Goal: Communication & Community: Participate in discussion

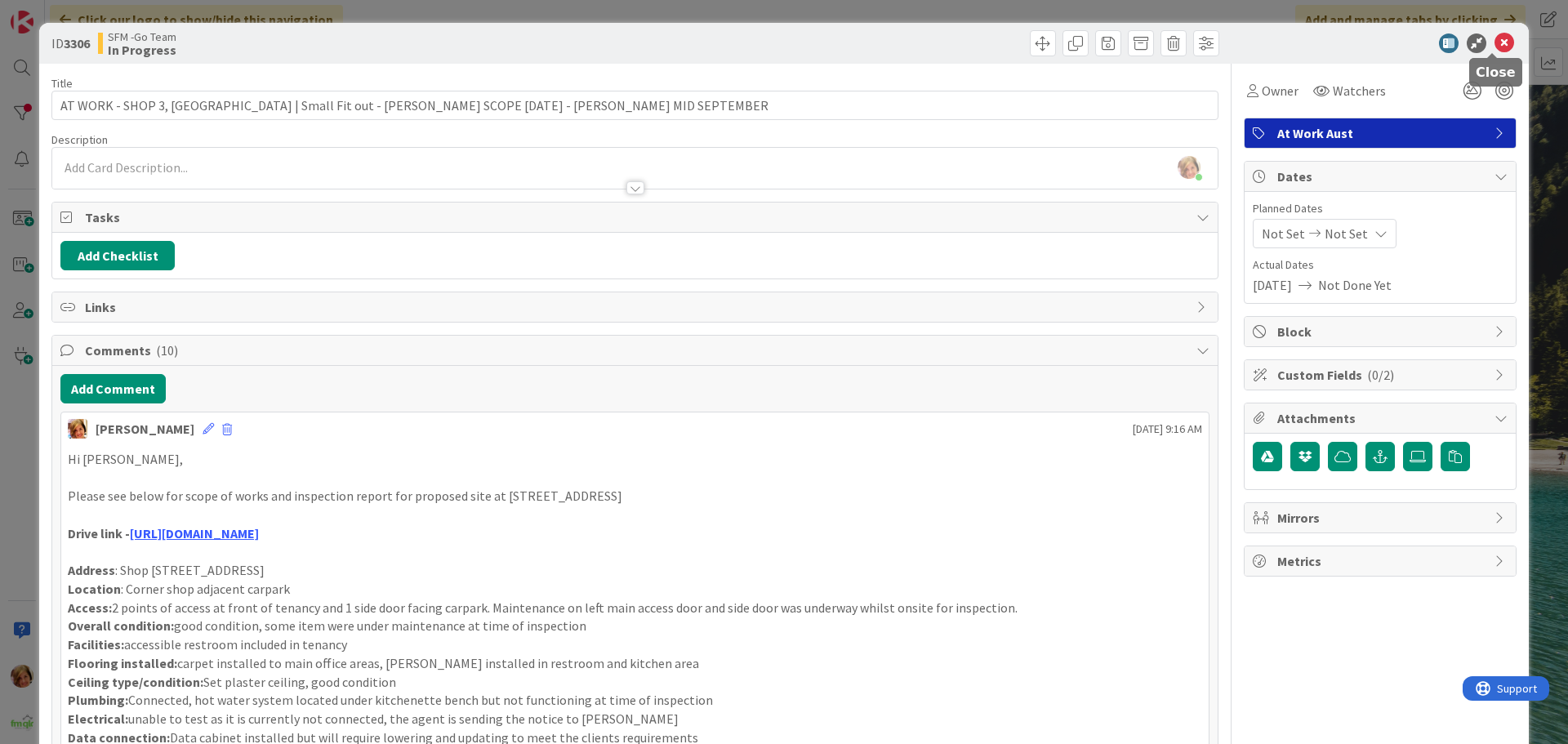
click at [1494, 40] on icon at bounding box center [1503, 43] width 19 height 19
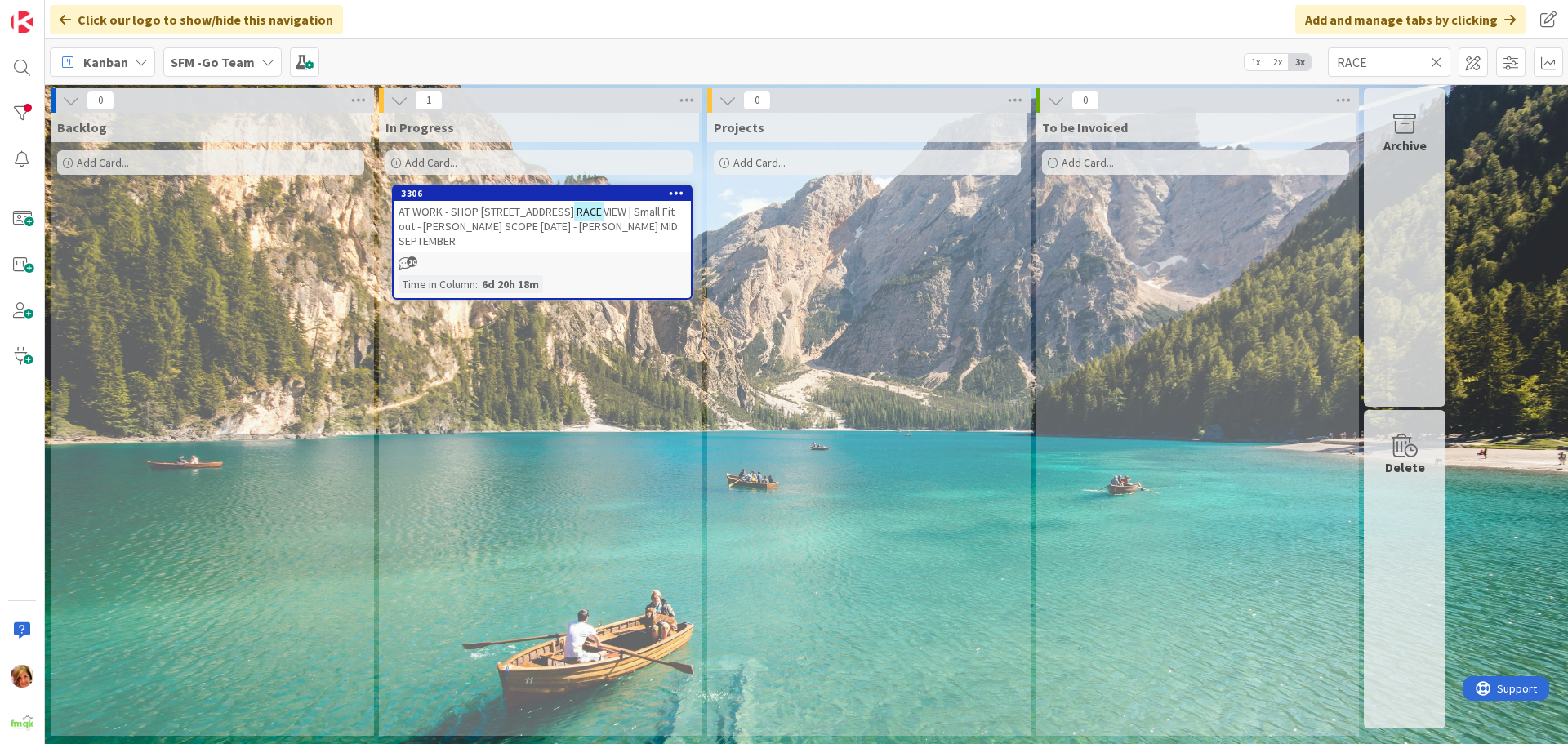
click at [1435, 56] on icon at bounding box center [1436, 62] width 12 height 14
click at [1427, 58] on input "text" at bounding box center [1389, 62] width 122 height 30
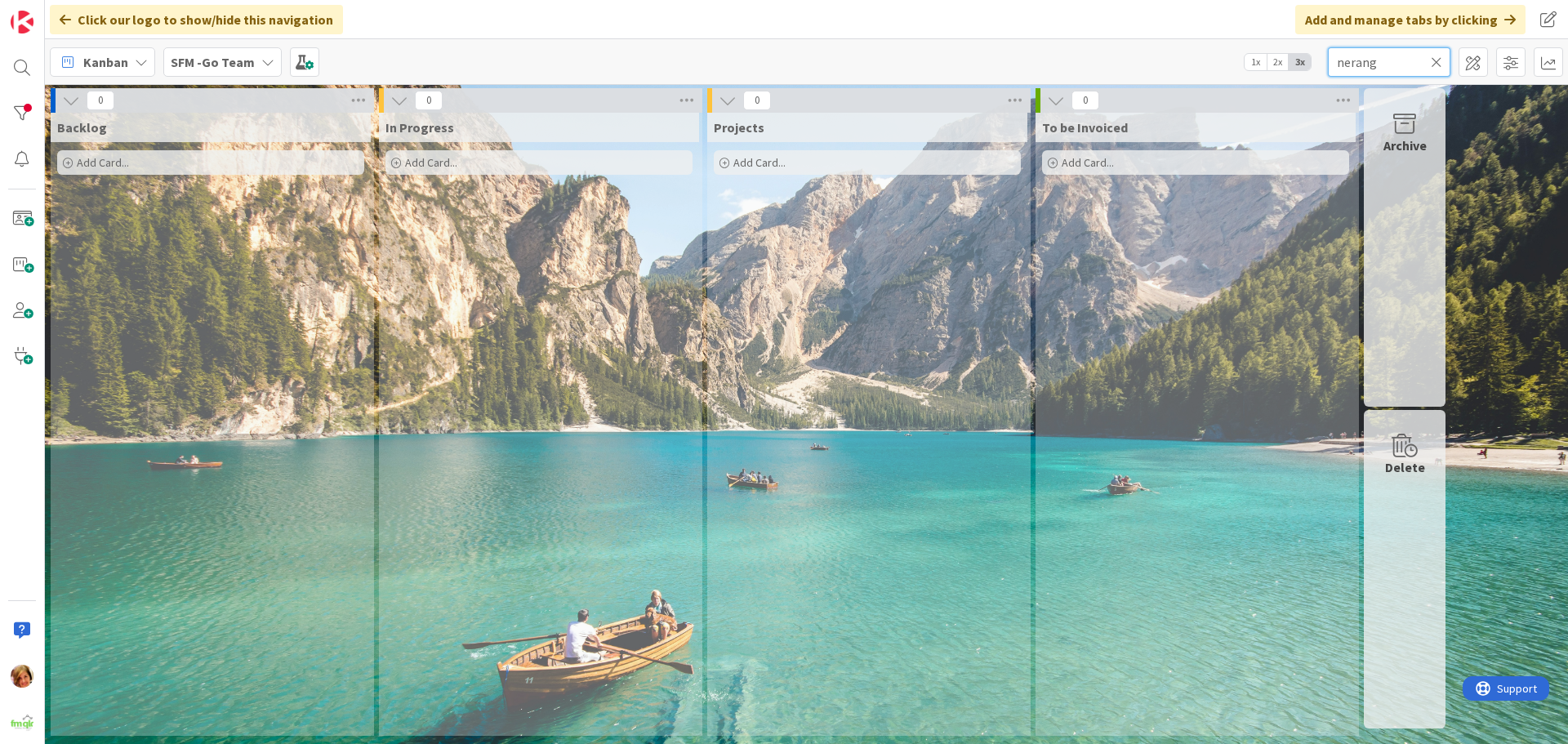
type input "nerang"
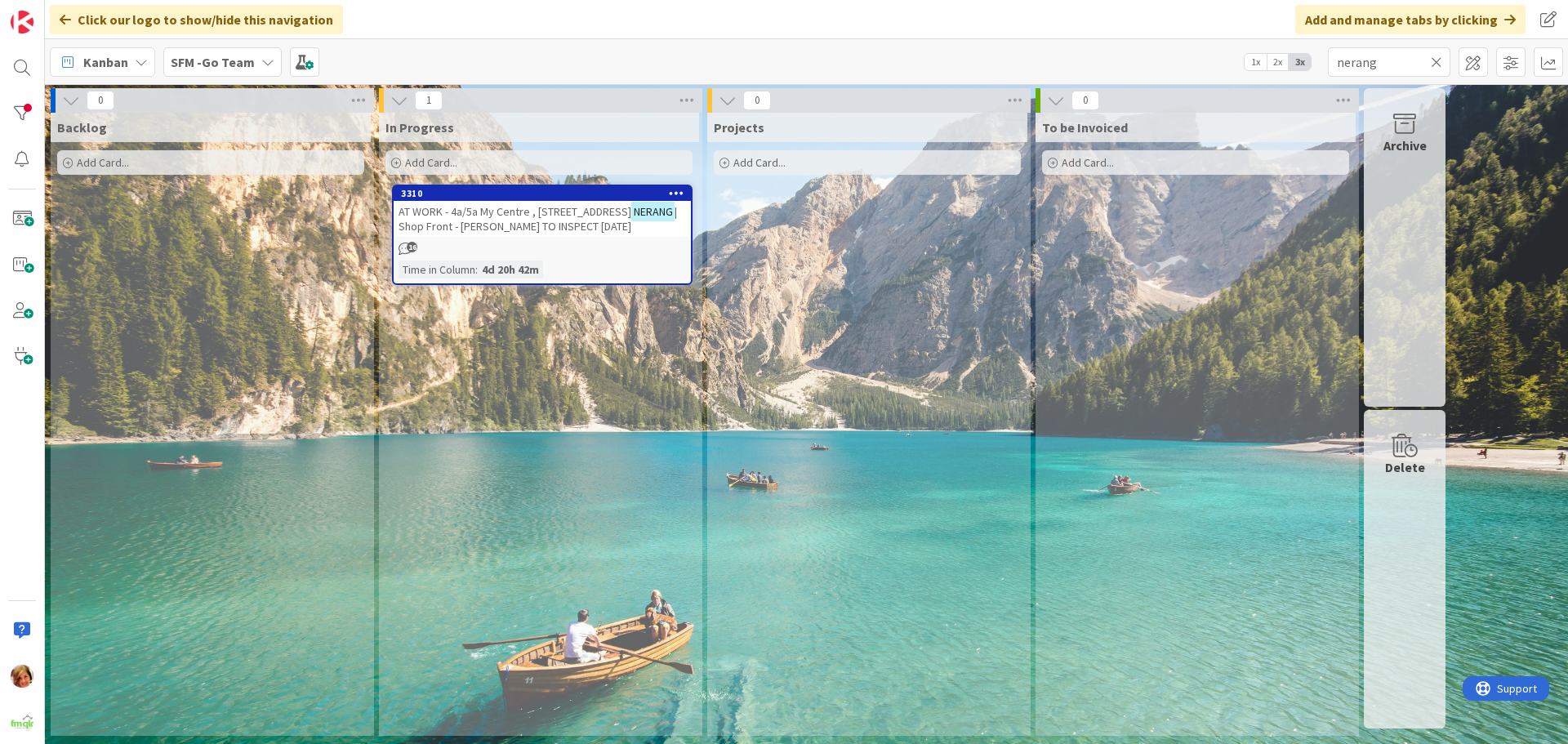
click at [480, 223] on span "| Shop Front - [PERSON_NAME] TO INSPECT [DATE]" at bounding box center [537, 219] width 279 height 30
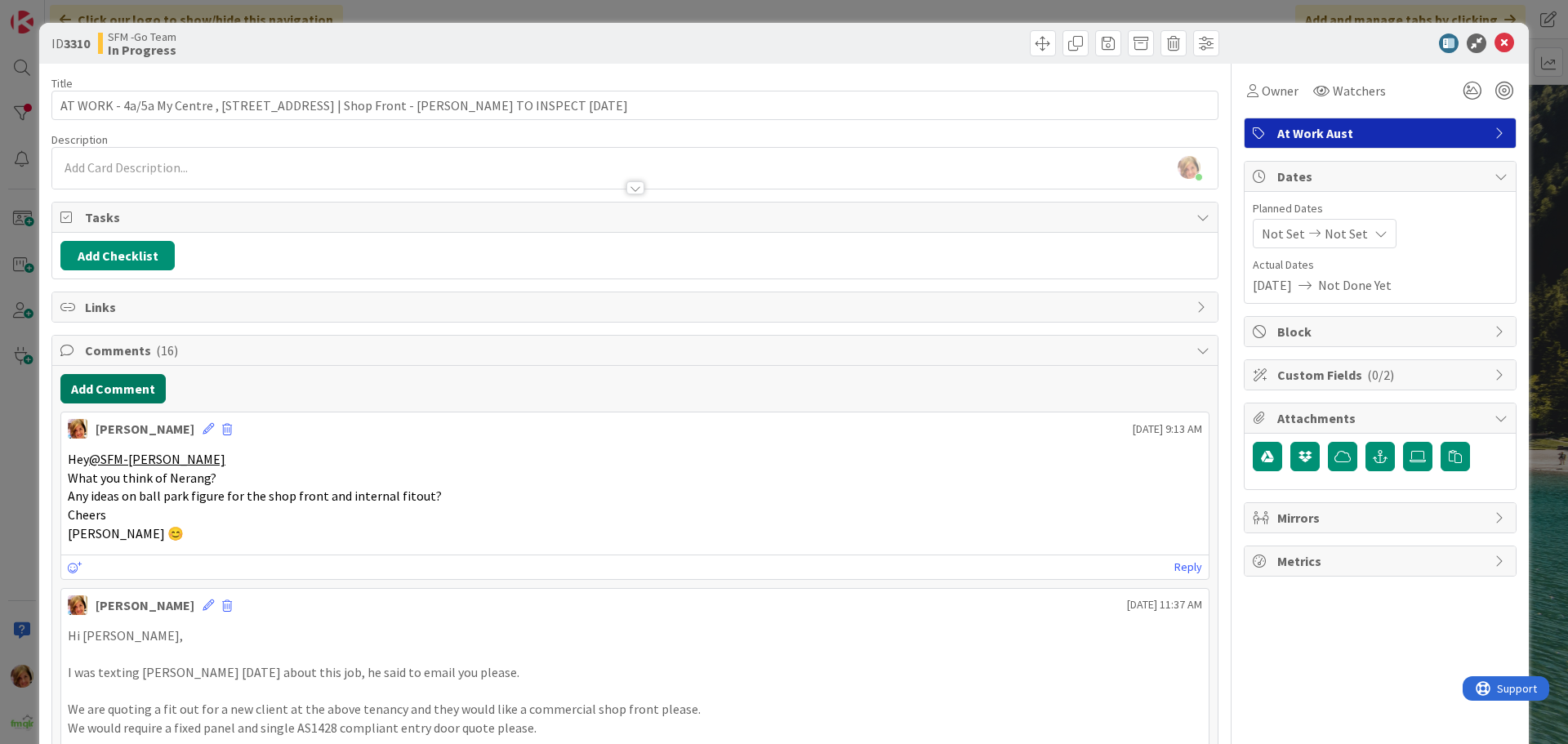
click at [120, 391] on button "Add Comment" at bounding box center [113, 388] width 105 height 30
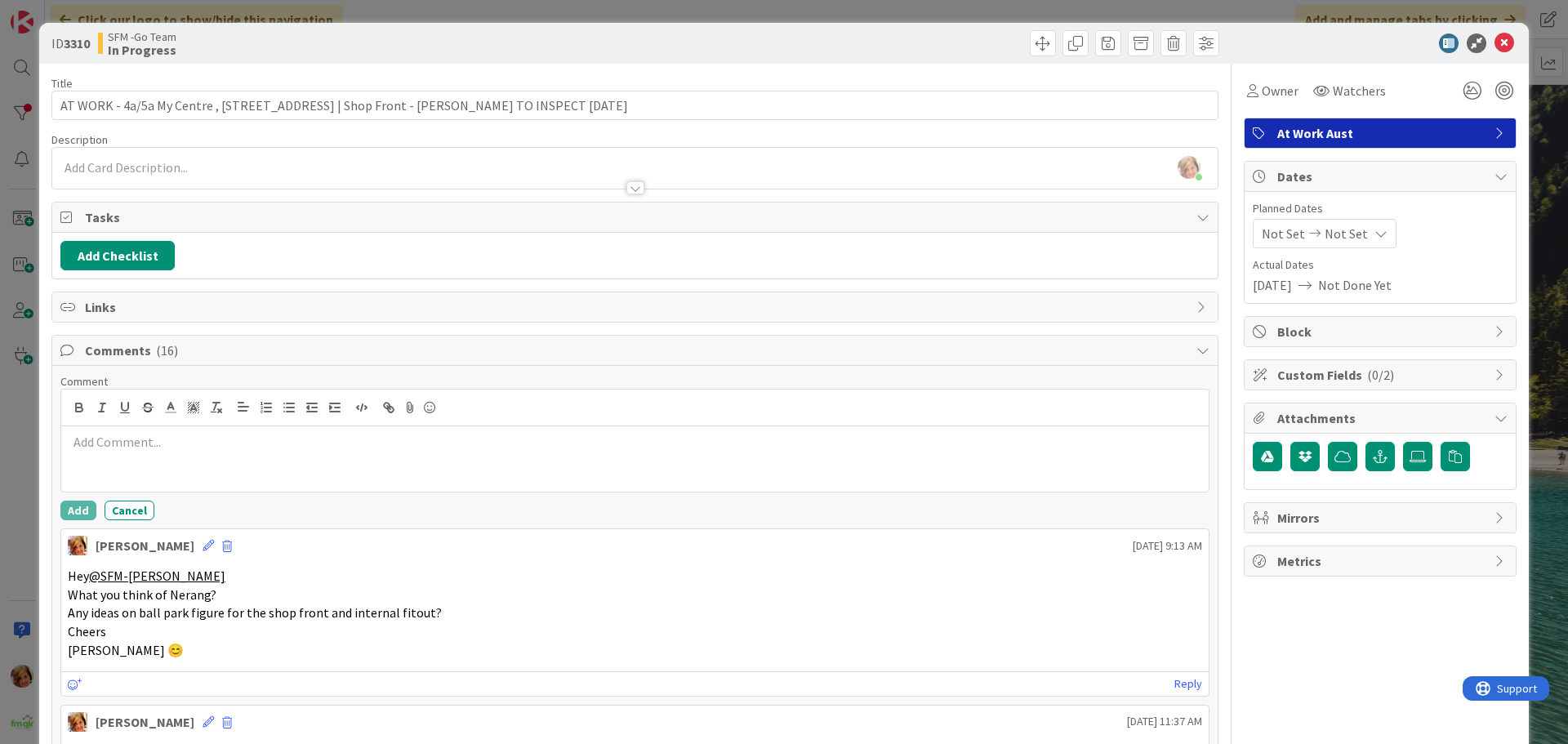
click at [169, 467] on div at bounding box center [635, 459] width 1147 height 66
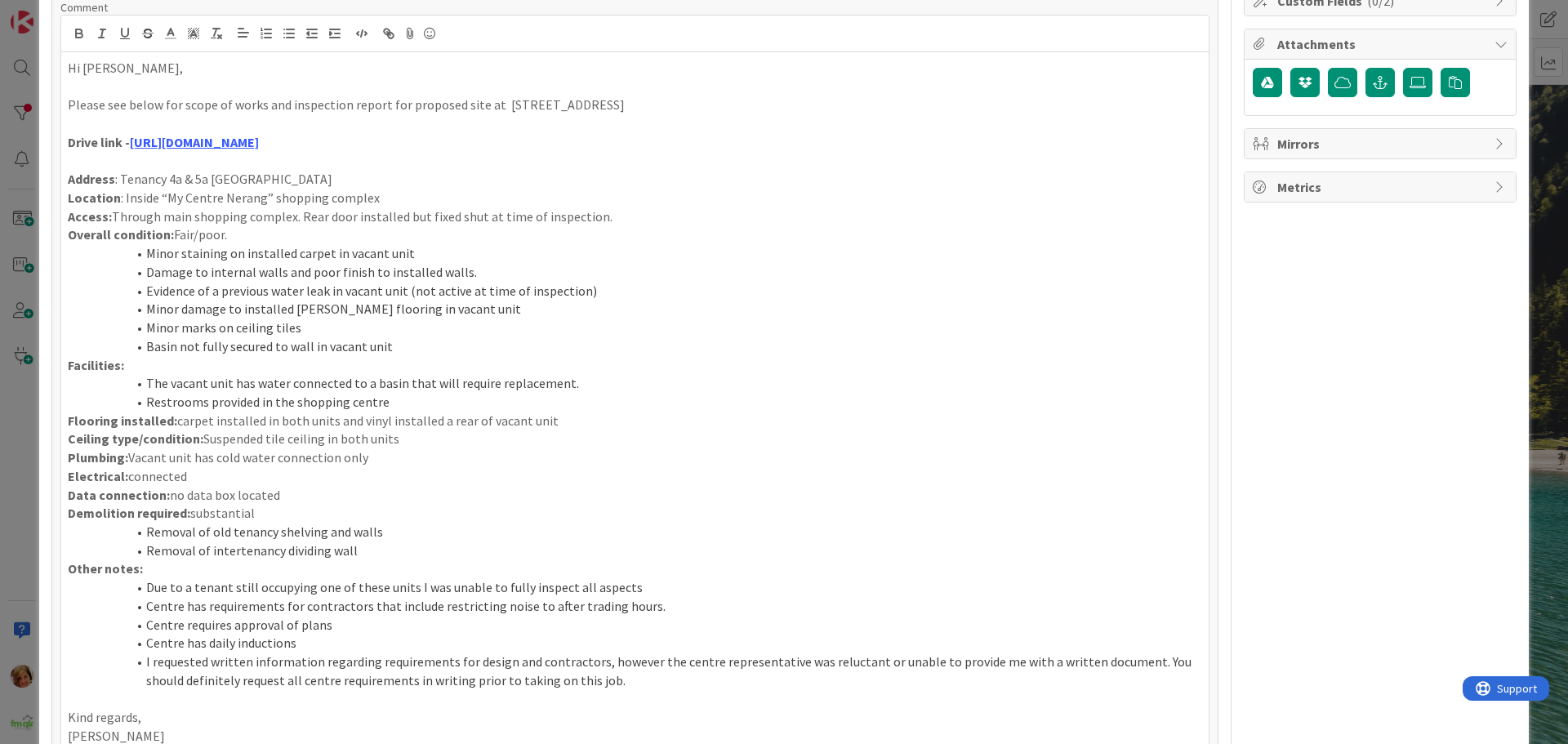
scroll to position [701, 0]
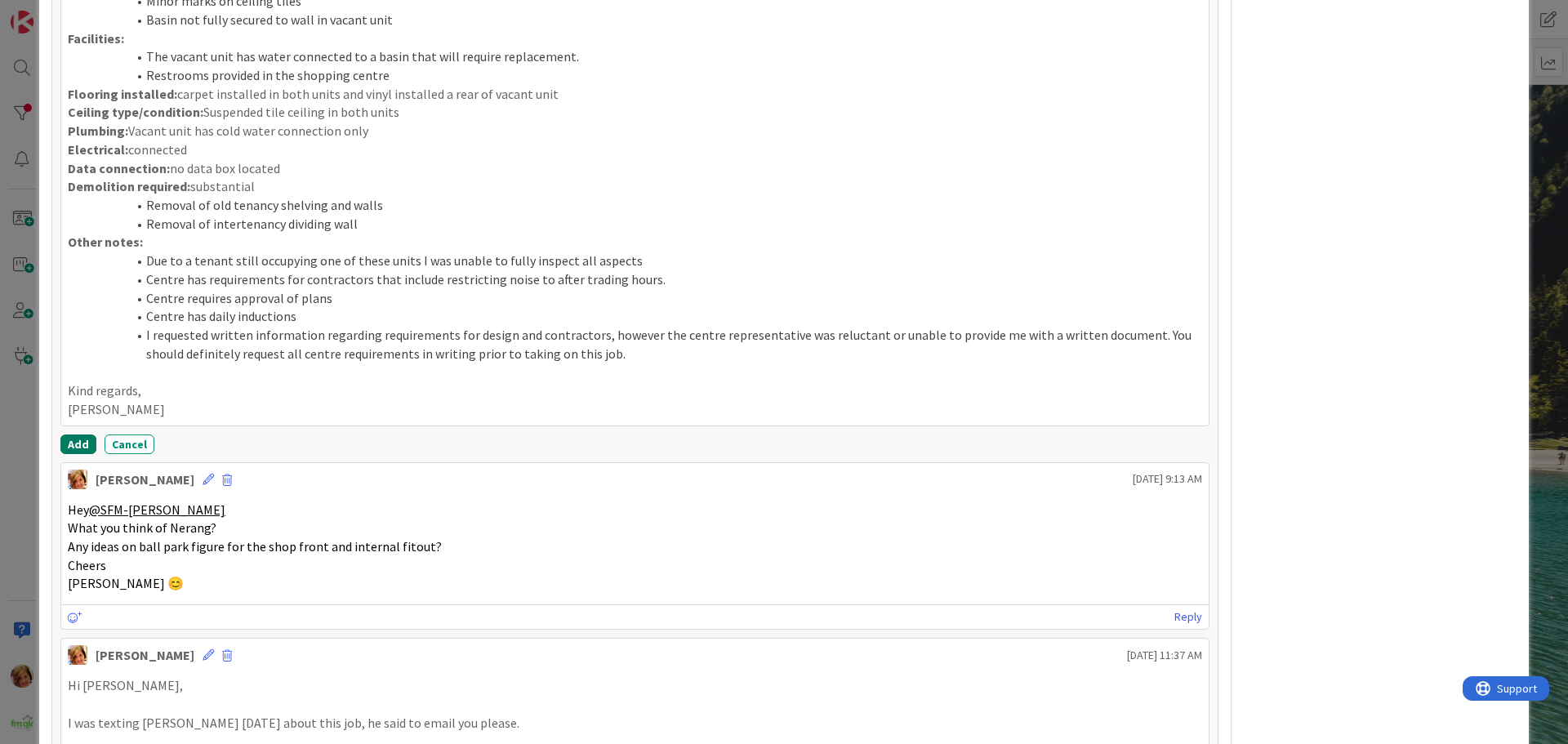
click at [75, 438] on button "Add" at bounding box center [78, 444] width 36 height 19
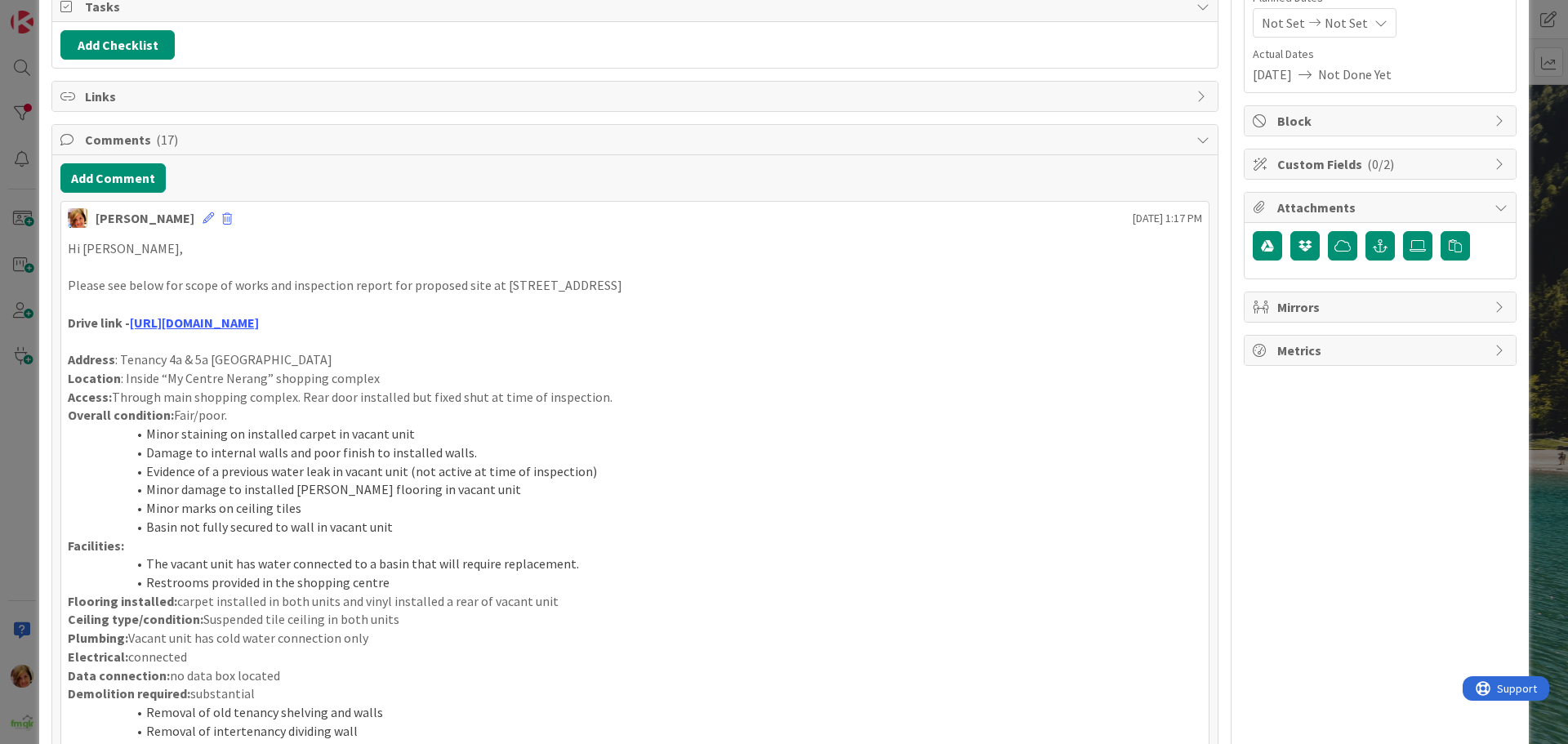
scroll to position [0, 0]
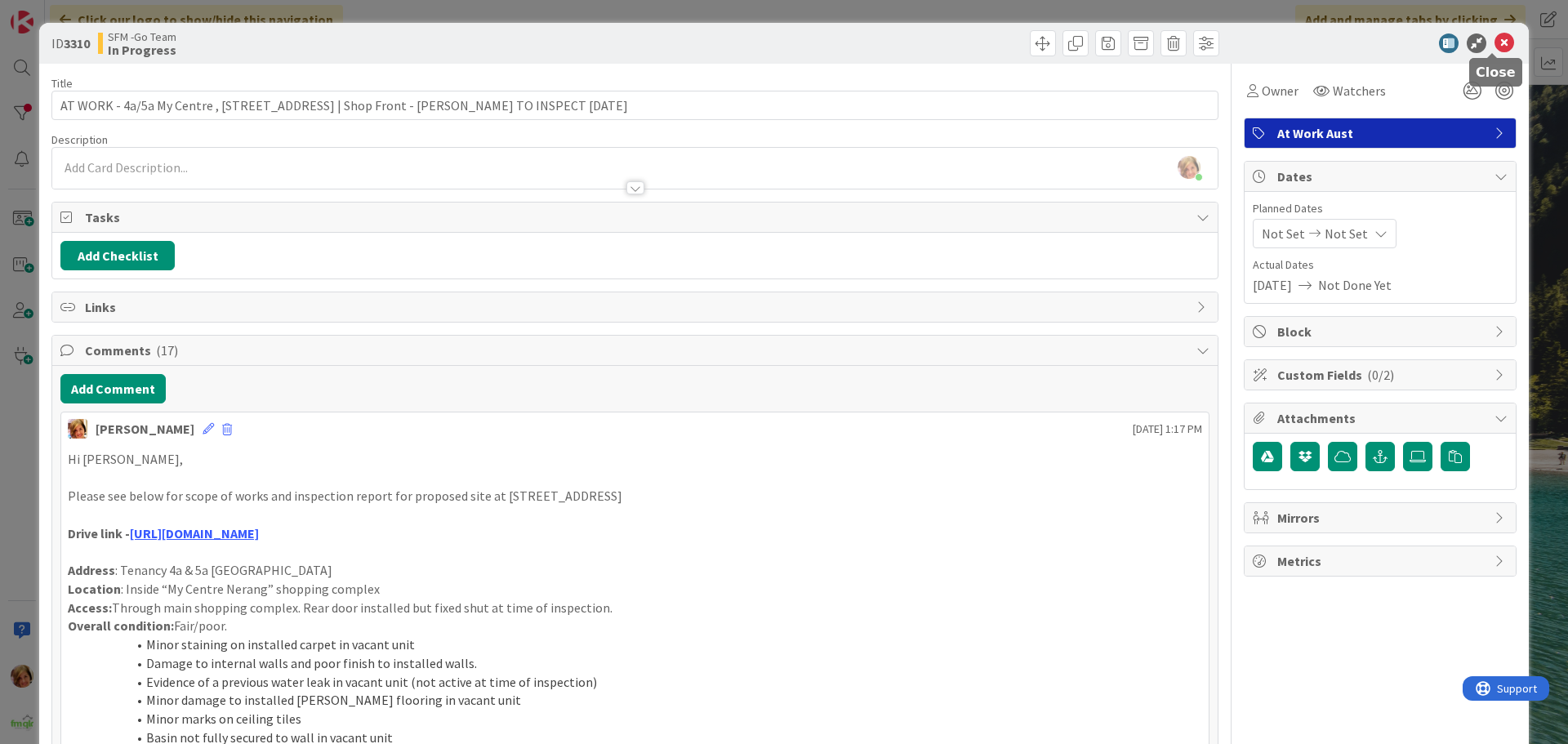
click at [1494, 41] on icon at bounding box center [1503, 43] width 19 height 19
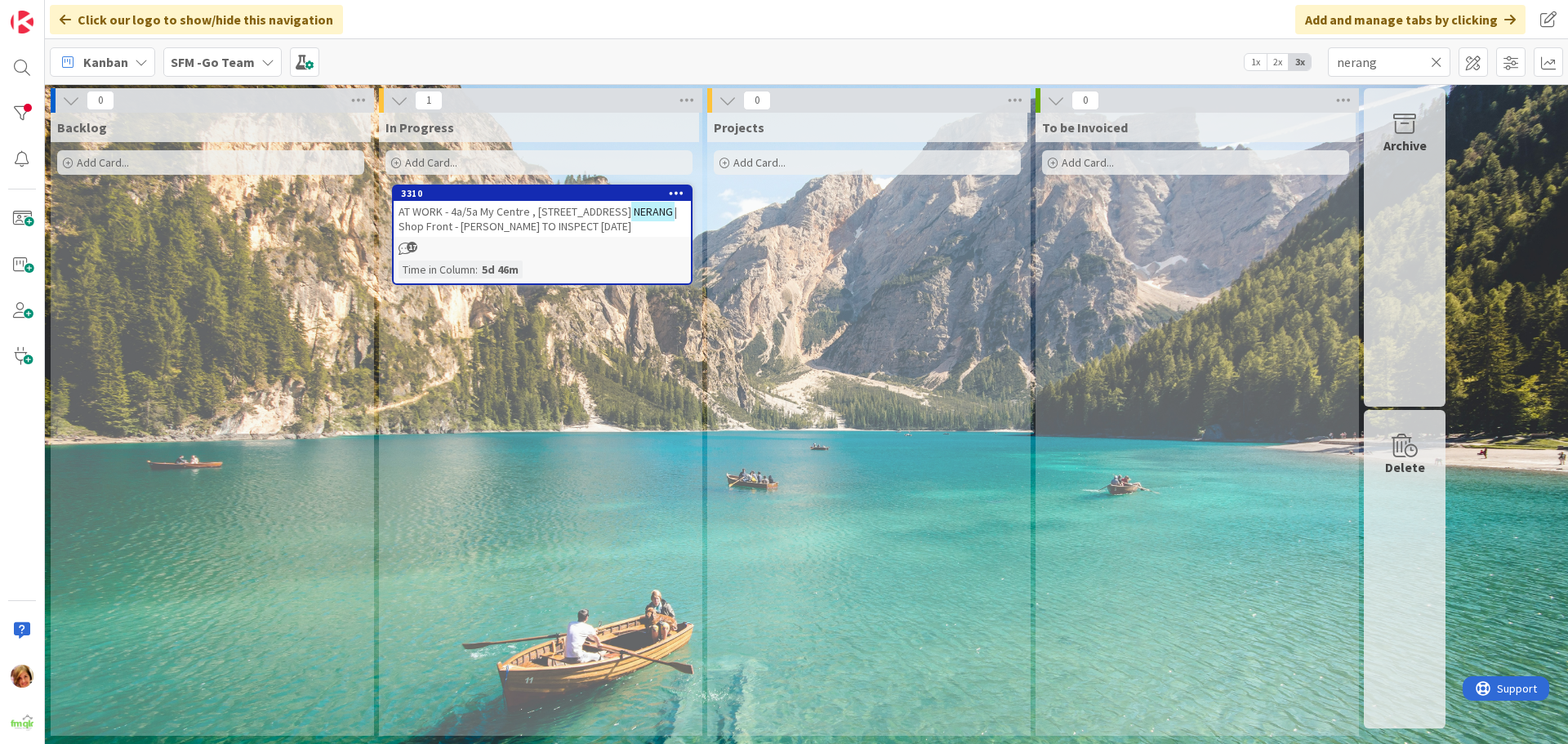
click at [1441, 58] on icon at bounding box center [1436, 62] width 12 height 14
click at [1441, 58] on input "text" at bounding box center [1389, 62] width 122 height 30
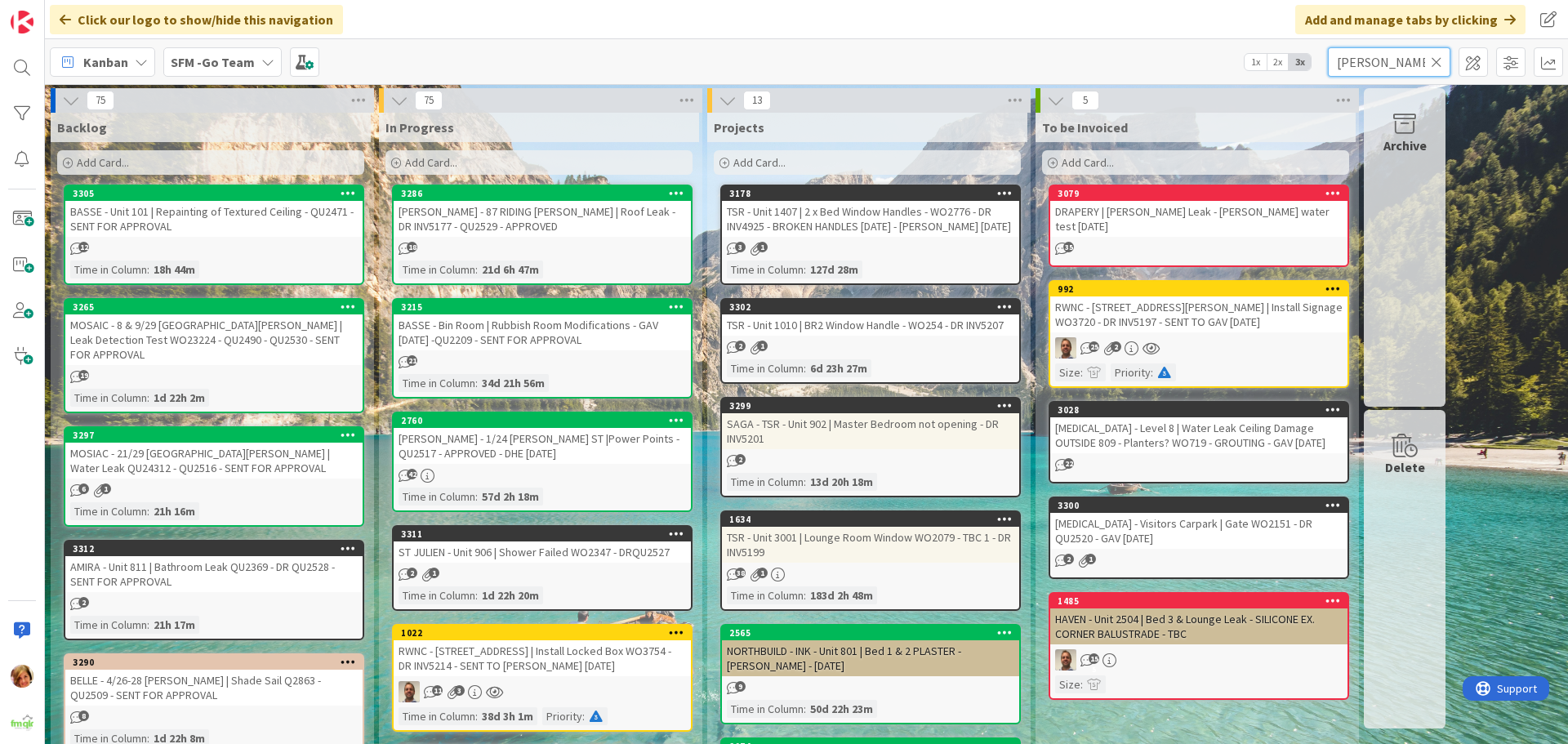
type input "[PERSON_NAME]"
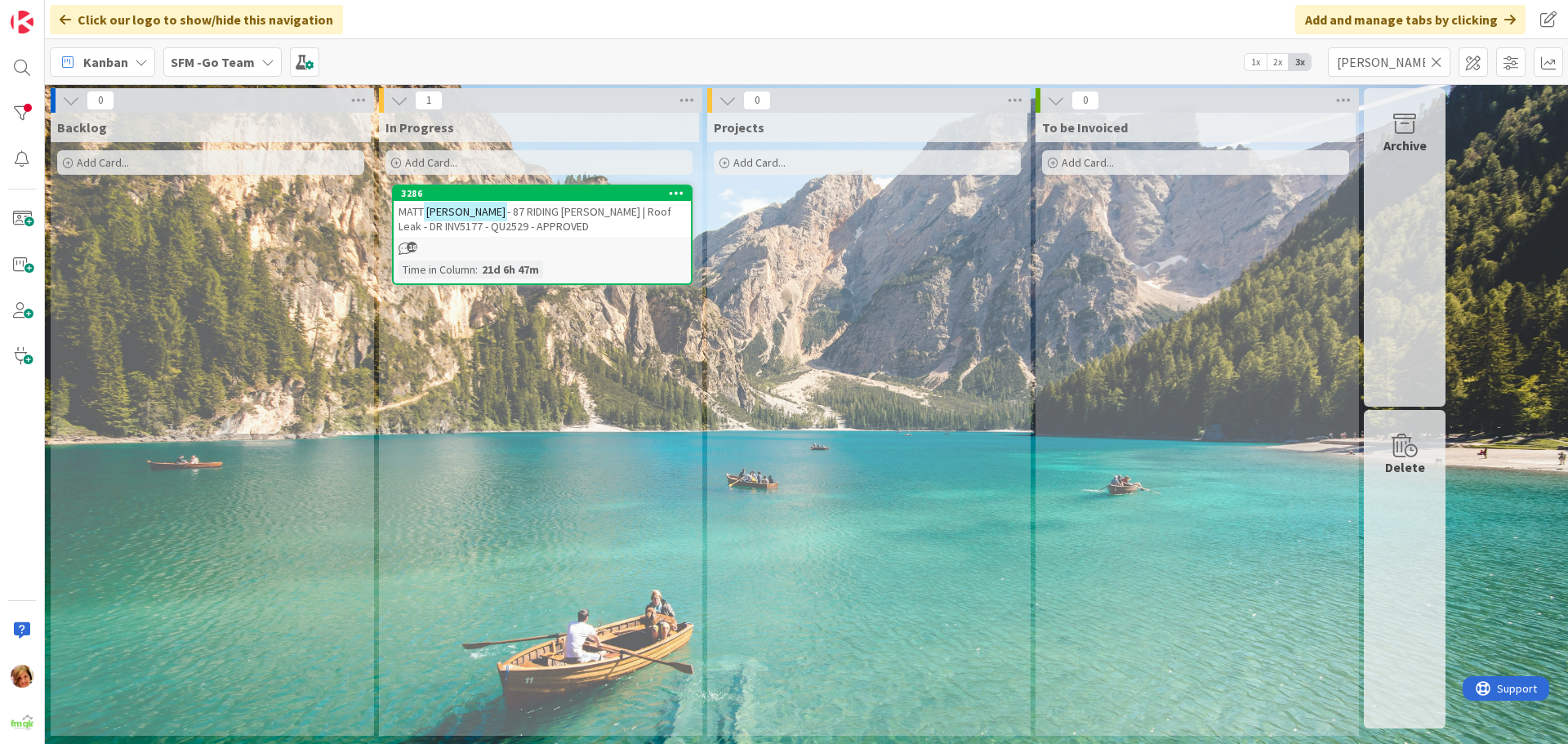
click at [548, 216] on span "- 87 RIDING [PERSON_NAME] | Roof Leak - DR INV5177 - QU2529 - APPROVED" at bounding box center [534, 219] width 273 height 30
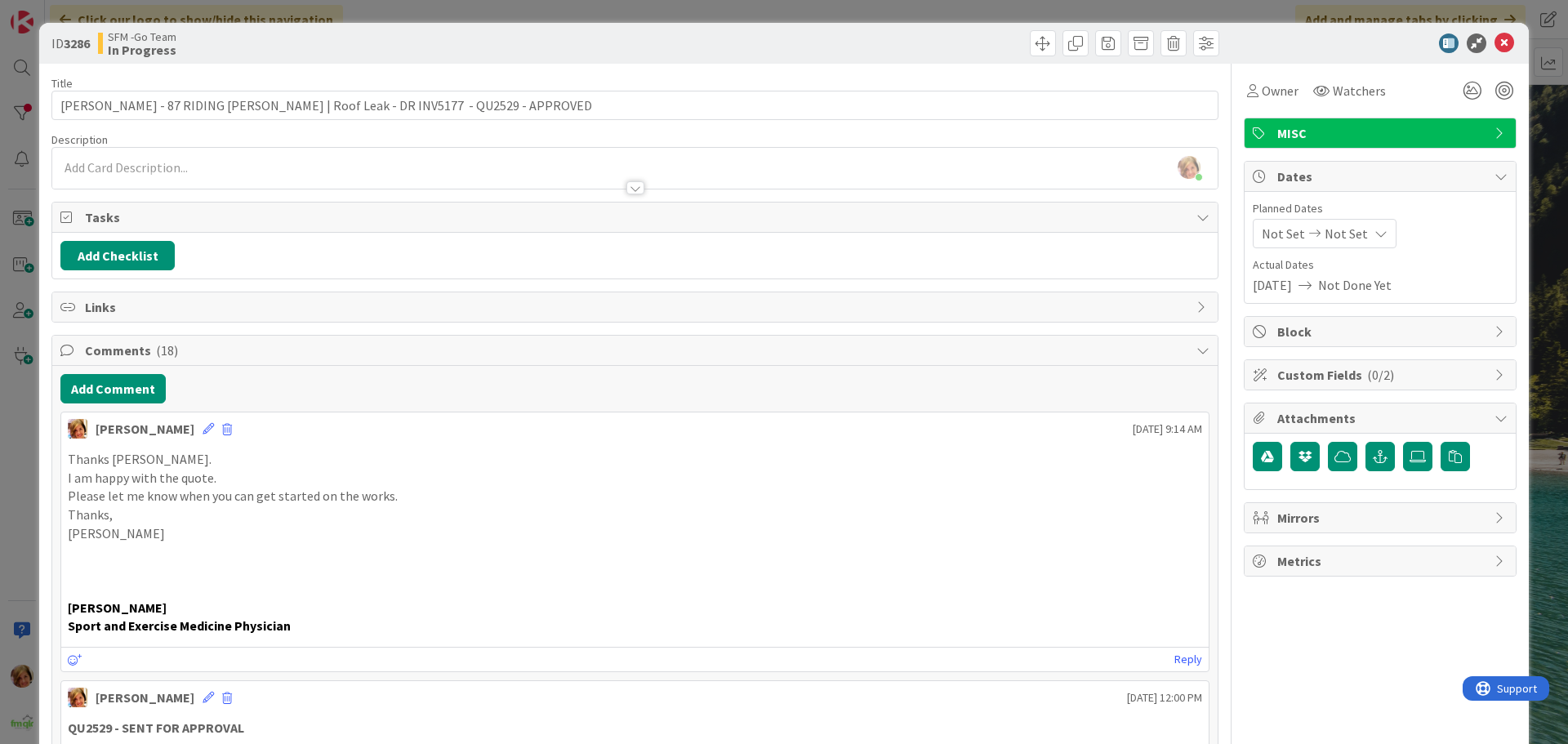
click at [124, 385] on button "Add Comment" at bounding box center [113, 388] width 105 height 30
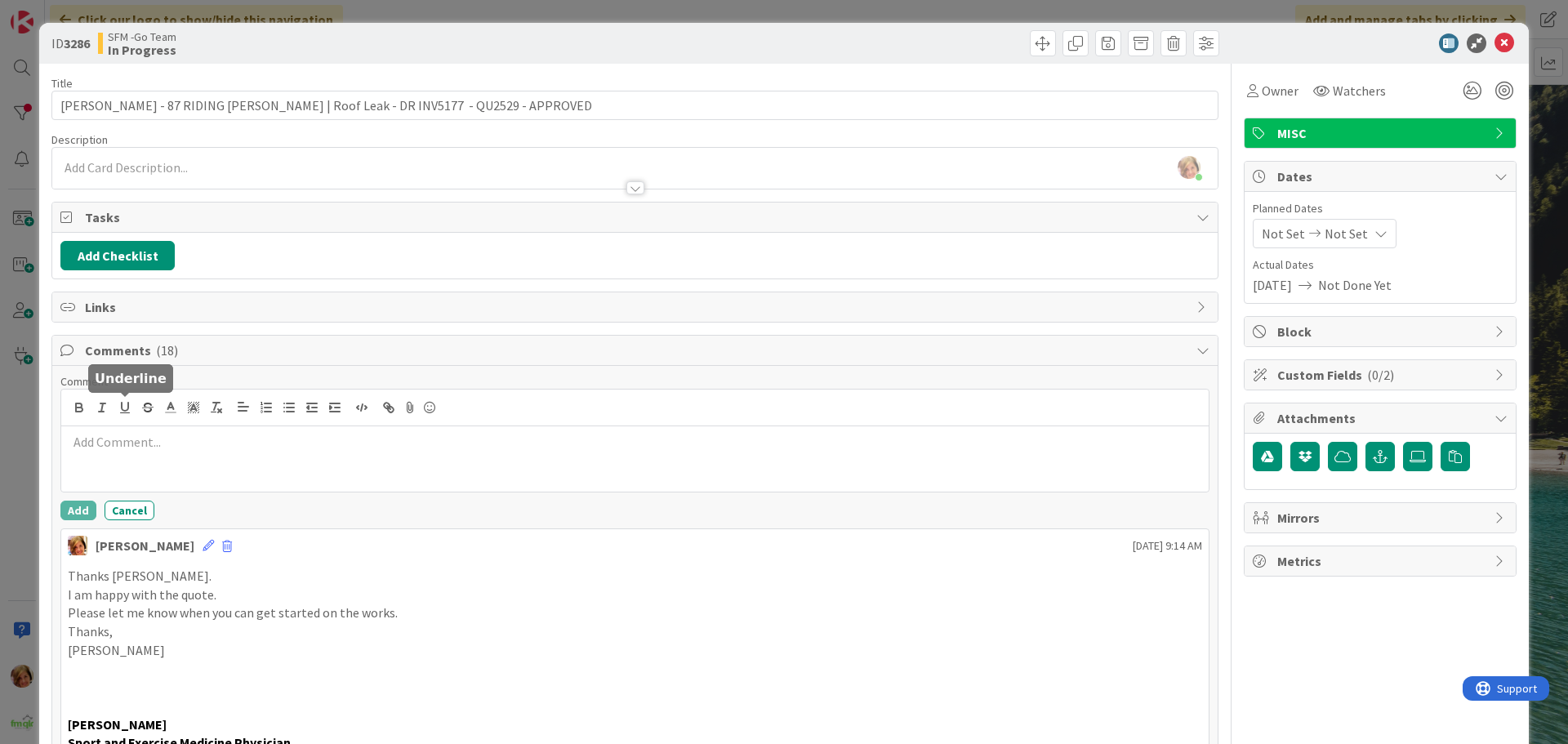
click at [128, 439] on p at bounding box center [634, 441] width 1134 height 18
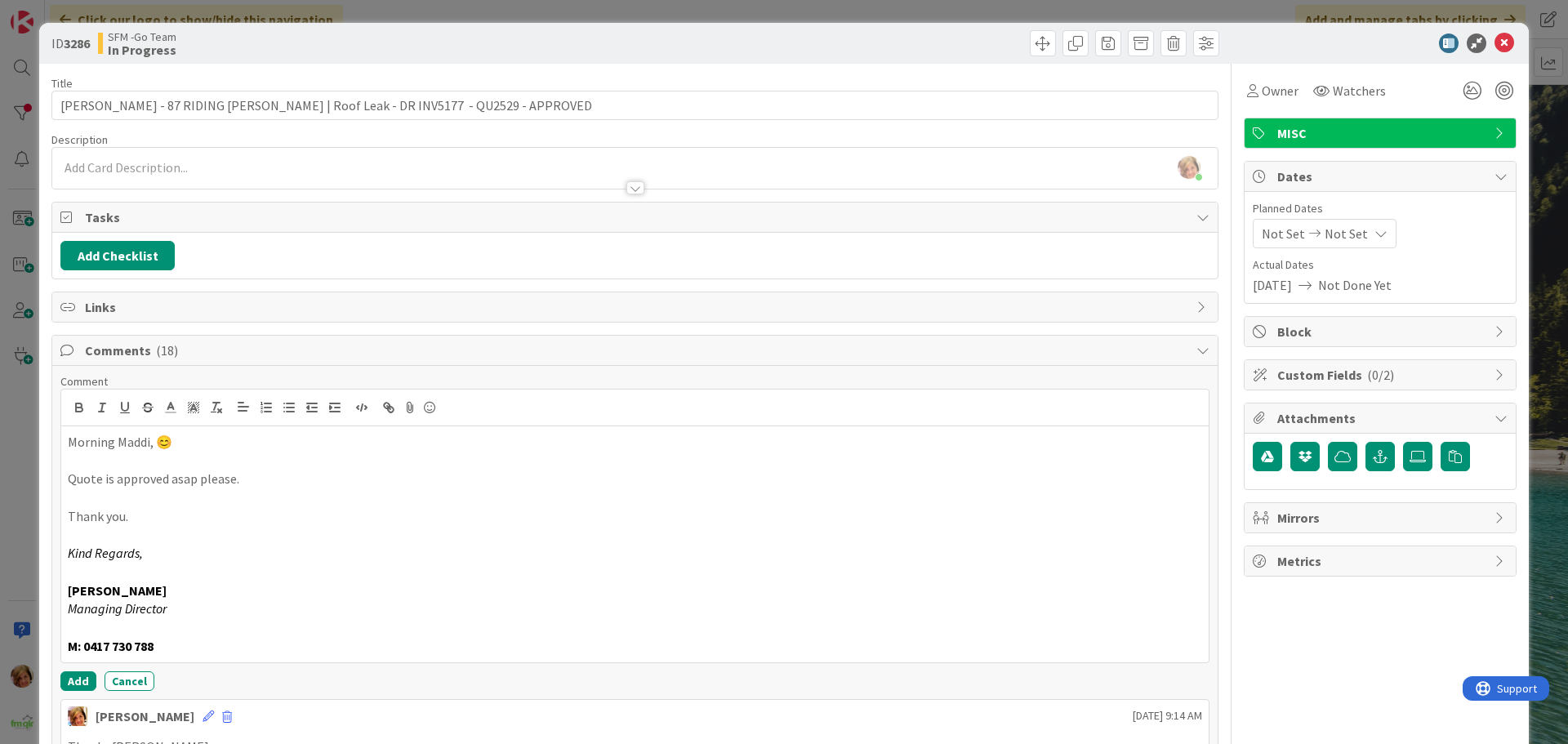
click at [220, 447] on p "Morning Maddi, 😊" at bounding box center [634, 441] width 1134 height 18
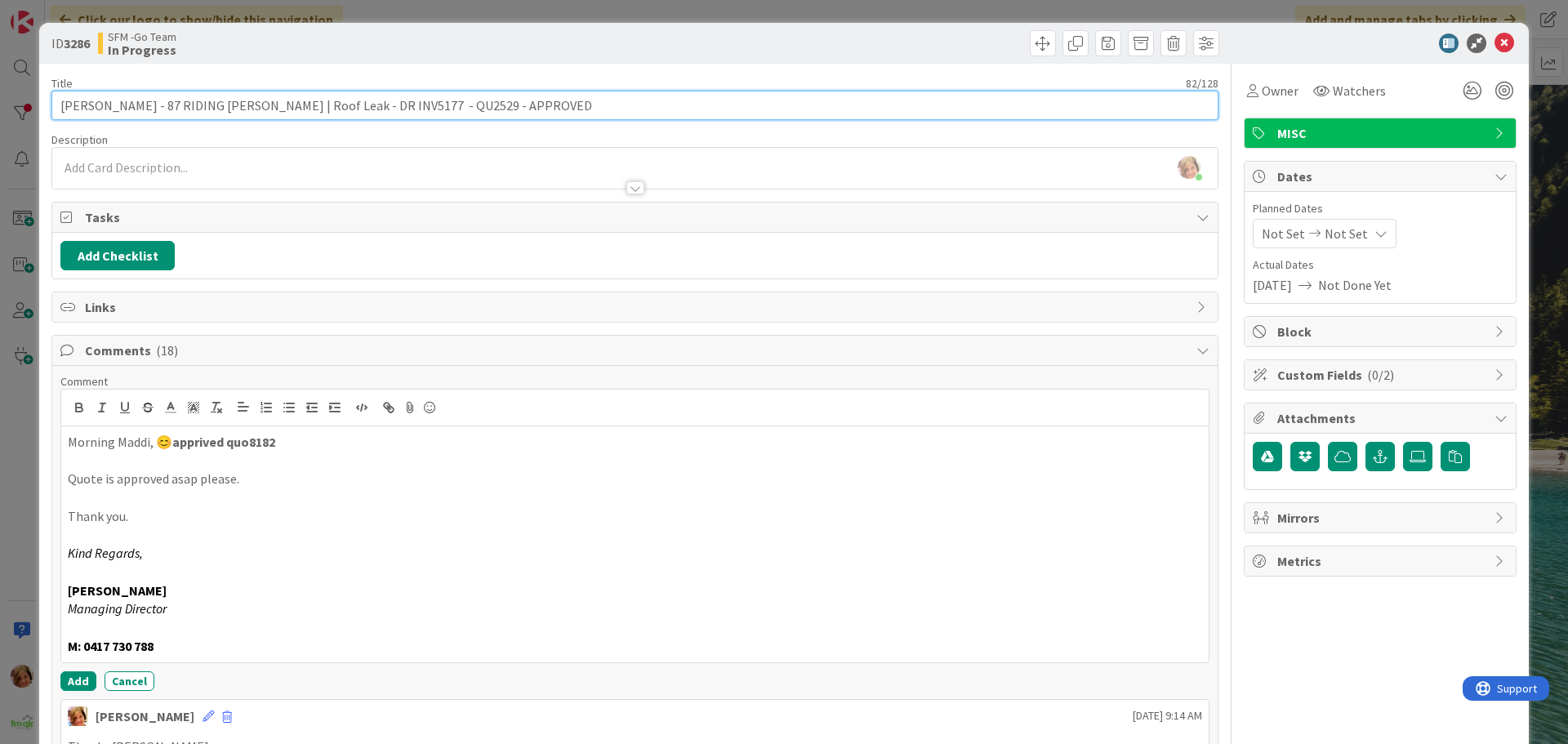
click at [649, 99] on input "[PERSON_NAME] - 87 RIDING [PERSON_NAME] | Roof Leak - DR INV5177 - QU2529 - APP…" at bounding box center [634, 105] width 1167 height 30
type input "[PERSON_NAME] - 87 RIDING [PERSON_NAME] | Roof Leak - DR INV5177 - QU2529 - APP…"
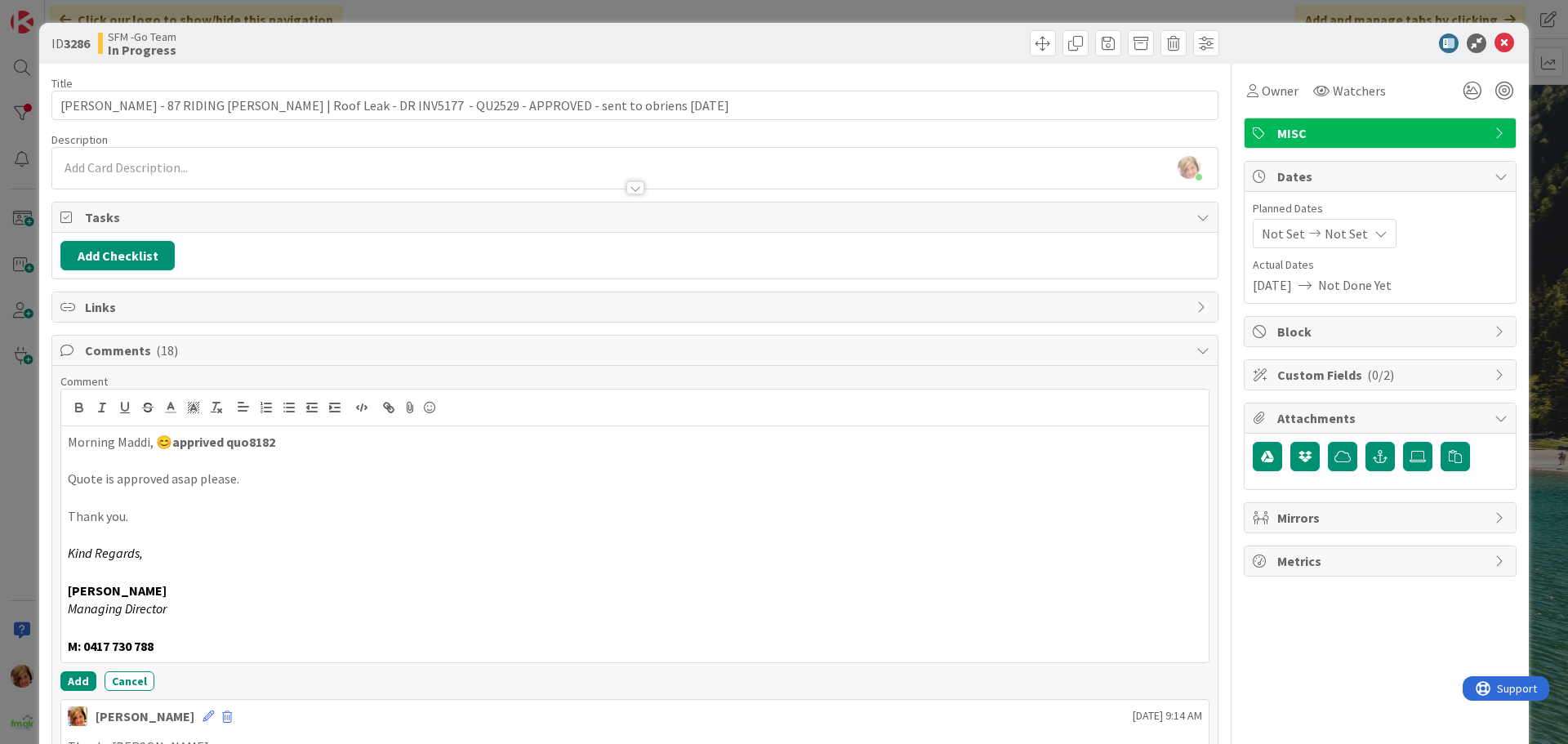
click at [841, 46] on div at bounding box center [929, 42] width 580 height 26
click at [1499, 45] on icon at bounding box center [1503, 43] width 19 height 19
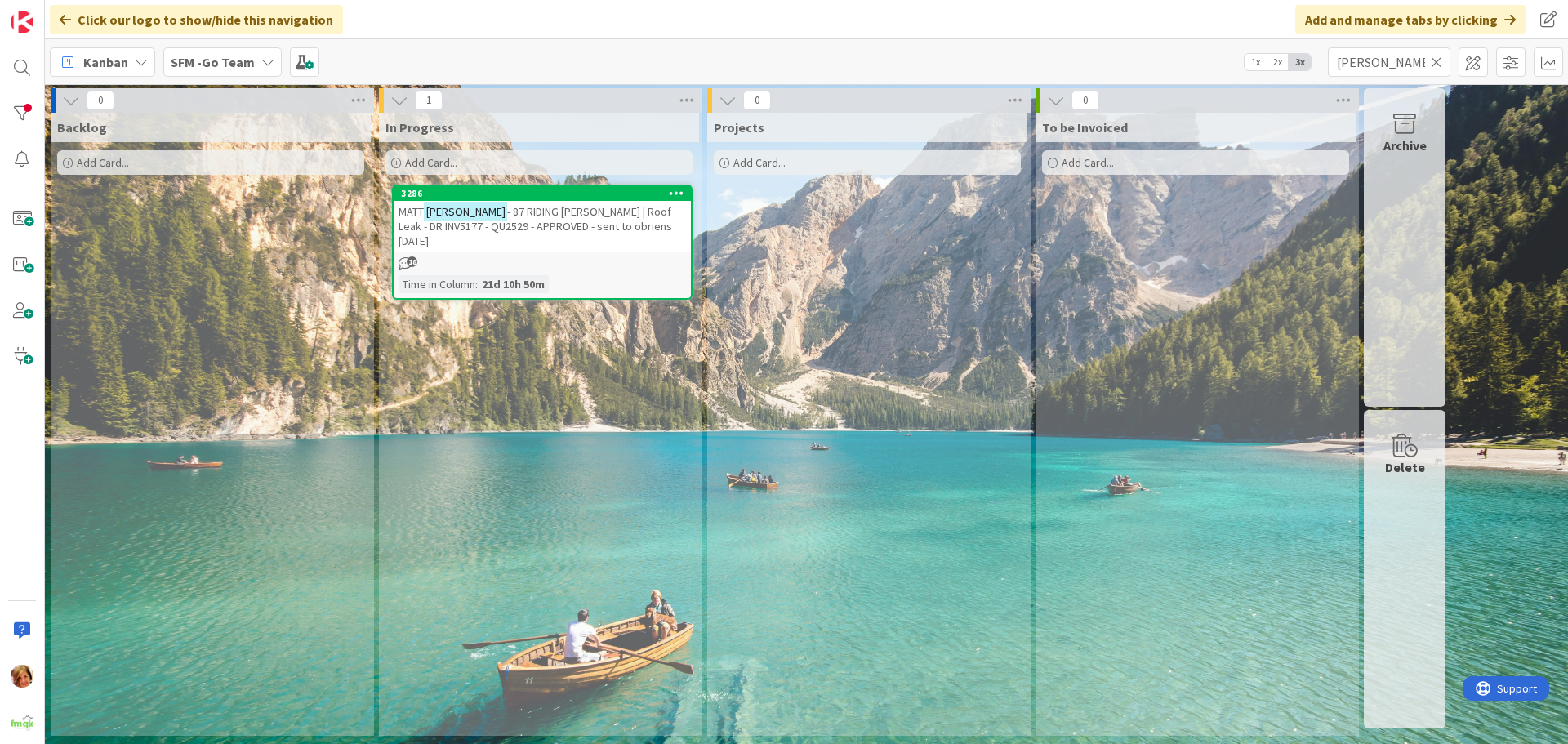
click at [1436, 58] on icon at bounding box center [1436, 62] width 12 height 14
click at [1436, 58] on input "text" at bounding box center [1389, 62] width 122 height 30
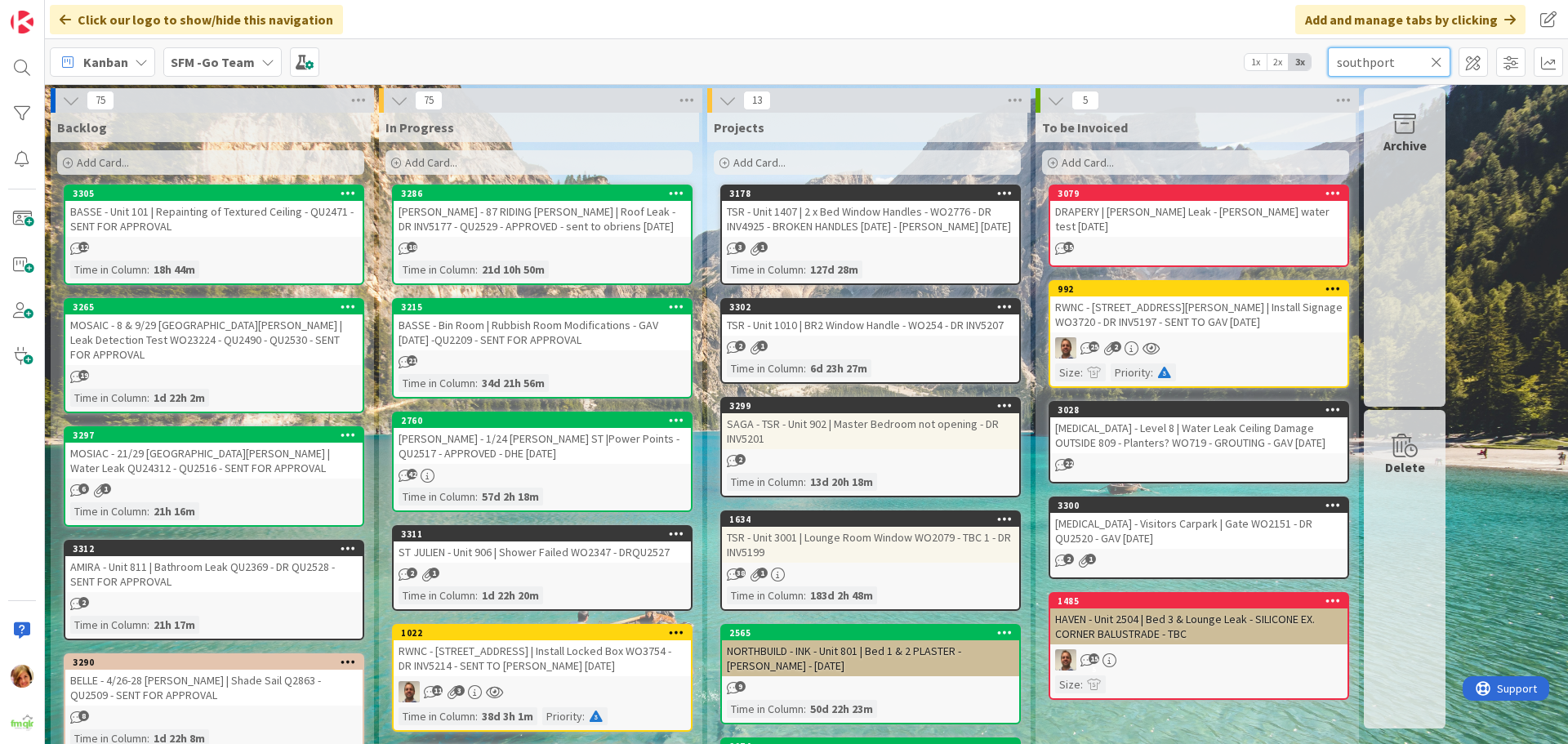
type input "southport"
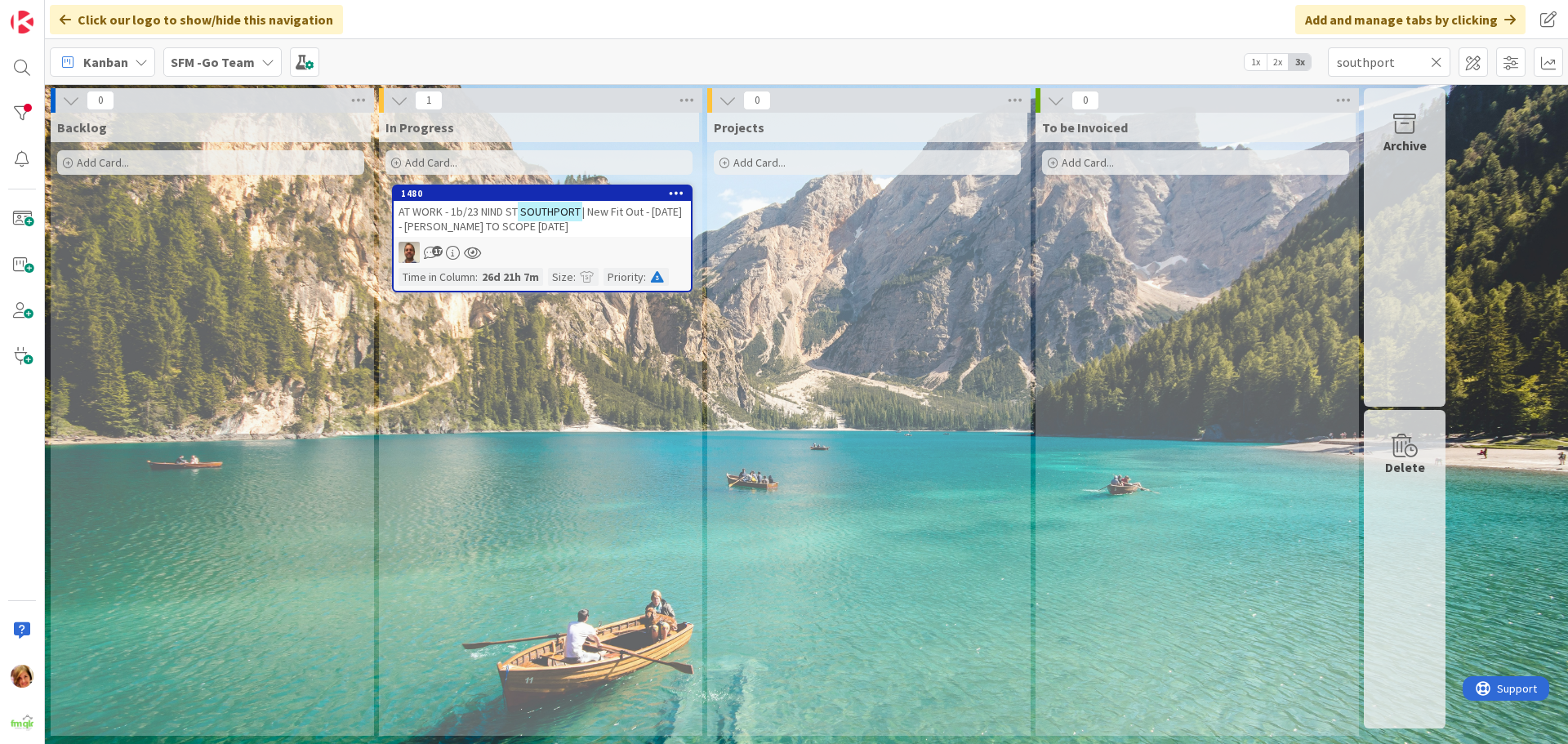
click at [482, 222] on span "| New Fit Out - [DATE] - [PERSON_NAME] TO SCOPE [DATE]" at bounding box center [540, 219] width 283 height 30
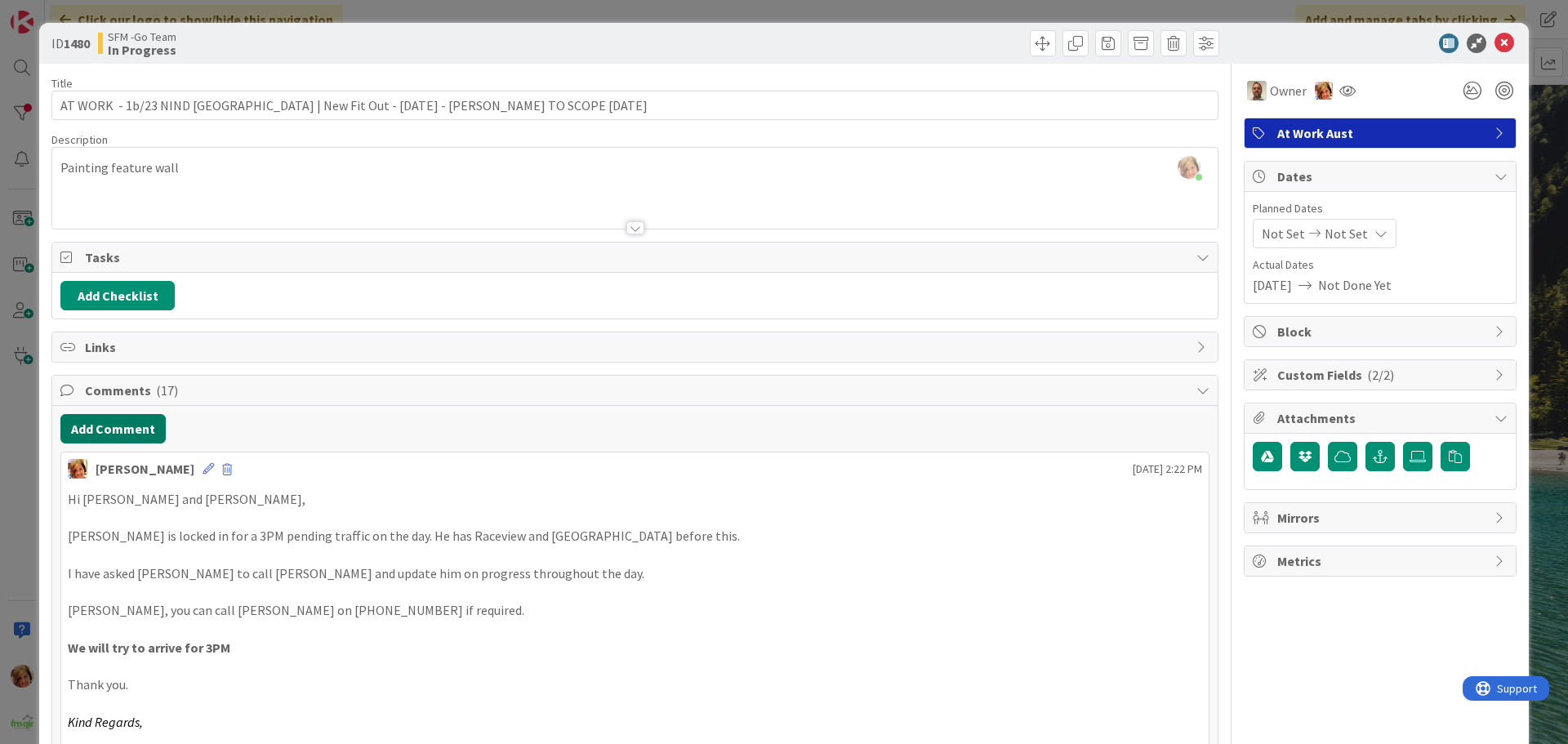
click at [139, 425] on button "Add Comment" at bounding box center [113, 429] width 105 height 30
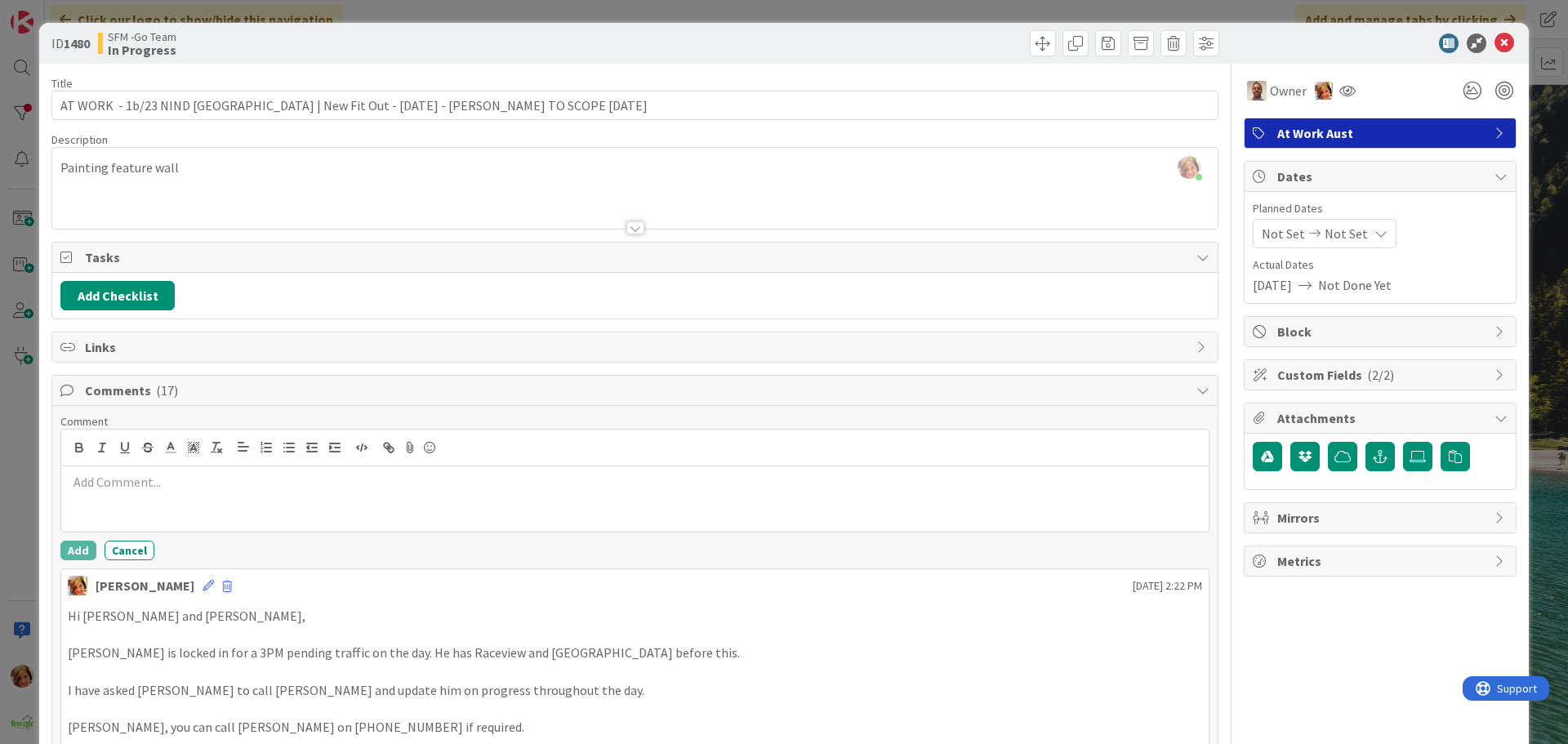
click at [179, 510] on div at bounding box center [635, 499] width 1147 height 66
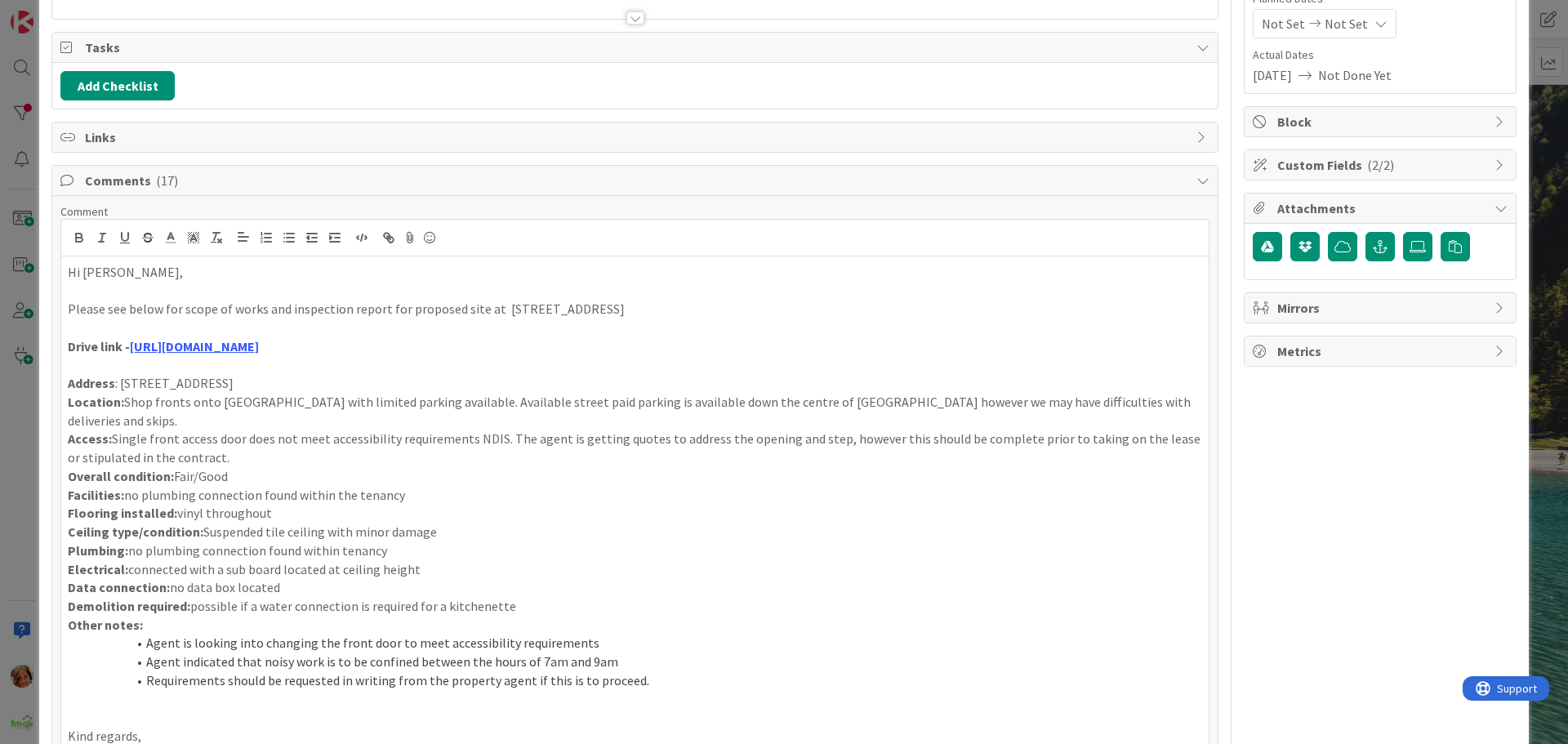
scroll to position [537, 0]
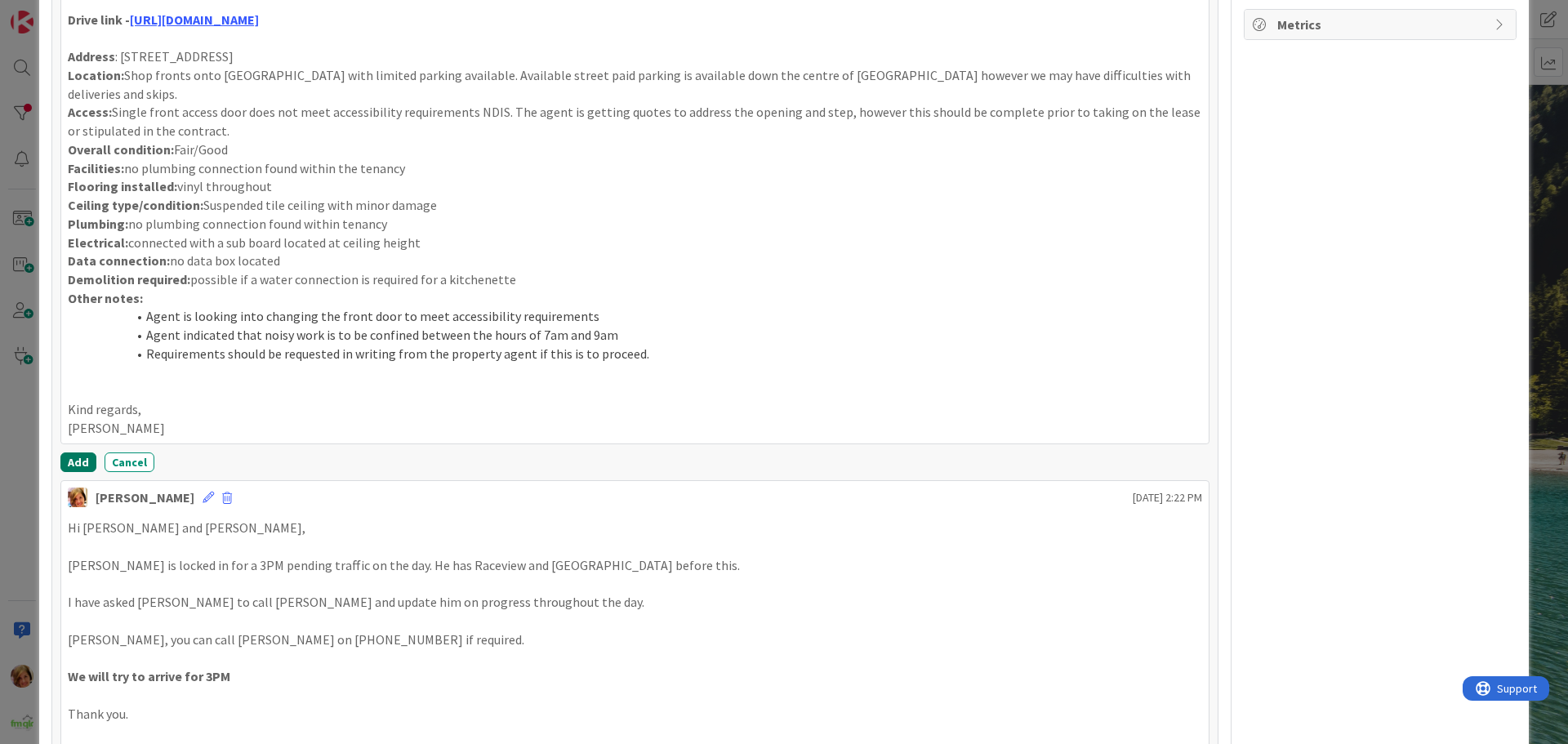
click at [78, 452] on button "Add" at bounding box center [78, 462] width 36 height 19
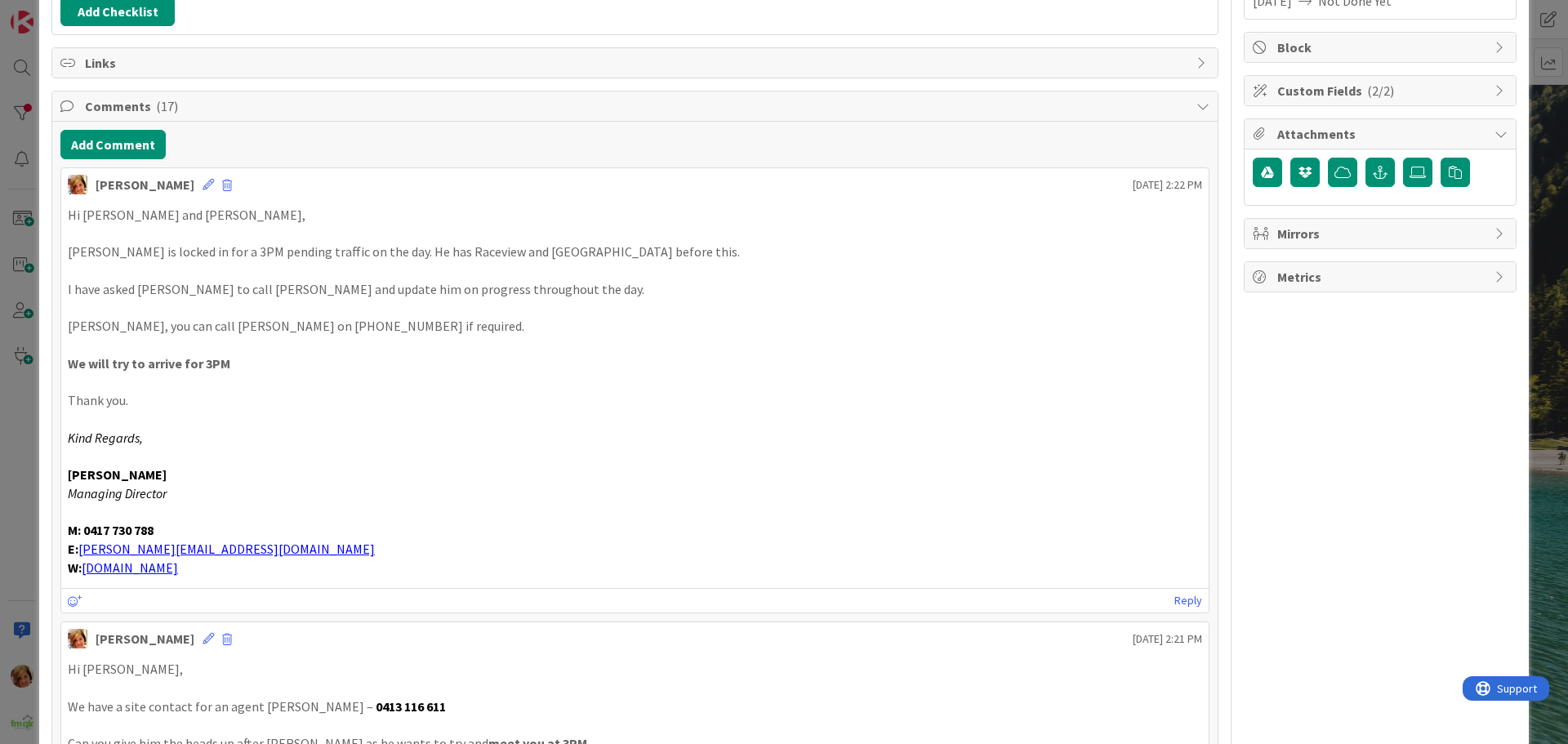
scroll to position [0, 0]
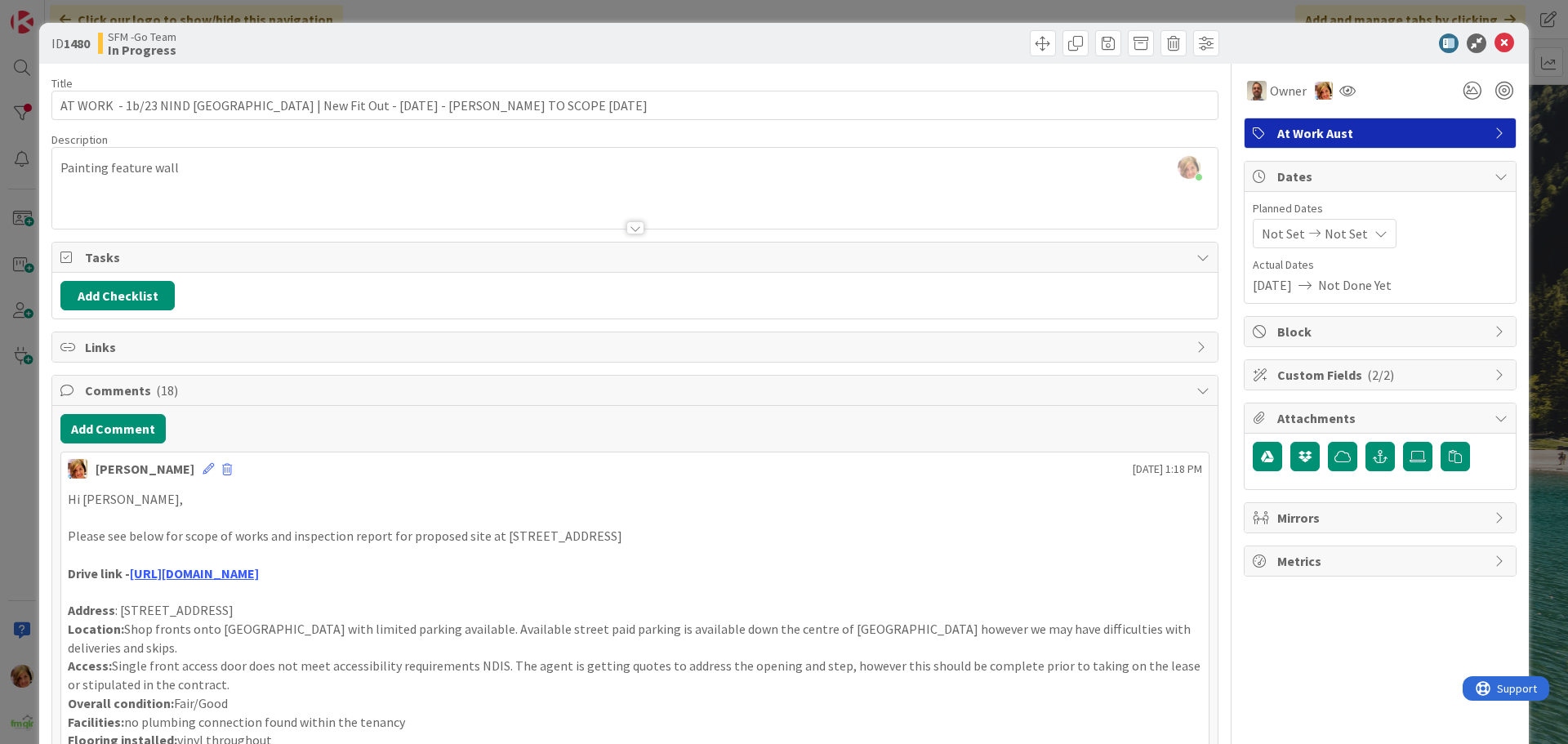
click at [708, 36] on div at bounding box center [929, 42] width 580 height 26
click at [1498, 45] on icon at bounding box center [1503, 43] width 19 height 19
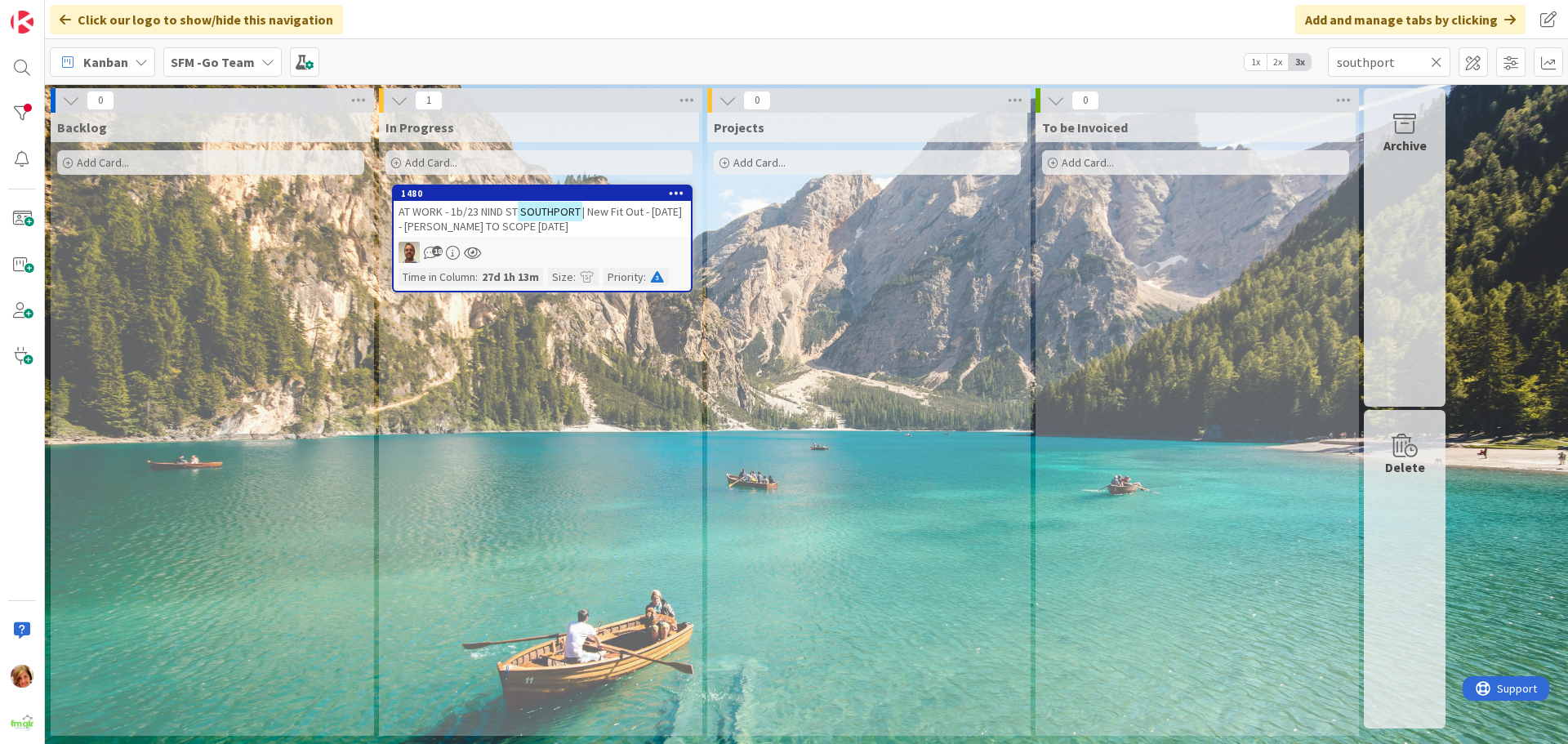
click at [1435, 61] on icon at bounding box center [1436, 62] width 12 height 14
click at [1435, 61] on input "text" at bounding box center [1389, 62] width 122 height 30
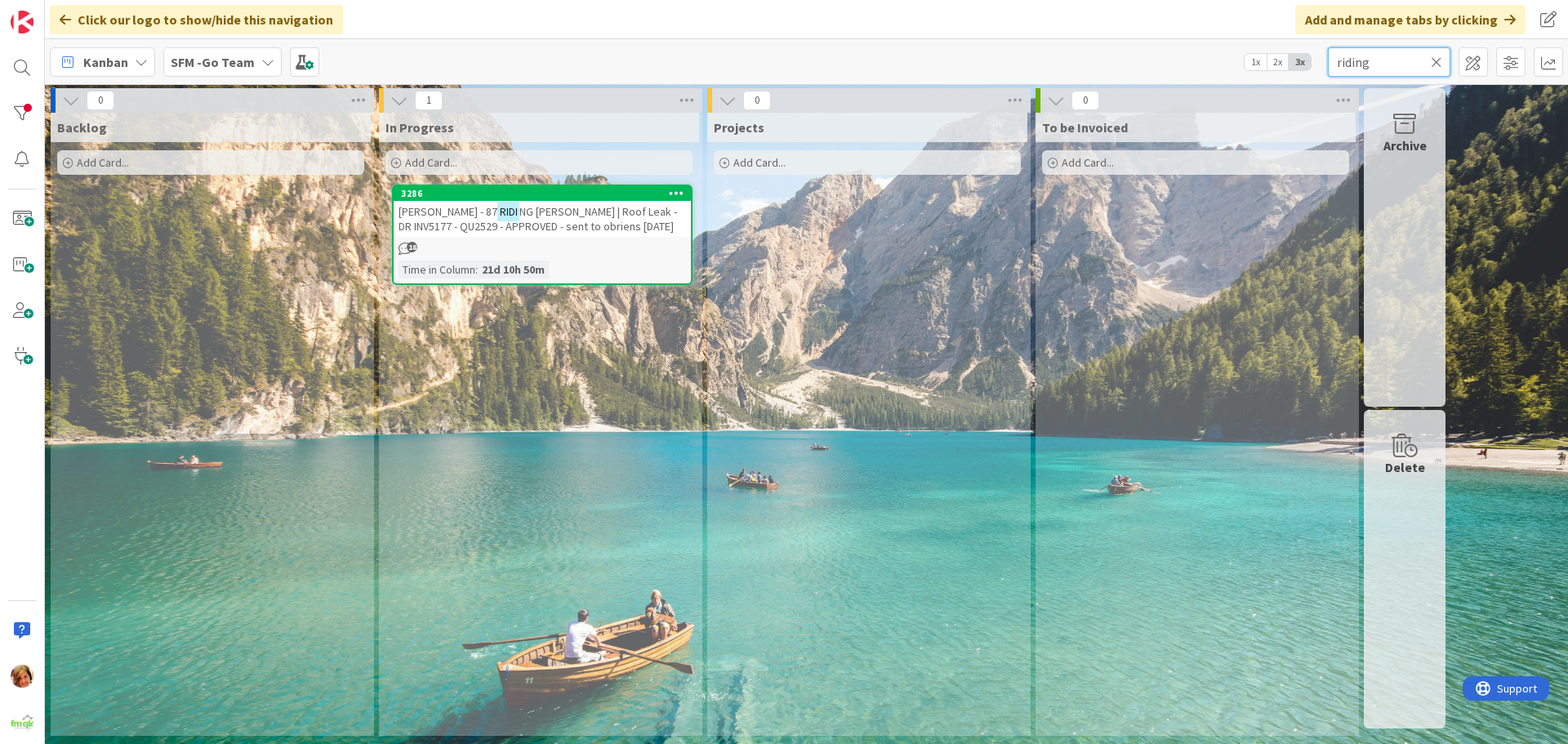
type input "riding"
click at [582, 228] on span "[PERSON_NAME] | Roof Leak - DR INV5177 - QU2529 - APPROVED - sent to obriens [D…" at bounding box center [536, 219] width 276 height 30
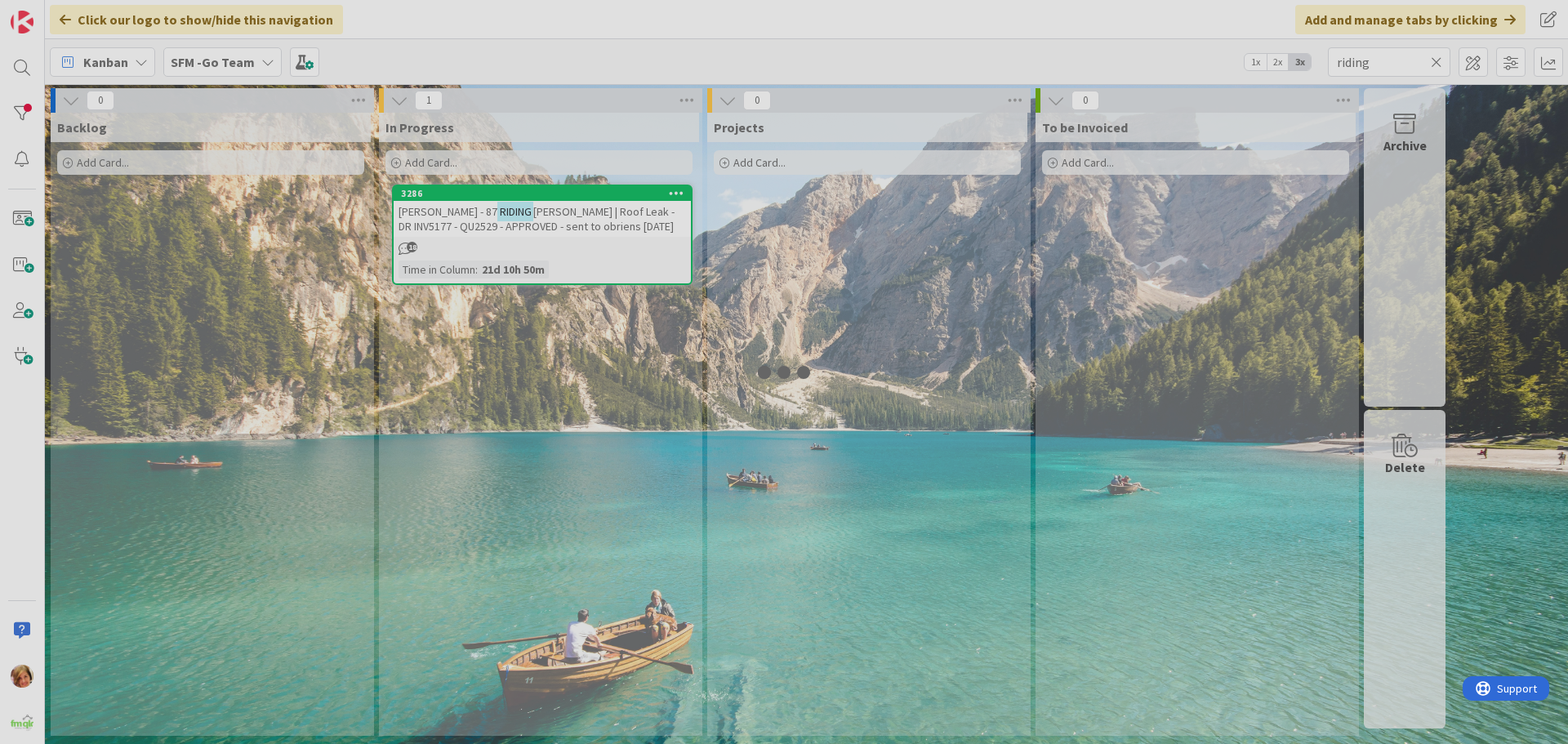
click at [33, 571] on div at bounding box center [22, 372] width 45 height 744
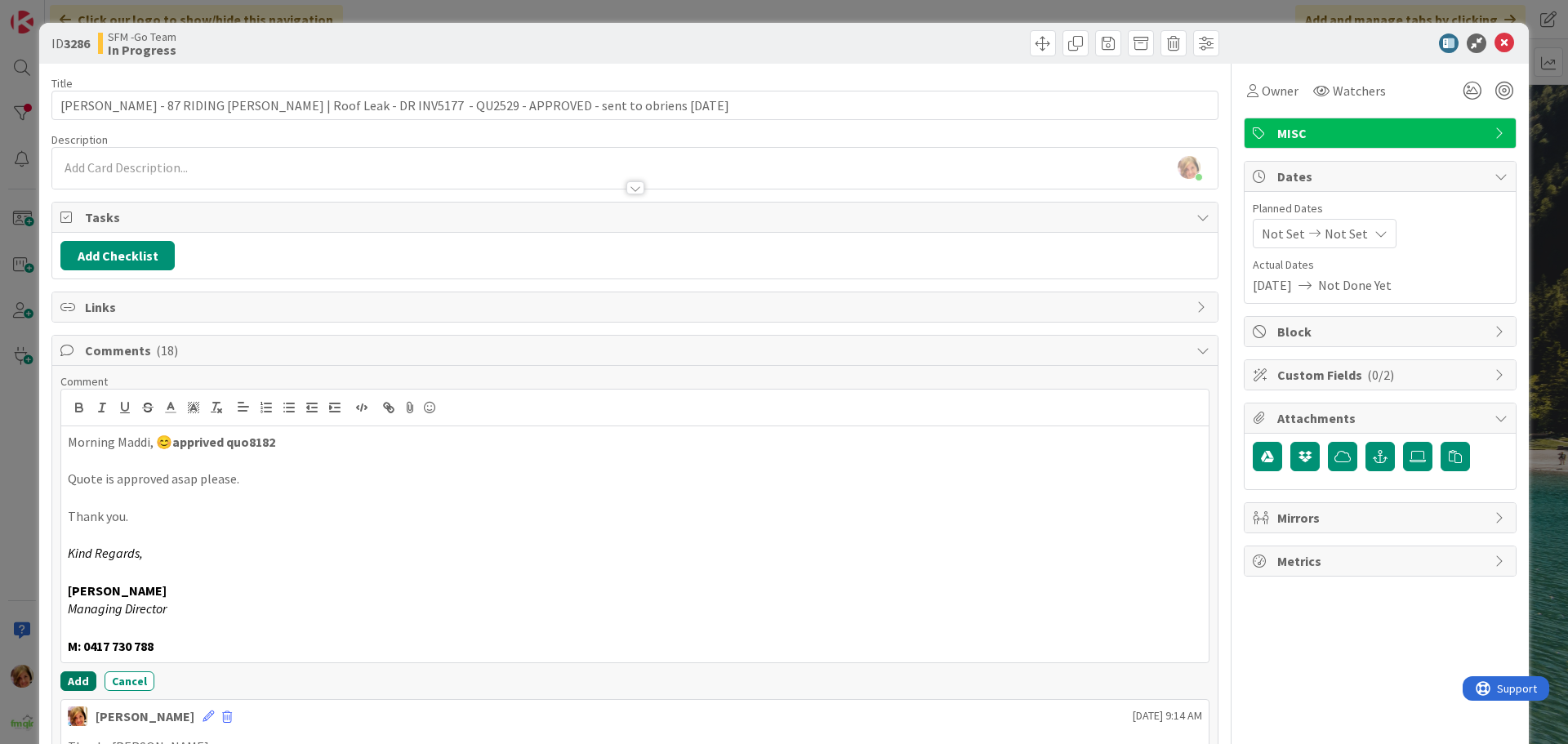
click at [72, 681] on button "Add" at bounding box center [78, 680] width 36 height 19
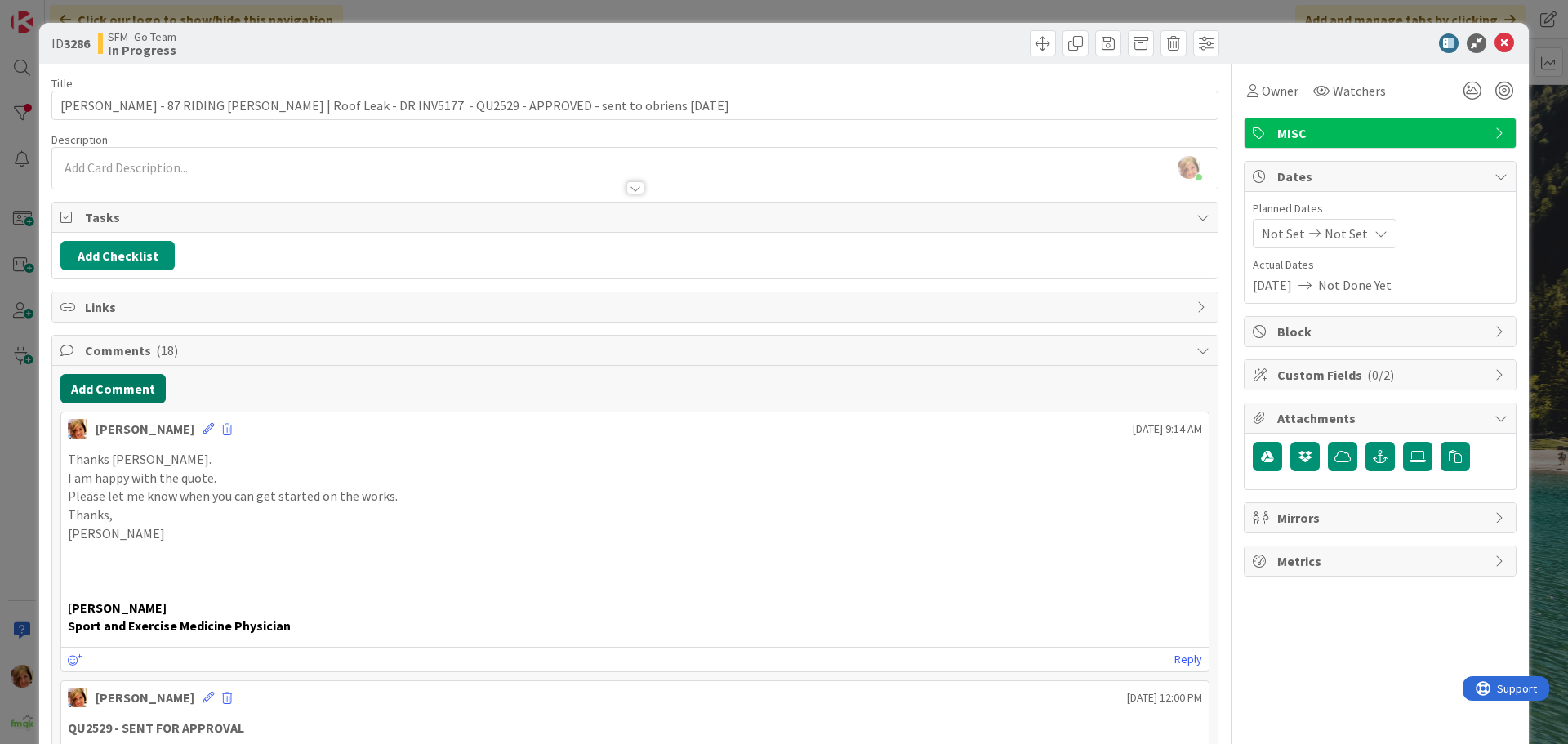
click at [121, 392] on button "Add Comment" at bounding box center [113, 388] width 105 height 30
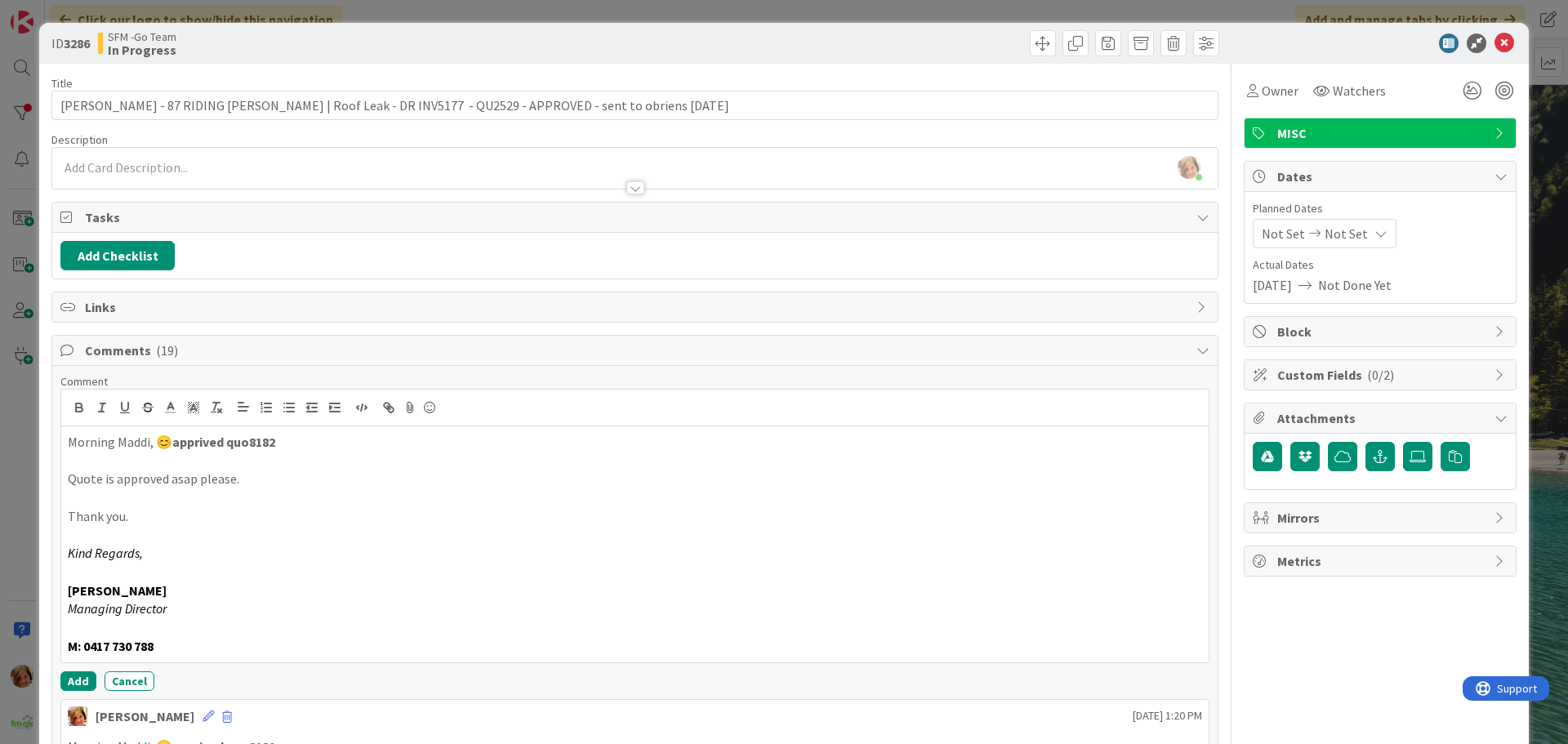
click at [147, 463] on p at bounding box center [634, 461] width 1134 height 18
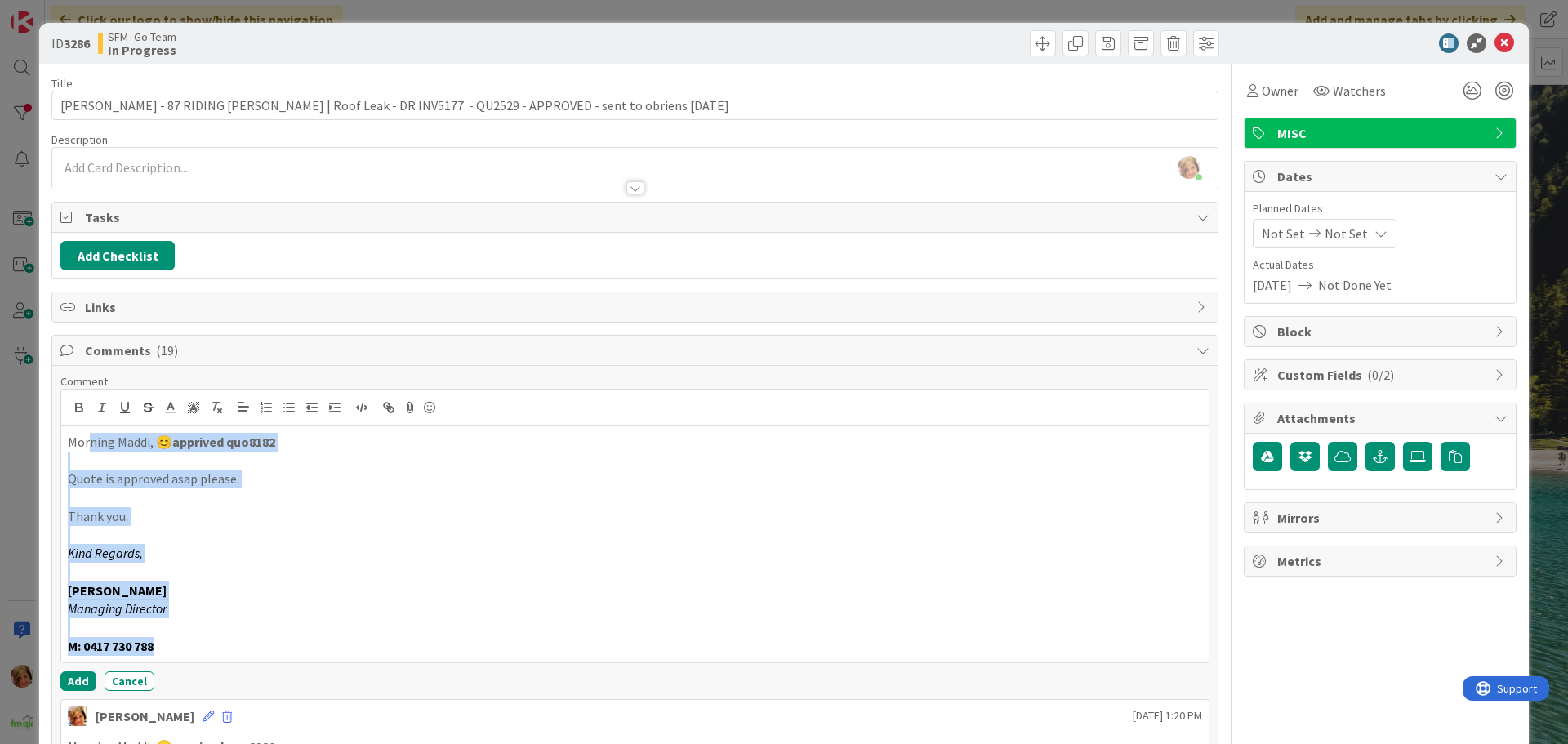
drag, startPoint x: 169, startPoint y: 648, endPoint x: 88, endPoint y: 443, distance: 220.4
click at [88, 443] on div "Morning Maddi, 😊 apprived quo8182 Quote is approved asap please. Thank you. Kin…" at bounding box center [635, 544] width 1147 height 236
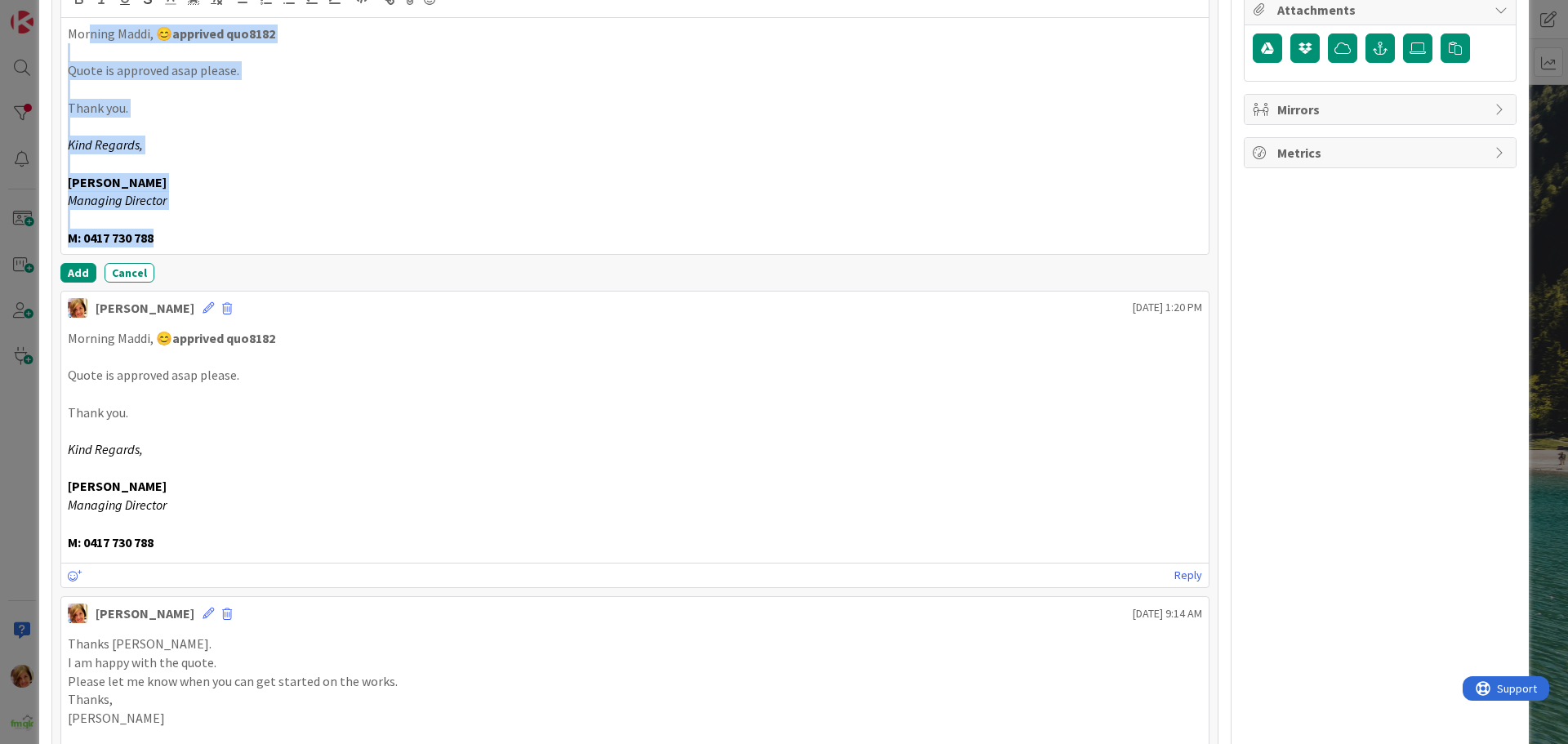
scroll to position [82, 0]
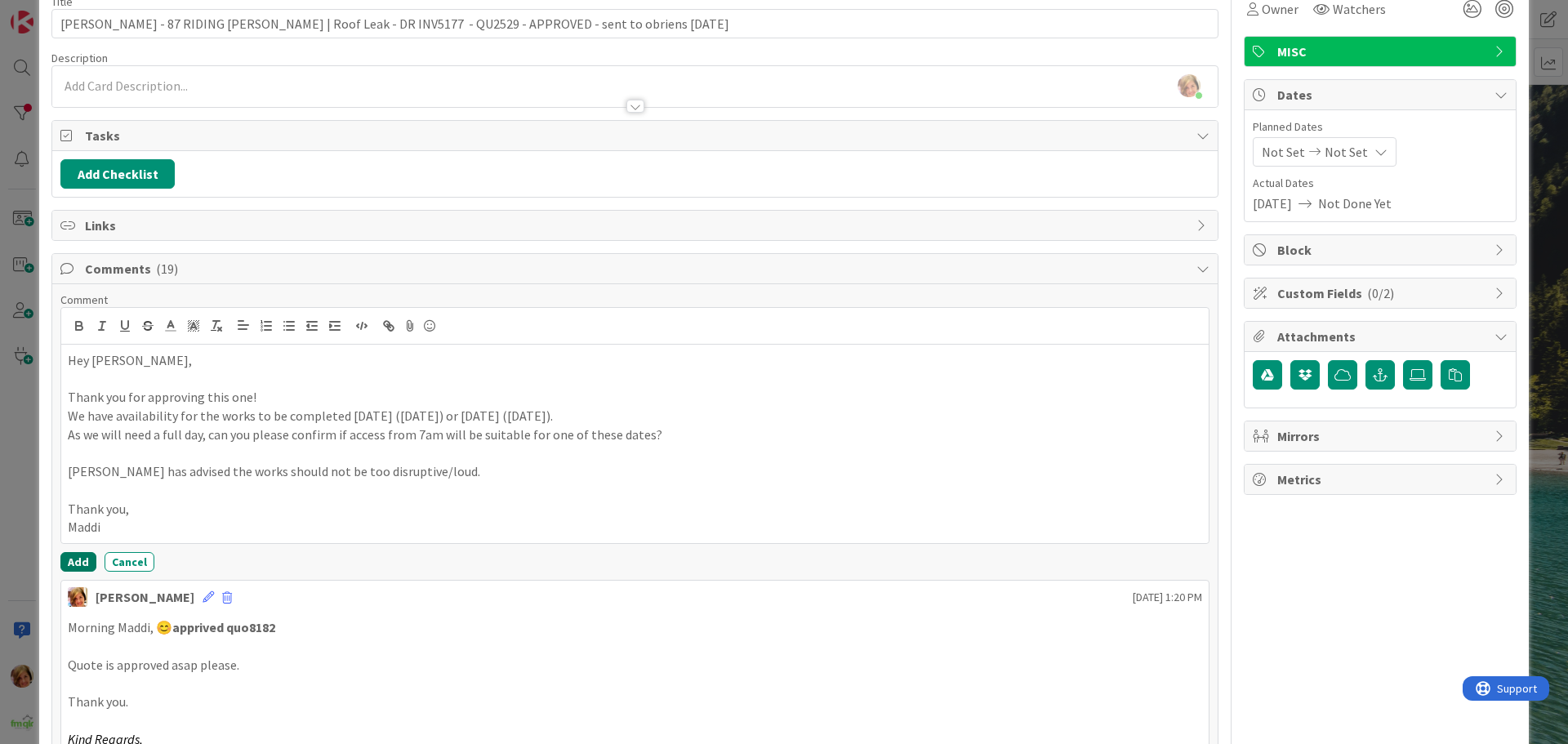
click at [80, 560] on button "Add" at bounding box center [78, 562] width 36 height 19
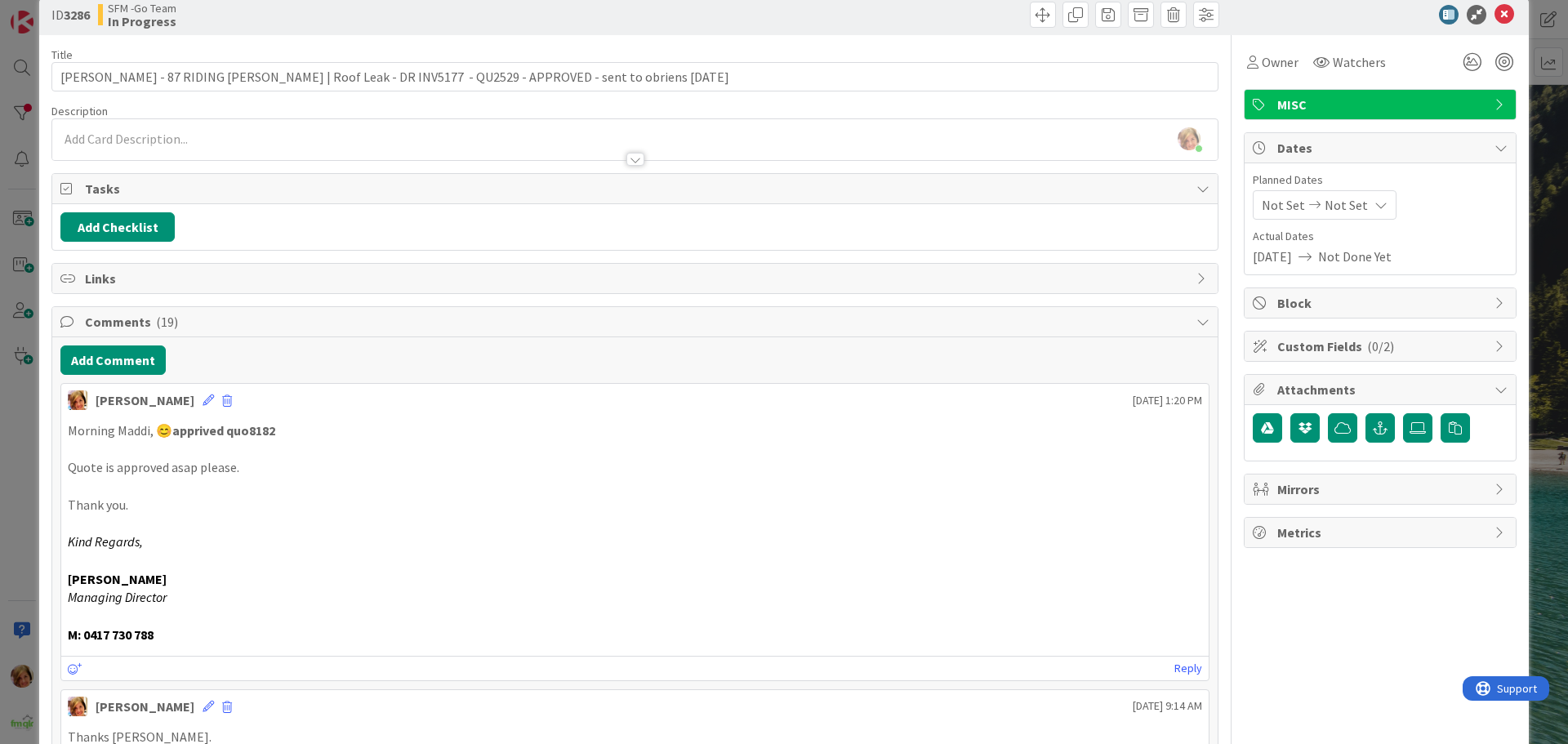
scroll to position [0, 0]
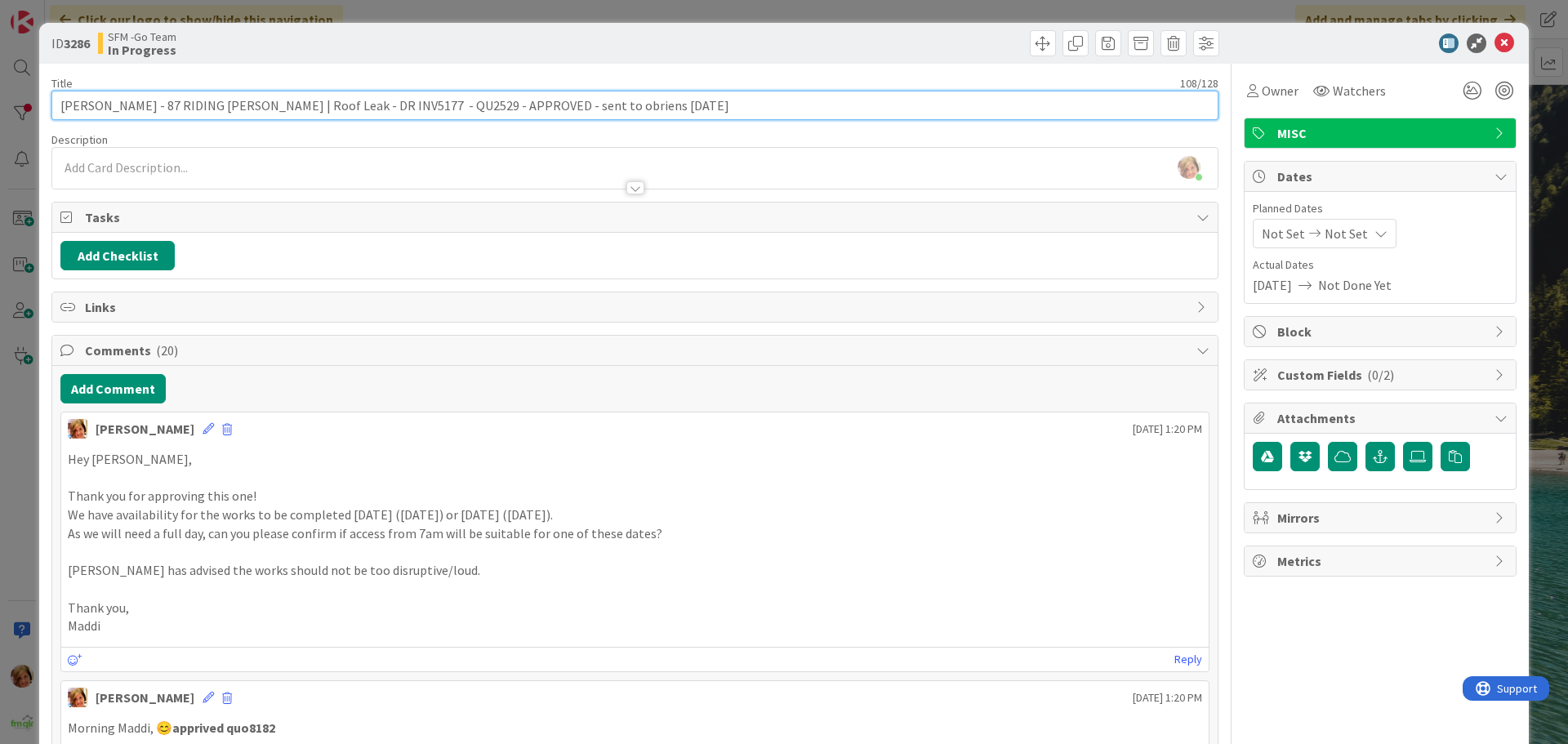
drag, startPoint x: 694, startPoint y: 106, endPoint x: 556, endPoint y: 107, distance: 138.0
click at [556, 107] on input "[PERSON_NAME] - 87 RIDING [PERSON_NAME] | Roof Leak - DR INV5177 - QU2529 - APP…" at bounding box center [634, 105] width 1167 height 30
type input "[PERSON_NAME] - 87 RIDING [PERSON_NAME] | Roof Leak - DR INV5177 - QU2529 - APP…"
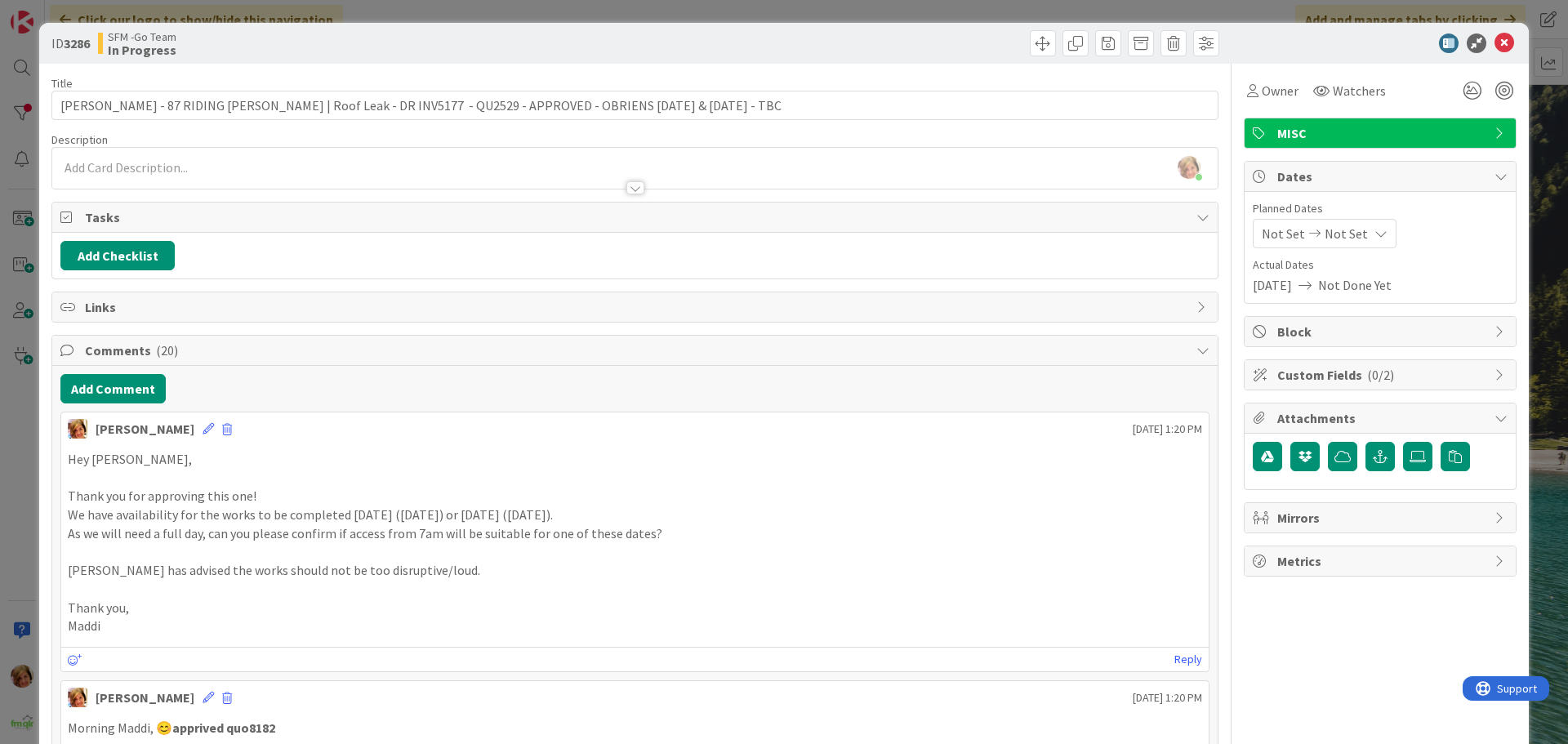
click at [884, 48] on div at bounding box center [929, 42] width 580 height 26
click at [1494, 43] on icon at bounding box center [1503, 43] width 19 height 19
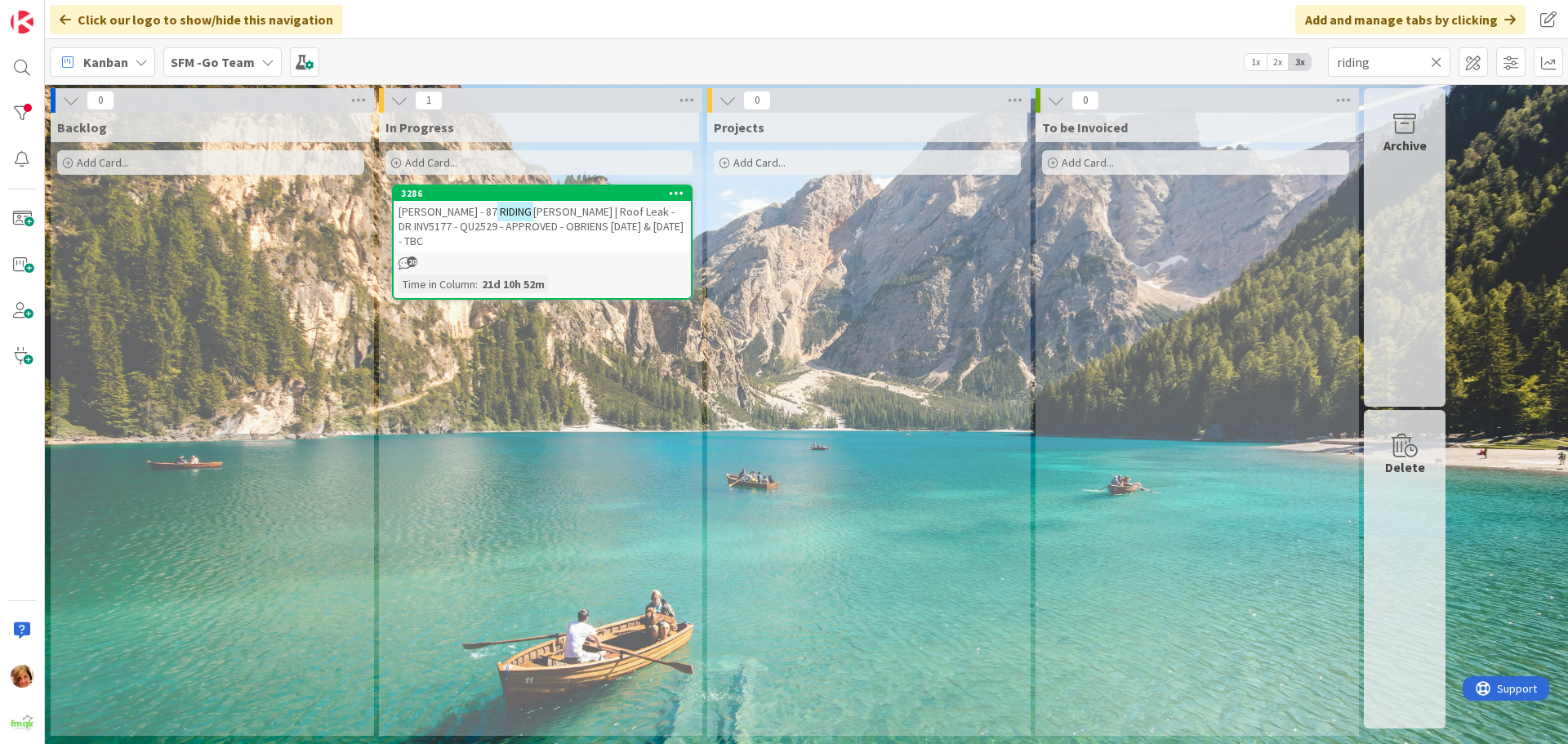
click at [1436, 62] on icon at bounding box center [1436, 62] width 12 height 14
click at [1436, 62] on input "text" at bounding box center [1389, 62] width 122 height 30
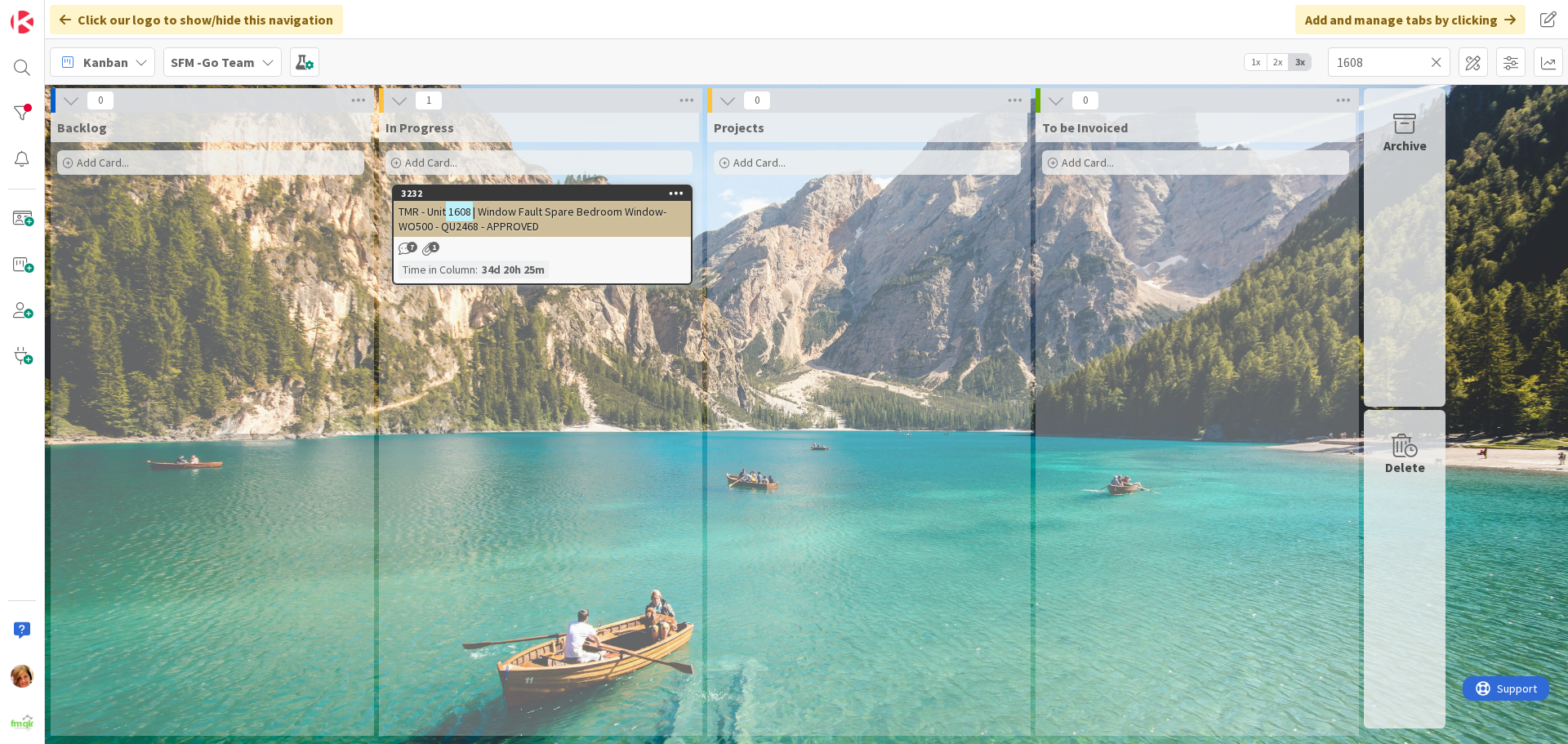
click at [594, 213] on span "| Window Fault Spare Bedroom Window- WO500 - QU2468 - APPROVED" at bounding box center [532, 219] width 268 height 30
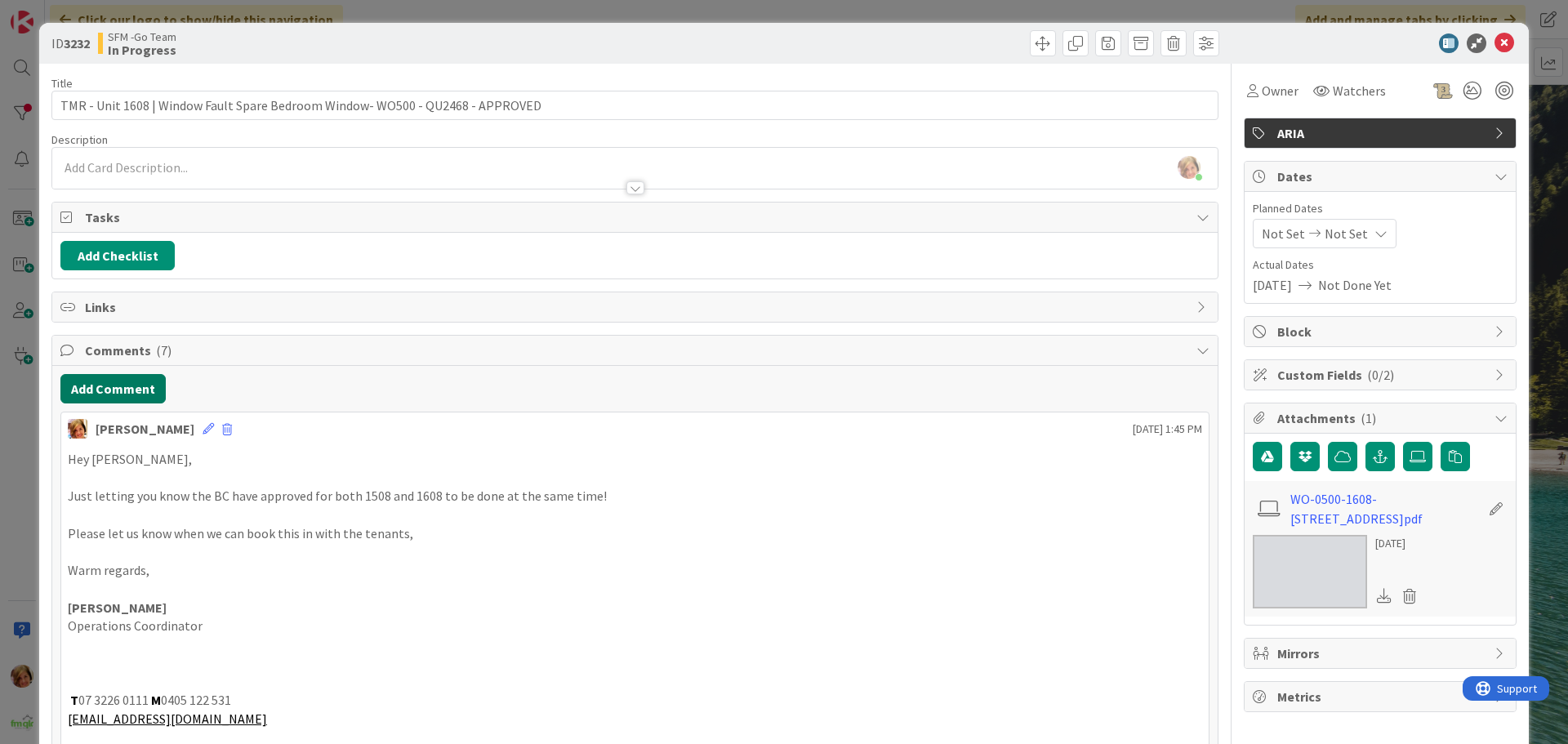
click at [127, 399] on button "Add Comment" at bounding box center [113, 388] width 105 height 30
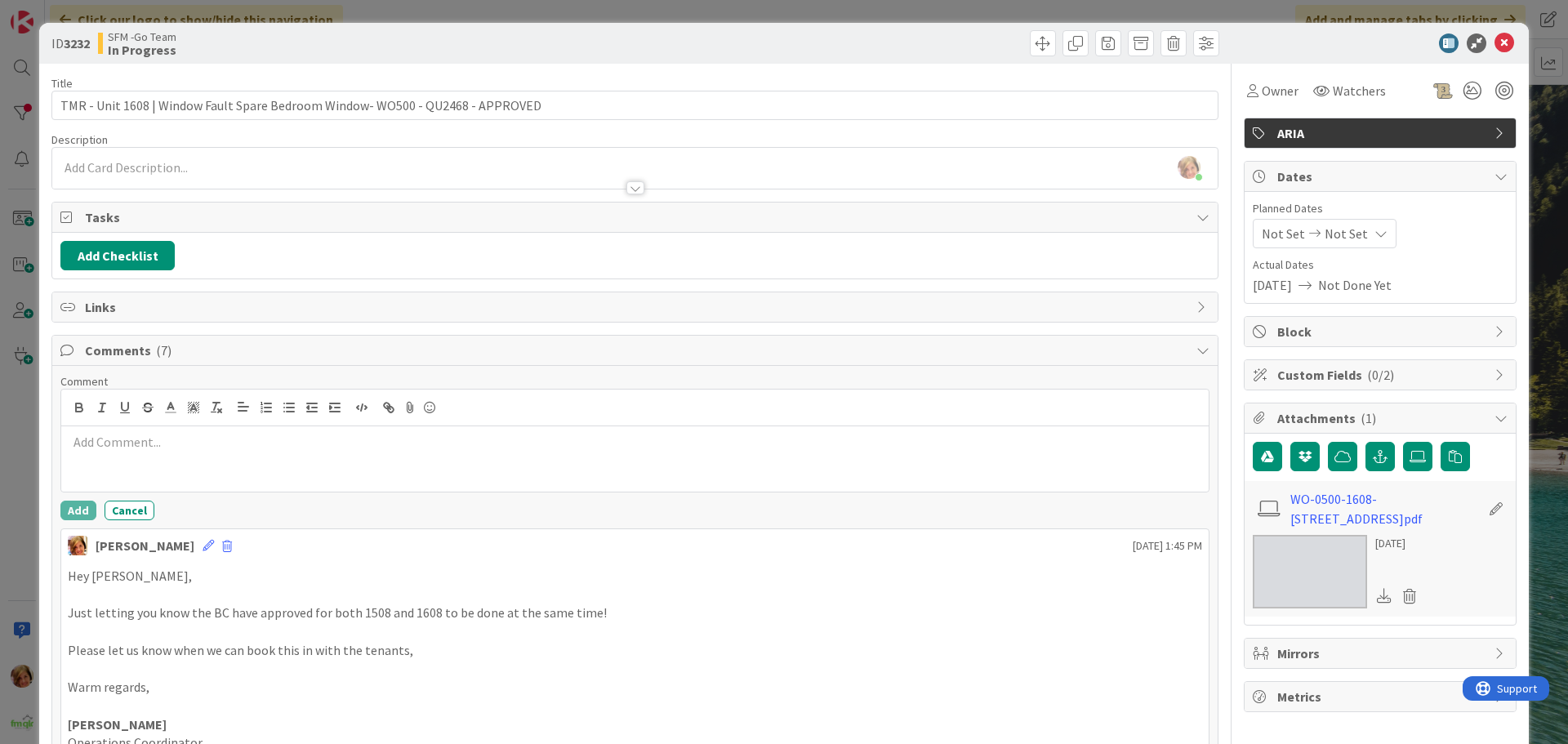
click at [146, 470] on div at bounding box center [635, 459] width 1147 height 66
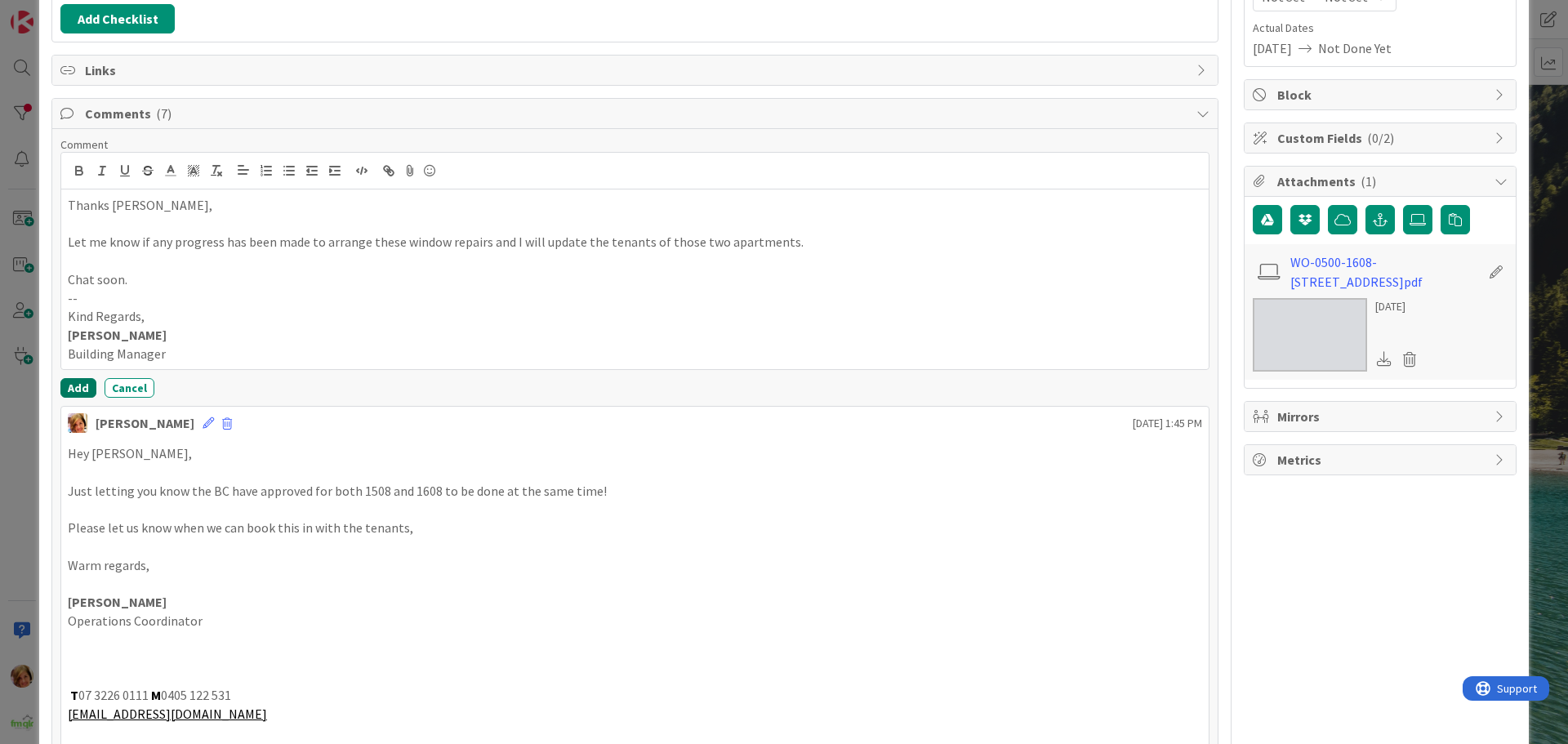
scroll to position [245, 0]
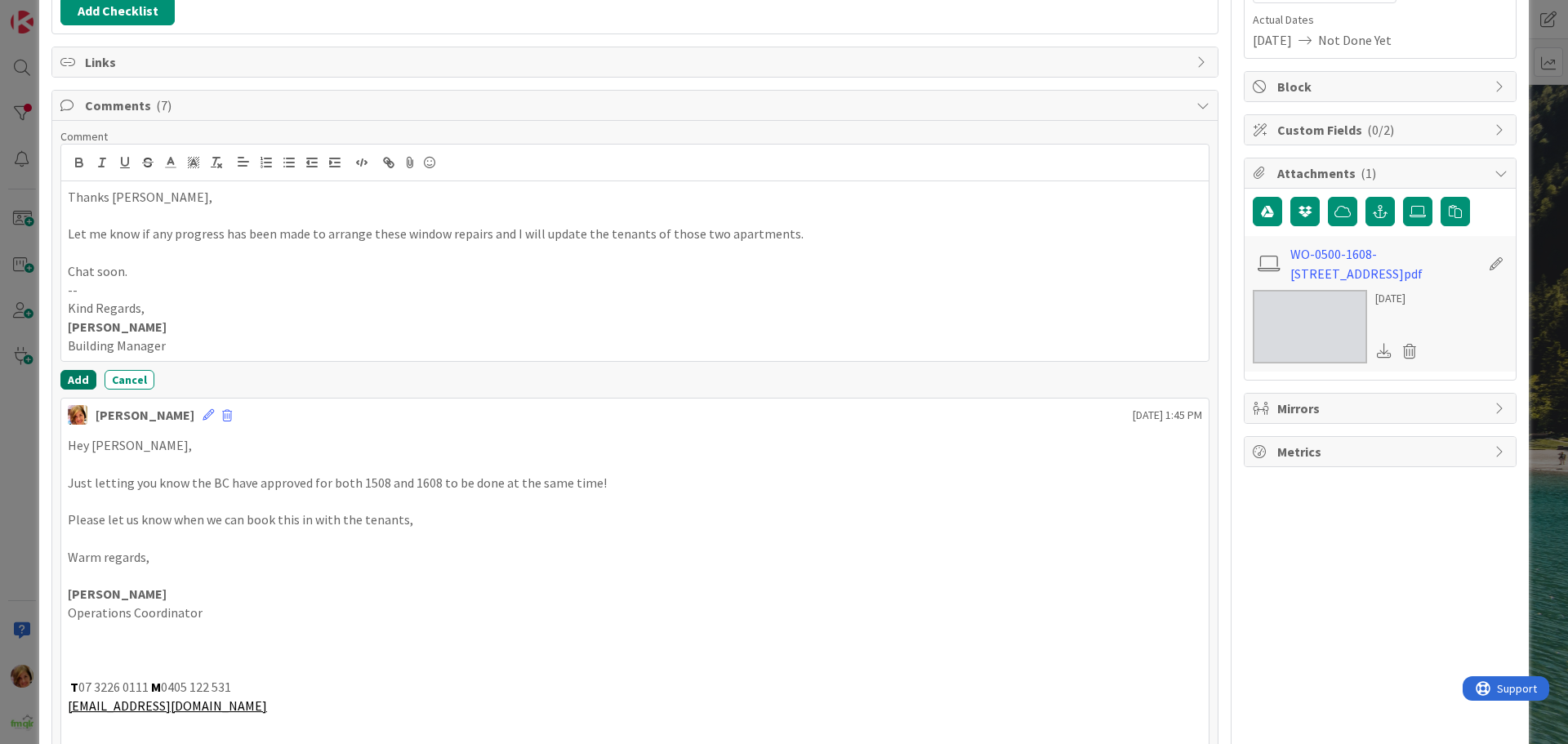
click at [82, 372] on button "Add" at bounding box center [78, 380] width 36 height 19
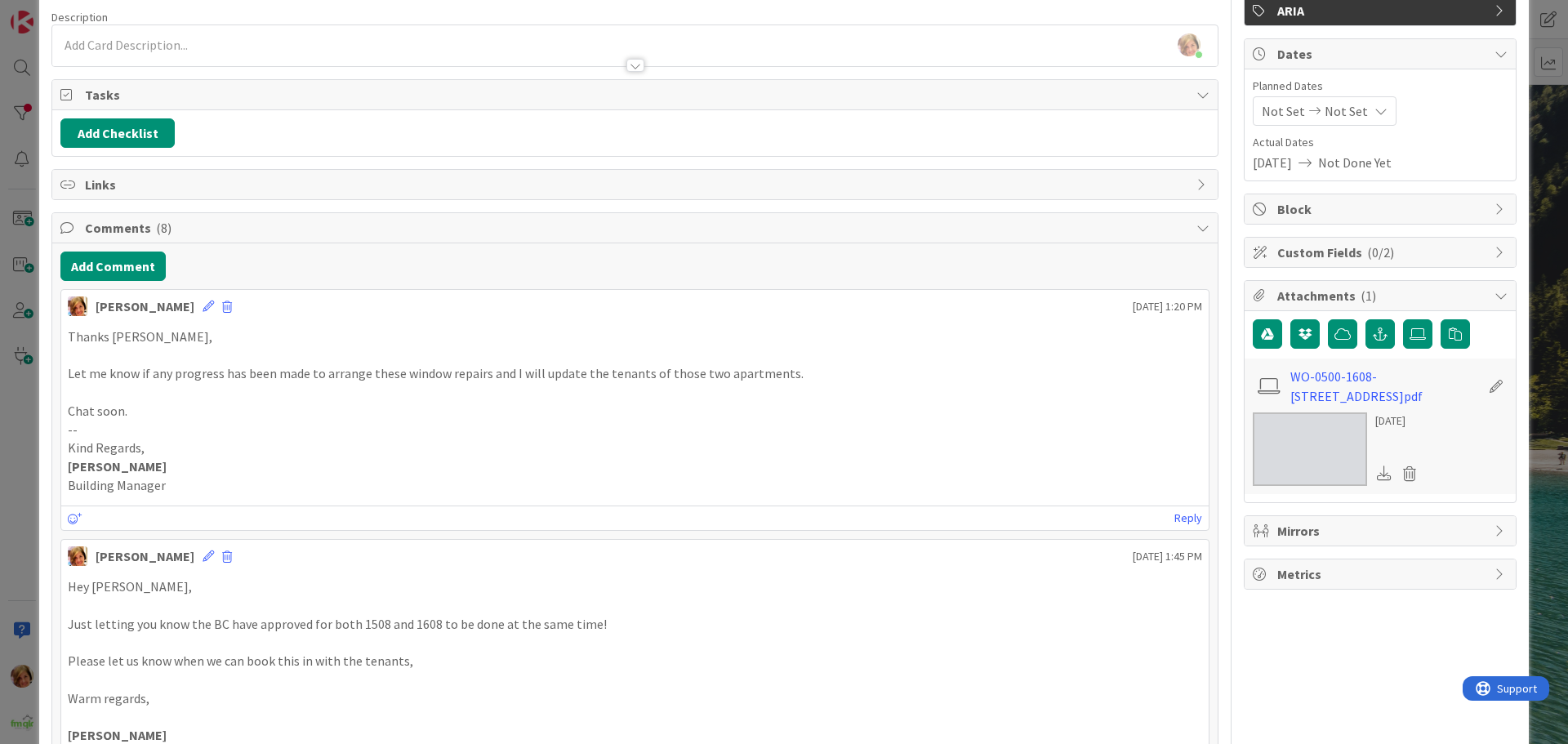
scroll to position [0, 0]
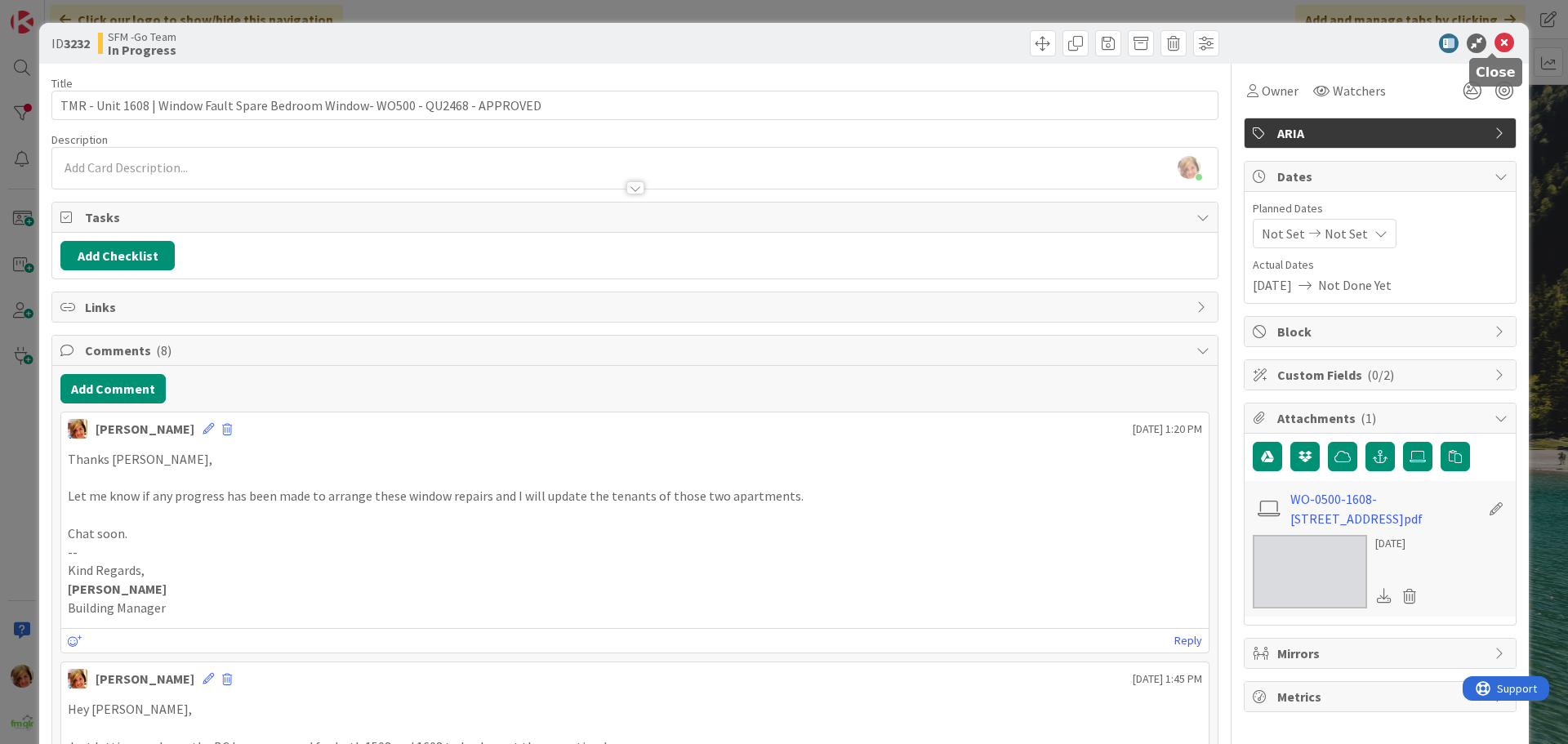
drag, startPoint x: 1490, startPoint y: 44, endPoint x: 1470, endPoint y: 49, distance: 20.6
click at [1494, 44] on icon at bounding box center [1503, 43] width 19 height 19
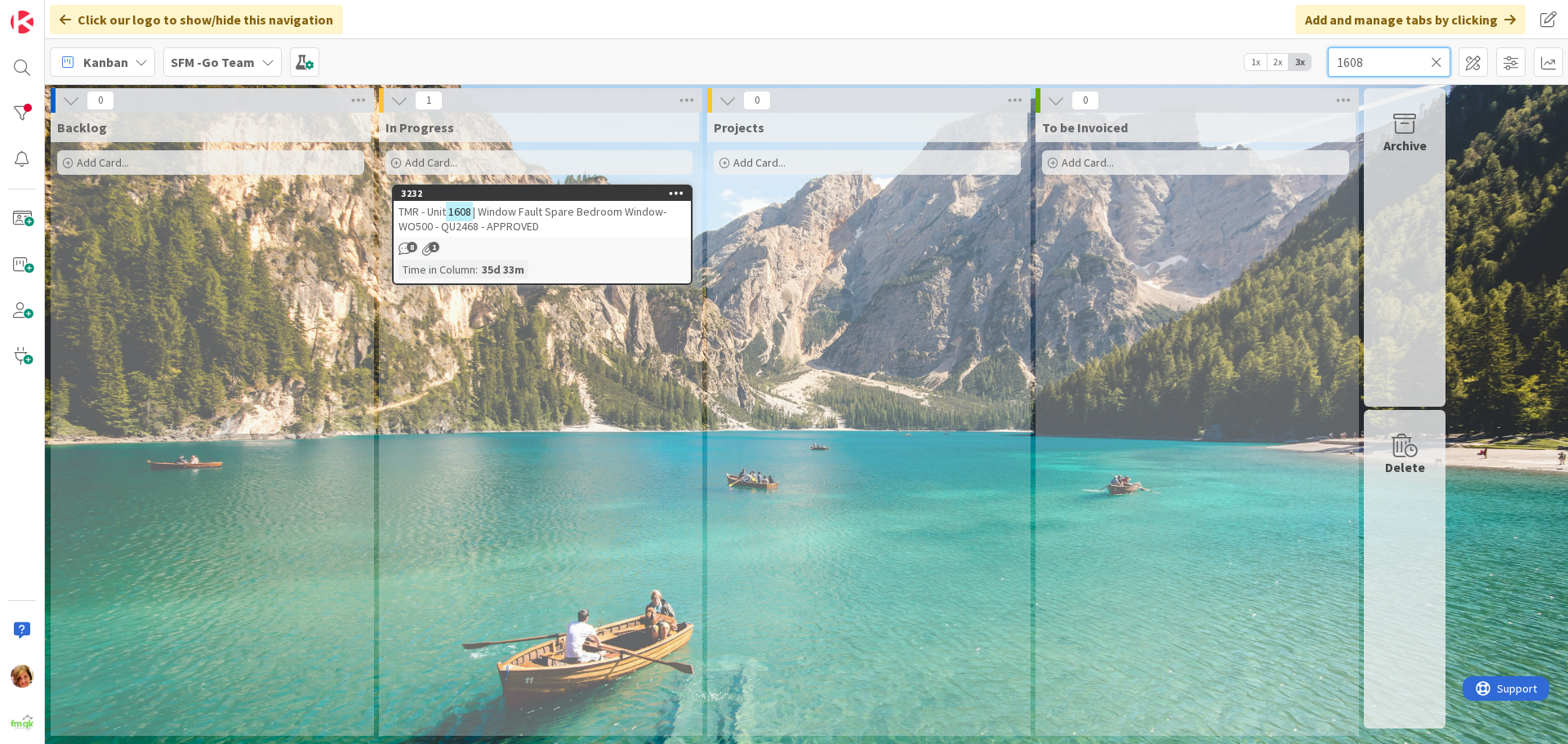
click at [1402, 62] on input "1608" at bounding box center [1389, 62] width 122 height 30
type input "1"
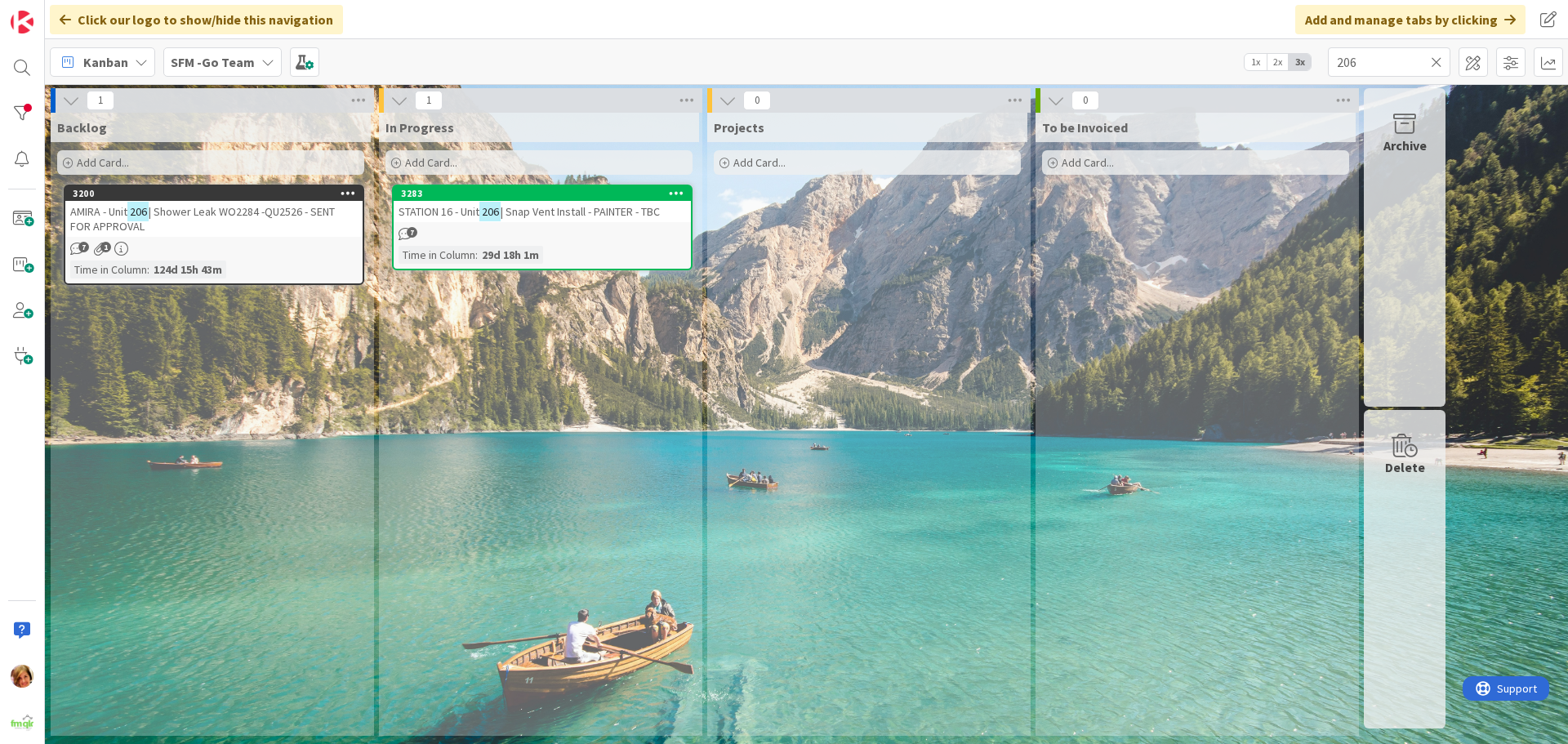
click at [252, 216] on span "| Shower Leak WO2284 -QU2526 - SENT FOR APPROVAL" at bounding box center [202, 219] width 265 height 30
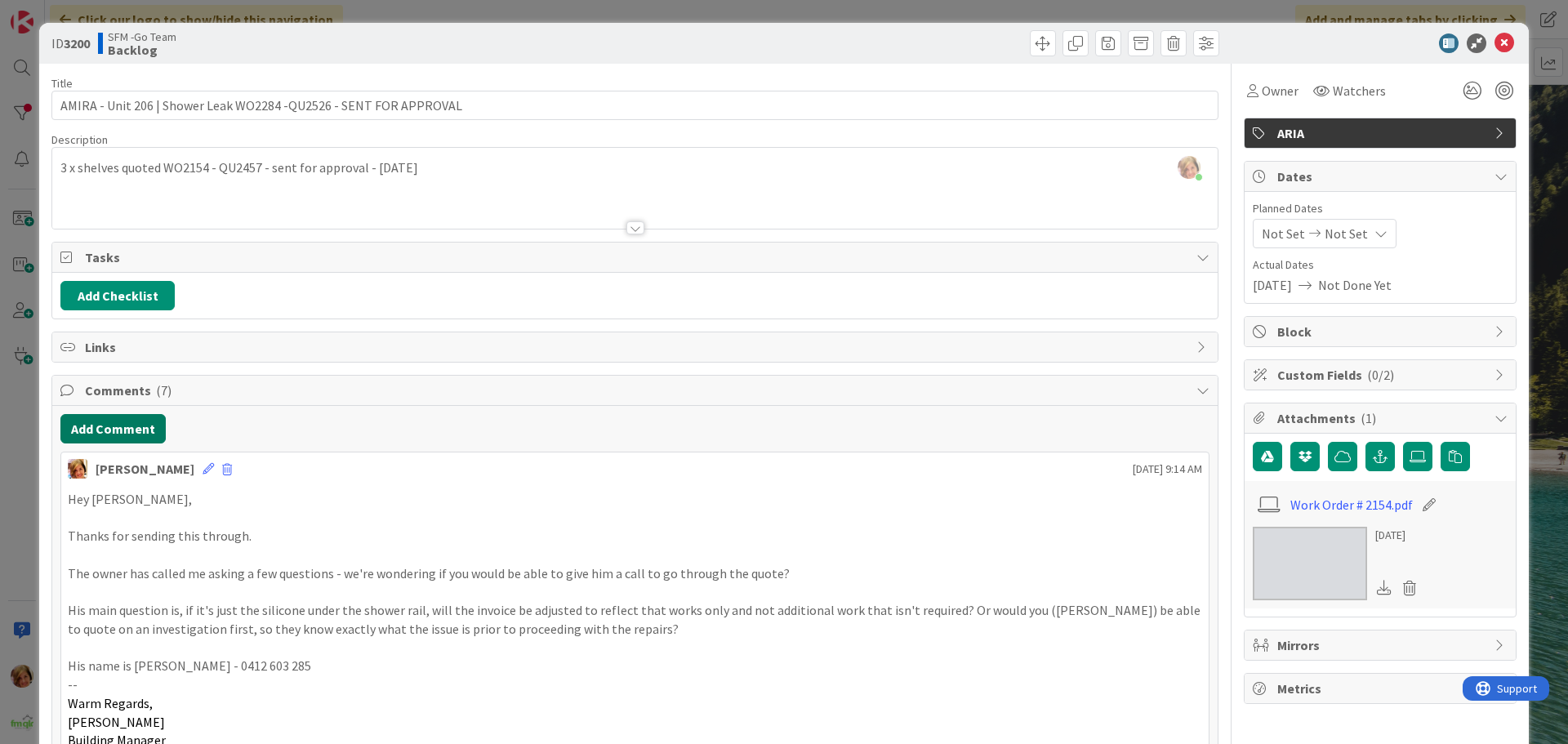
click at [131, 431] on button "Add Comment" at bounding box center [113, 429] width 105 height 30
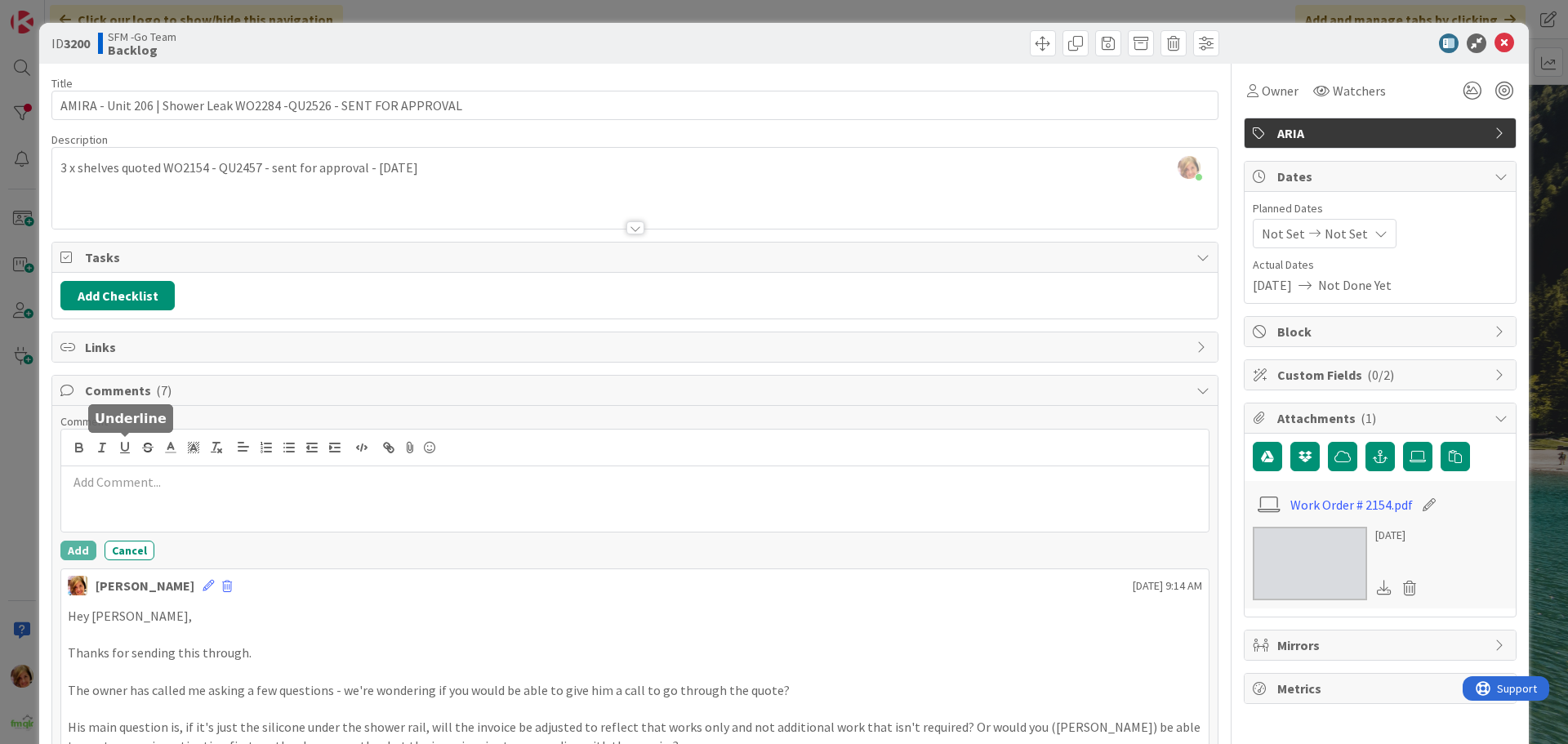
click at [162, 494] on div at bounding box center [635, 499] width 1147 height 66
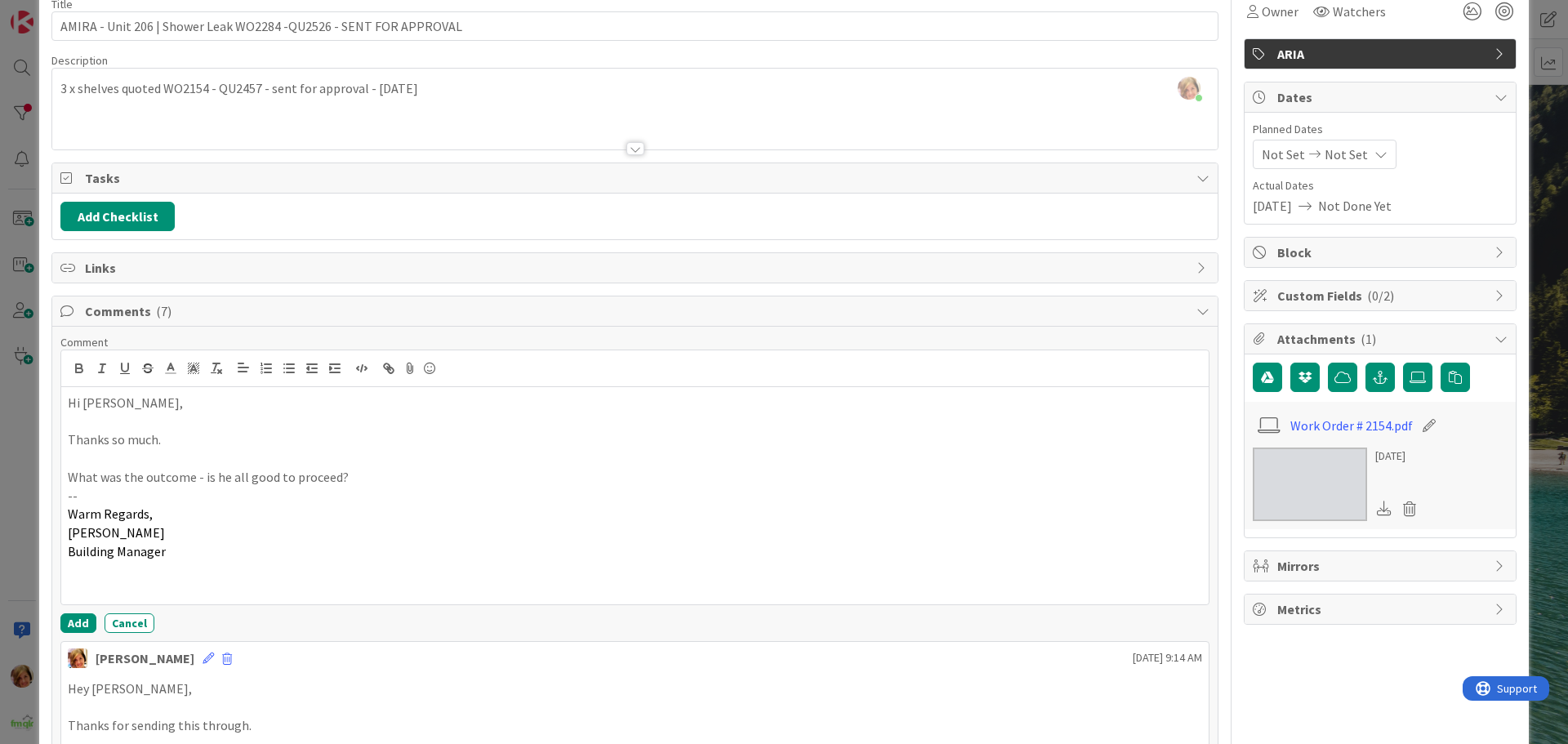
scroll to position [163, 0]
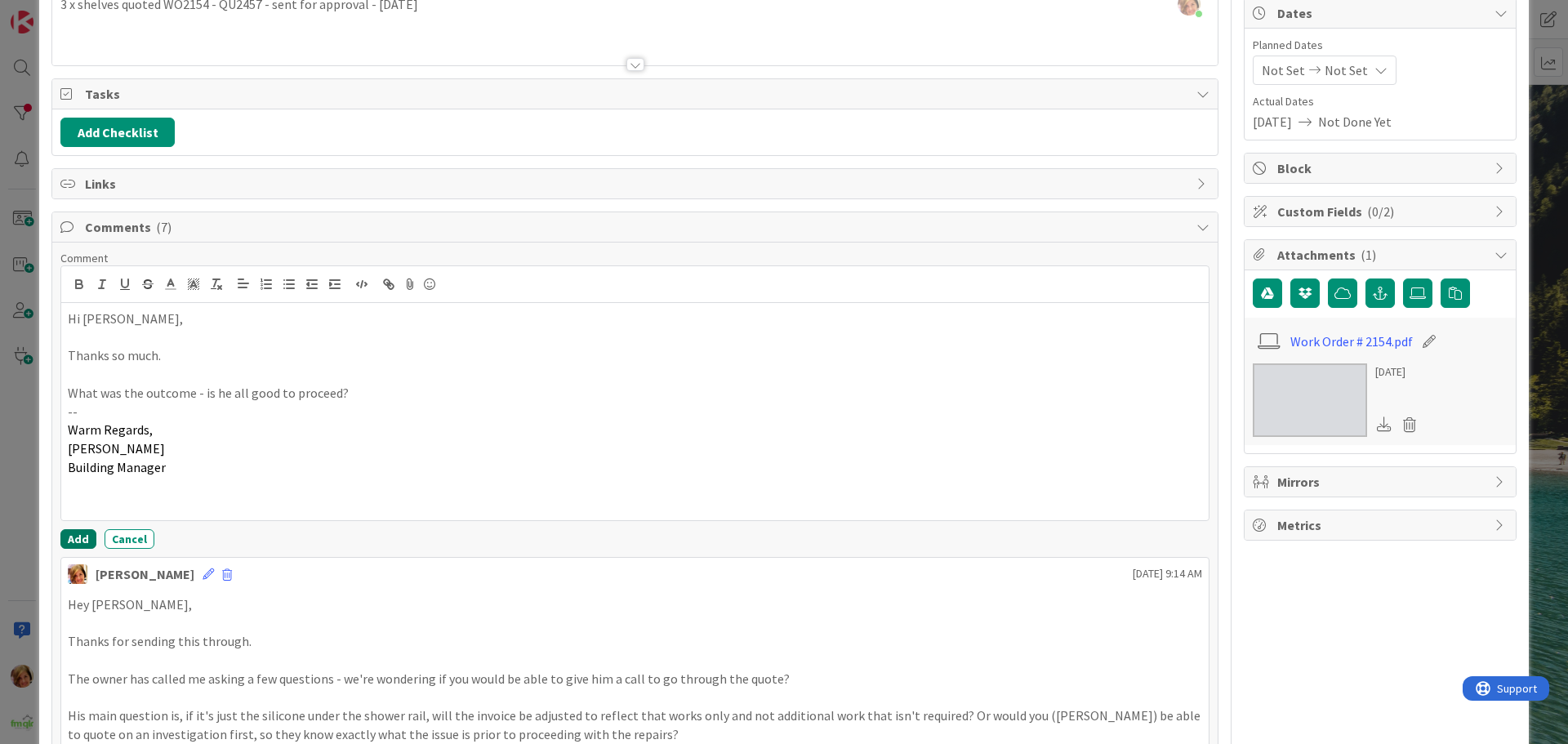
click at [73, 539] on button "Add" at bounding box center [78, 539] width 36 height 19
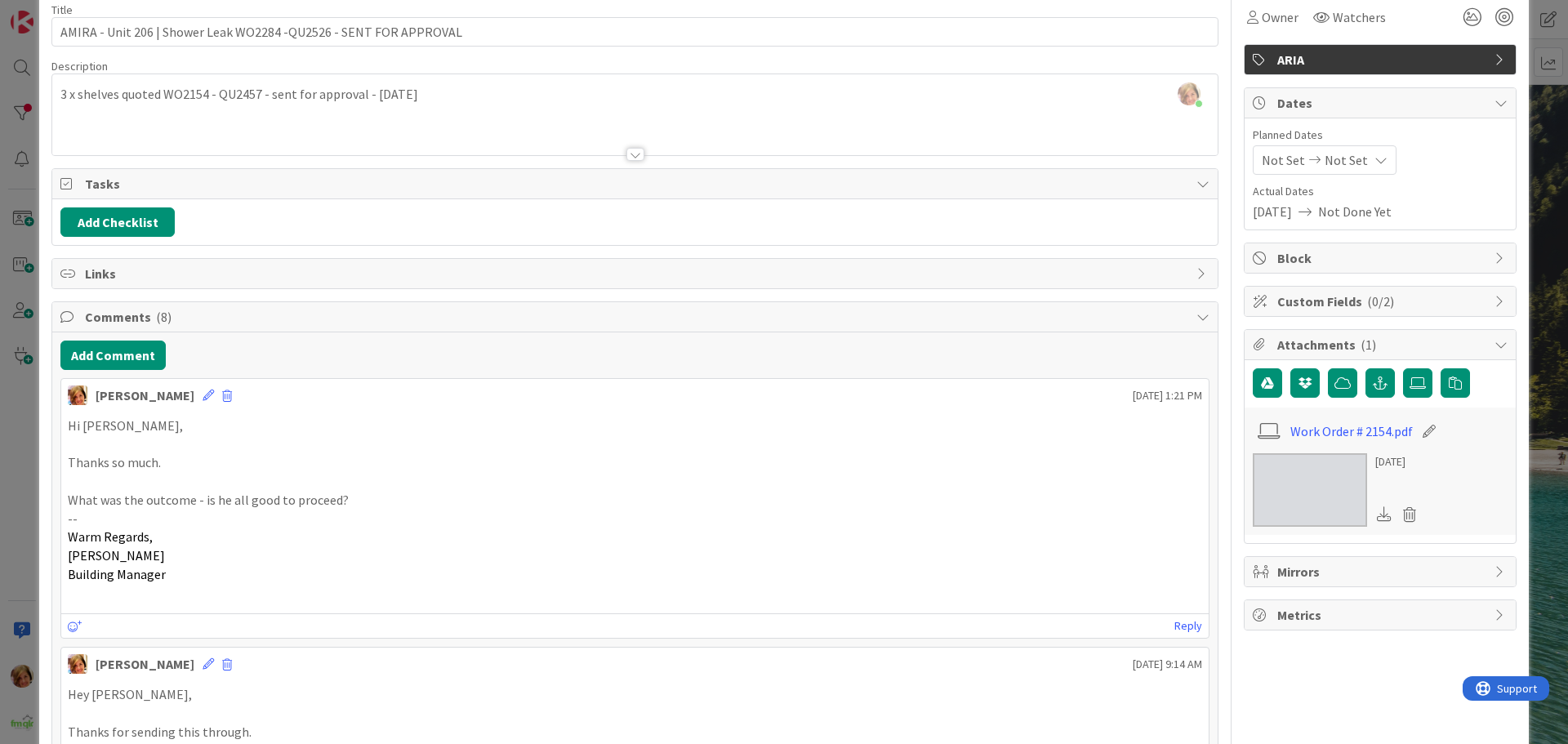
scroll to position [0, 0]
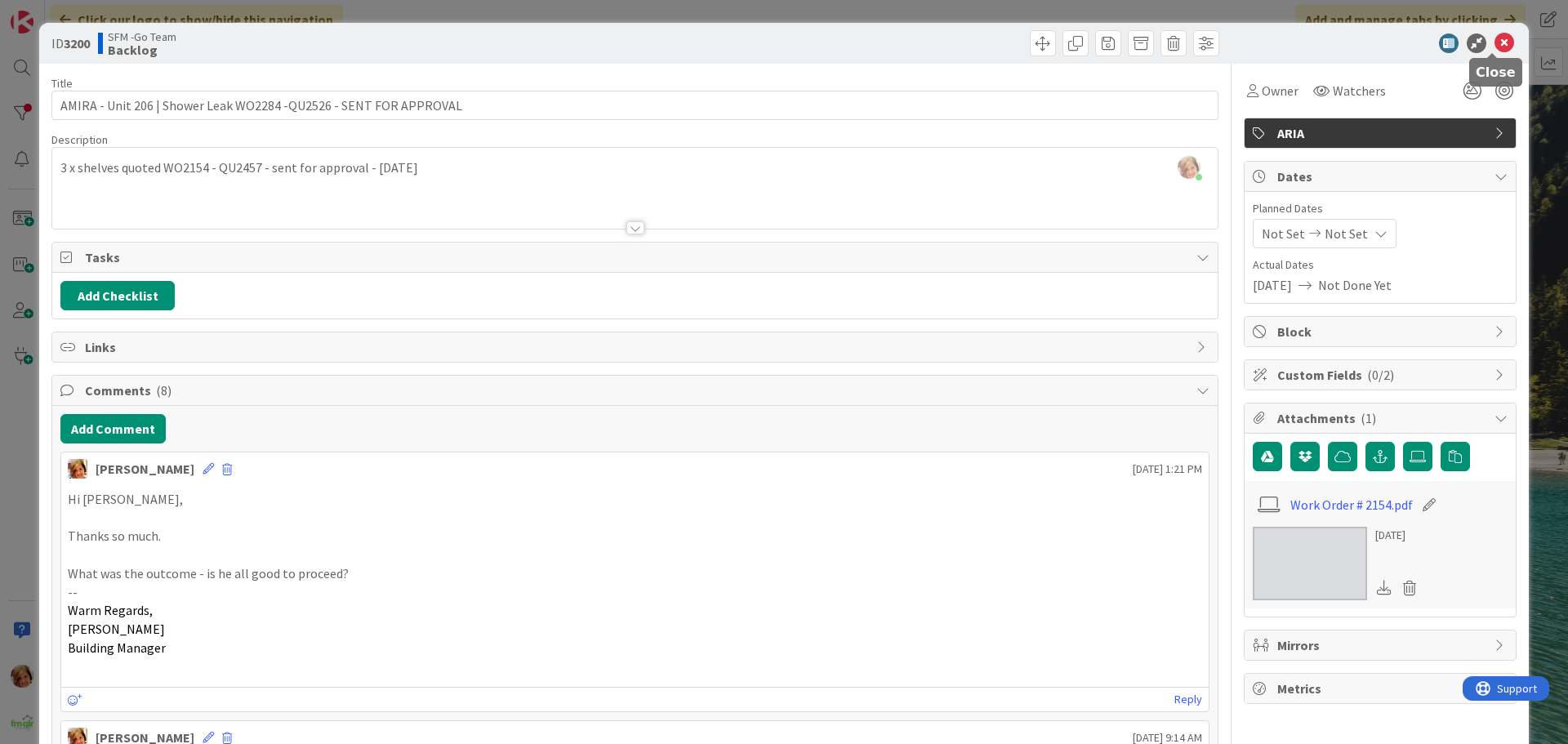
drag, startPoint x: 1495, startPoint y: 40, endPoint x: 1472, endPoint y: 45, distance: 23.5
click at [1495, 40] on icon at bounding box center [1503, 43] width 19 height 19
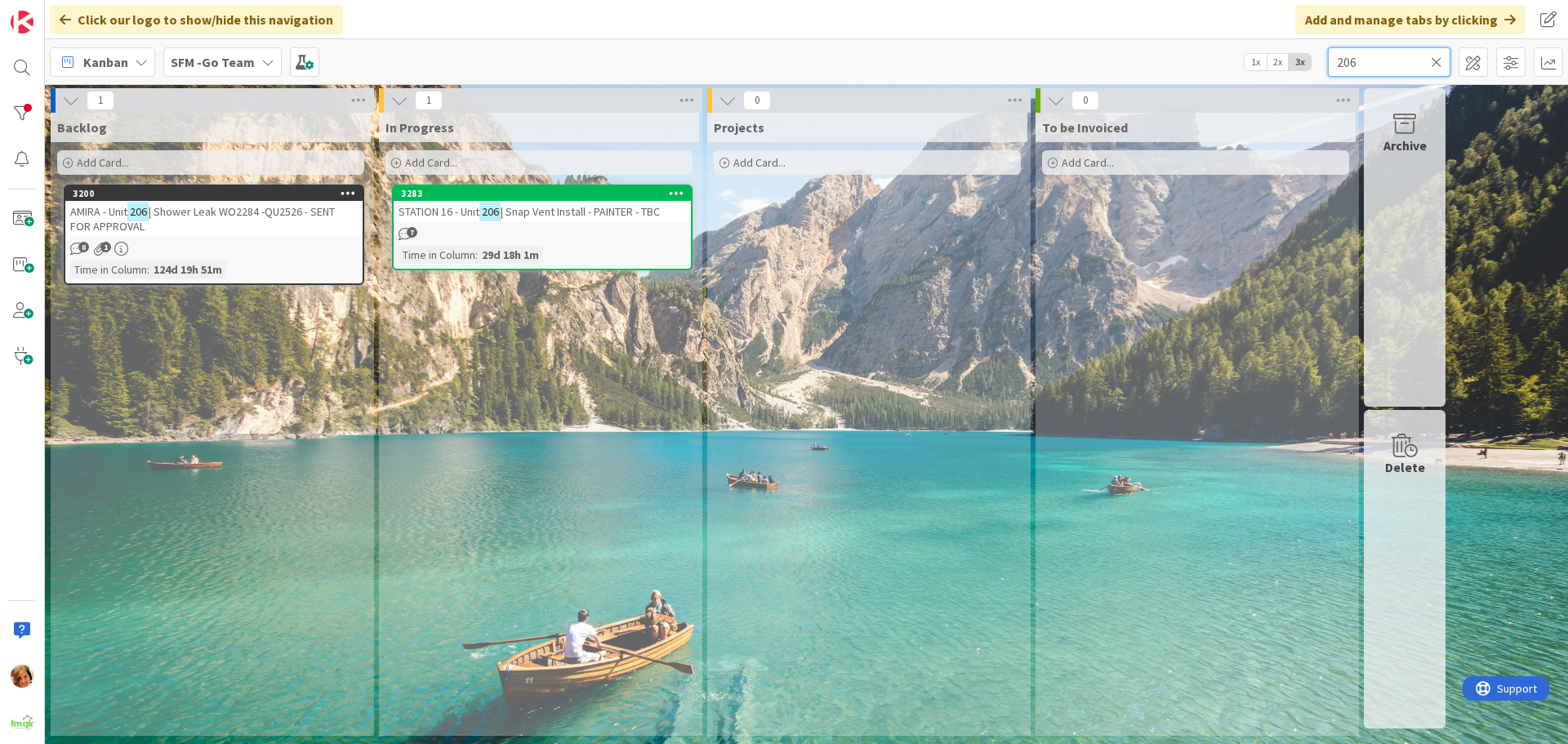
click at [1411, 56] on input "206" at bounding box center [1389, 62] width 122 height 30
type input "2"
type input "NERANG"
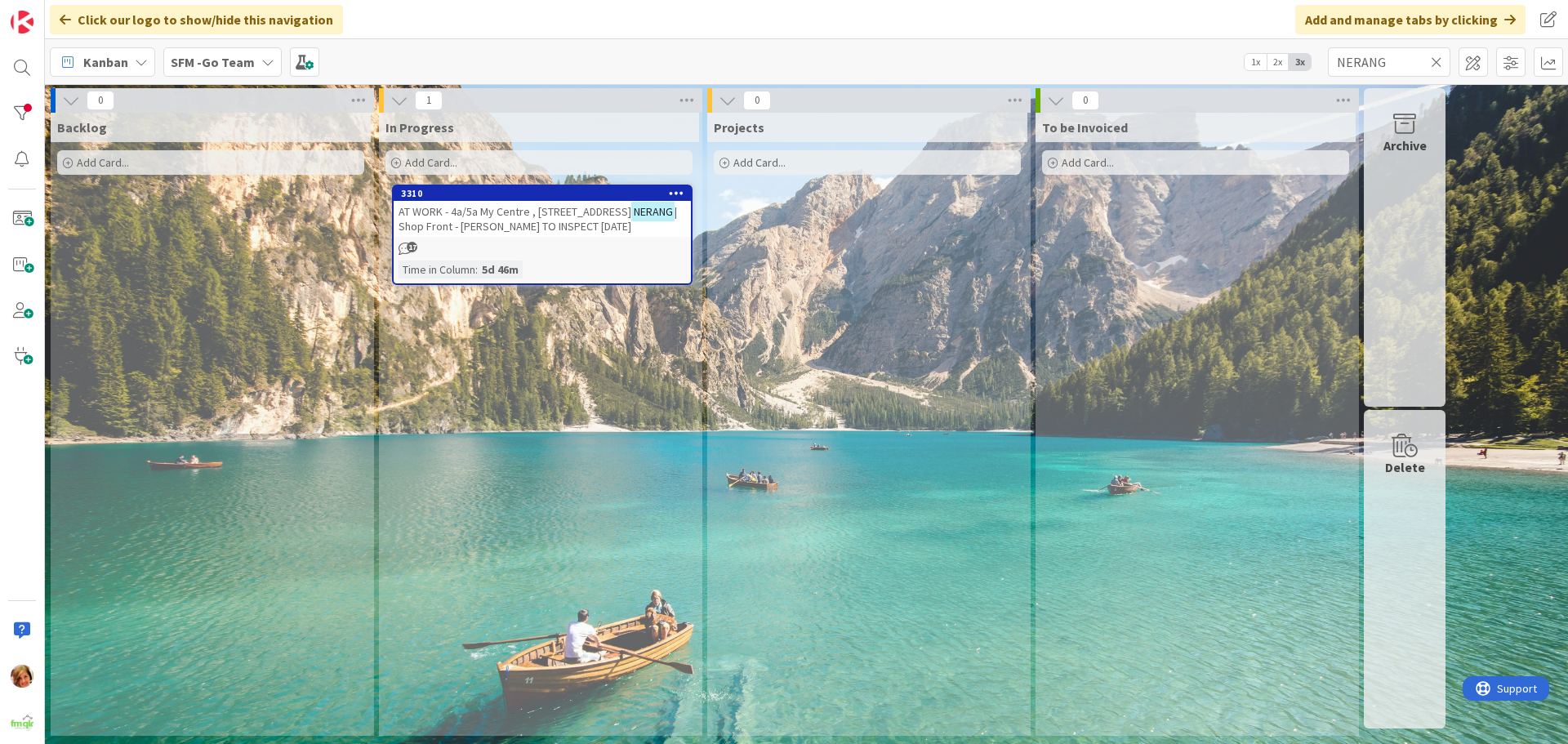
click at [466, 217] on span "AT WORK - 4a/5a My Centre , [STREET_ADDRESS]" at bounding box center [514, 211] width 232 height 14
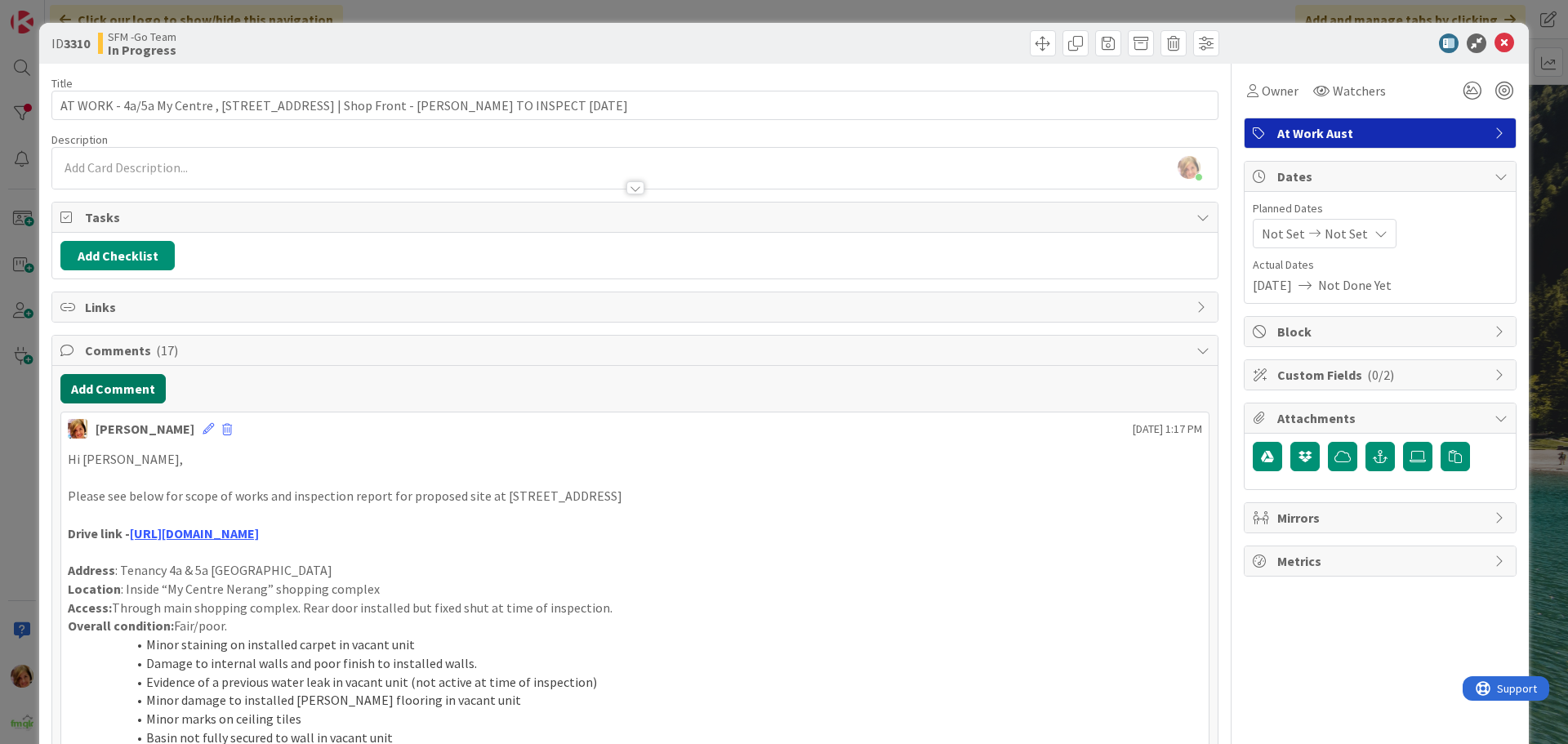
click at [114, 385] on button "Add Comment" at bounding box center [113, 388] width 105 height 30
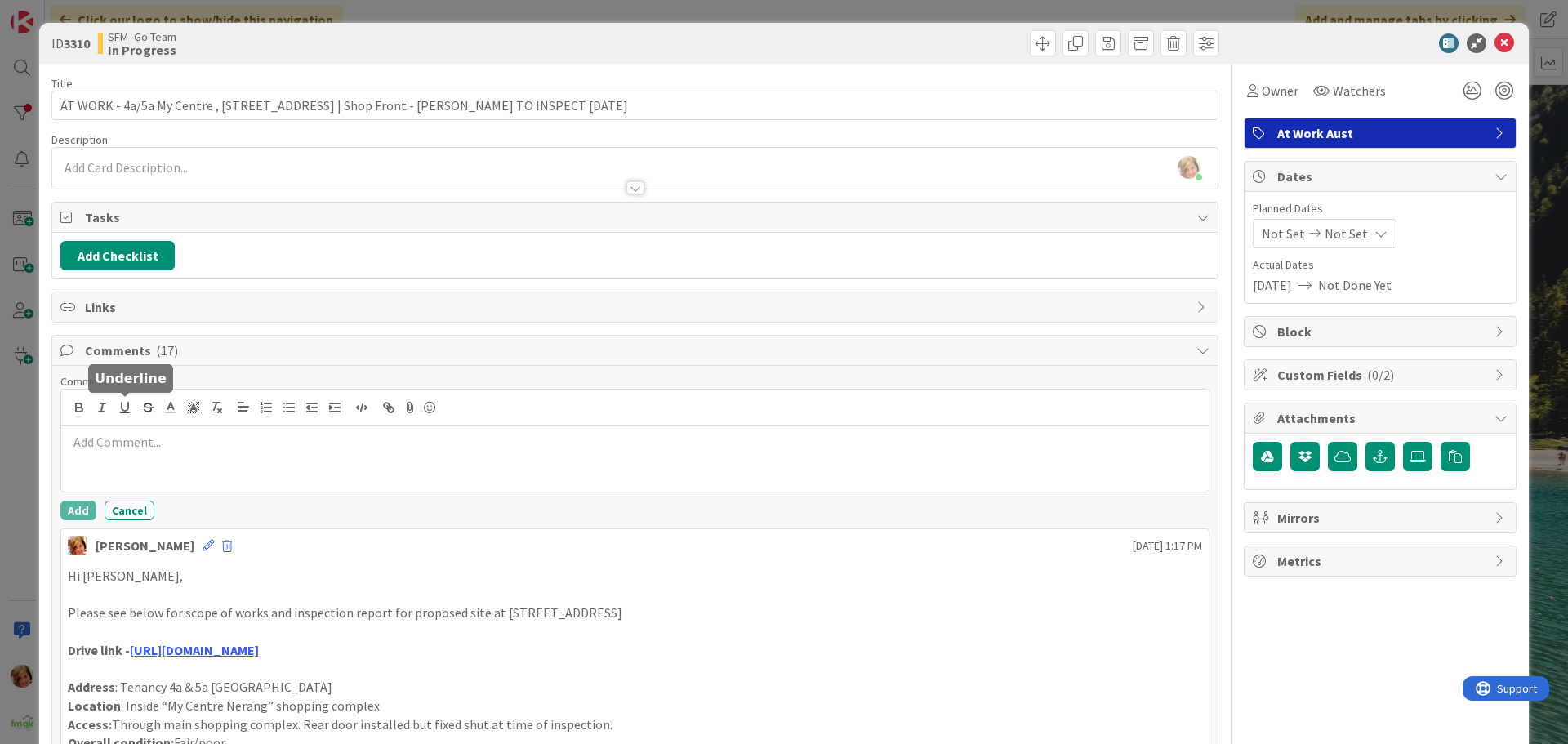
click at [141, 445] on p at bounding box center [634, 441] width 1134 height 18
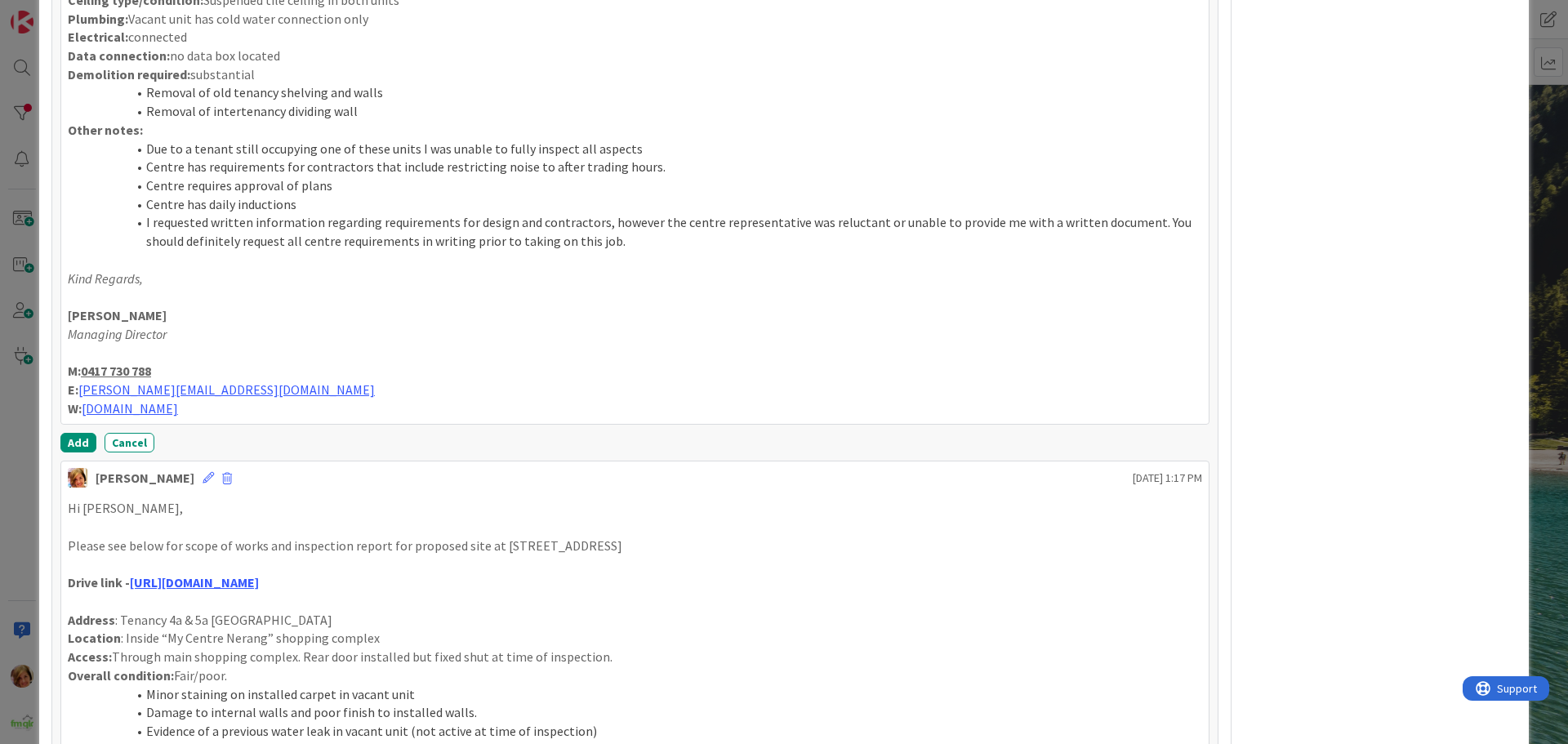
scroll to position [931, 0]
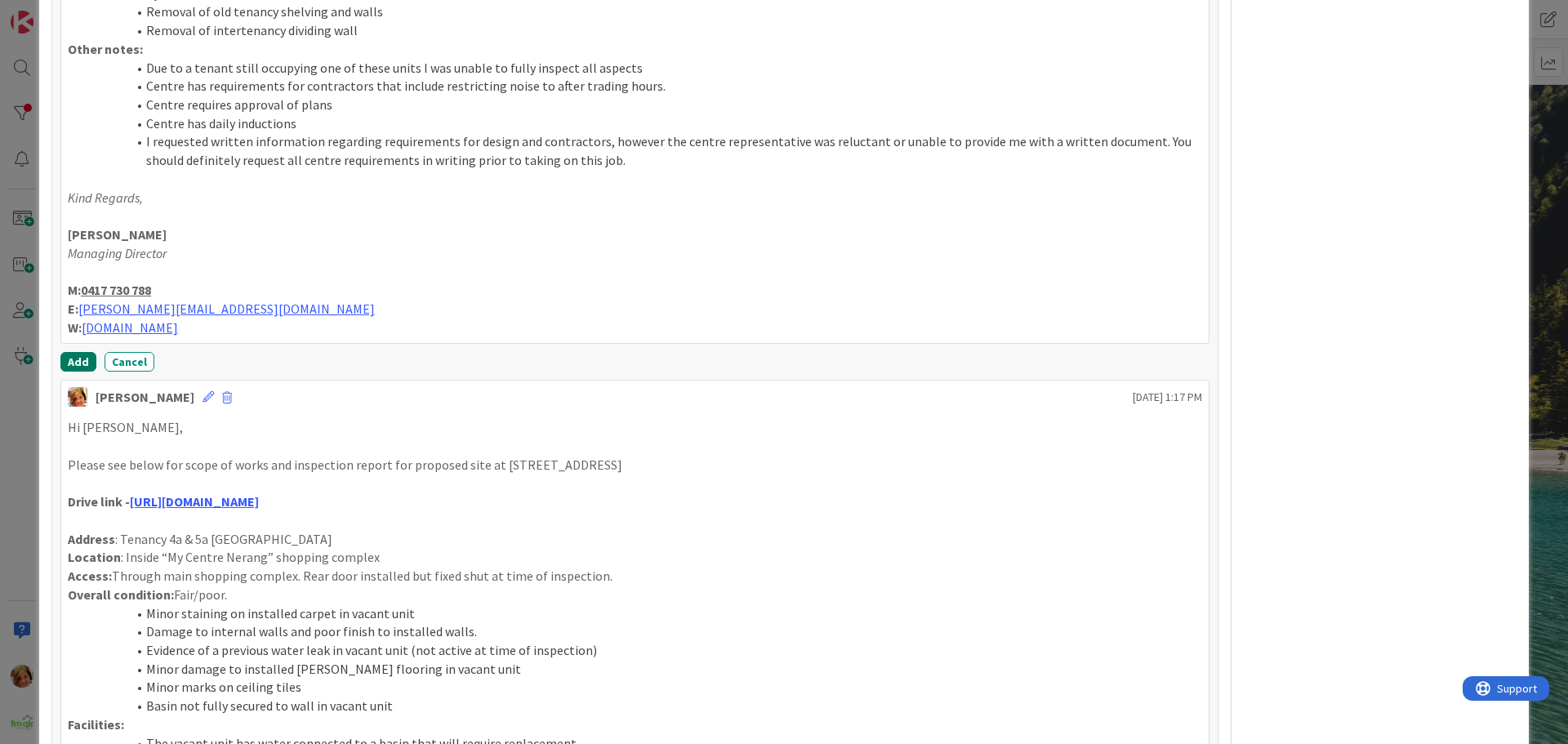
click at [76, 362] on button "Add" at bounding box center [78, 361] width 36 height 19
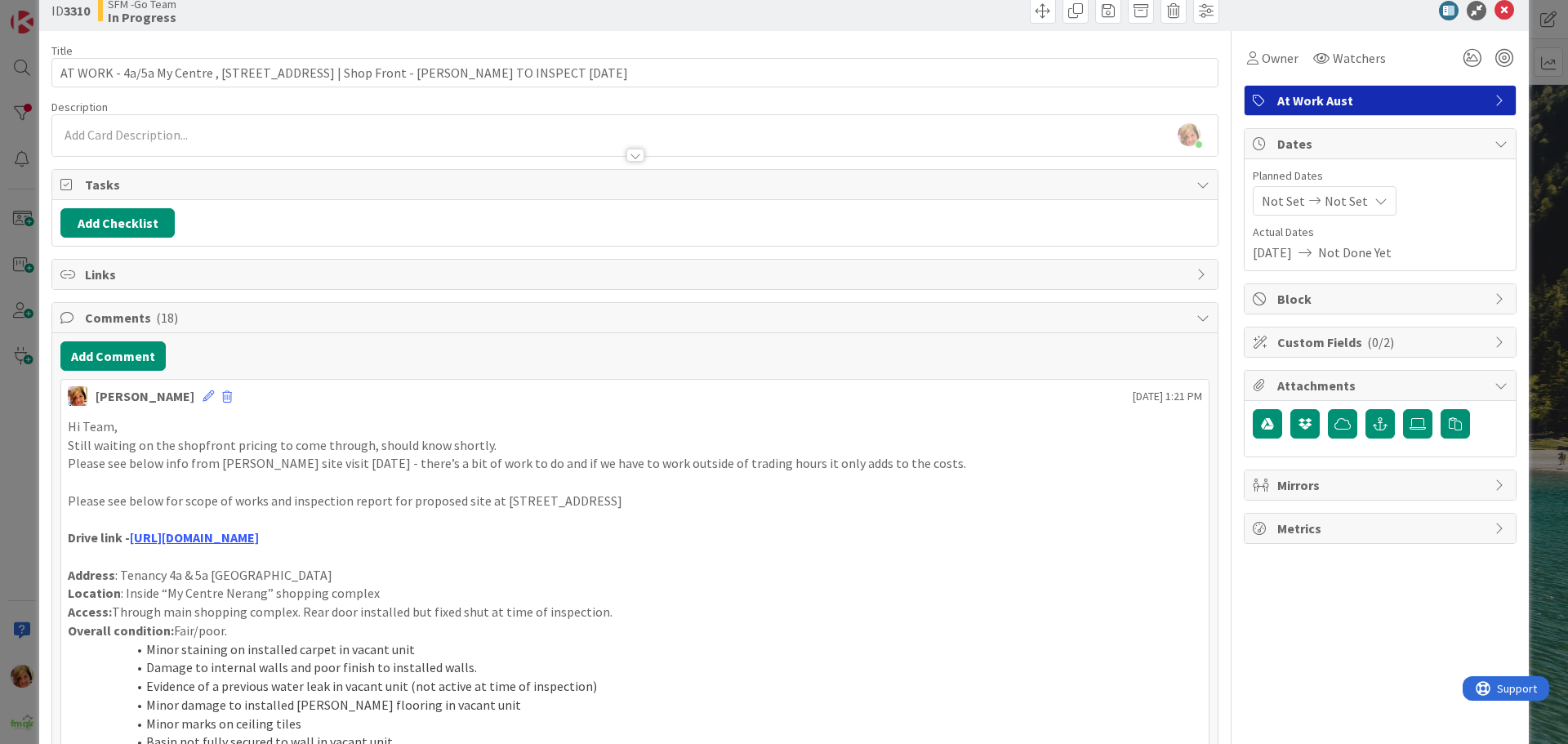
scroll to position [0, 0]
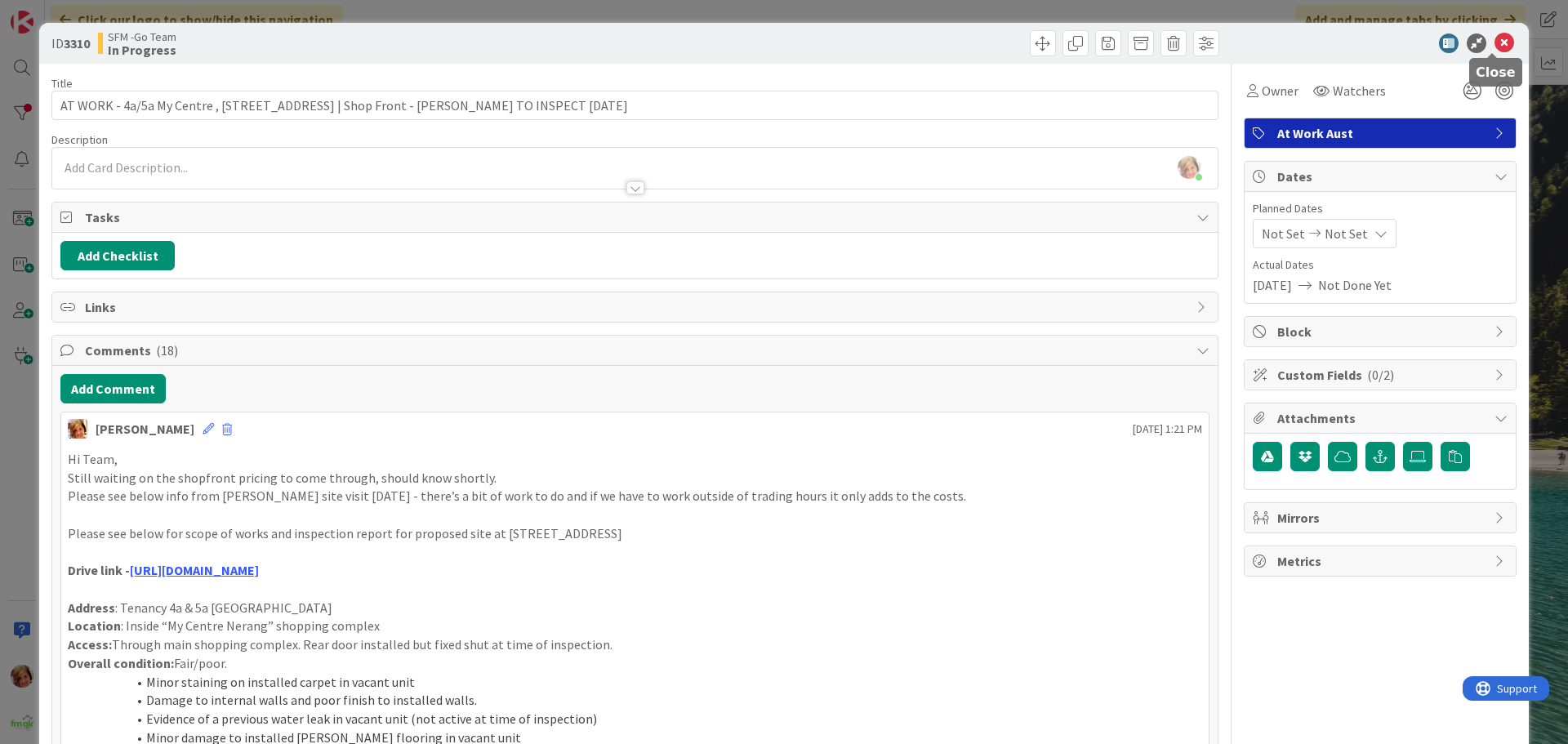
click at [1494, 36] on icon at bounding box center [1503, 43] width 19 height 19
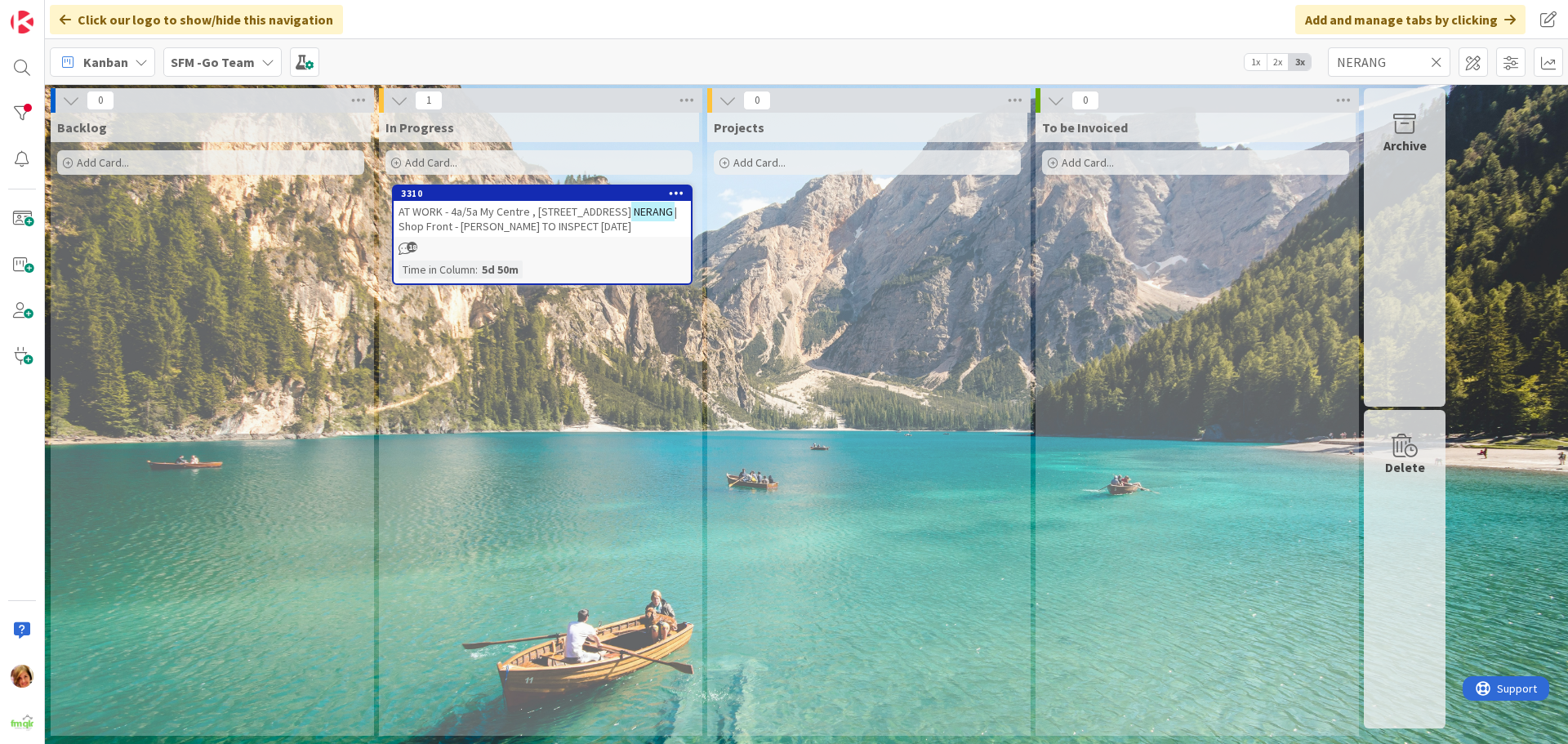
click at [1435, 58] on icon at bounding box center [1436, 62] width 12 height 14
click at [1427, 61] on input "text" at bounding box center [1389, 62] width 122 height 30
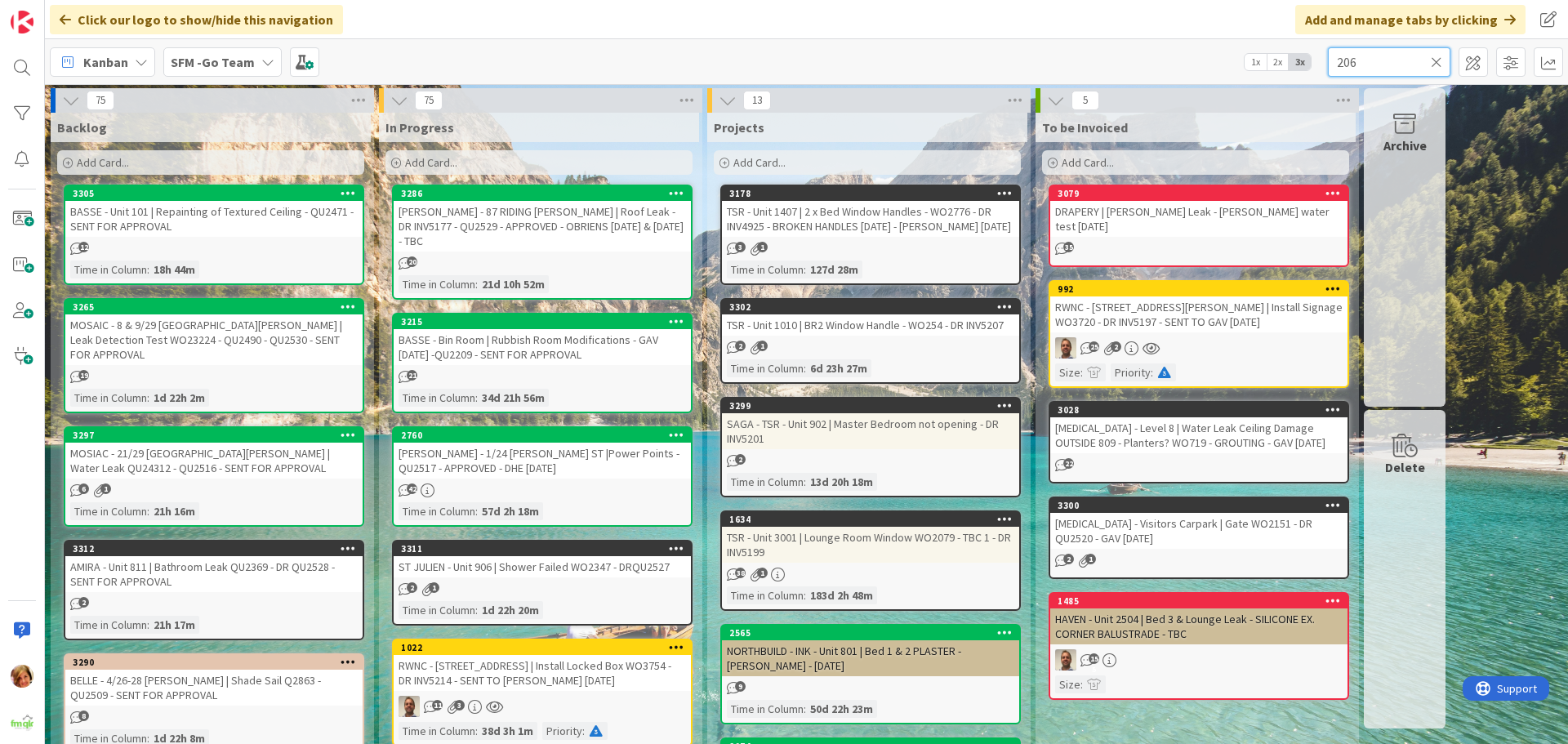
type input "206"
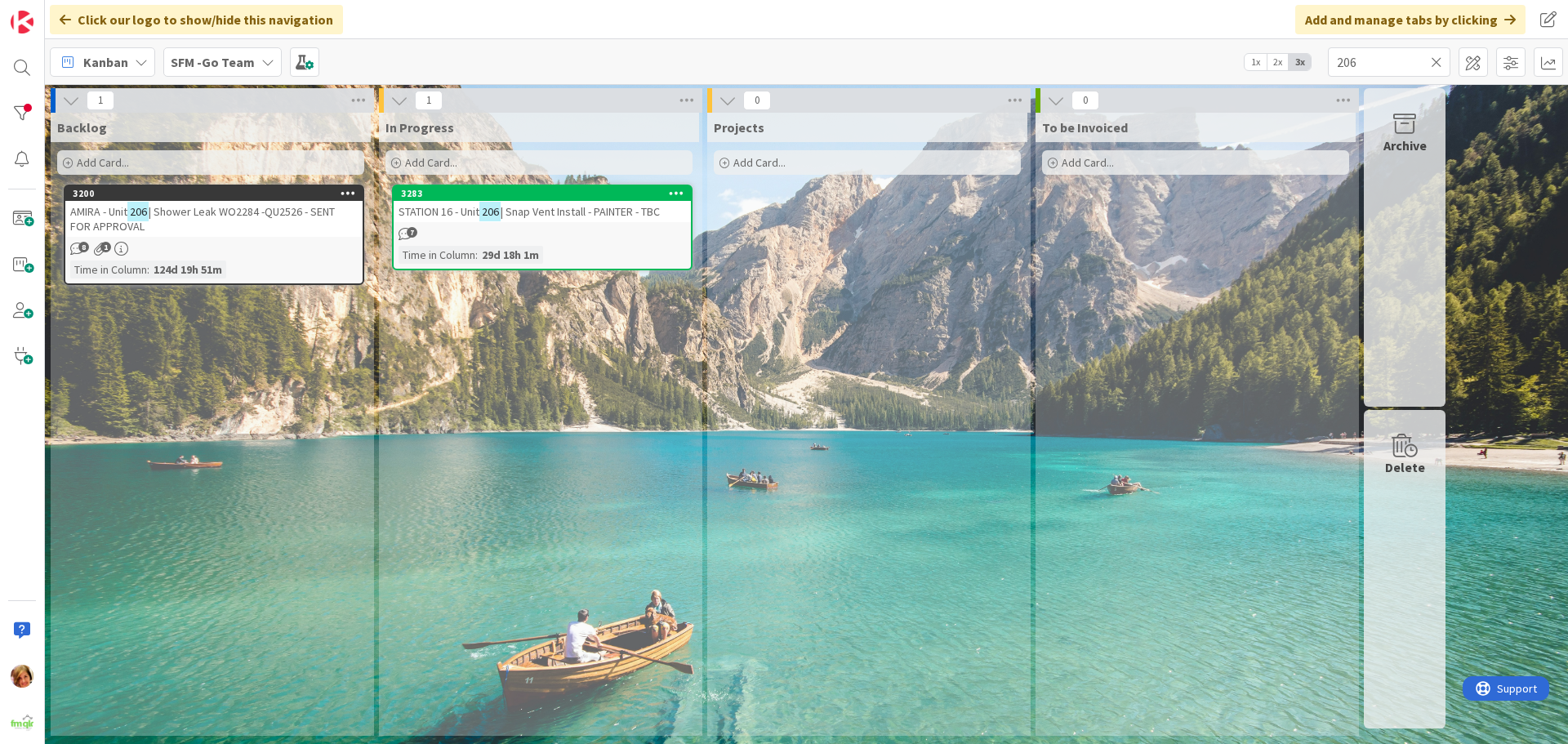
click at [234, 217] on span "| Shower Leak WO2284 -QU2526 - SENT FOR APPROVAL" at bounding box center [202, 219] width 265 height 30
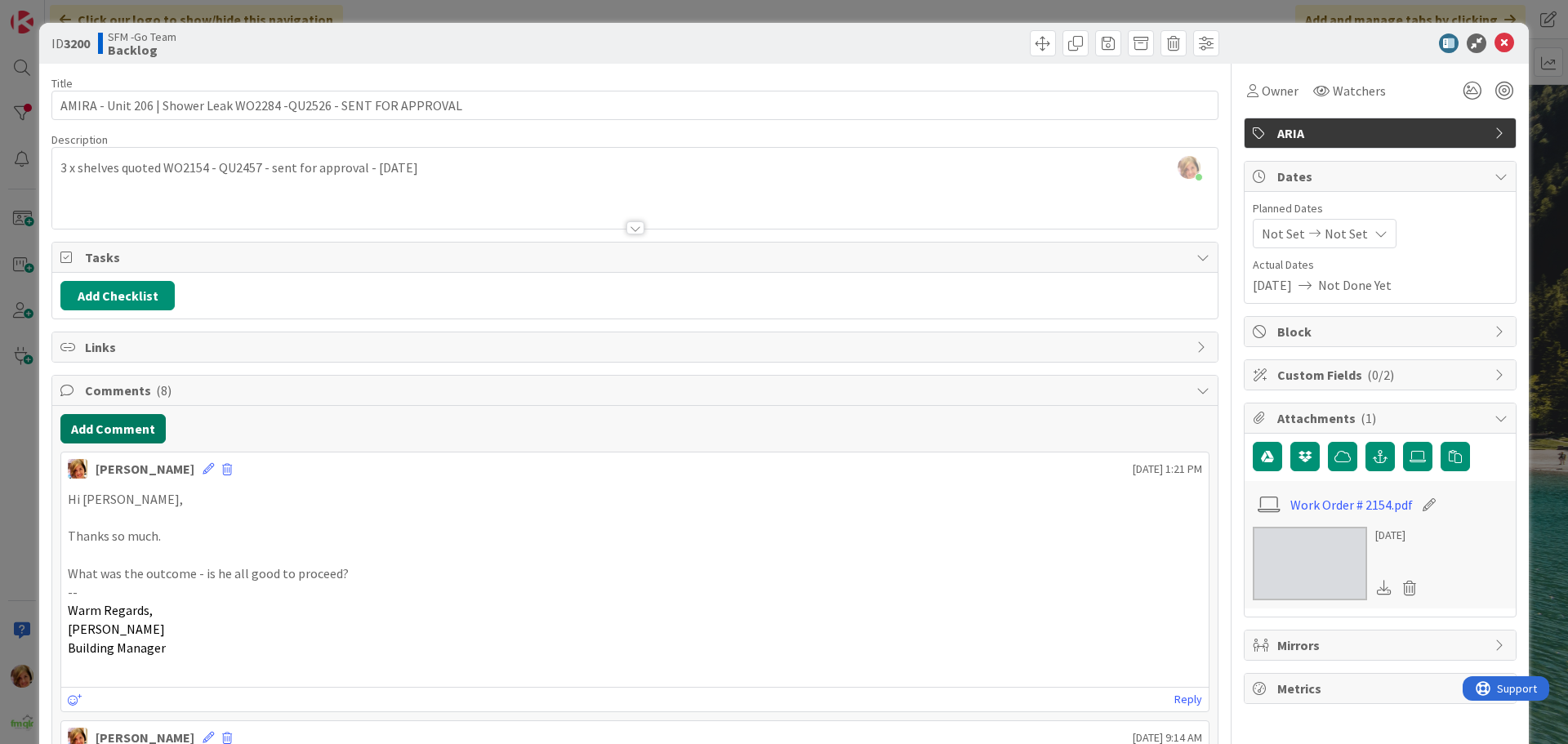
click at [140, 426] on button "Add Comment" at bounding box center [113, 429] width 105 height 30
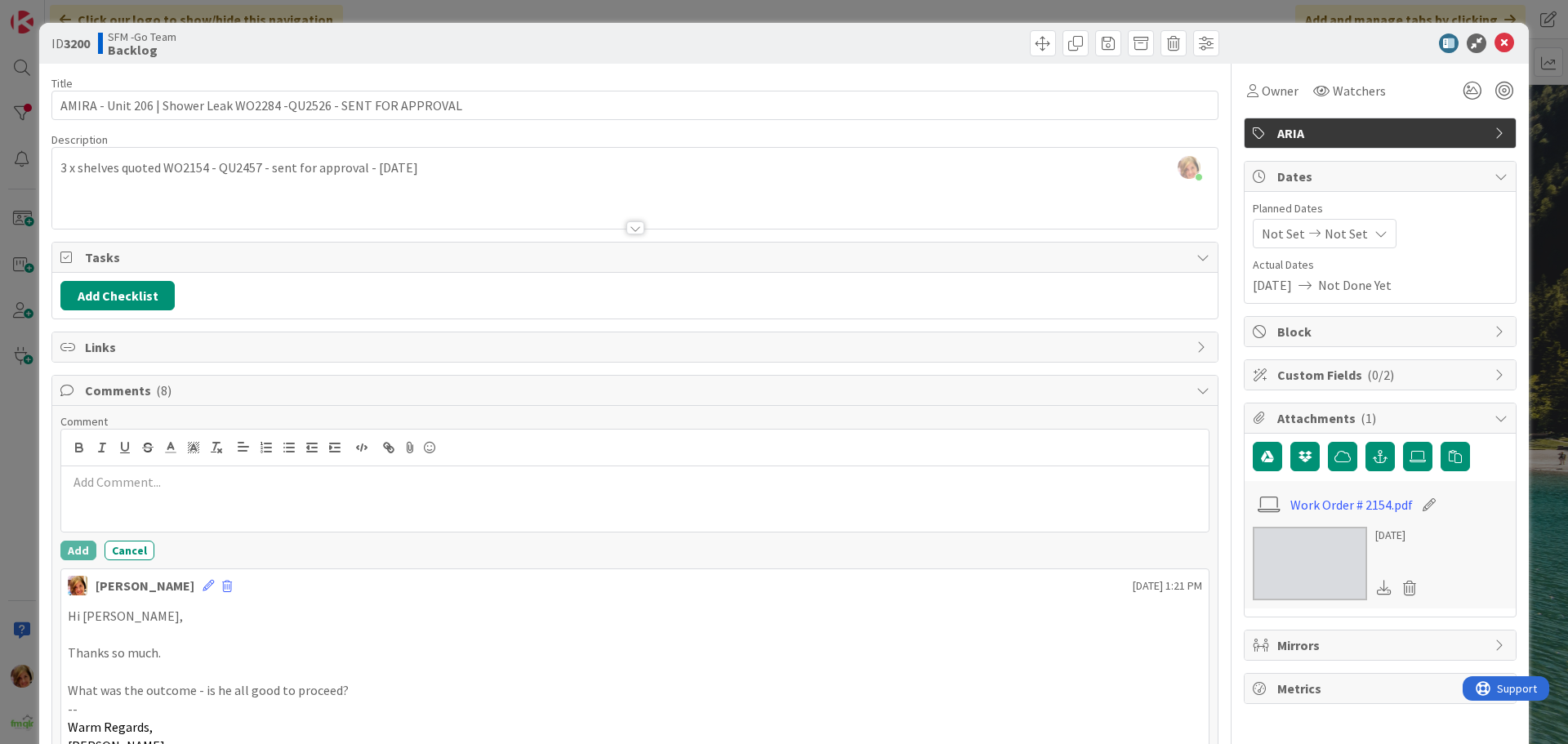
click at [159, 525] on div at bounding box center [635, 499] width 1147 height 66
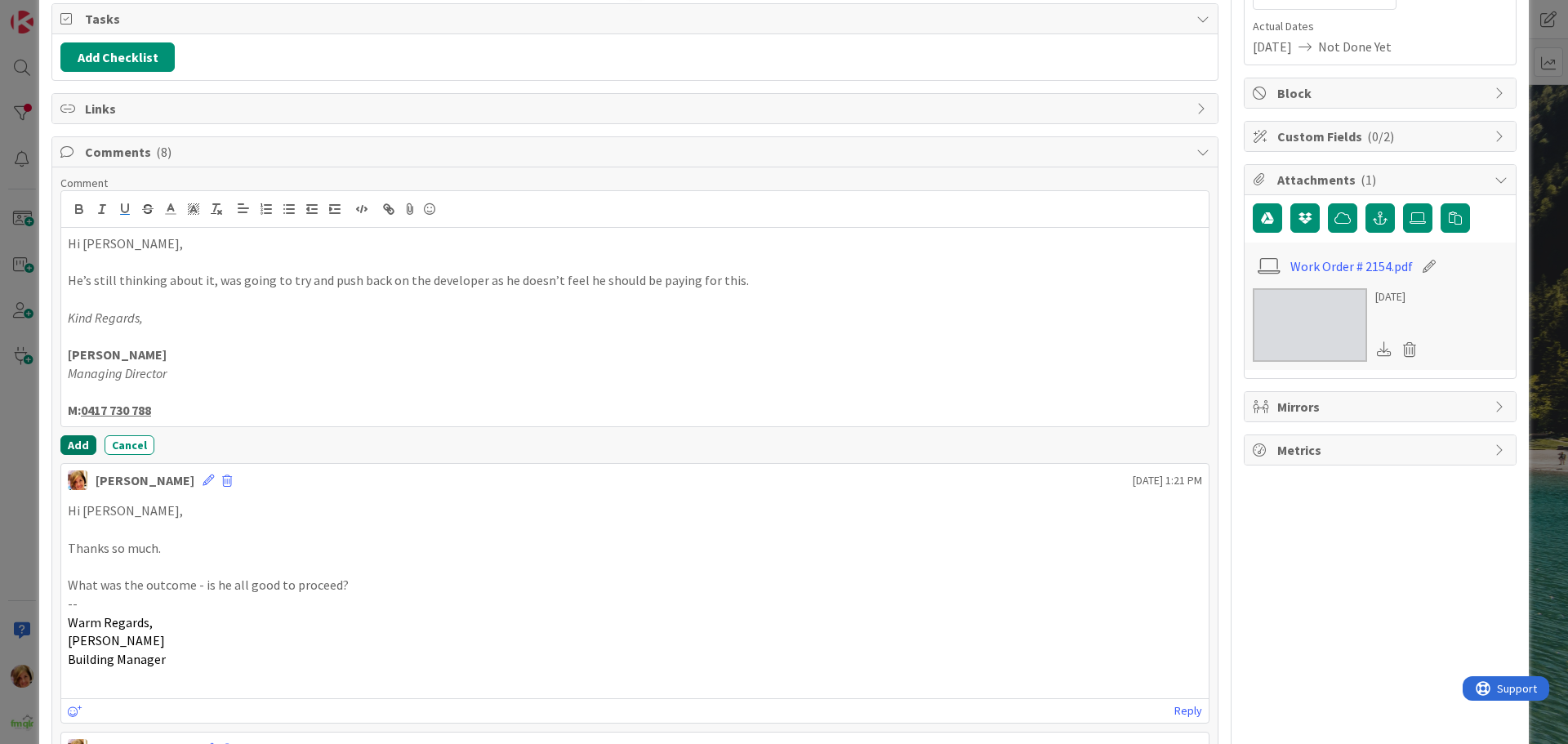
scroll to position [245, 0]
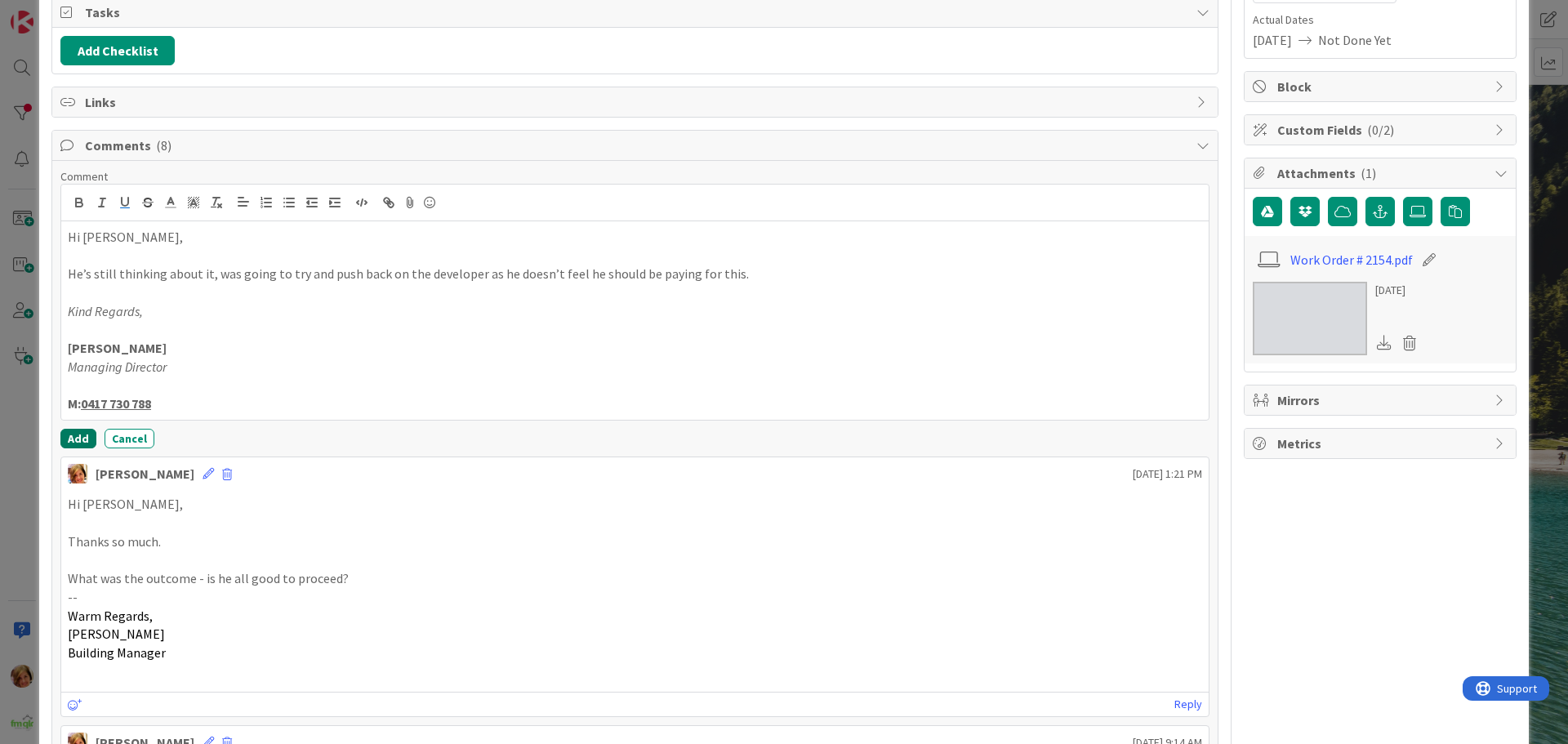
click at [73, 431] on button "Add" at bounding box center [78, 438] width 36 height 19
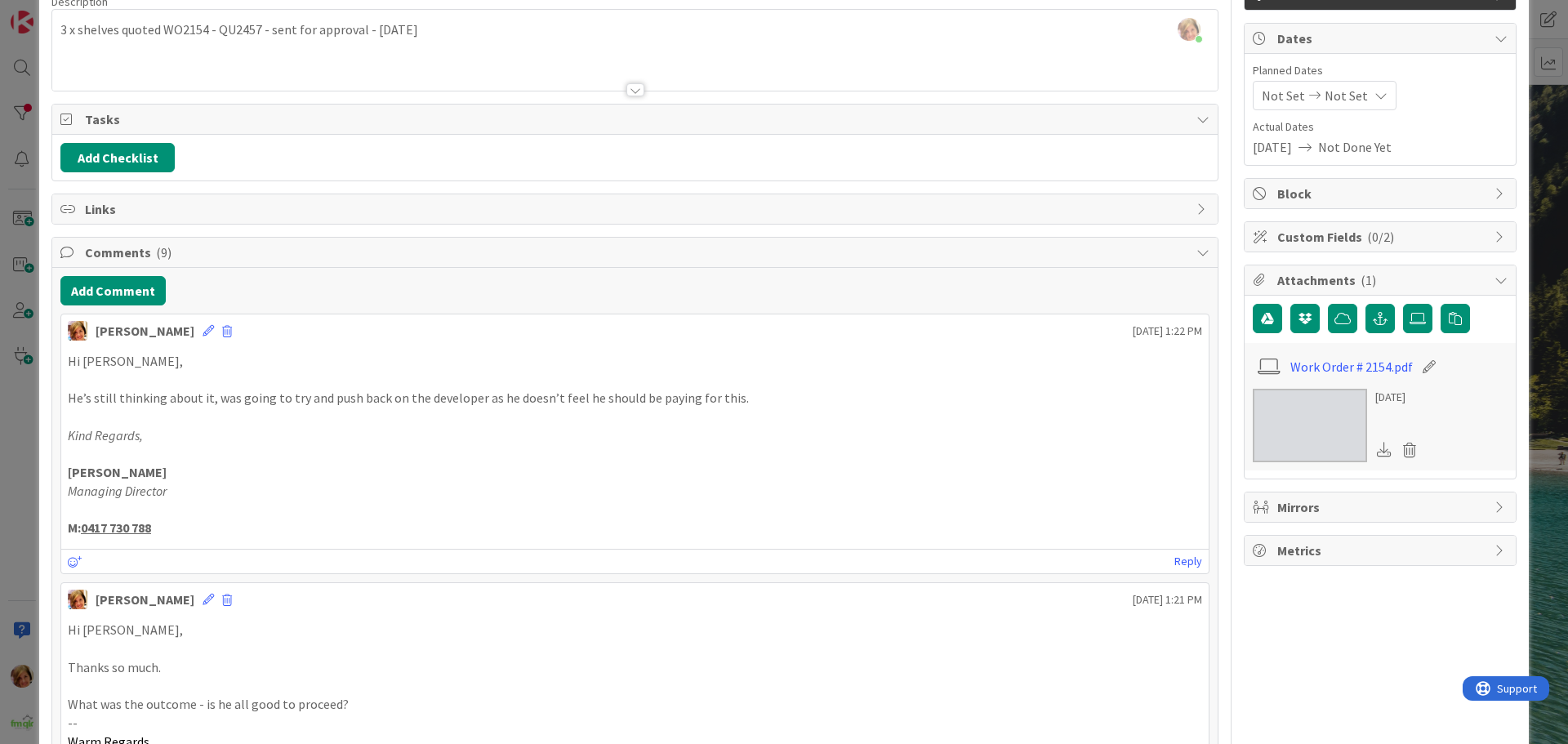
scroll to position [0, 0]
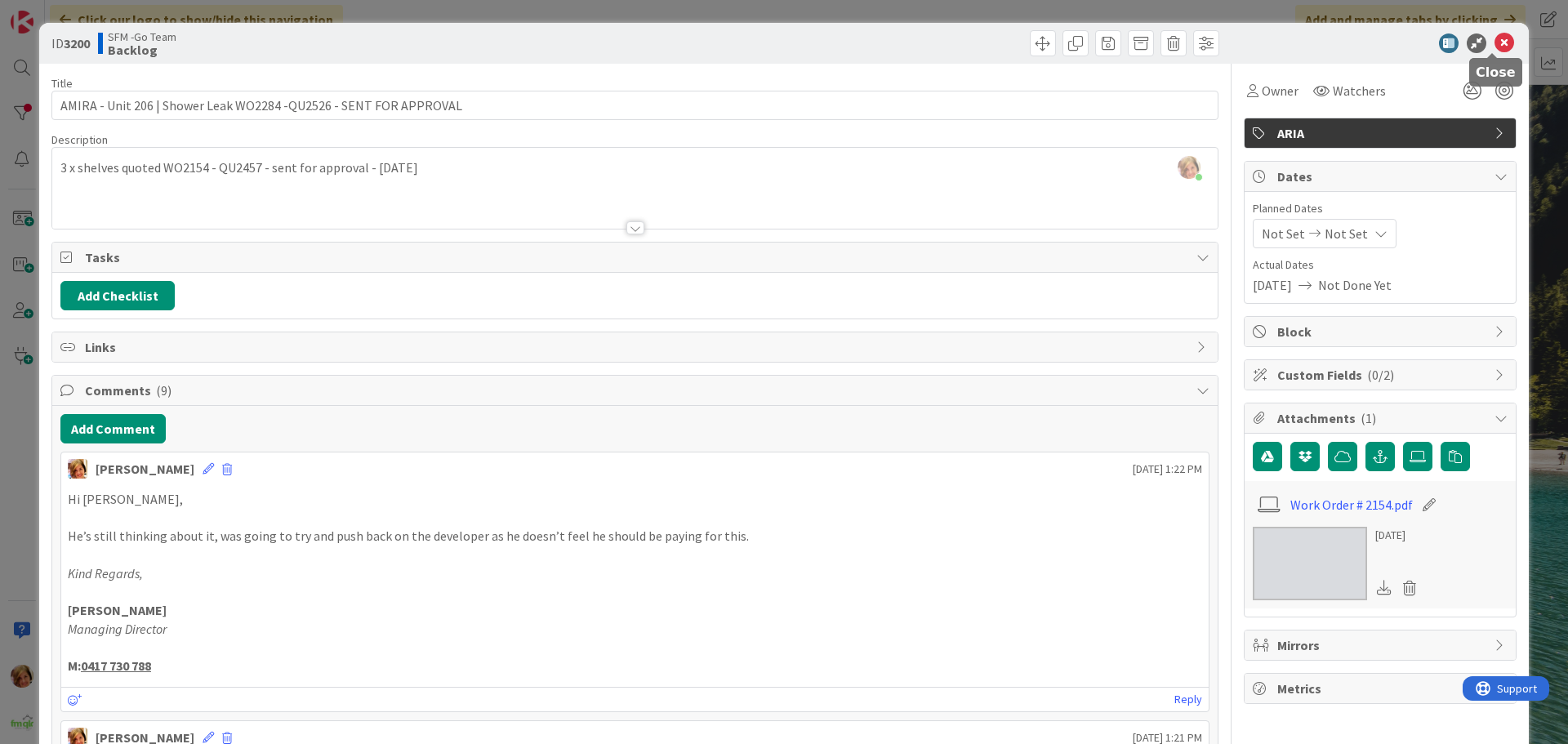
click at [1495, 47] on icon at bounding box center [1503, 43] width 19 height 19
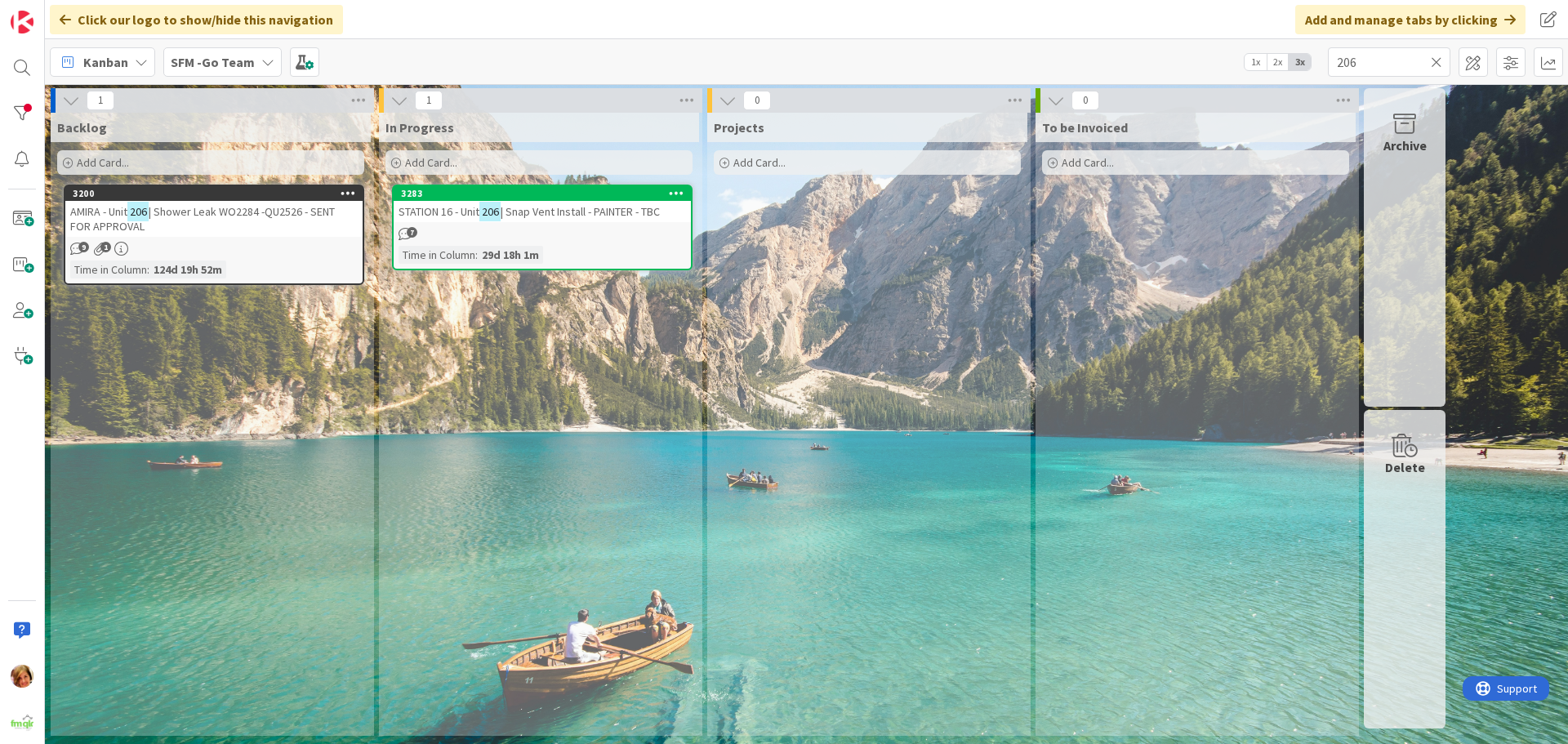
click at [1435, 60] on icon at bounding box center [1436, 62] width 12 height 14
click at [1435, 60] on input "text" at bounding box center [1389, 62] width 122 height 30
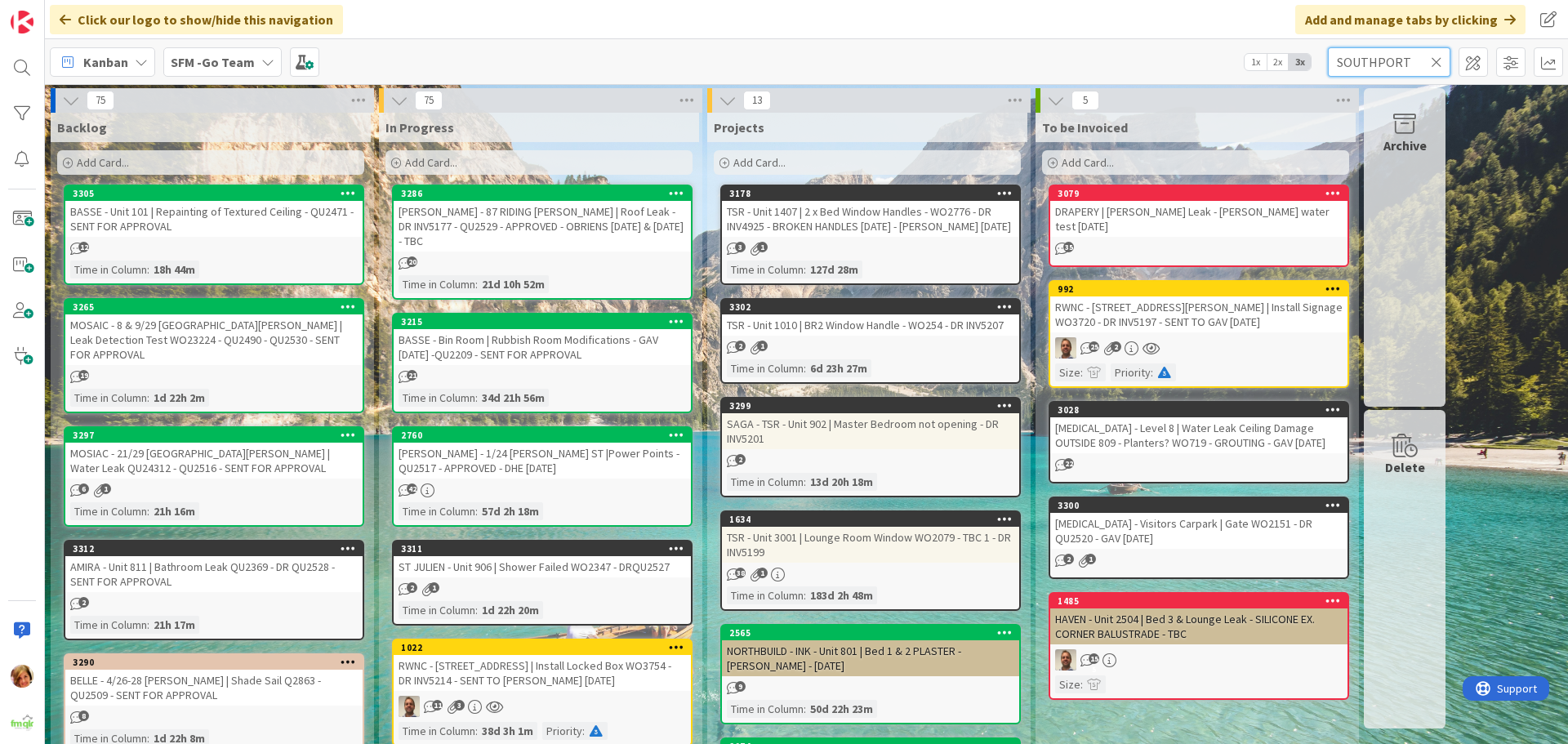
type input "SOUTHPORT"
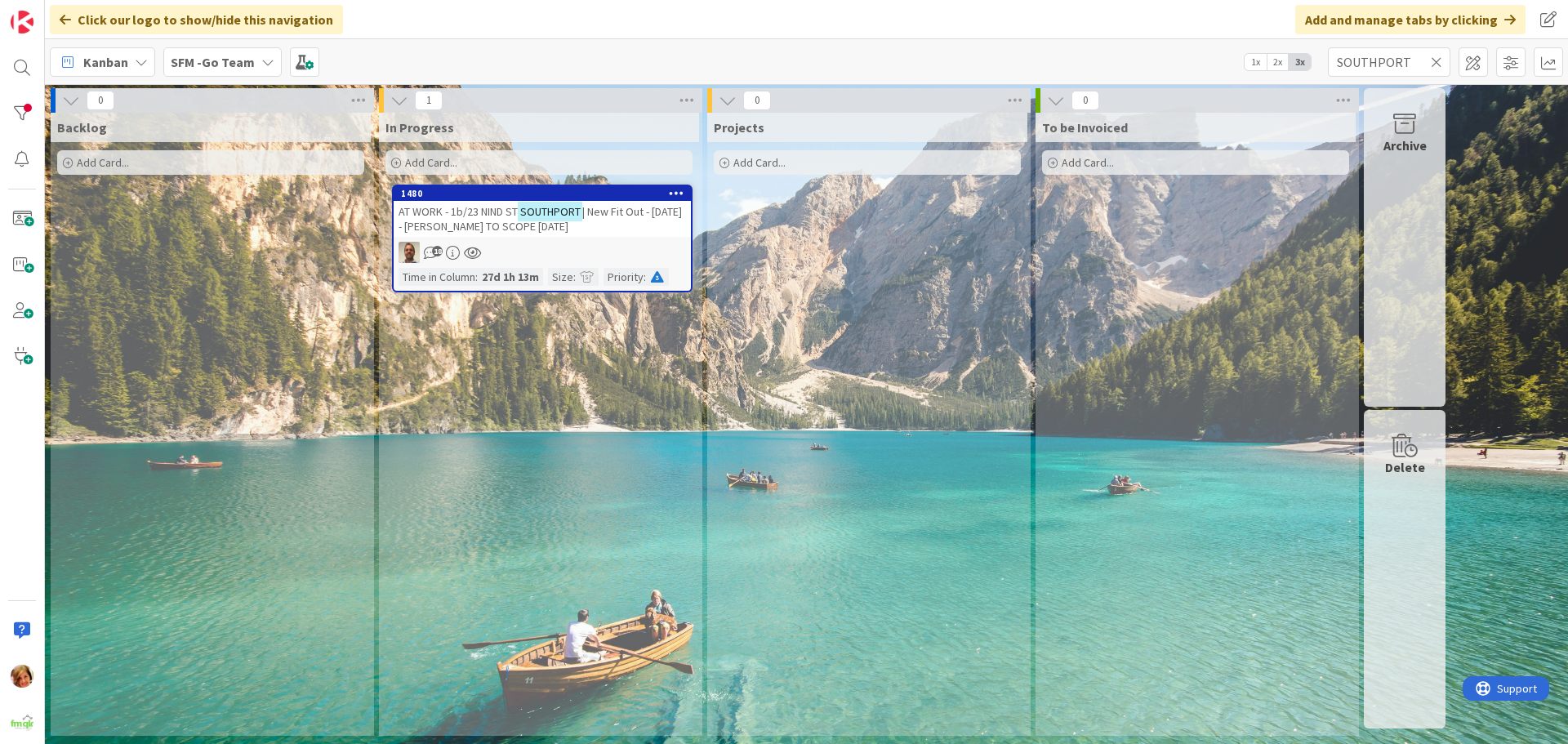
click at [489, 222] on span "| New Fit Out - [DATE] - [PERSON_NAME] TO SCOPE [DATE]" at bounding box center [540, 219] width 283 height 30
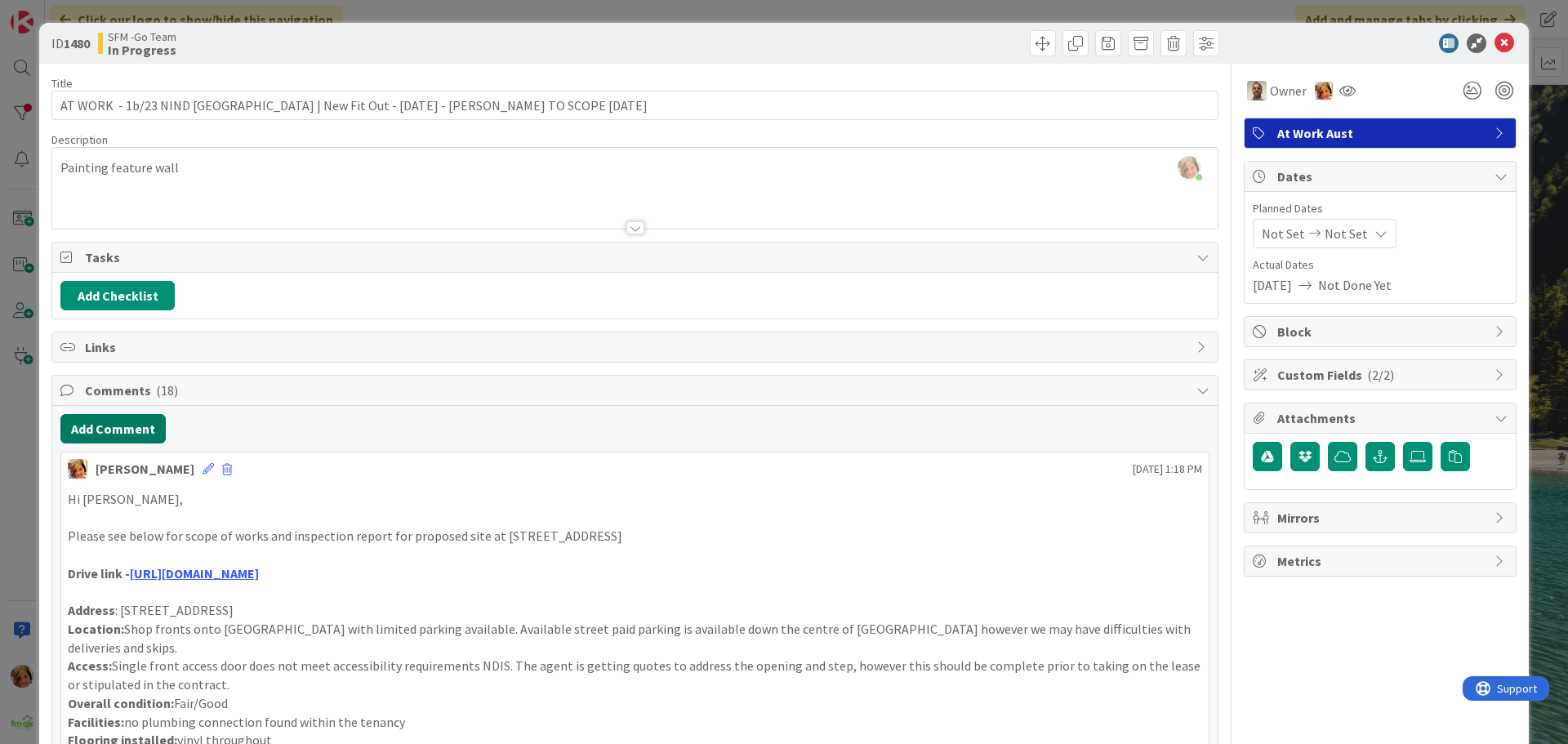
click at [131, 436] on button "Add Comment" at bounding box center [113, 429] width 105 height 30
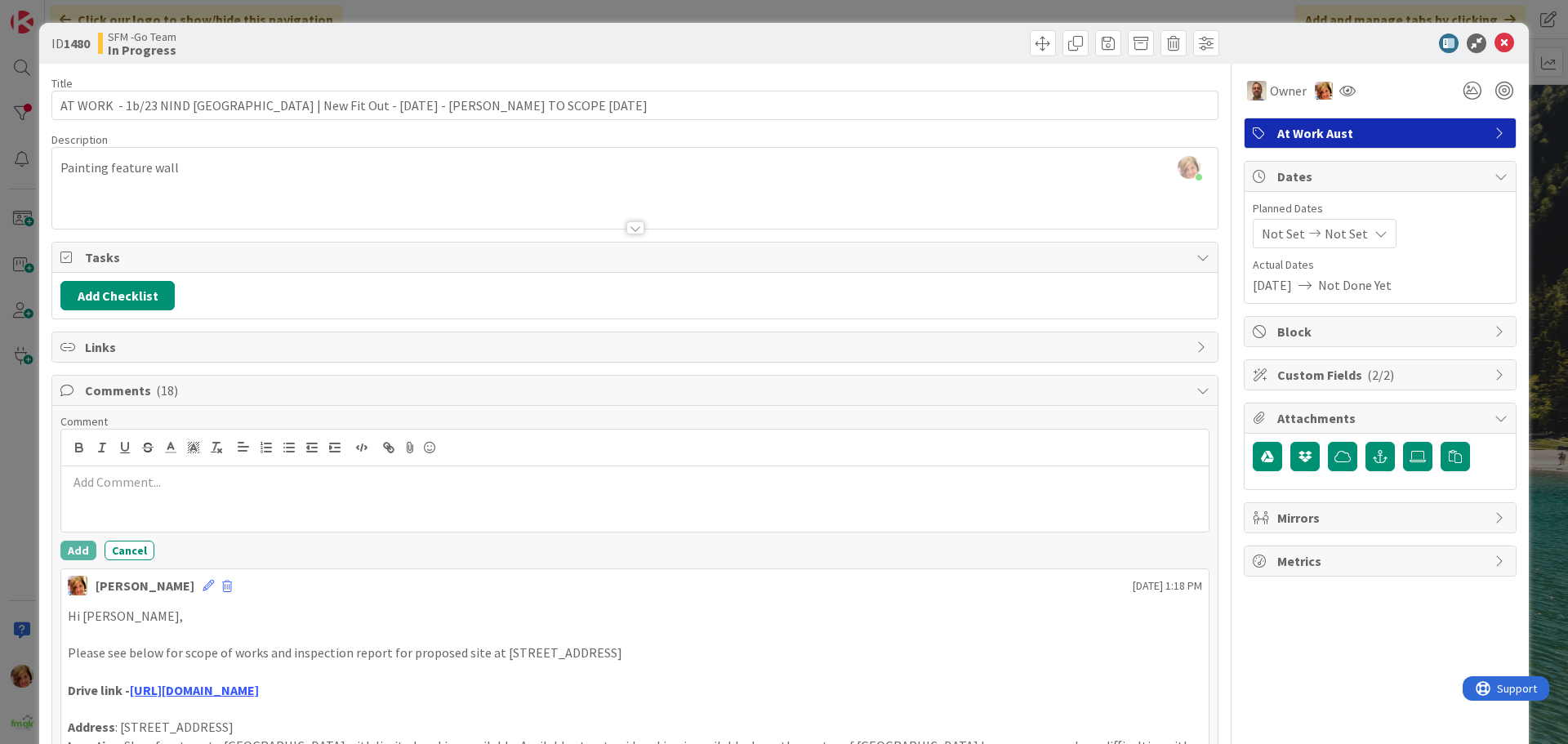
click at [147, 473] on p at bounding box center [634, 482] width 1134 height 18
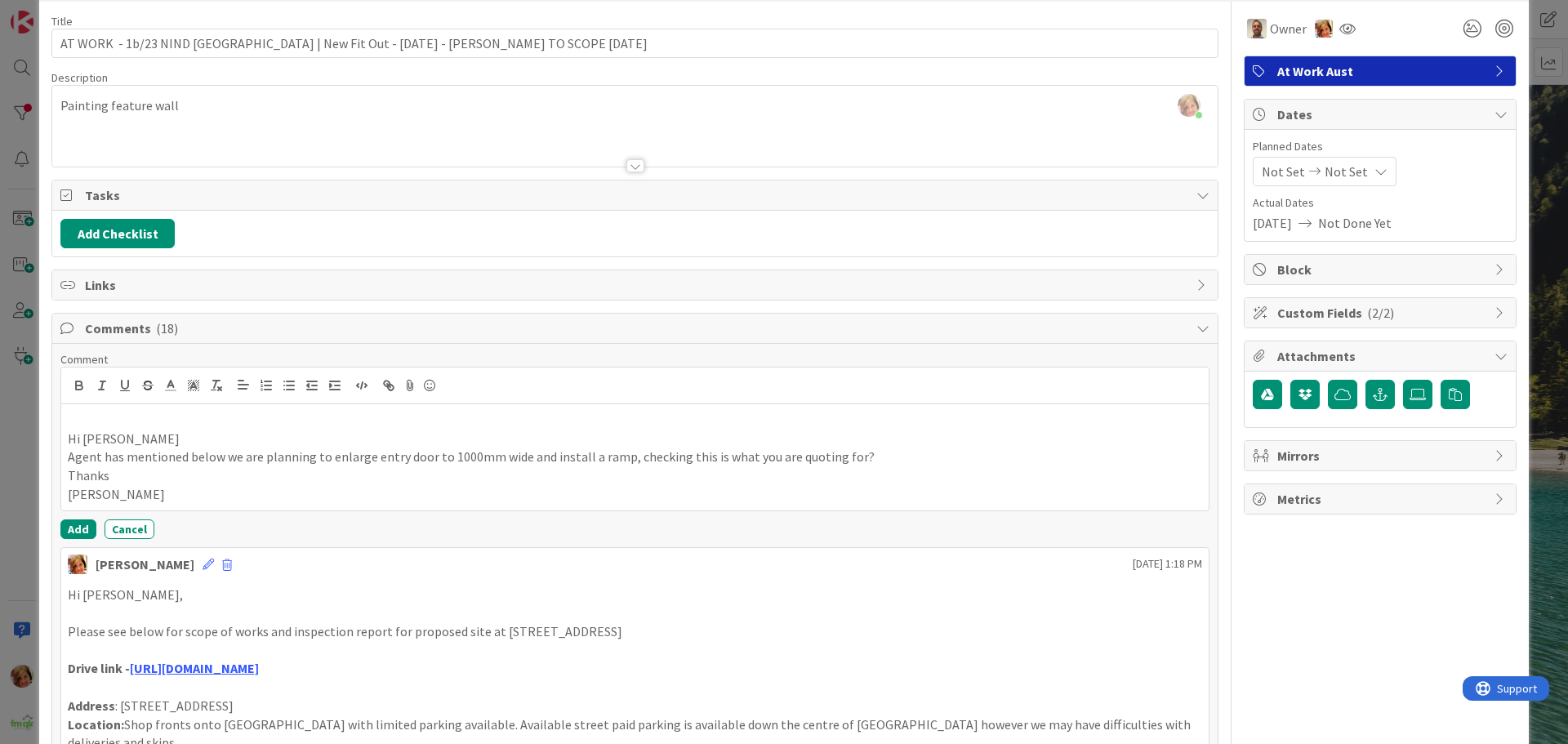
scroll to position [245, 0]
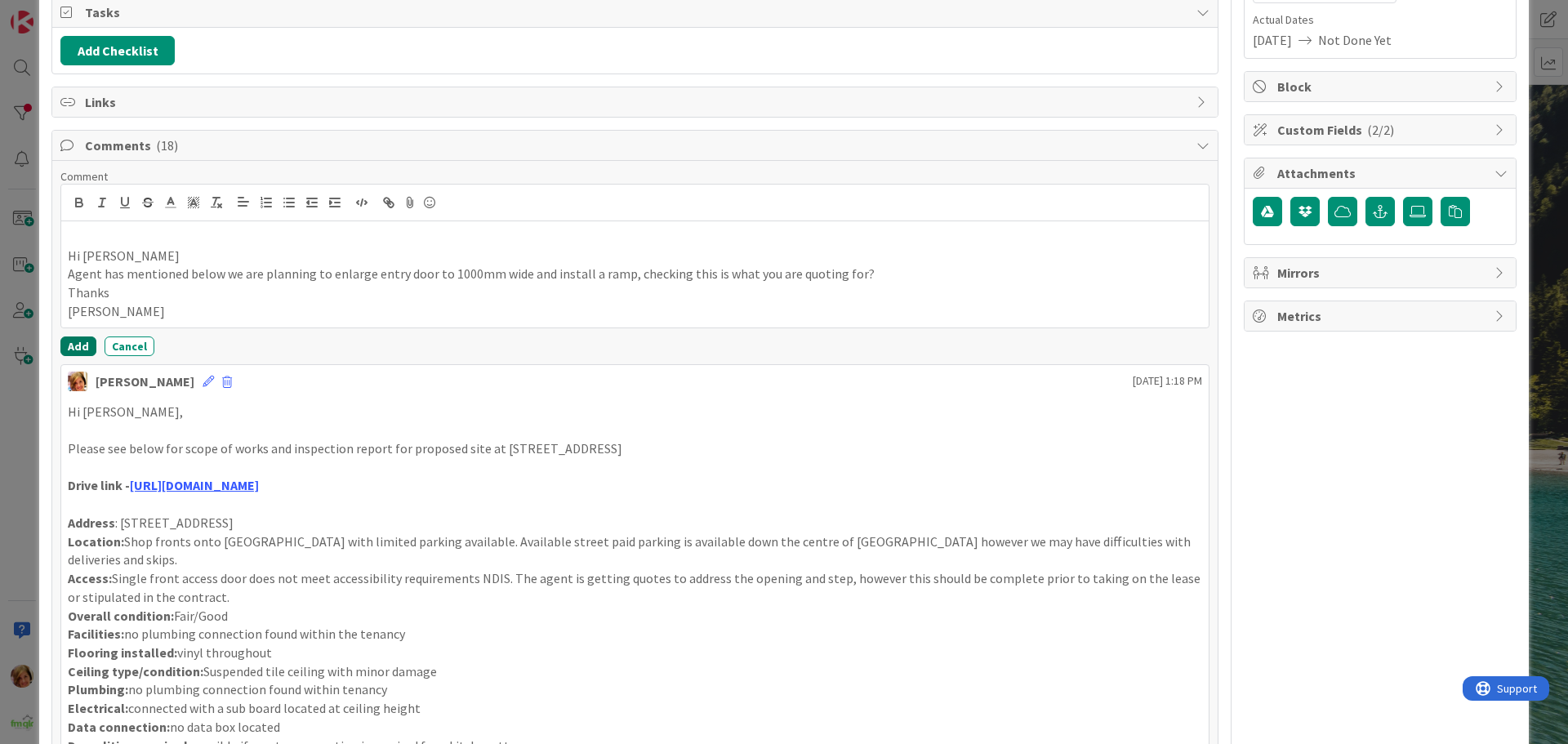
click at [66, 343] on button "Add" at bounding box center [78, 346] width 36 height 19
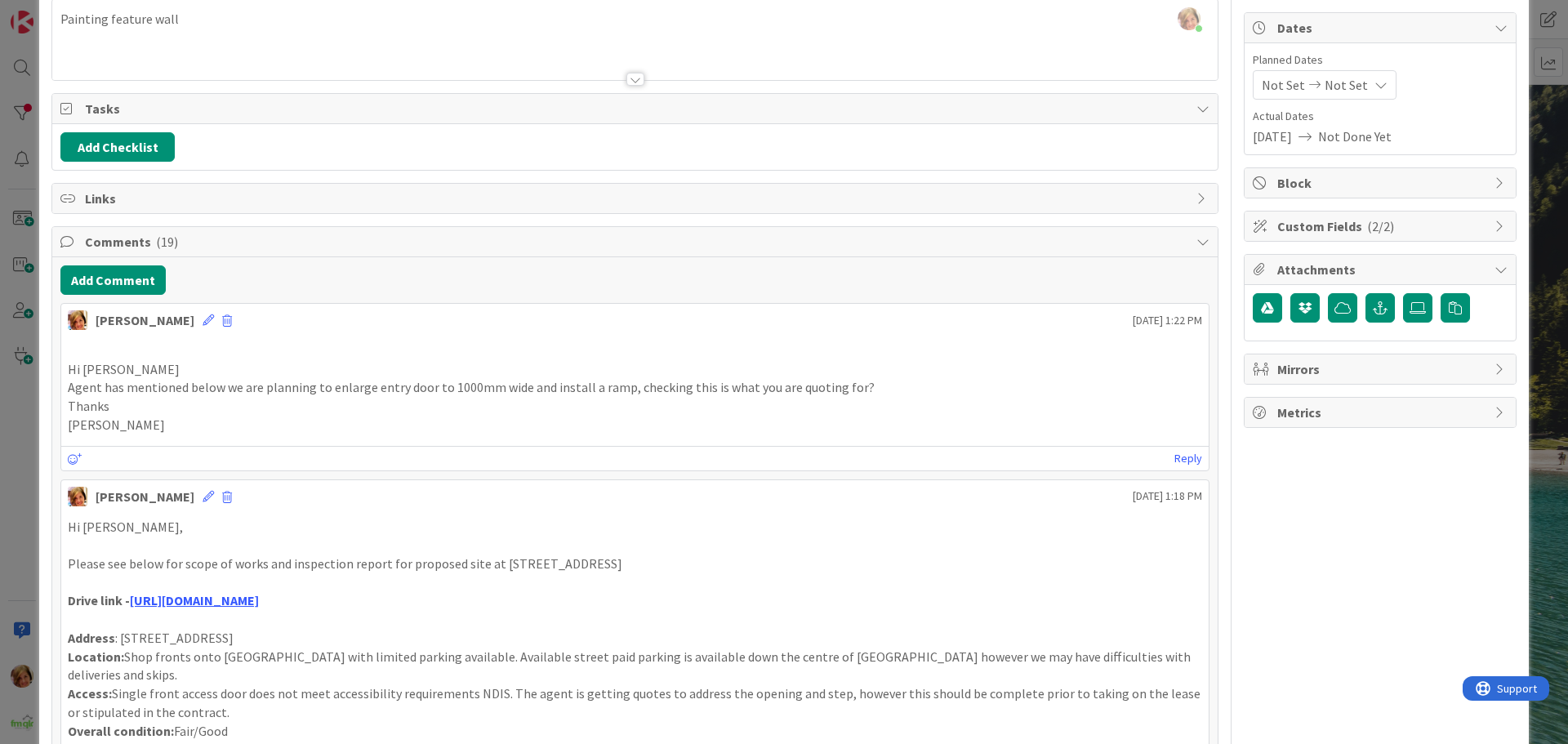
scroll to position [0, 0]
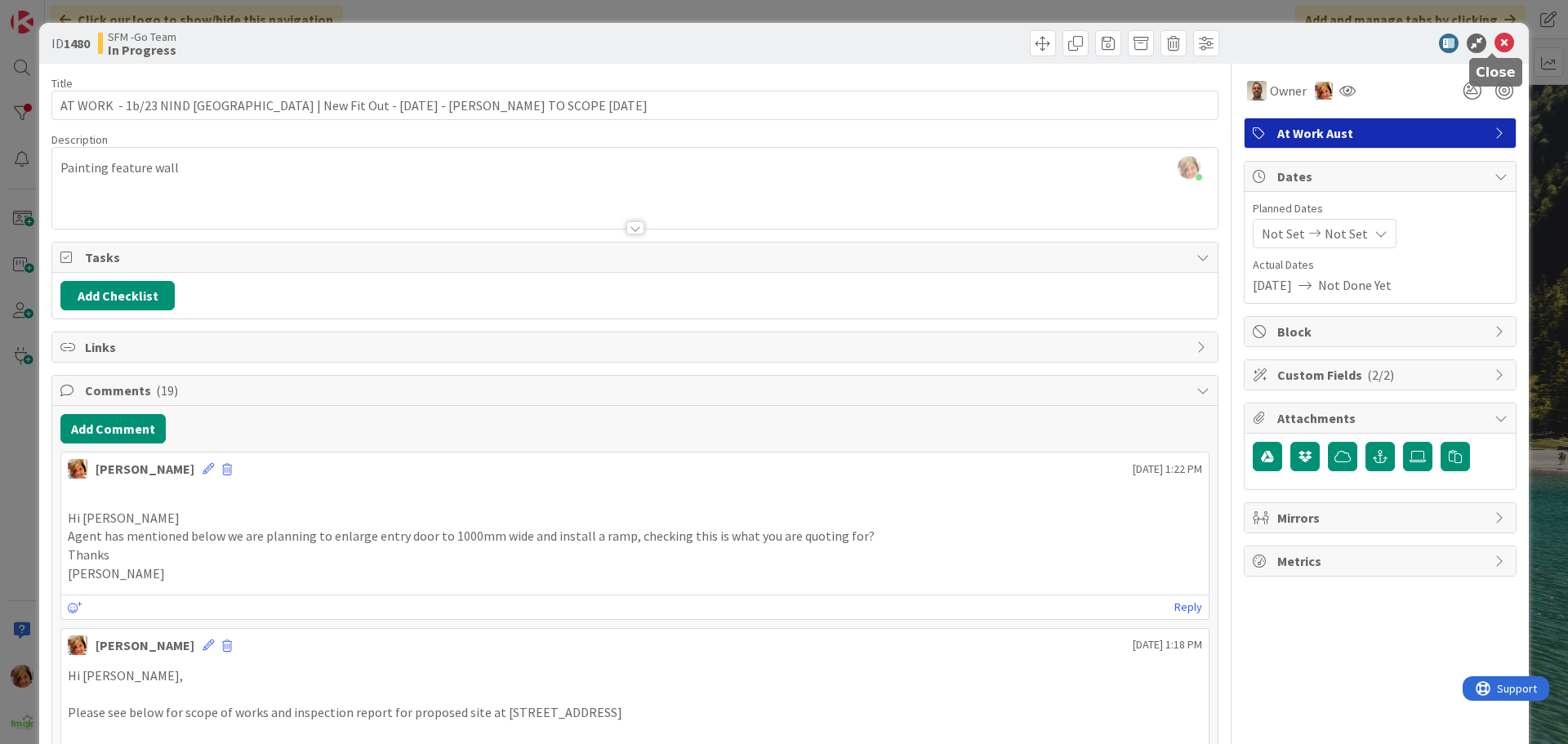
click at [1494, 45] on icon at bounding box center [1503, 43] width 19 height 19
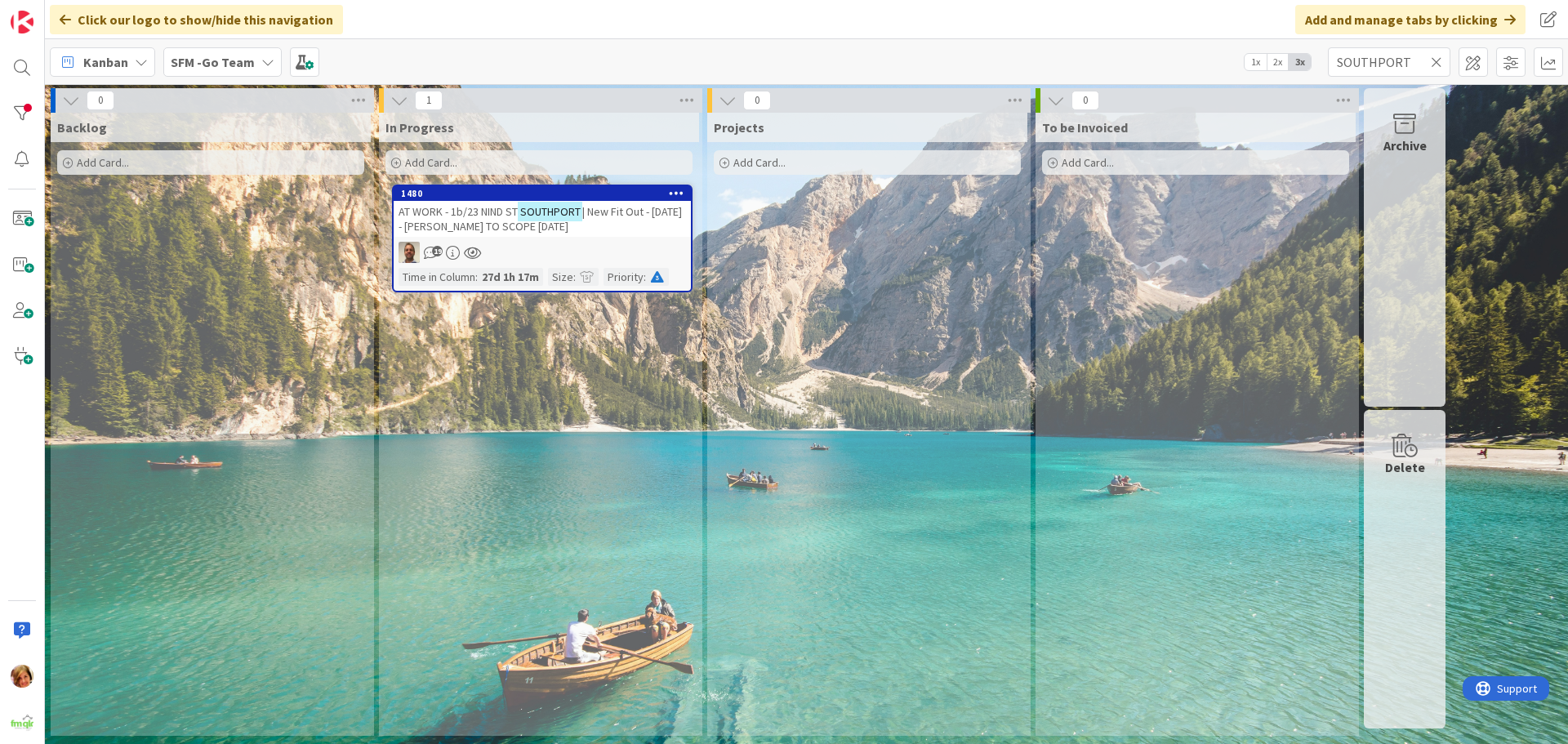
click at [1435, 62] on icon at bounding box center [1436, 62] width 12 height 14
click at [1435, 62] on input "text" at bounding box center [1389, 62] width 122 height 30
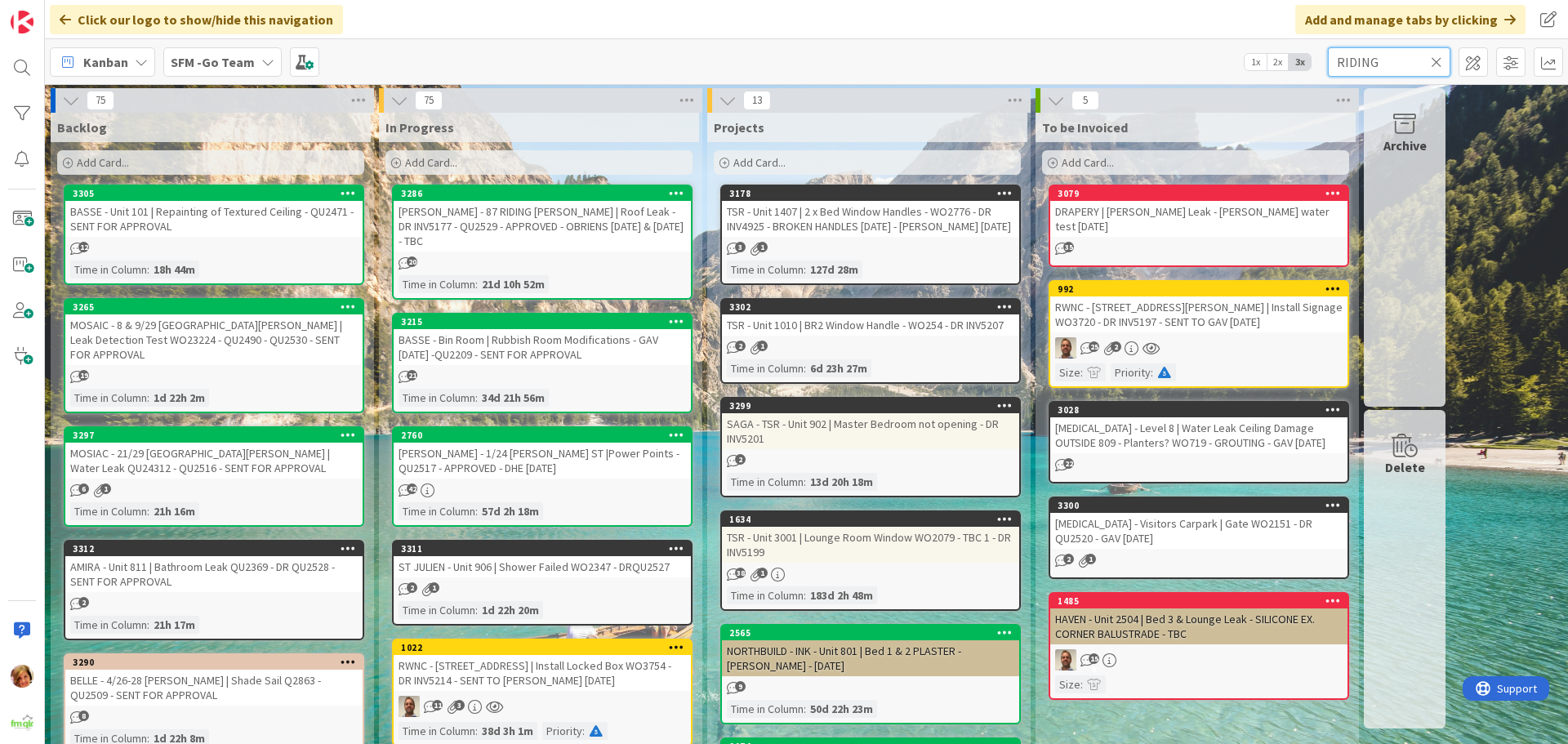
type input "RIDING"
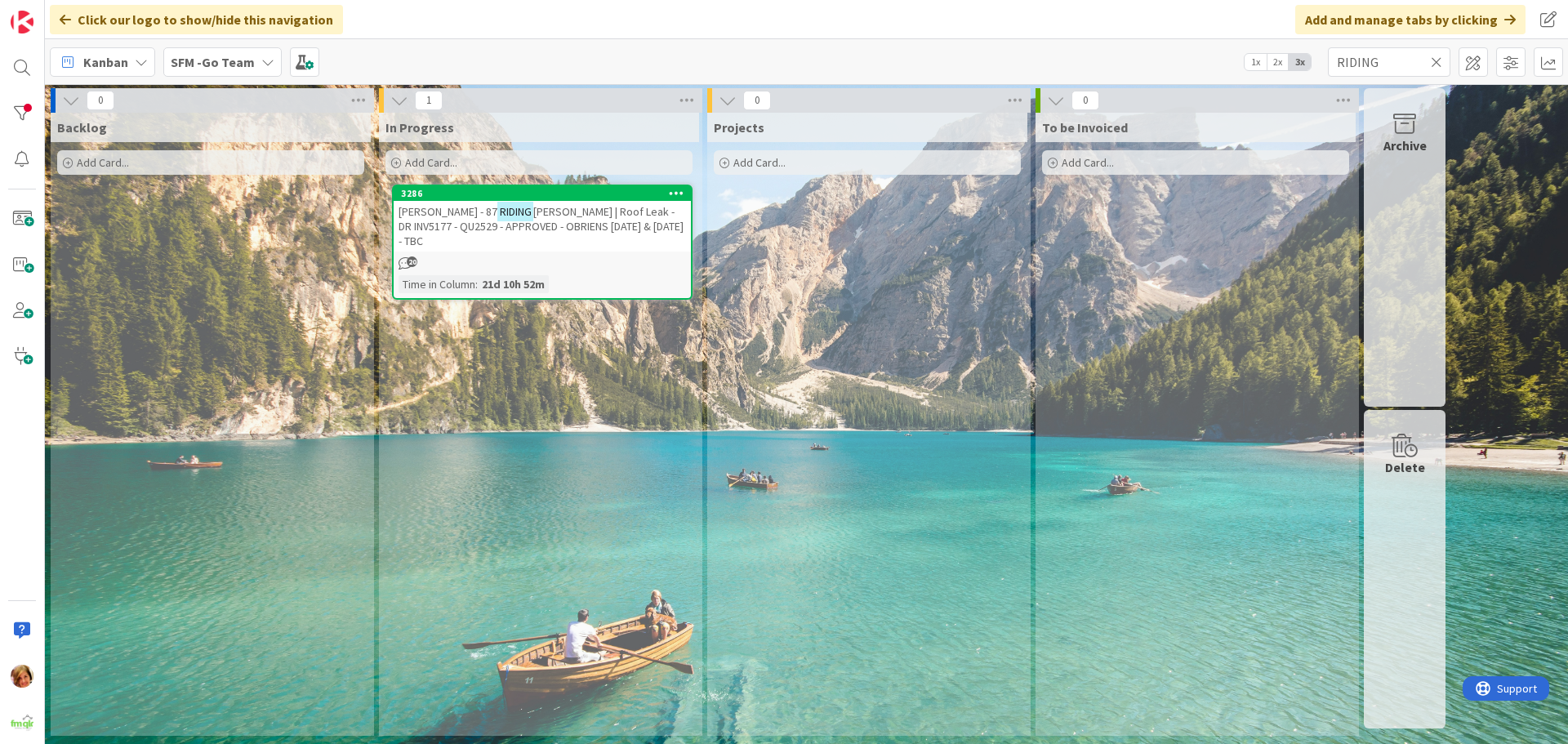
click at [587, 211] on span "[PERSON_NAME] | Roof Leak - DR INV5177 - QU2529 - APPROVED - OBRIENS [DATE] & […" at bounding box center [541, 226] width 285 height 44
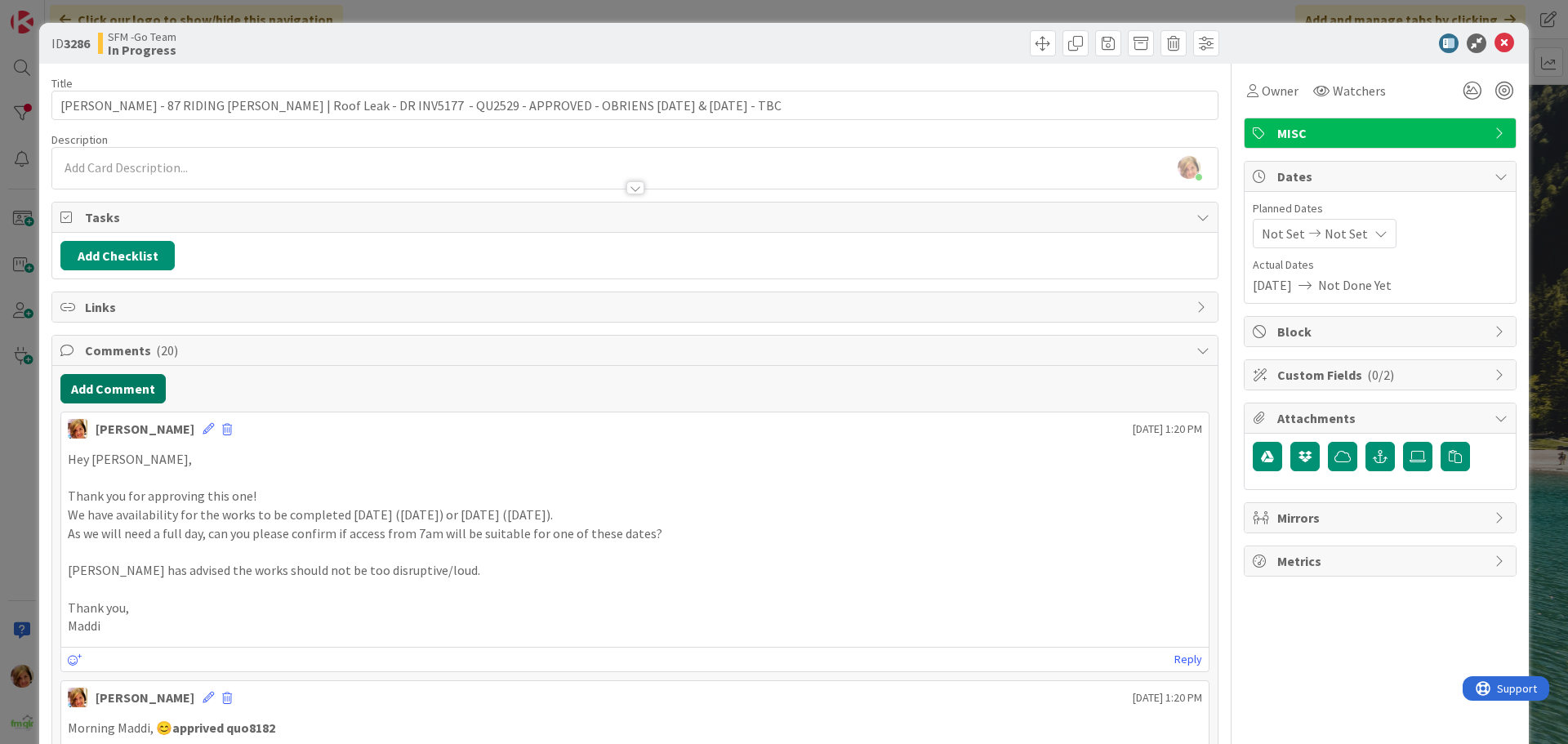
click at [111, 390] on button "Add Comment" at bounding box center [113, 388] width 105 height 30
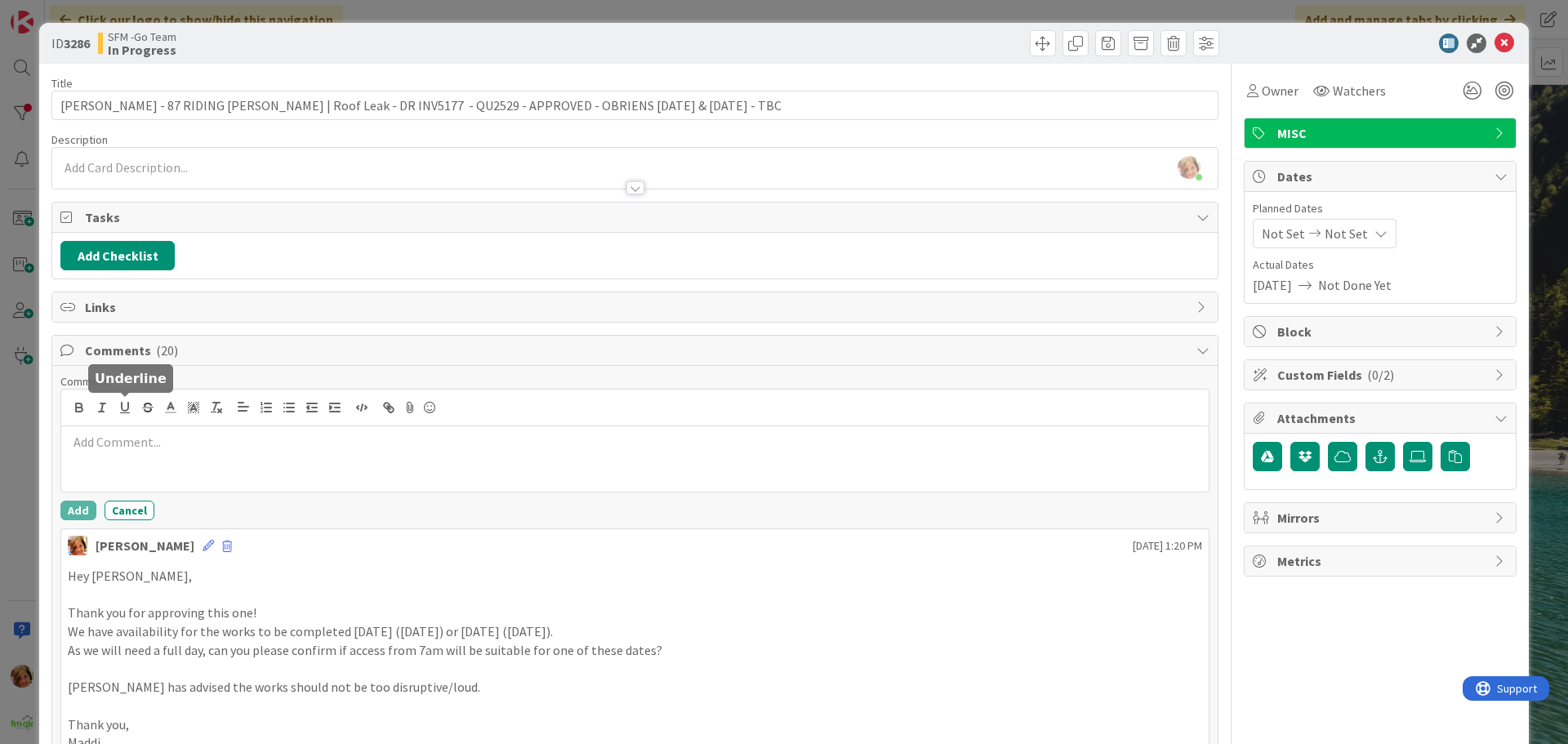
click at [135, 445] on p at bounding box center [634, 441] width 1134 height 18
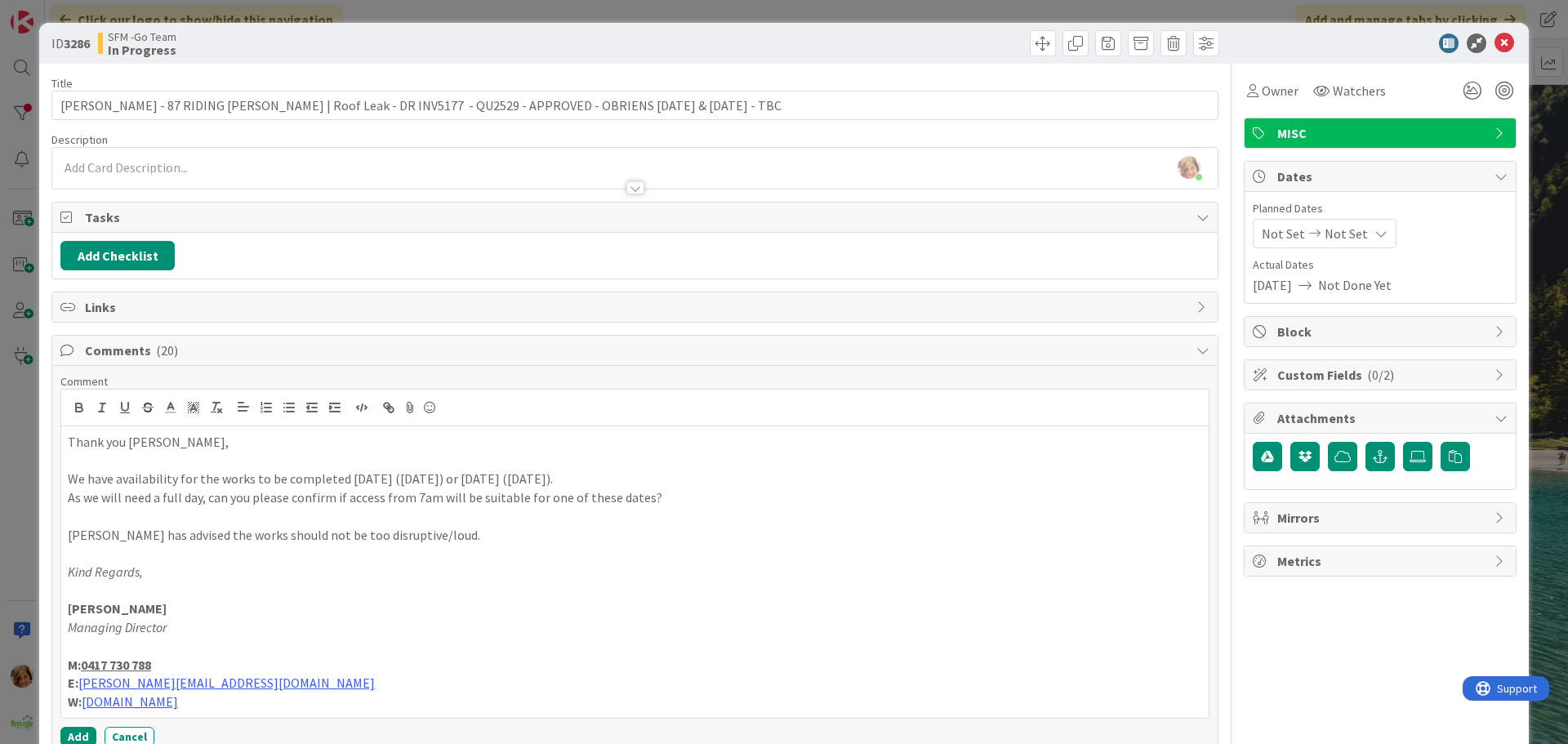
scroll to position [245, 0]
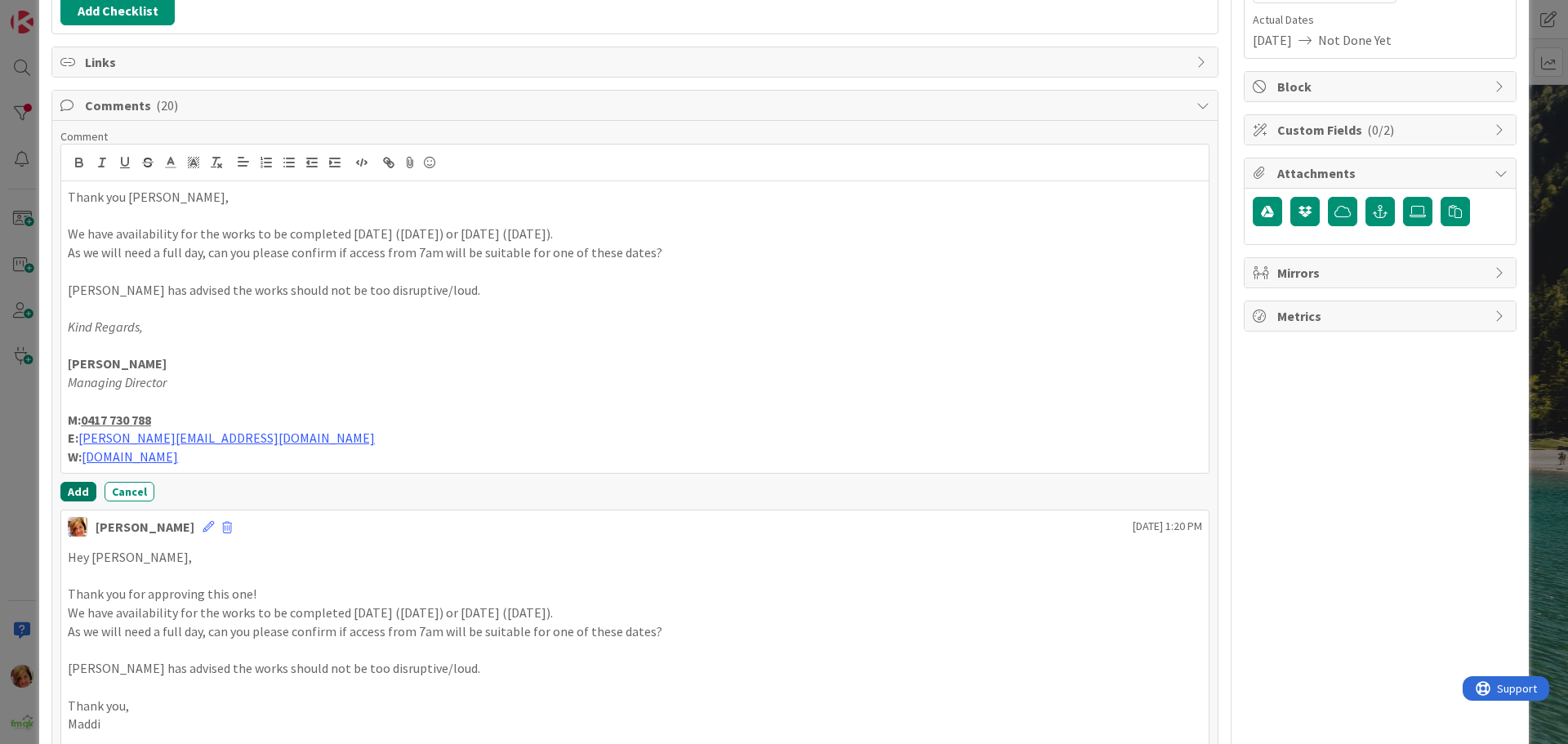
click at [72, 482] on button "Add" at bounding box center [78, 492] width 36 height 19
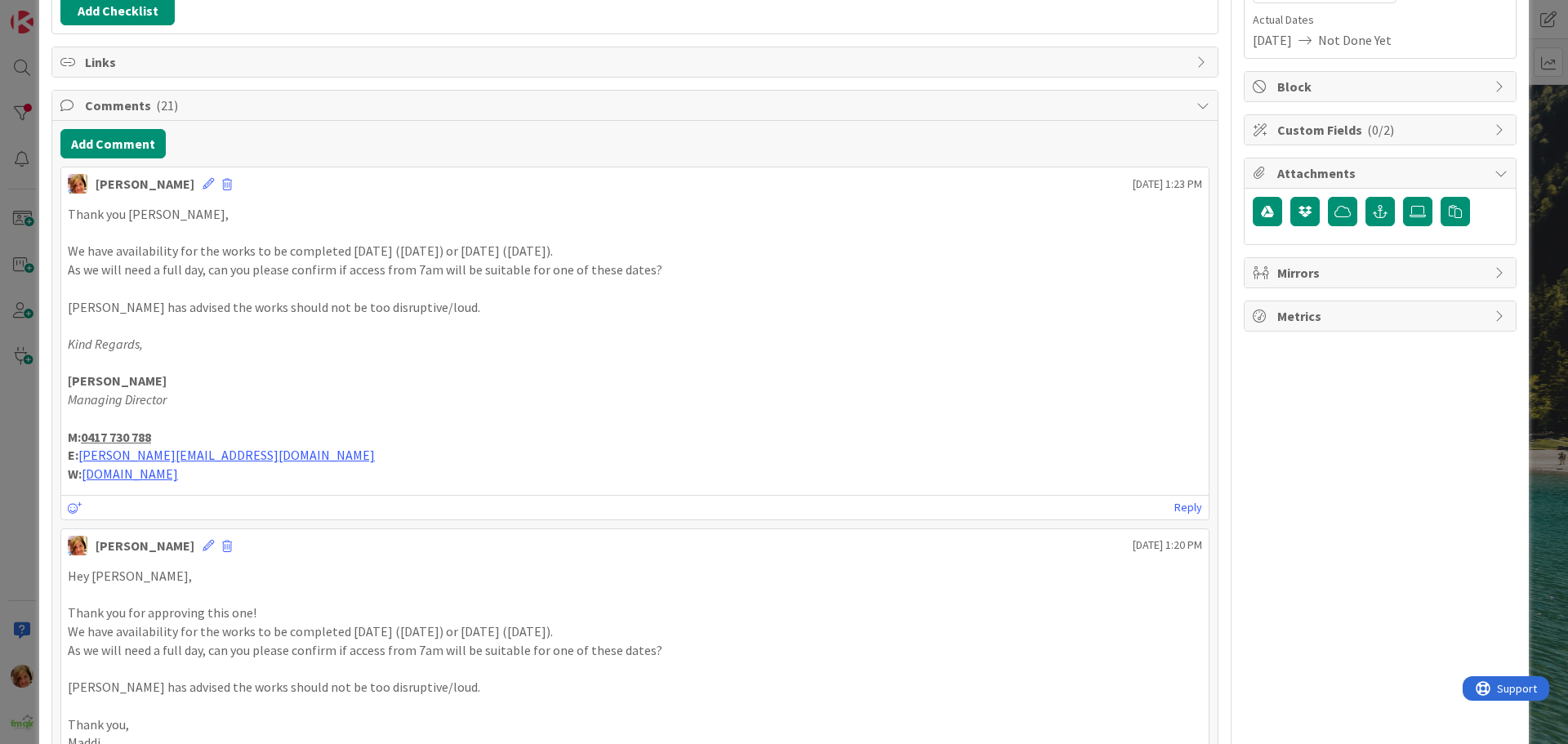
scroll to position [0, 0]
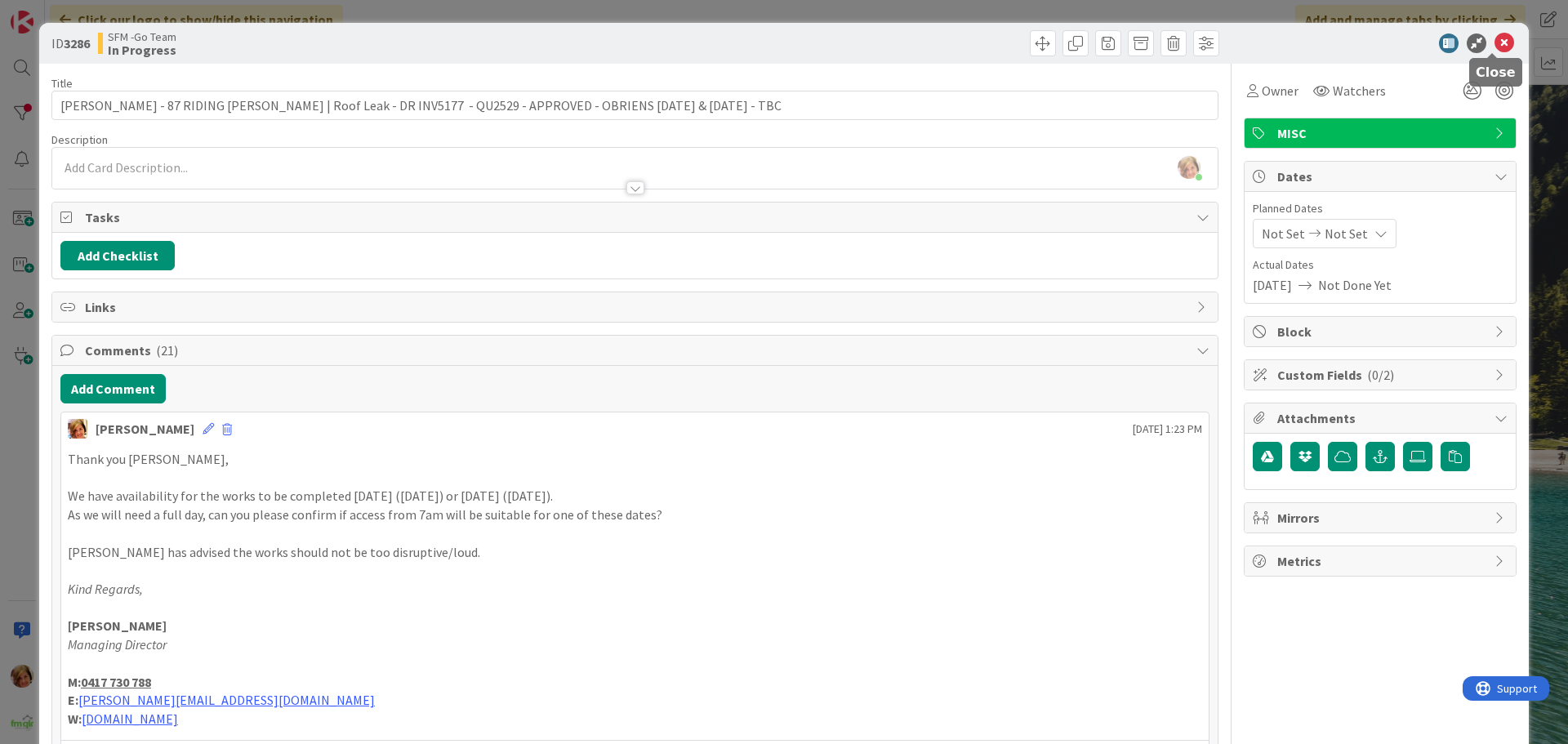
drag, startPoint x: 1494, startPoint y: 40, endPoint x: 1461, endPoint y: 45, distance: 33.4
click at [1494, 40] on icon at bounding box center [1503, 43] width 19 height 19
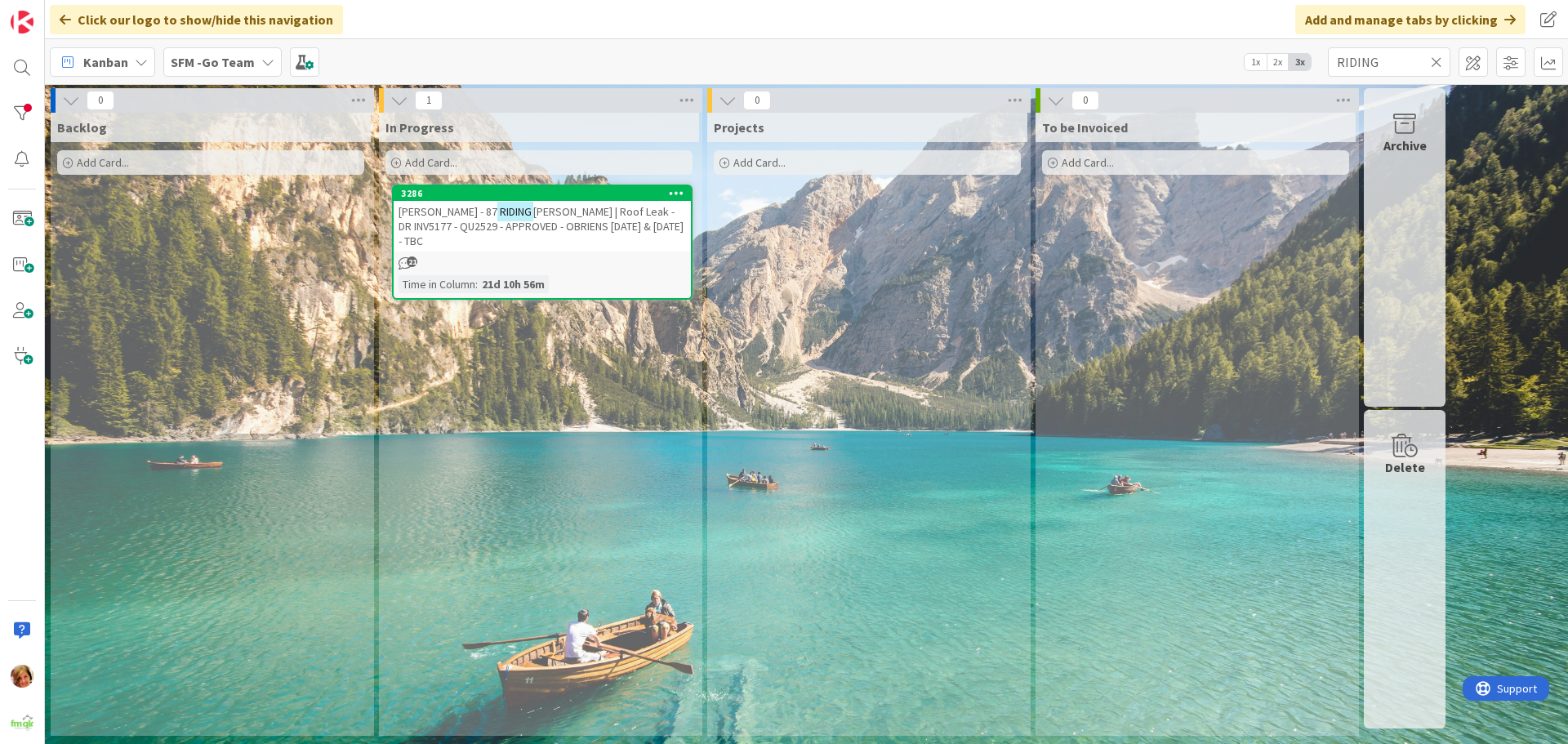
click at [1434, 60] on icon at bounding box center [1436, 62] width 12 height 14
click at [1432, 61] on input "text" at bounding box center [1389, 62] width 122 height 30
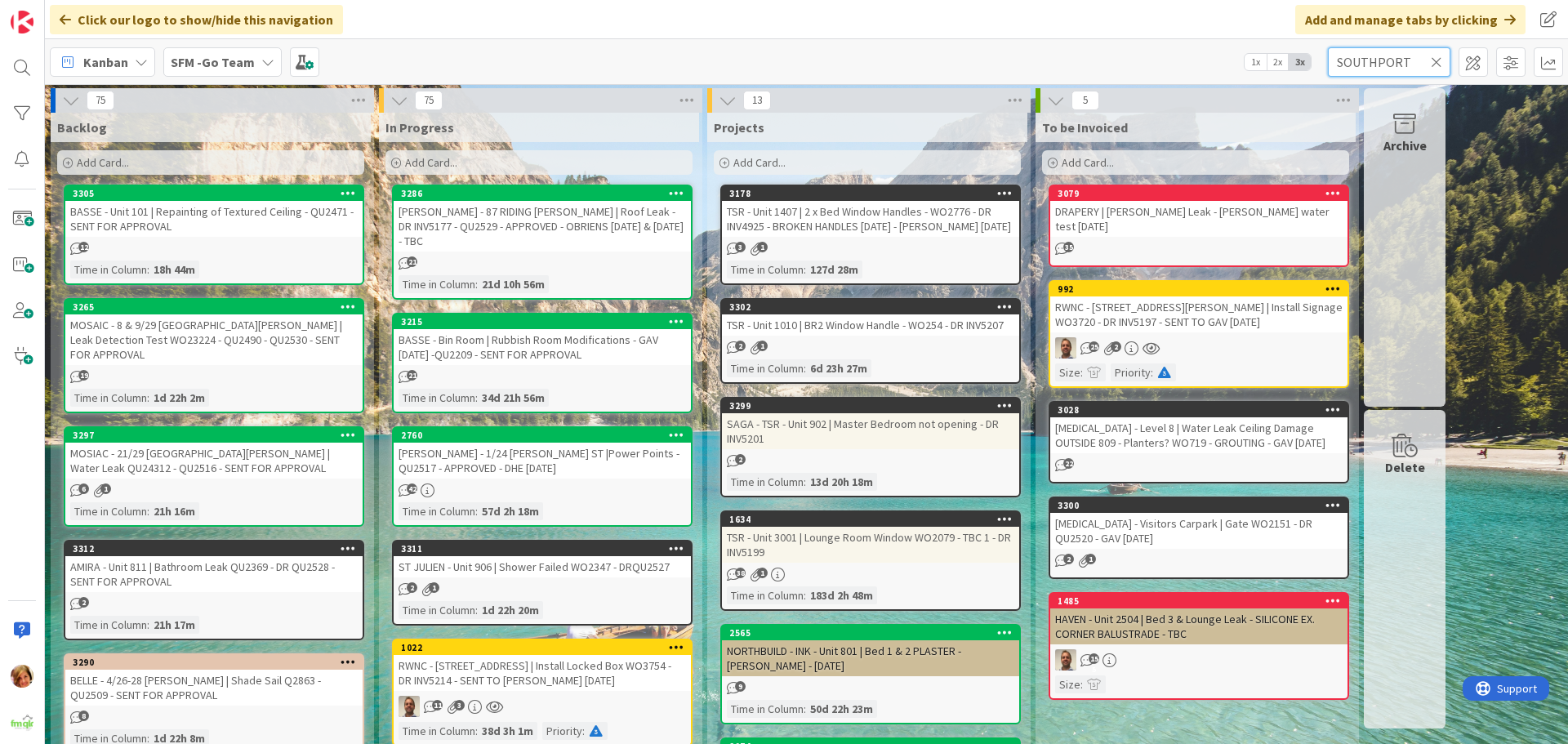
type input "SOUTHPORT"
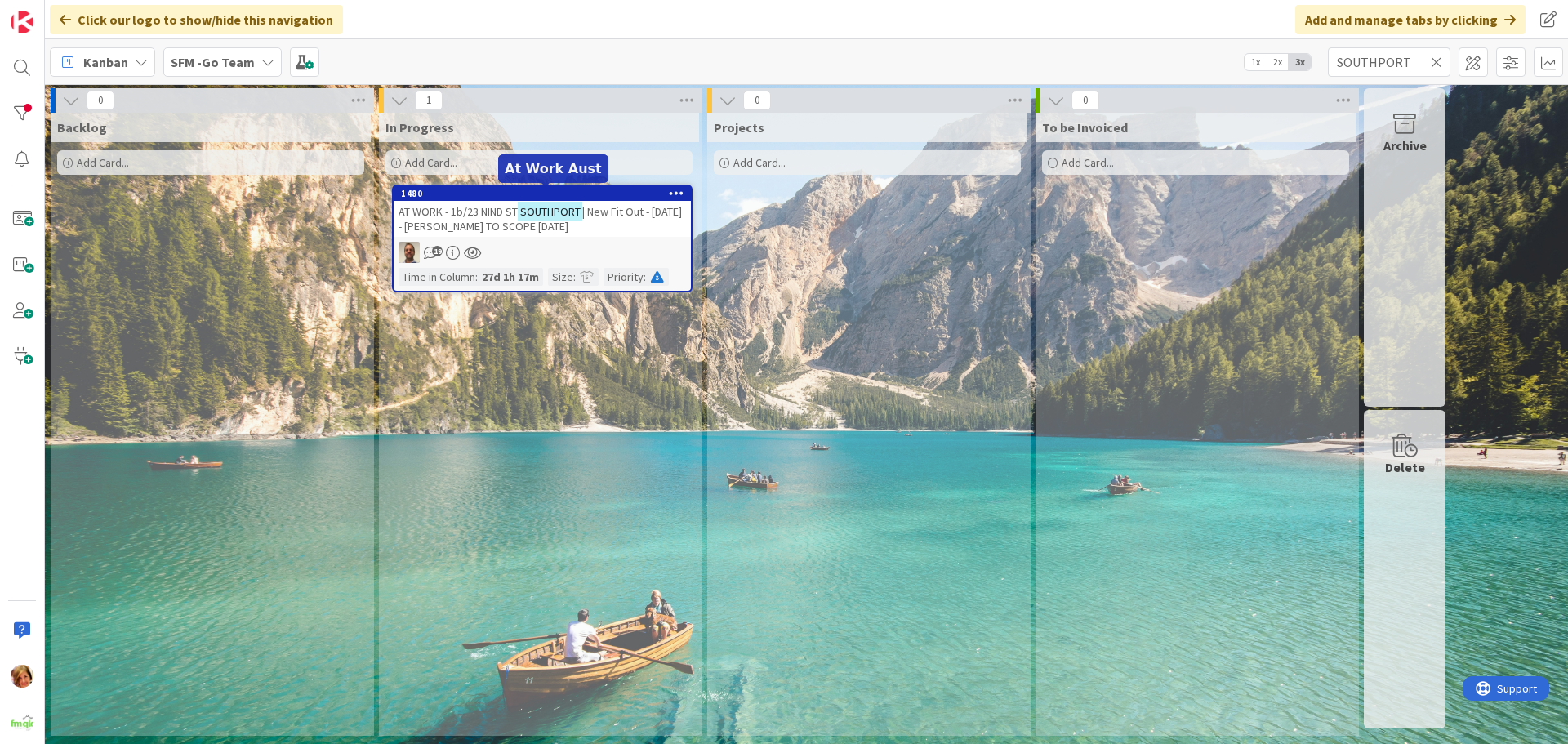
click at [478, 208] on span "AT WORK - 1b/23 NIND ST" at bounding box center [458, 211] width 120 height 14
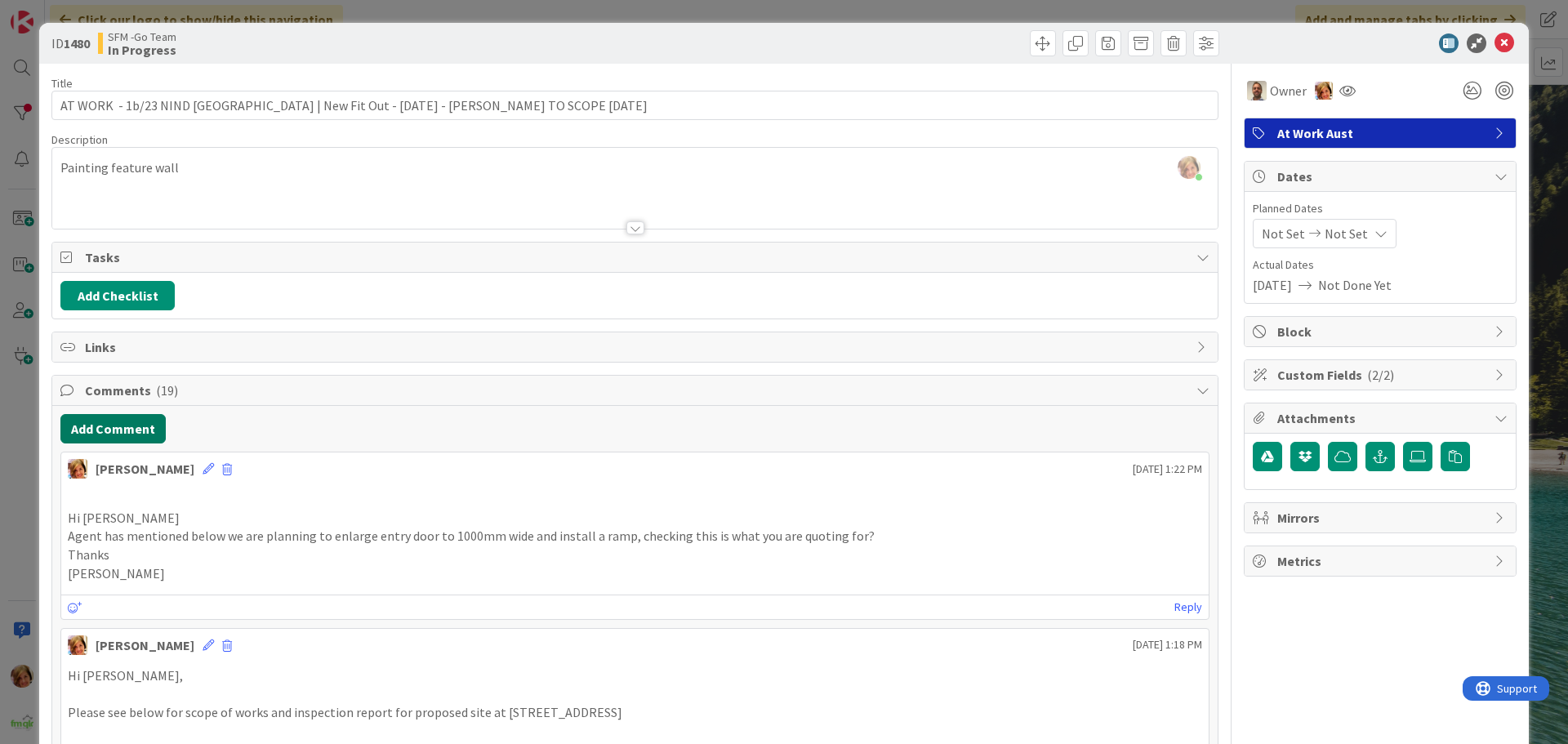
click at [124, 421] on button "Add Comment" at bounding box center [113, 429] width 105 height 30
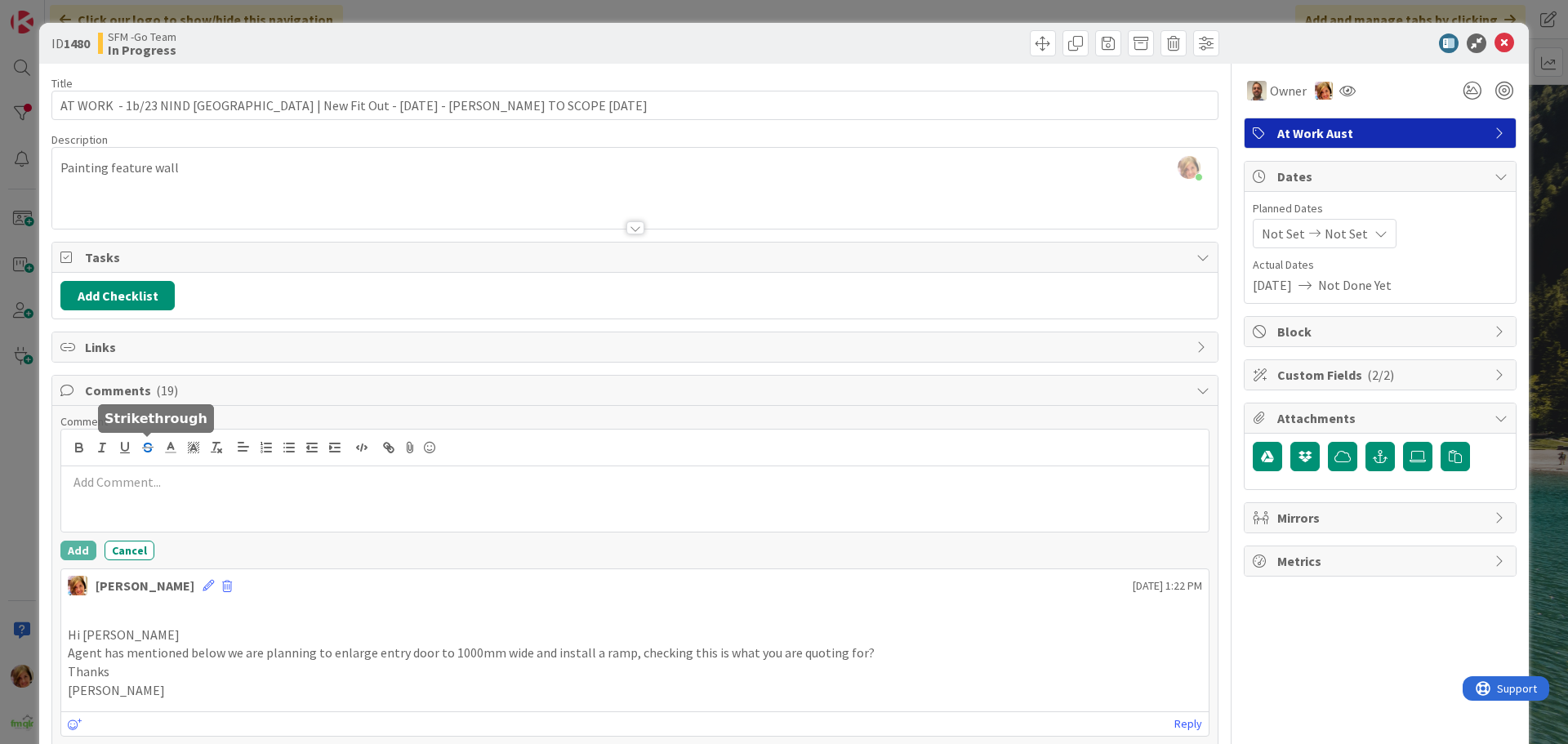
click at [142, 447] on icon "button" at bounding box center [147, 447] width 14 height 14
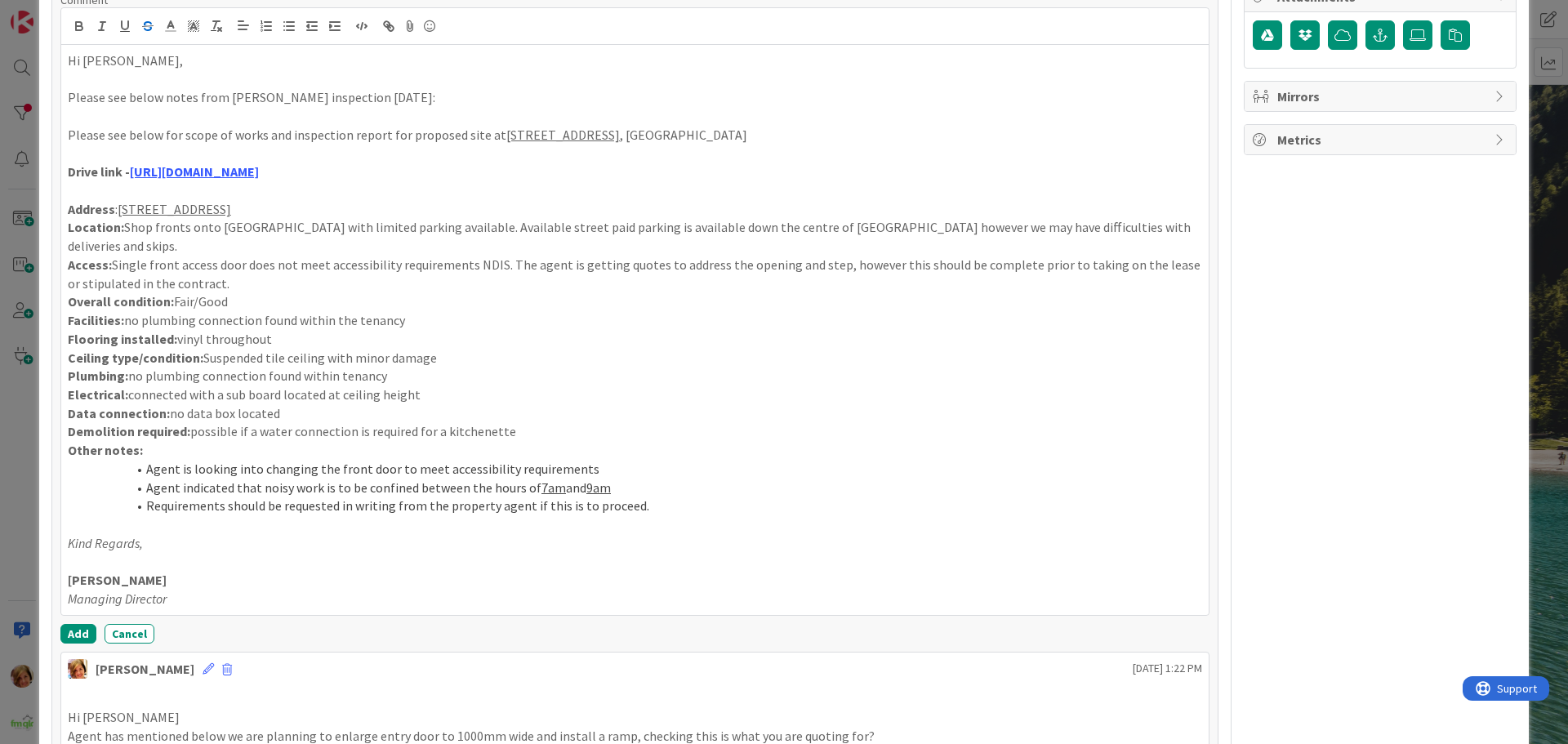
scroll to position [511, 0]
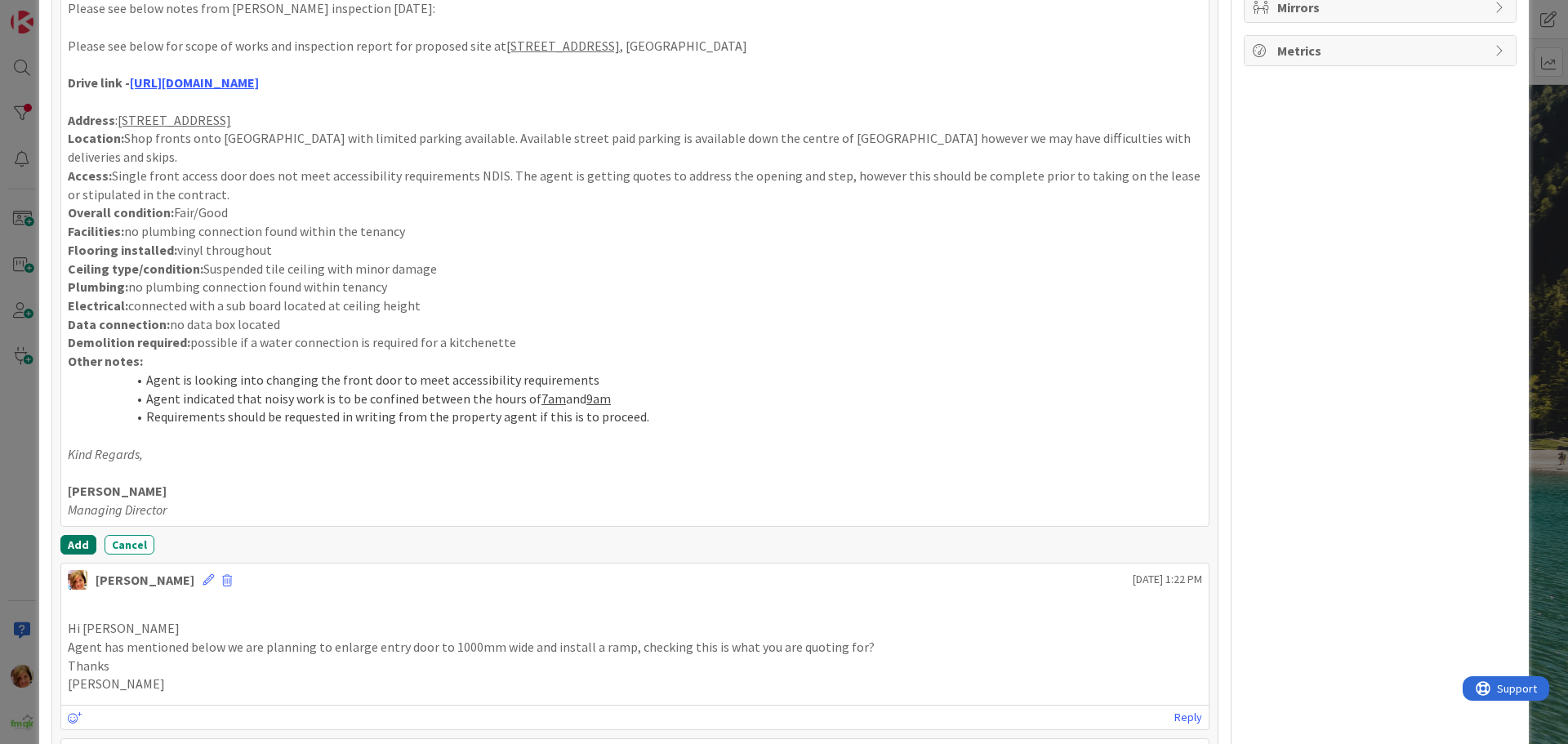
click at [70, 535] on button "Add" at bounding box center [78, 545] width 36 height 19
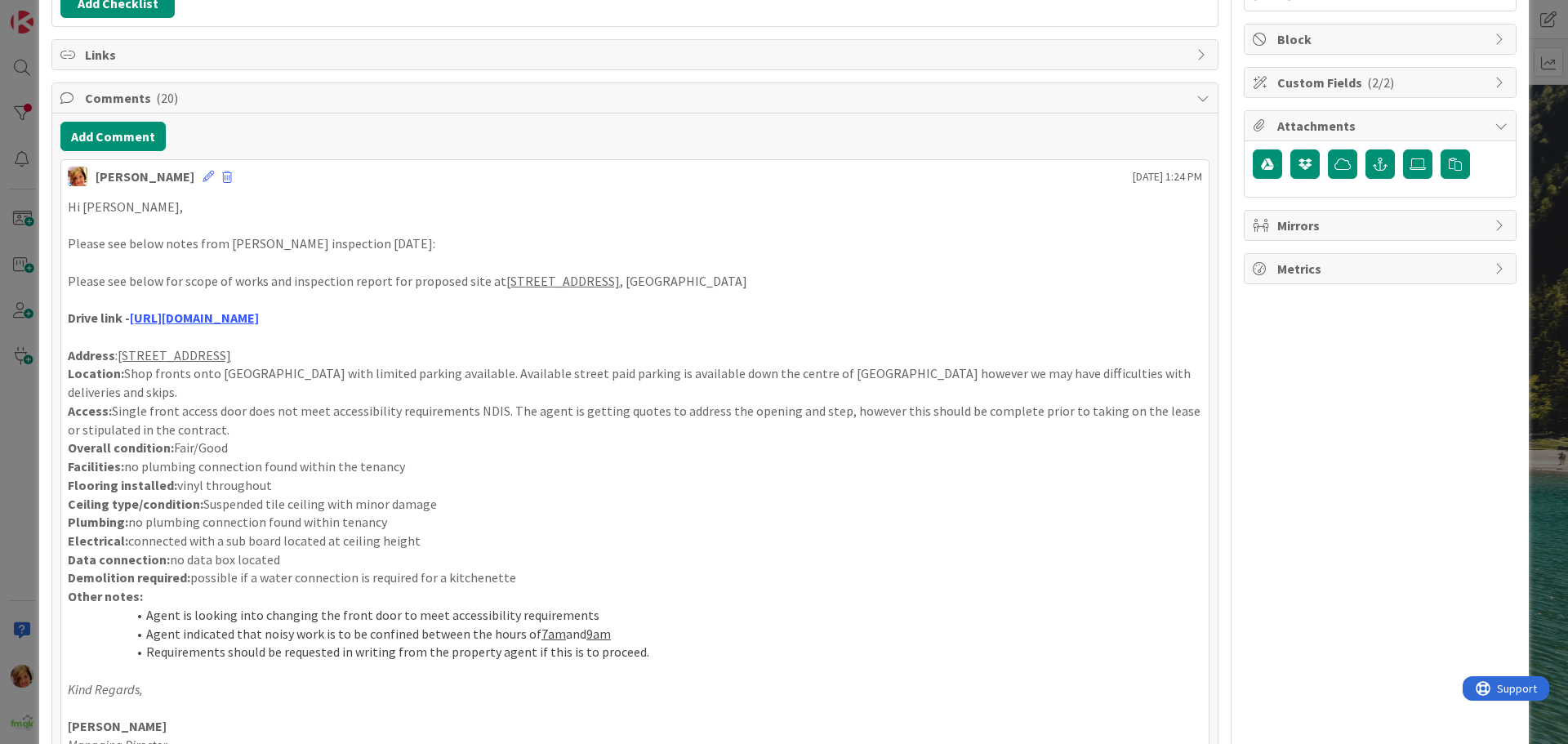
scroll to position [184, 0]
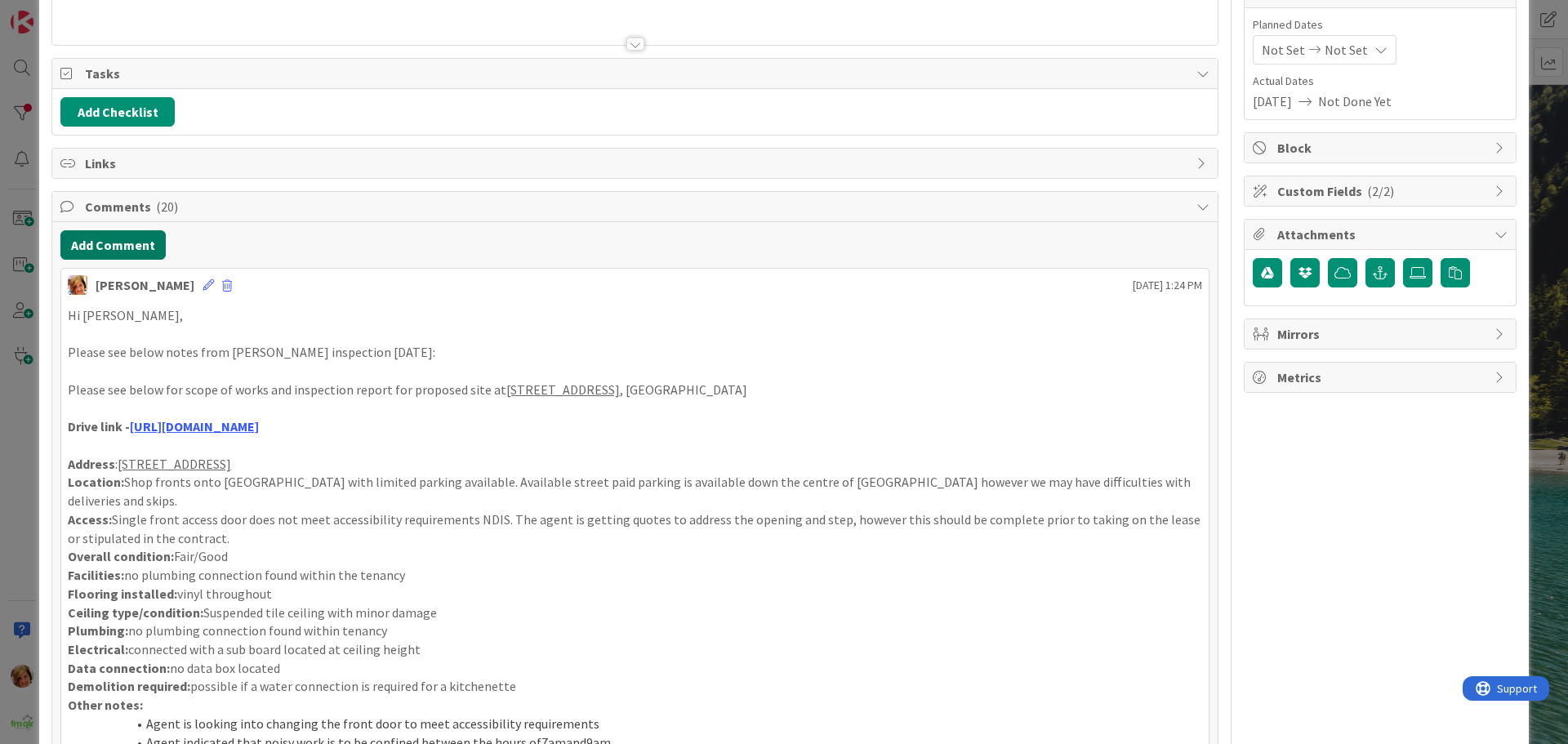
drag, startPoint x: 103, startPoint y: 247, endPoint x: 45, endPoint y: 252, distance: 58.2
click at [103, 247] on button "Add Comment" at bounding box center [113, 245] width 105 height 30
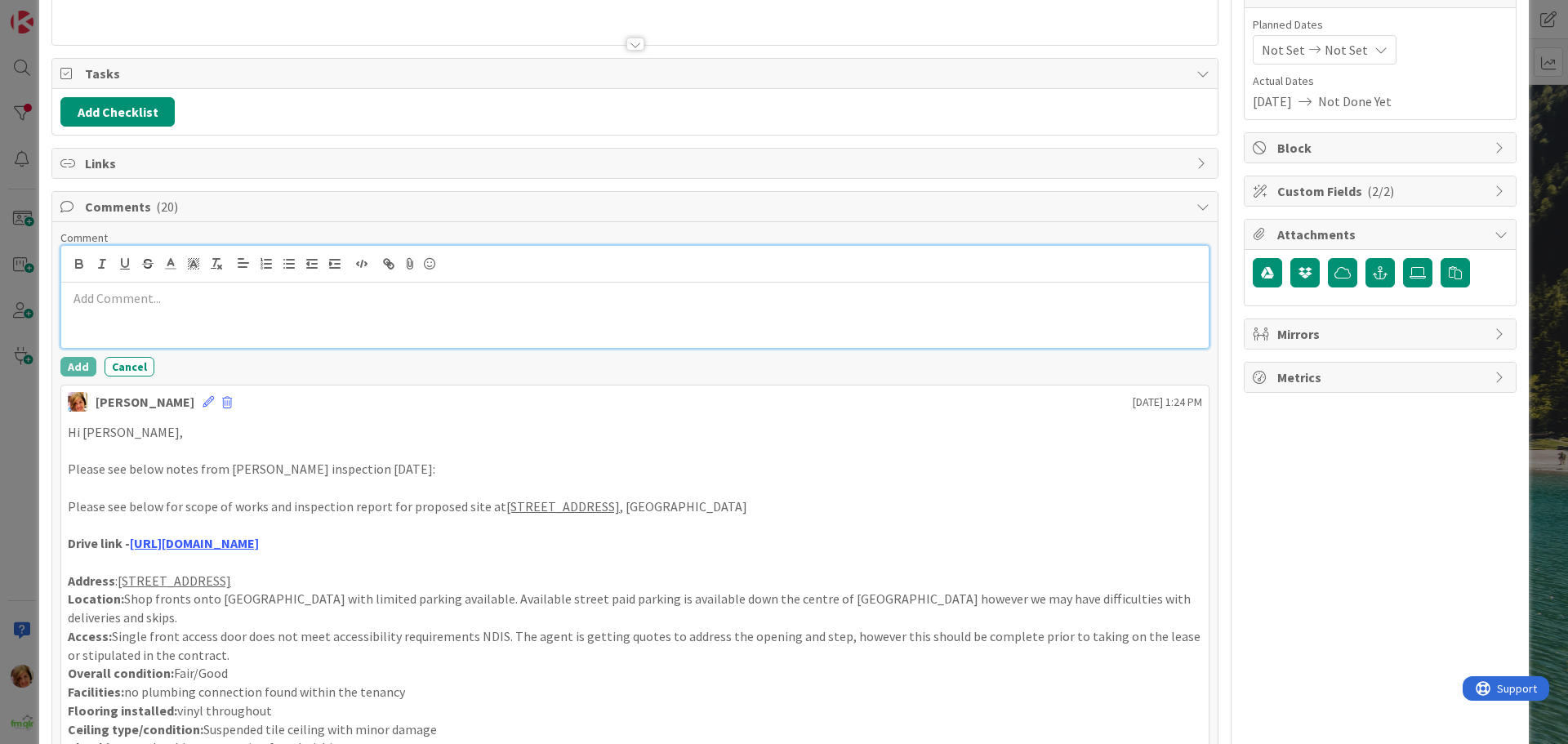
click at [139, 313] on div at bounding box center [635, 315] width 1147 height 66
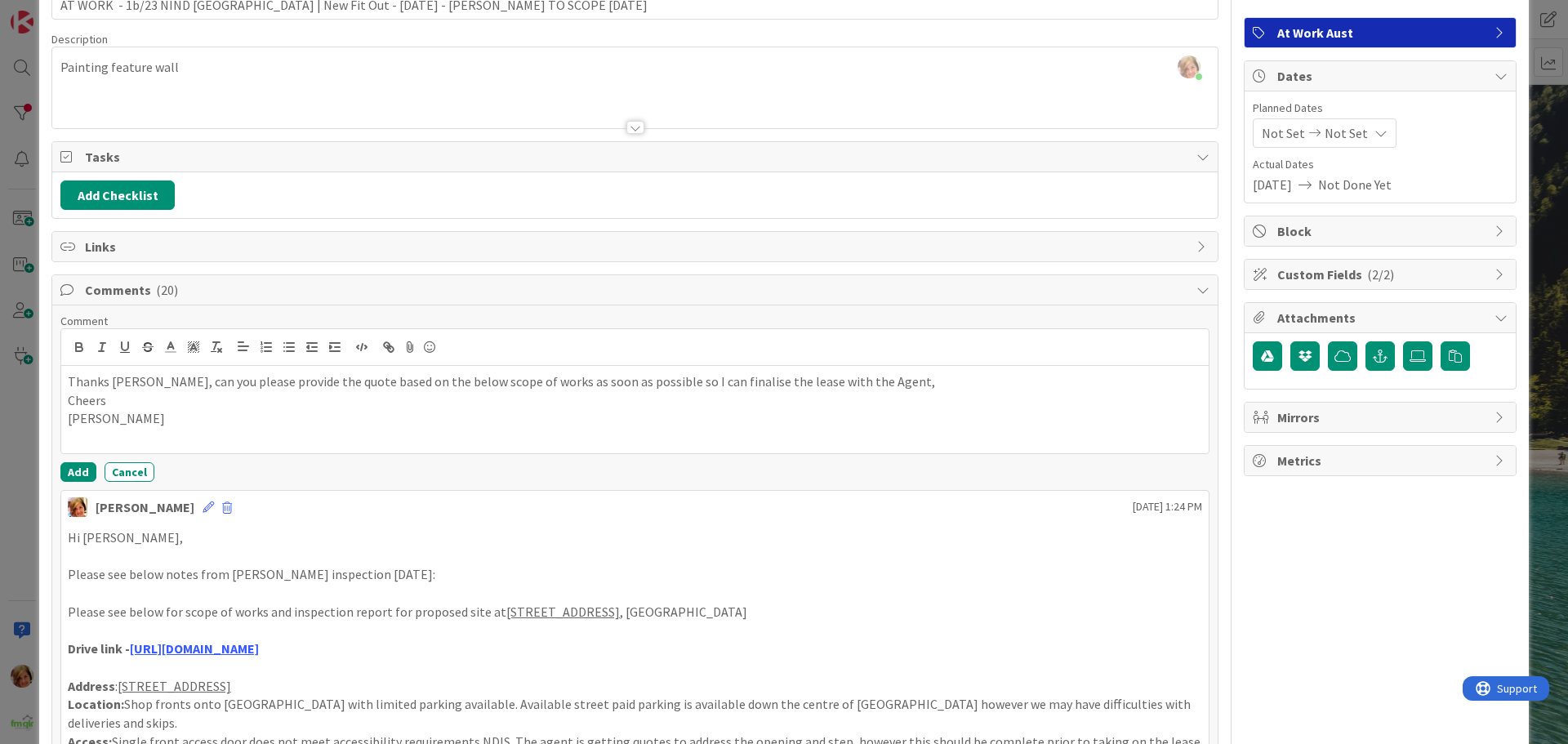
scroll to position [0, 0]
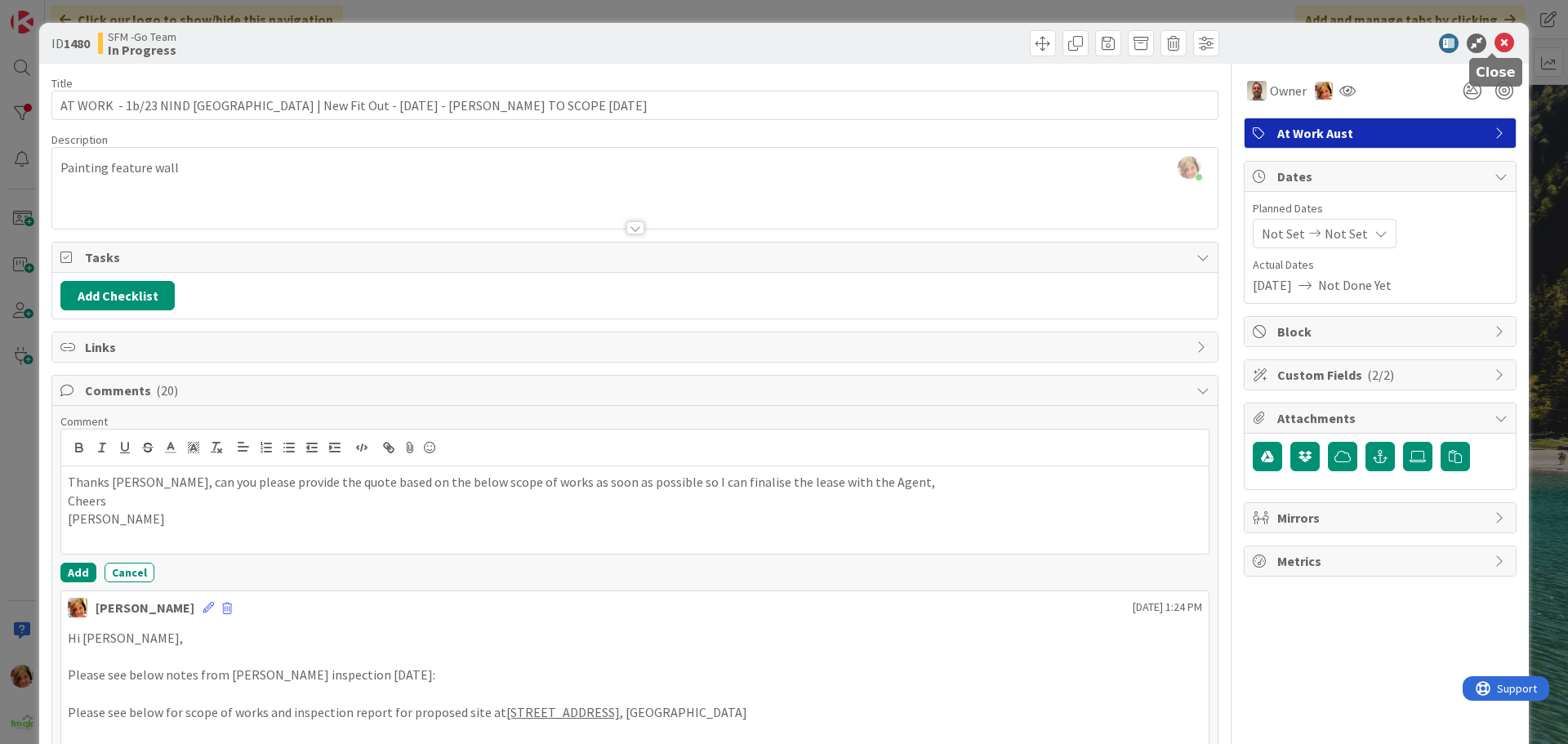
click at [1494, 45] on icon at bounding box center [1503, 43] width 19 height 19
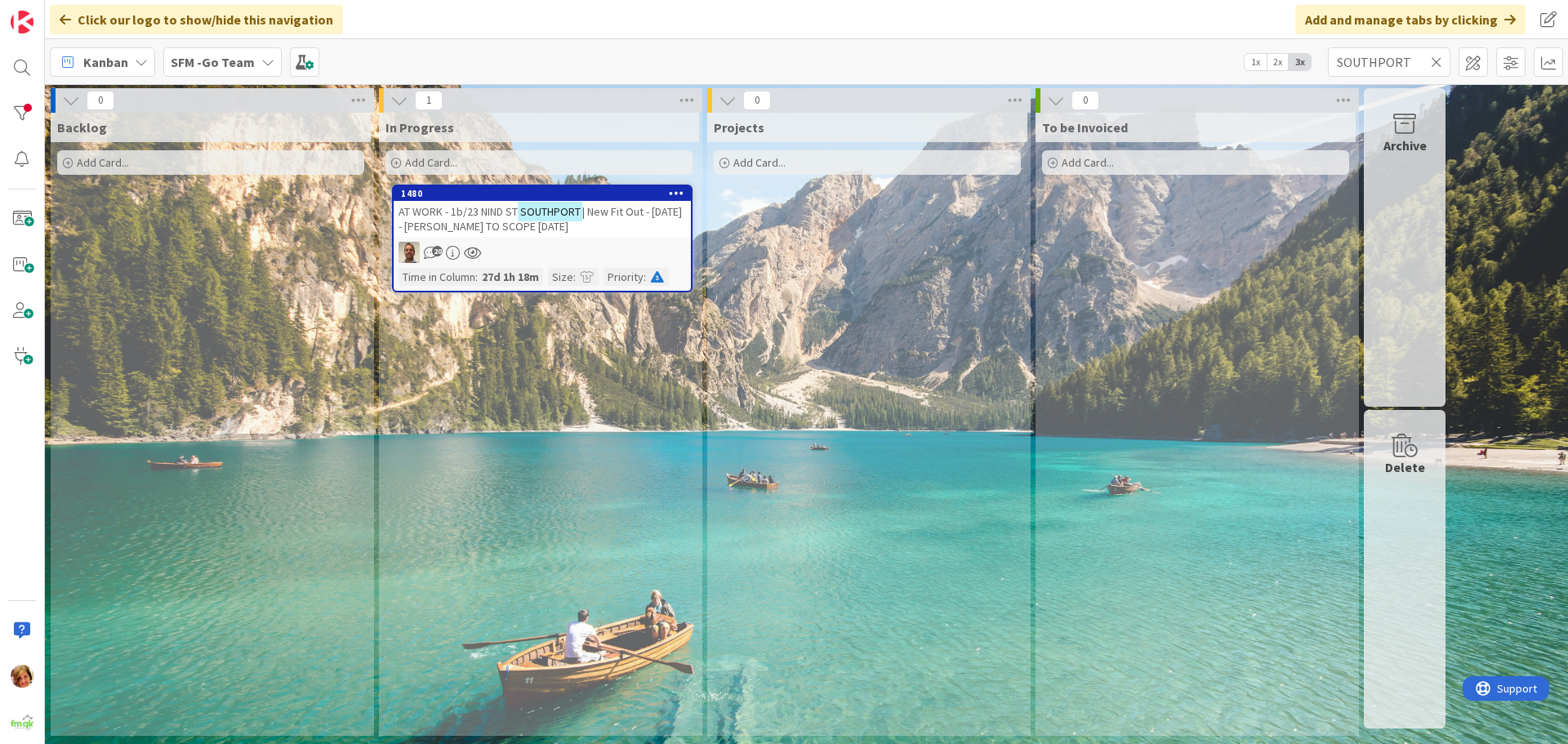
click at [1441, 62] on icon at bounding box center [1436, 62] width 12 height 14
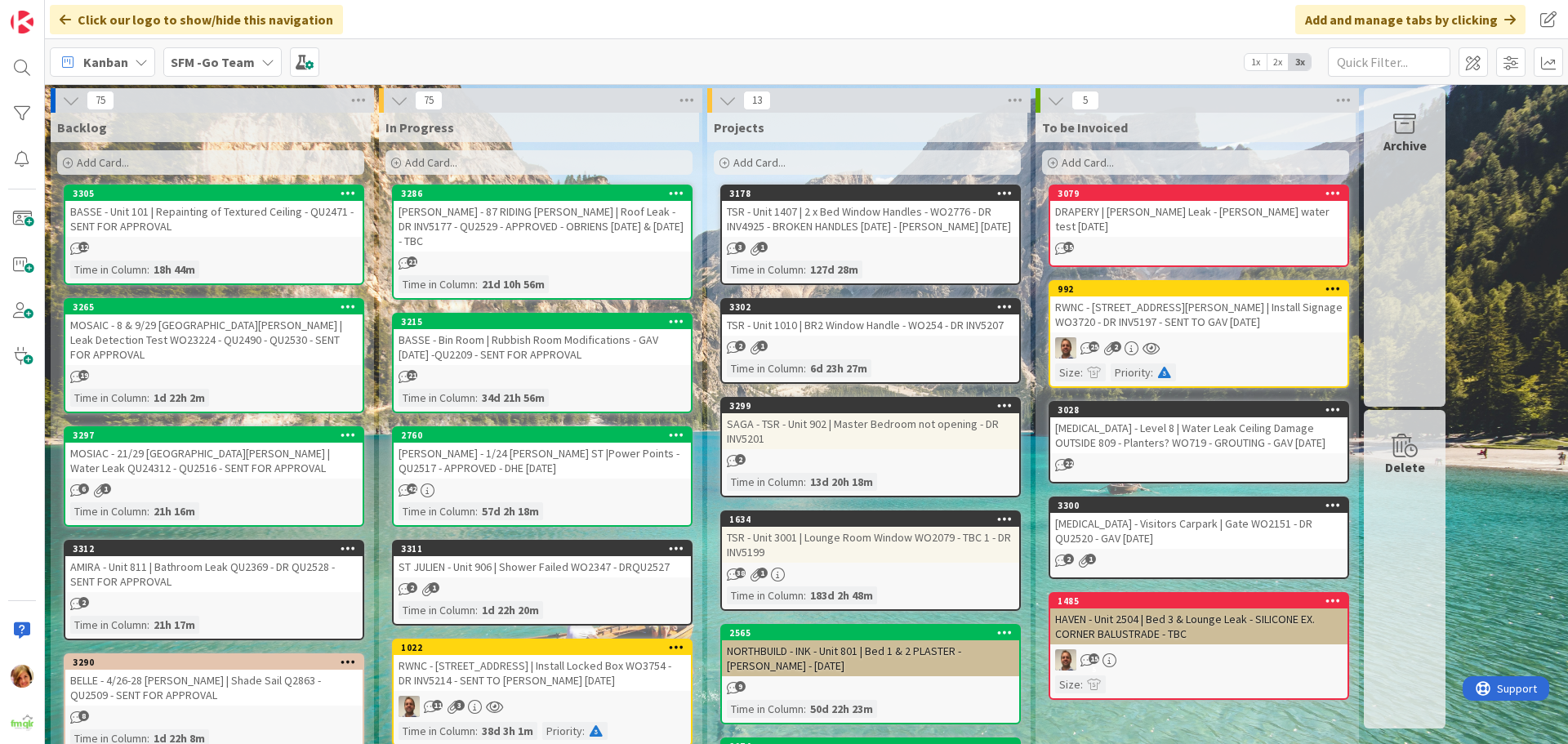
click at [564, 163] on div "Add Card..." at bounding box center [539, 162] width 307 height 24
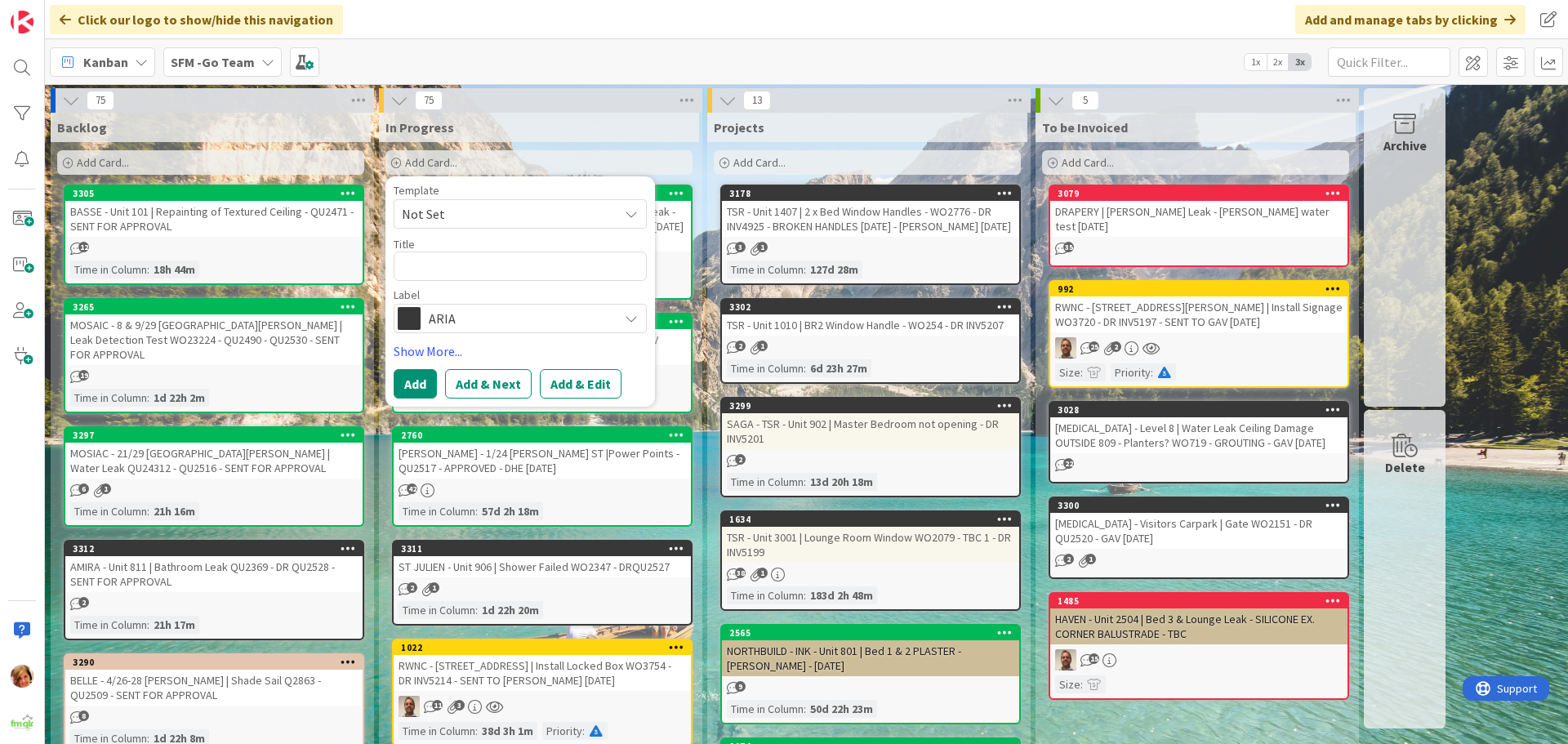
type textarea "x"
type textarea "T"
type textarea "x"
type textarea "TS"
type textarea "x"
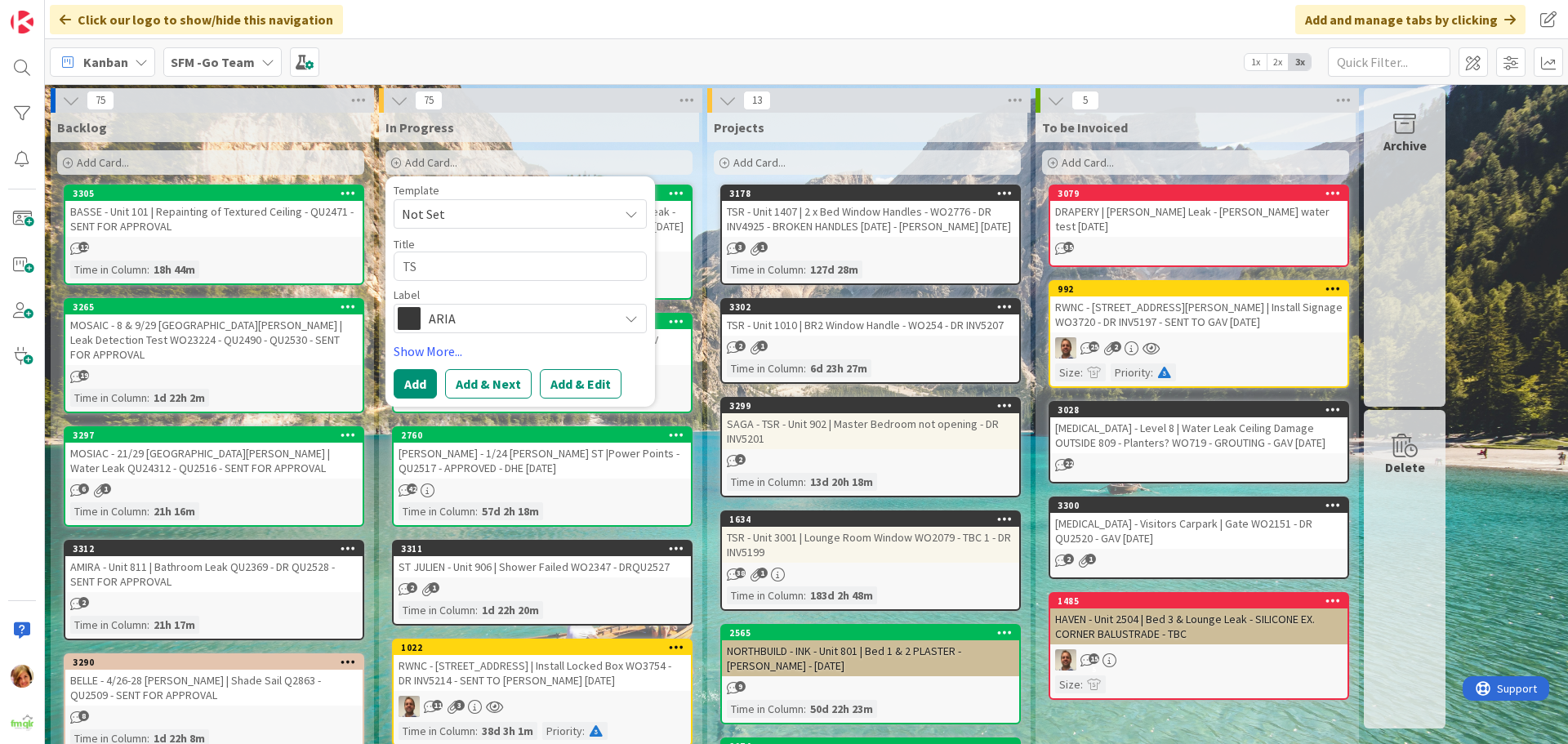
type textarea "TSR"
type textarea "x"
type textarea "TSR -"
type textarea "x"
type textarea "TSR -"
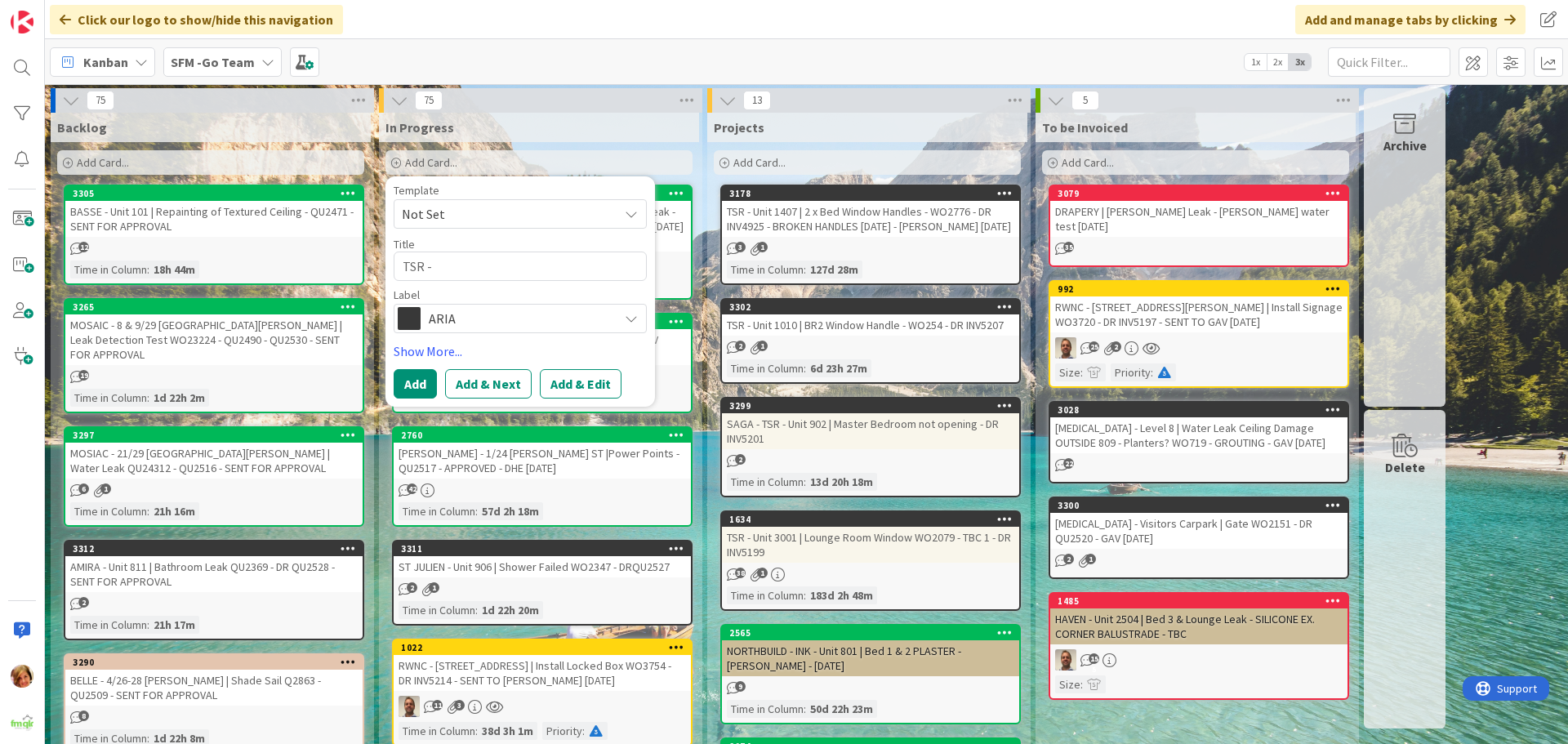
type textarea "x"
type textarea "TSR - U"
type textarea "x"
type textarea "TSR - Ui"
type textarea "x"
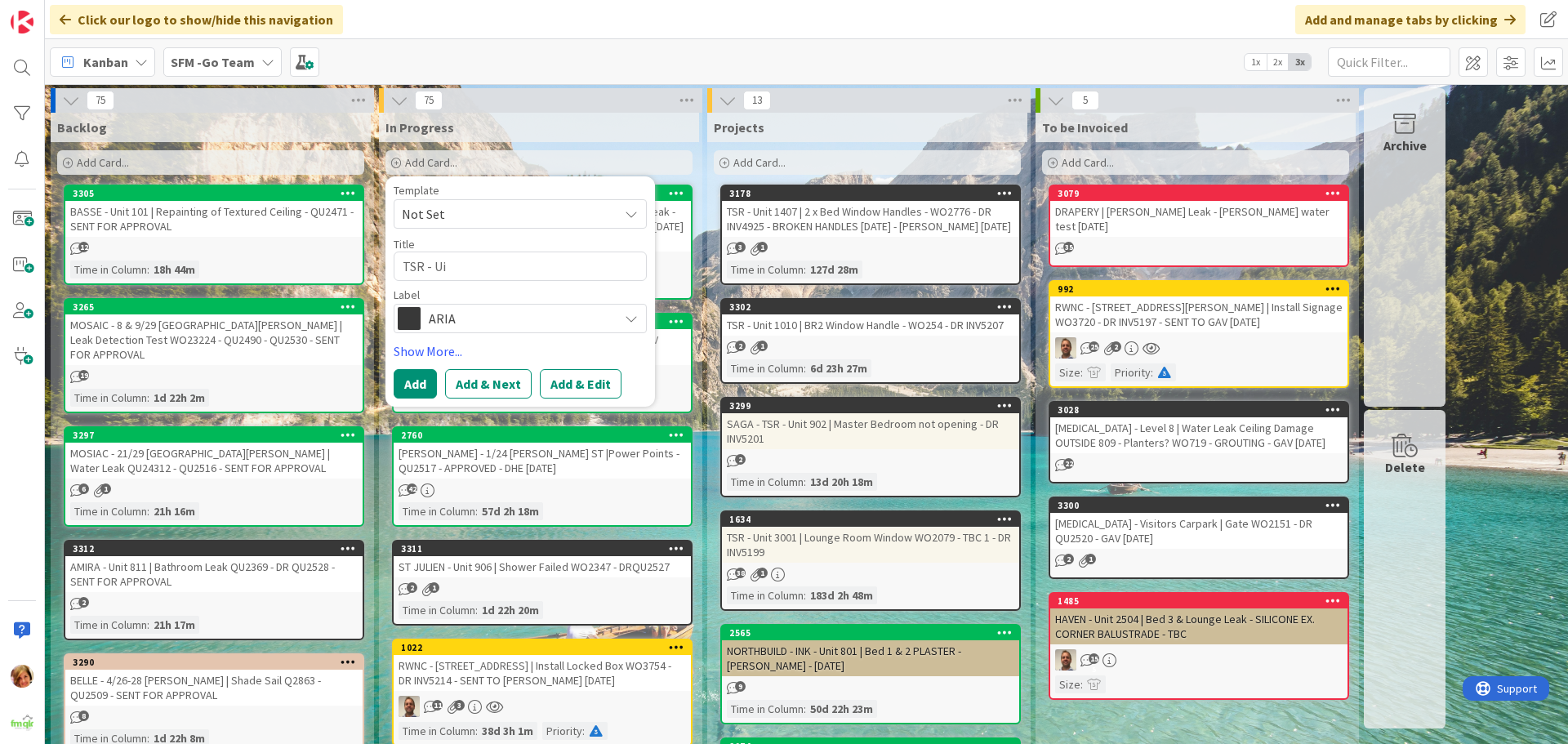
type textarea "TSR - U"
type textarea "x"
type textarea "TSR - Un"
type textarea "x"
type textarea "TSR - Uni"
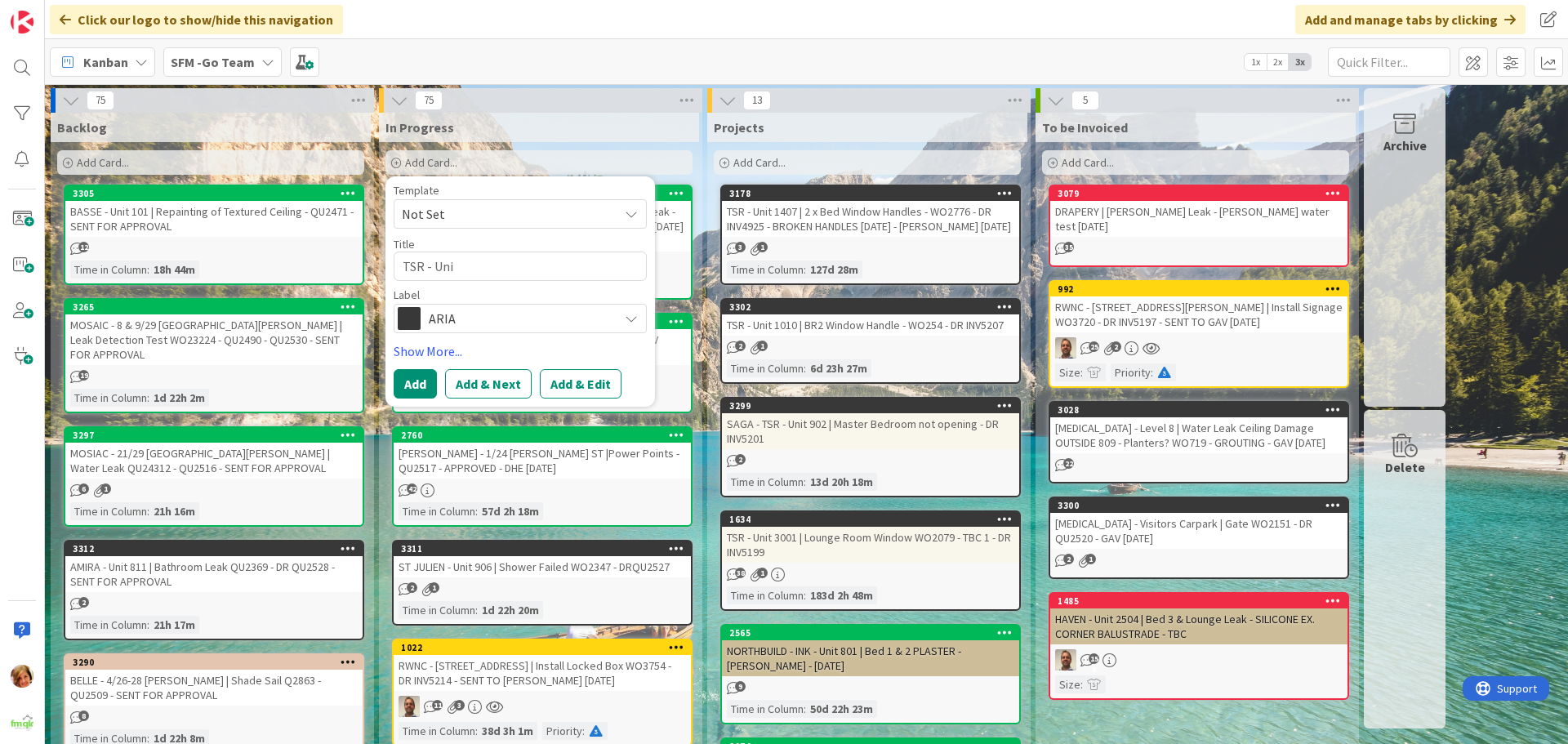
type textarea "x"
type textarea "TSR - Unit"
type textarea "x"
type textarea "TSR - Unit"
type textarea "x"
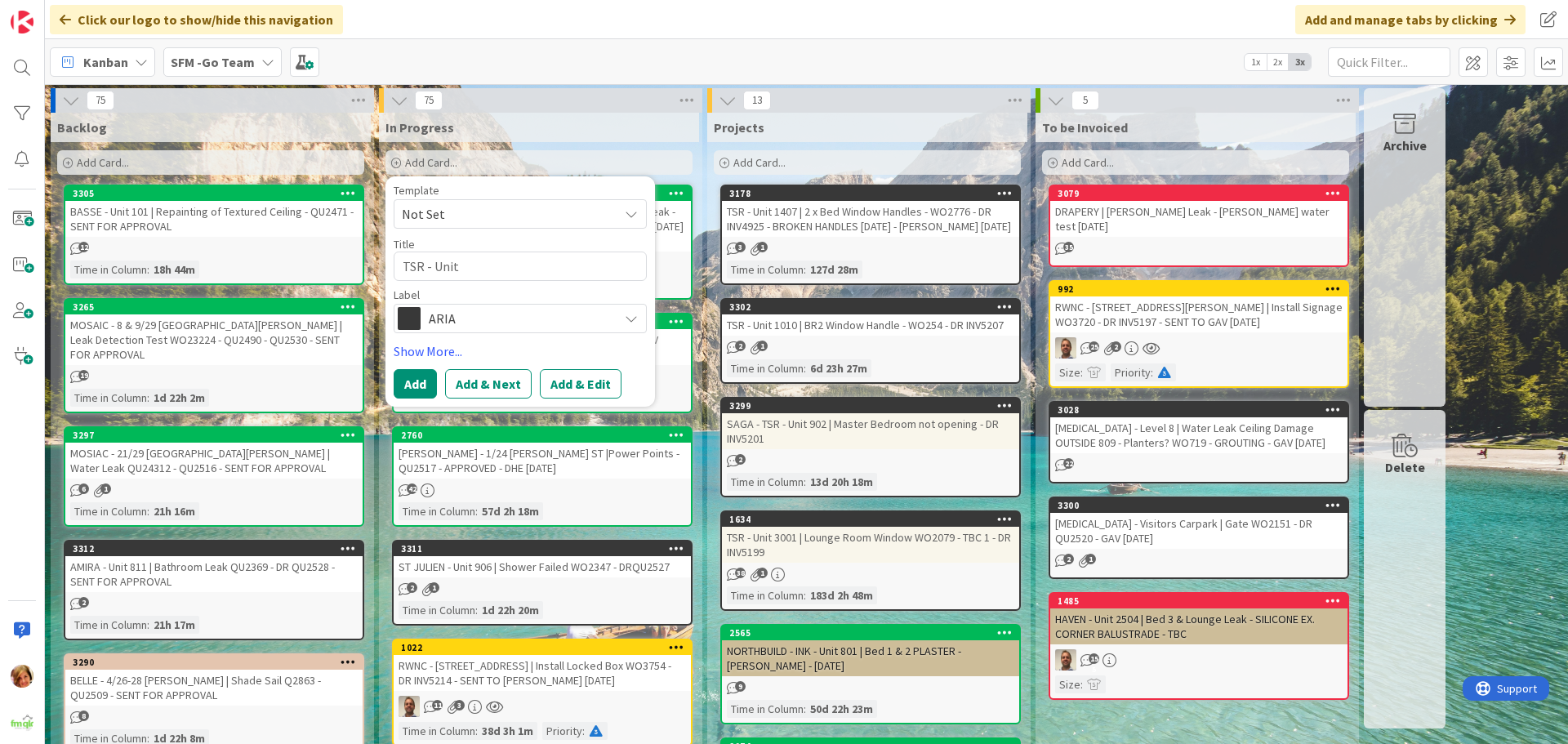
type textarea "TSR - Unit 1"
type textarea "x"
type textarea "TSR - Unit 19"
type textarea "x"
type textarea "TSR - Unit 190"
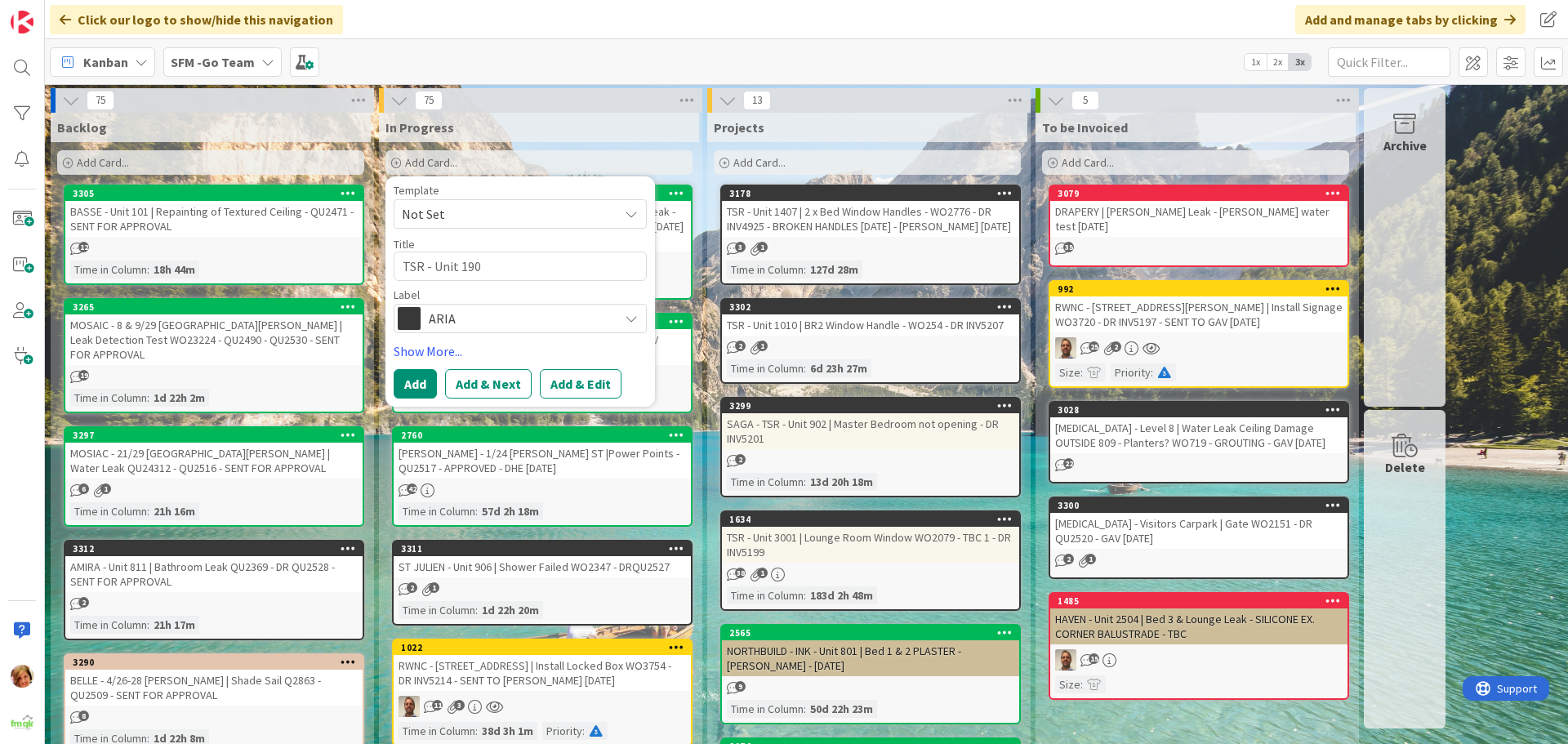
type textarea "x"
type textarea "TSR - Unit 1905"
type textarea "x"
type textarea "TSR - Unit 1905"
type textarea "x"
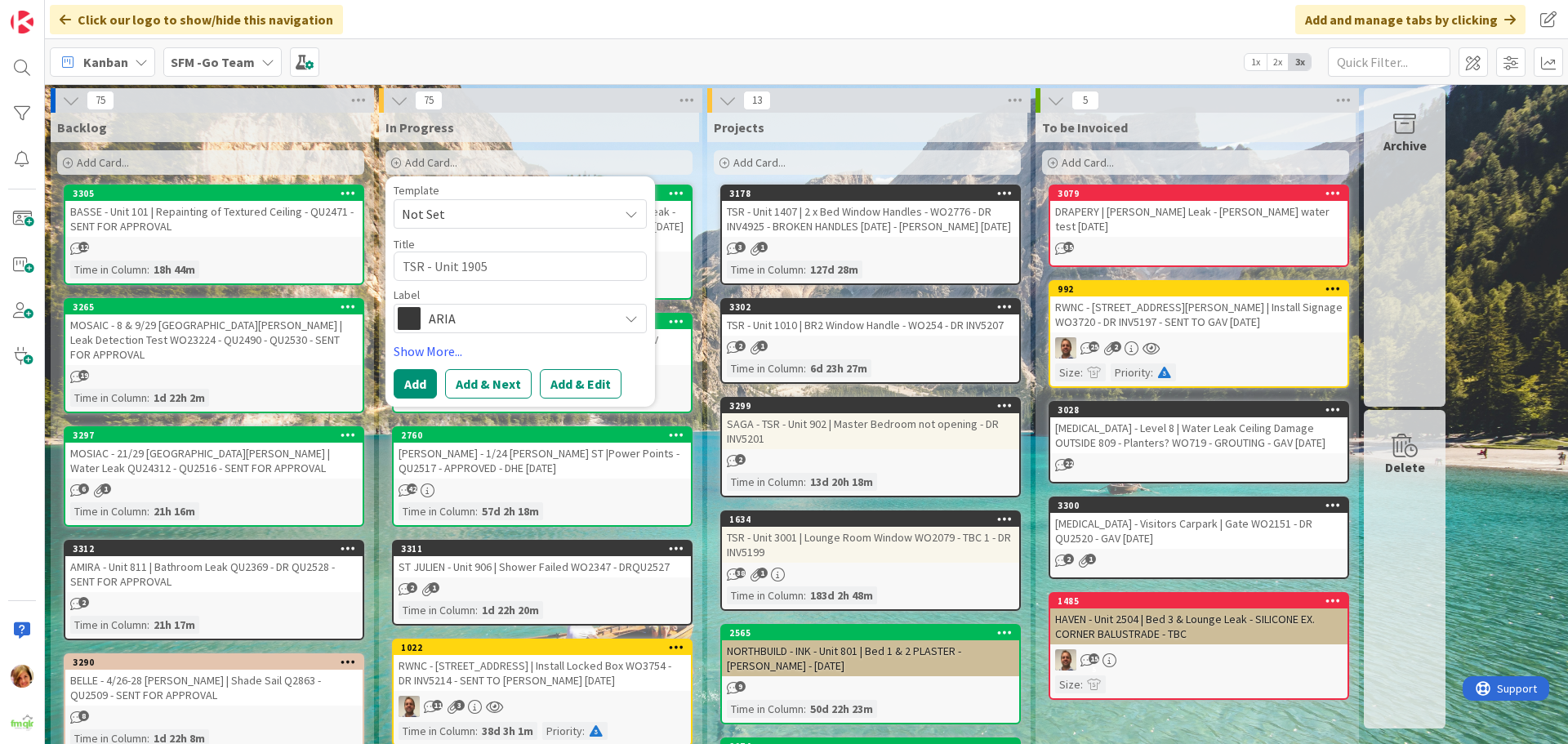
type textarea "TSR - Unit 1905 |"
type textarea "x"
type textarea "TSR - Unit 1905 |"
type textarea "x"
type textarea "TSR - Unit 1905 | L"
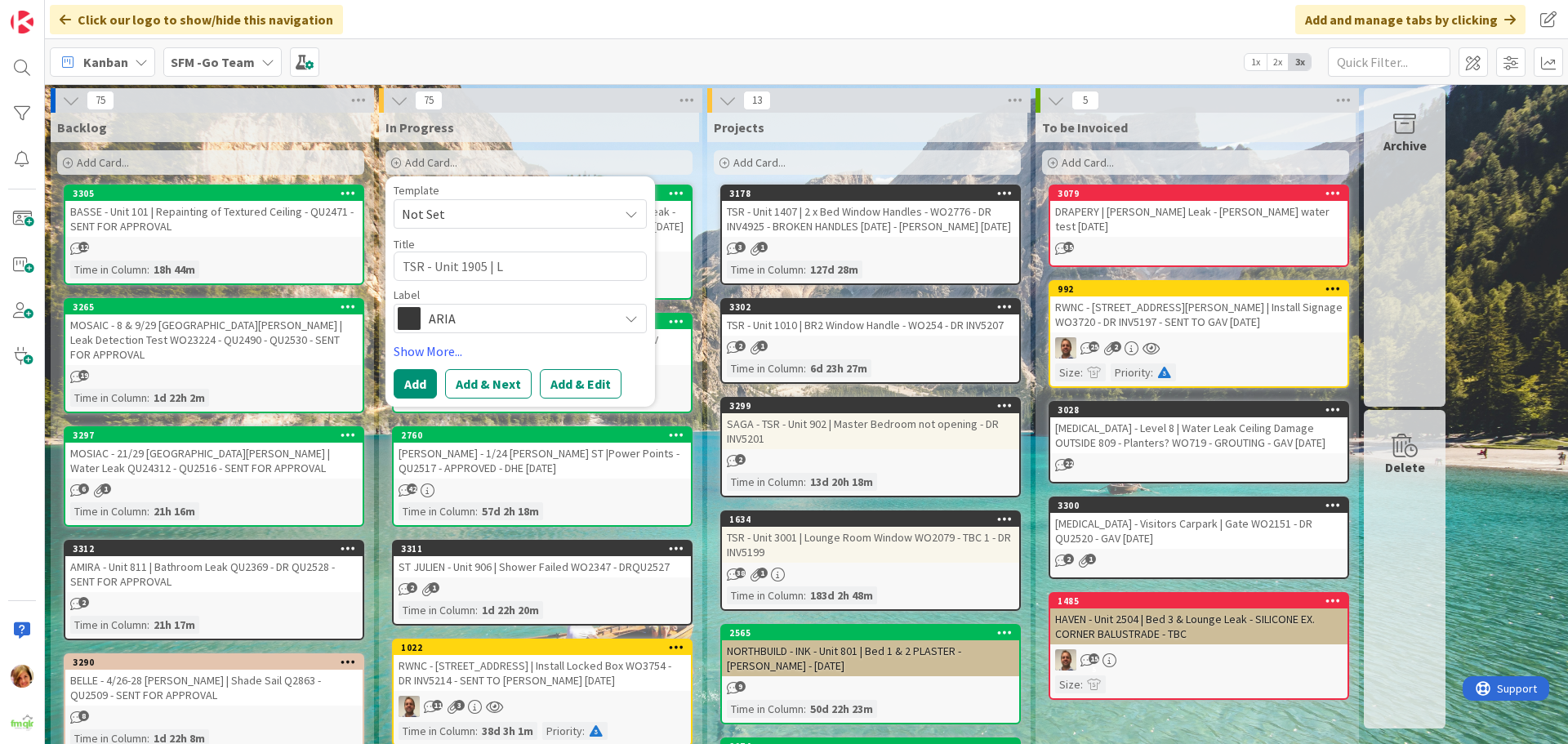
type textarea "x"
type textarea "TSR - Unit 1905 | Lo"
type textarea "x"
type textarea "TSR - Unit 1905 | [PERSON_NAME]"
type textarea "x"
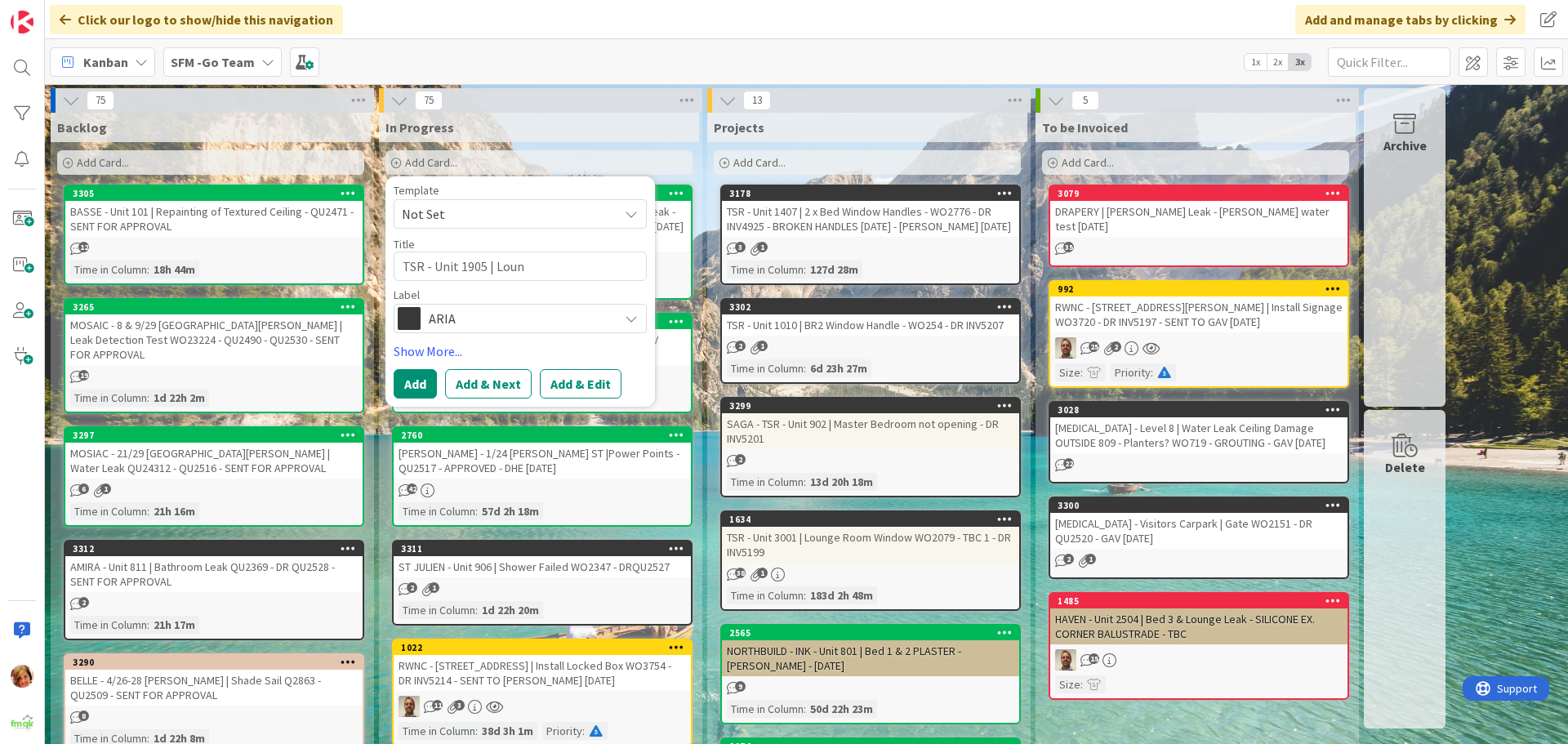
type textarea "TSR - Unit 1905 | Loung"
type textarea "x"
type textarea "TSR - Unit 1905 | Lounge"
type textarea "x"
type textarea "TSR - Unit 1905 | Lounge"
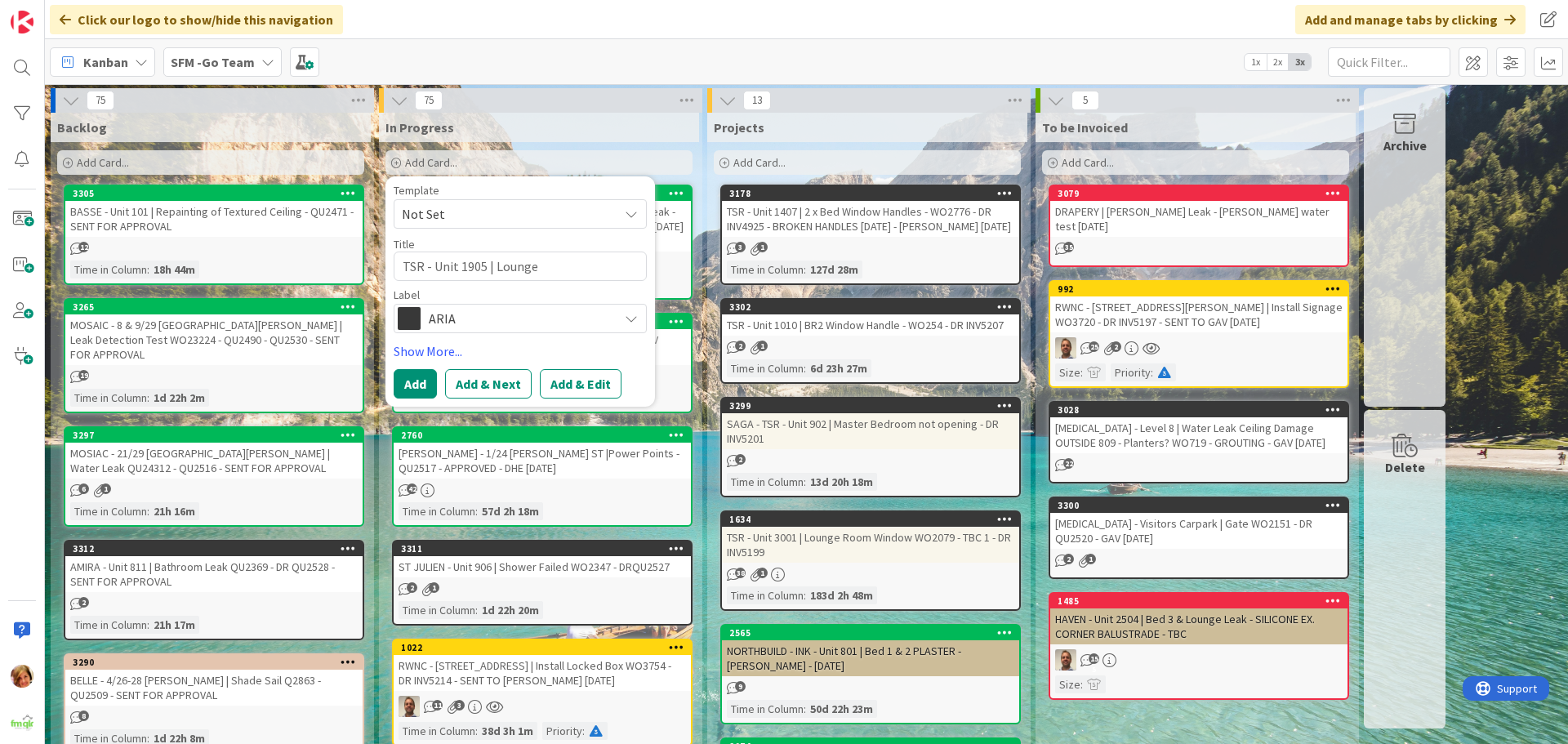
type textarea "x"
type textarea "TSR - Unit 1905 | Lounge R"
type textarea "x"
type textarea "TSR - Unit 1905 | Lounge Ro"
type textarea "x"
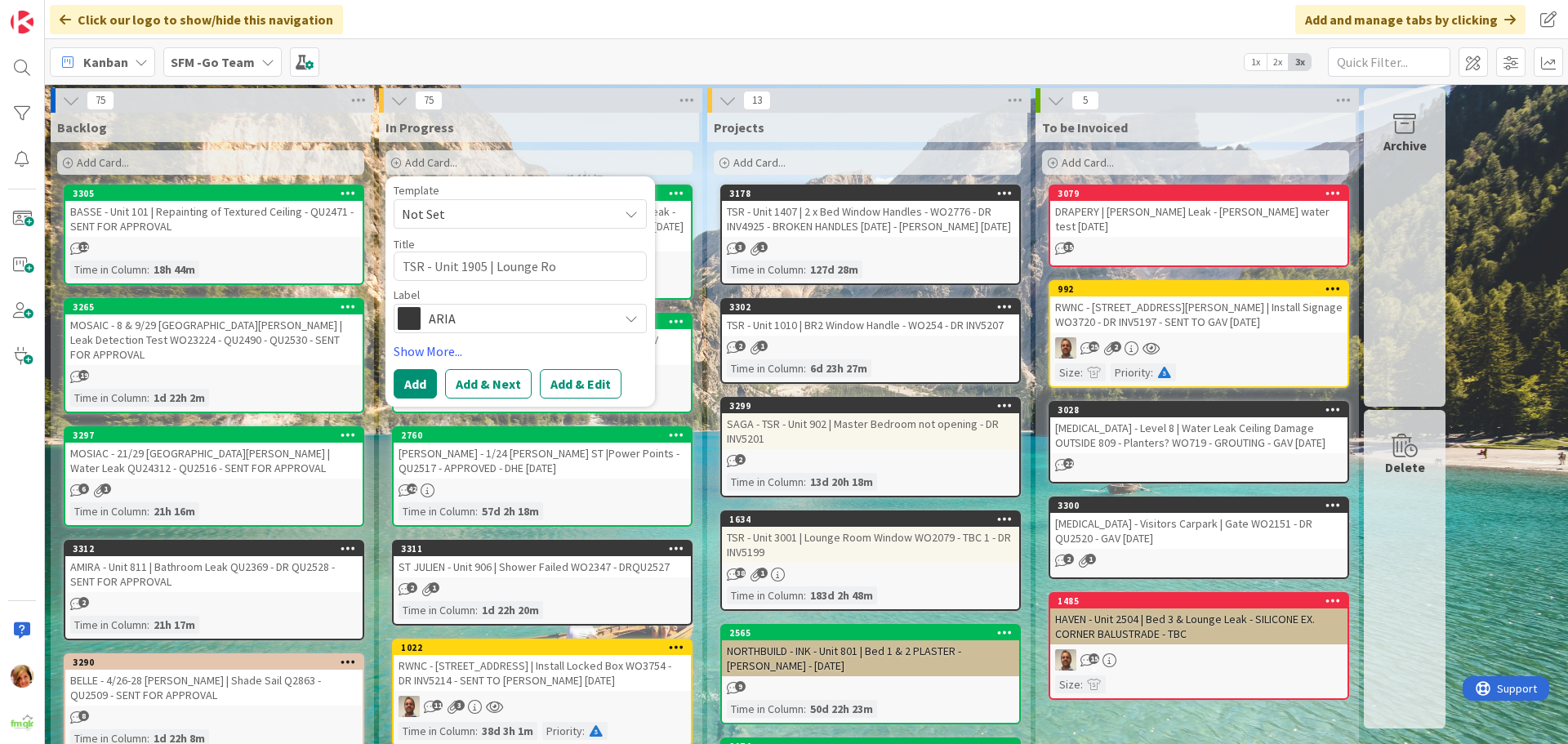
type textarea "TSR - Unit 1905 | Lounge Roo"
type textarea "x"
type textarea "TSR - Unit 1905 | [GEOGRAPHIC_DATA]"
type textarea "x"
type textarea "TSR - Unit 1905 | [GEOGRAPHIC_DATA]"
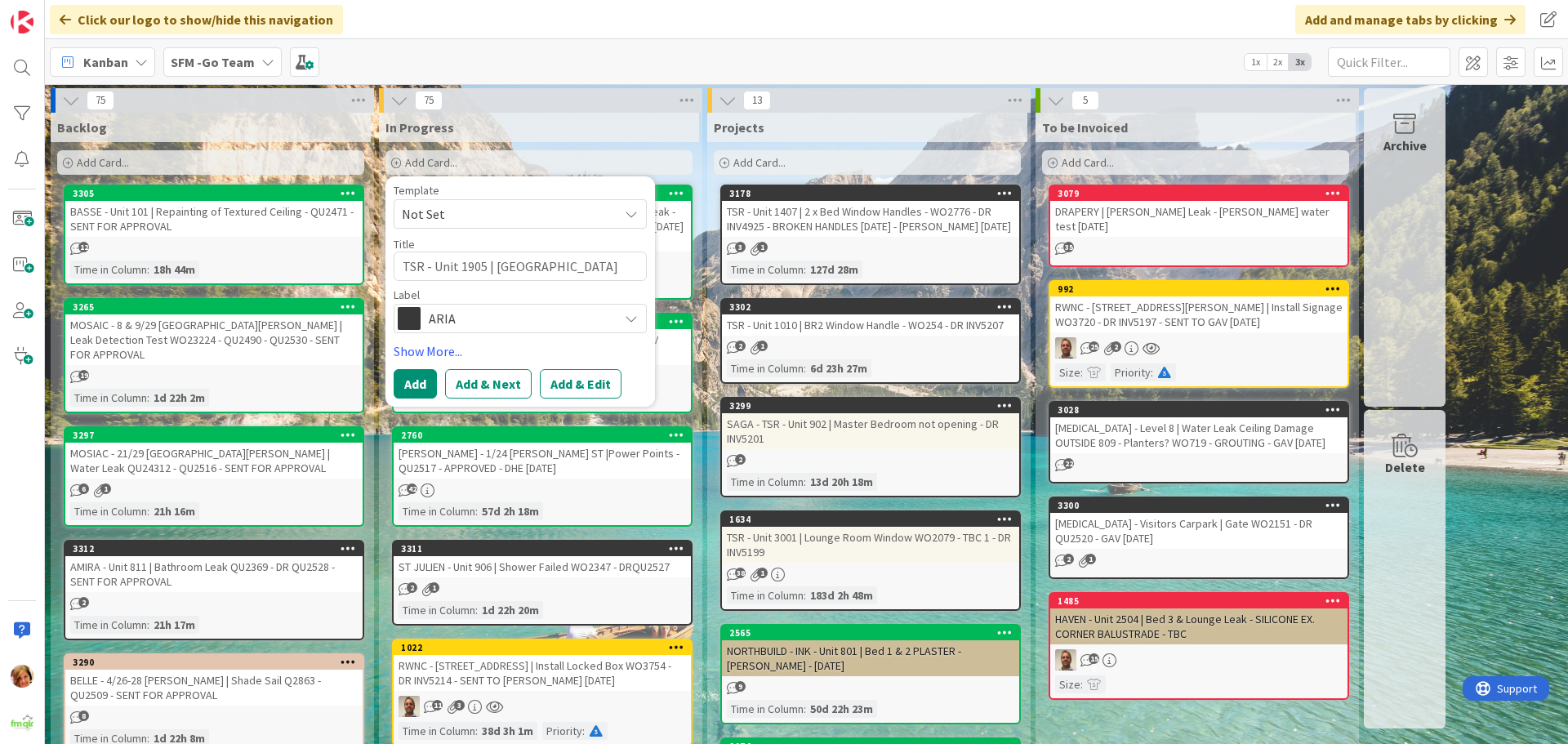
type textarea "x"
type textarea "TSR - Unit 1905 | [GEOGRAPHIC_DATA] W"
type textarea "x"
type textarea "TSR - Unit 1905 | Lounge Room Wi"
type textarea "x"
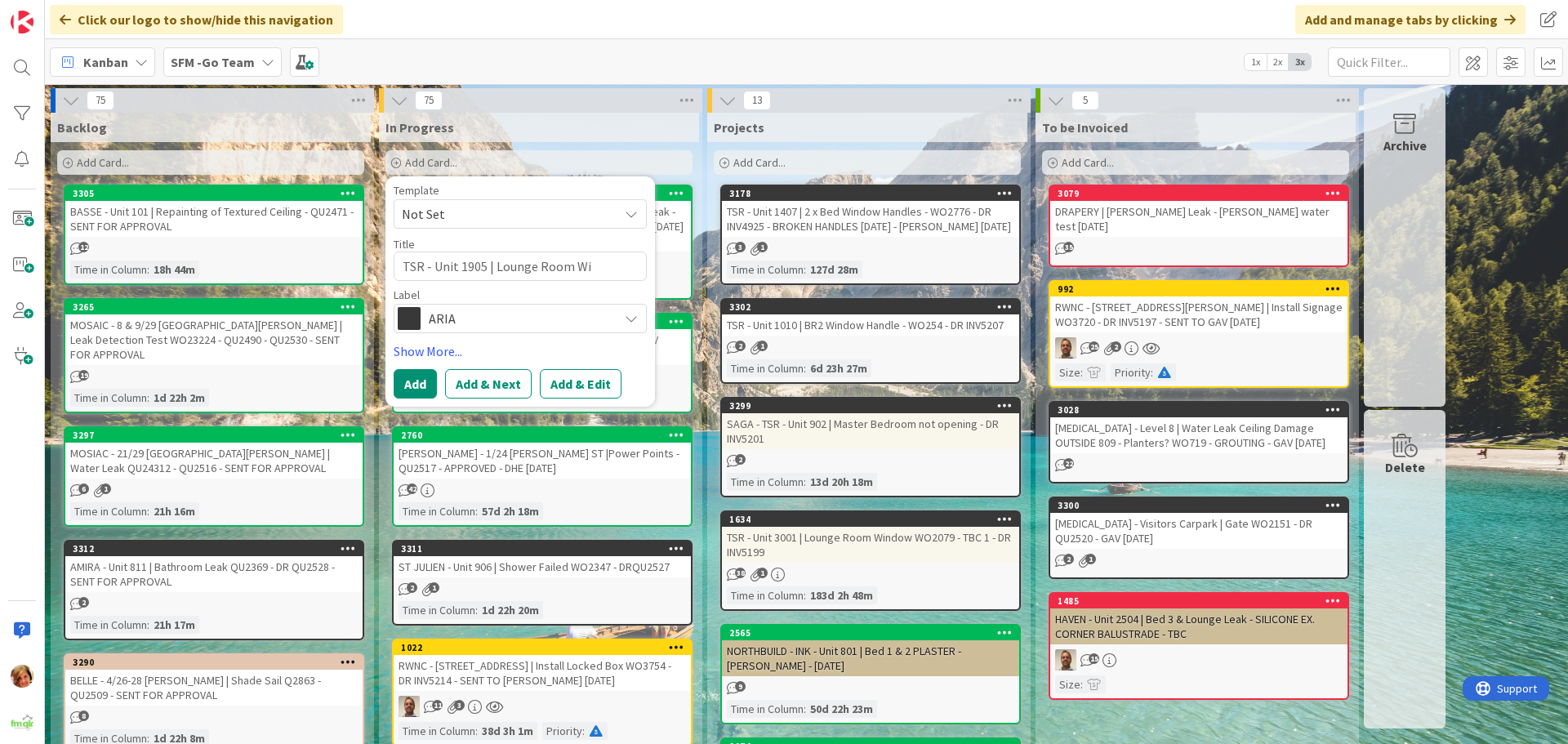
type textarea "TSR - Unit 1905 | Lounge Room Win"
type textarea "x"
type textarea "TSR - Unit 1905 | Lounge Room Wind"
type textarea "x"
type textarea "TSR - Unit 1905 | Lounge Room Window"
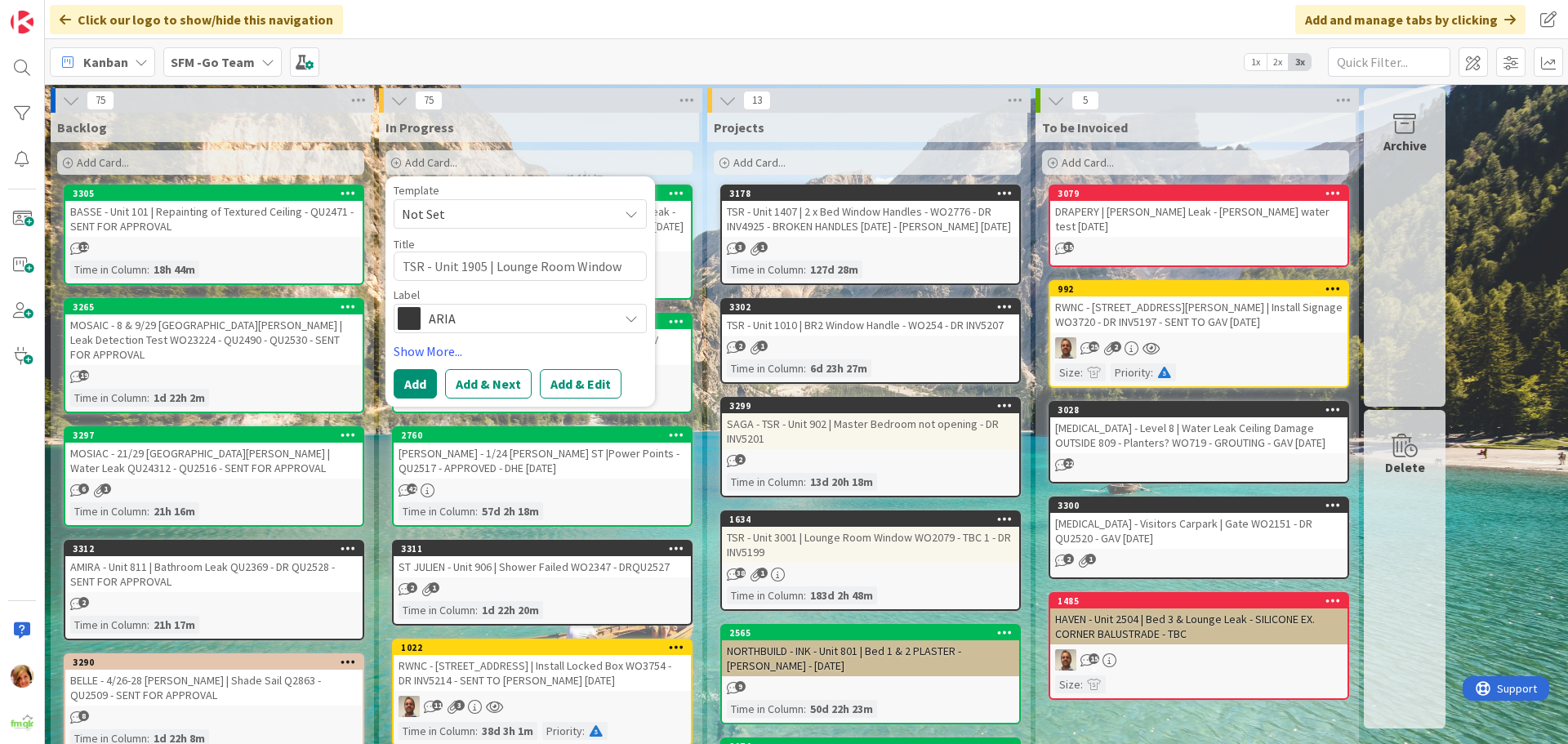
type textarea "x"
type textarea "TSR - Unit 1905 | Lounge Room Window"
type textarea "x"
type textarea "TSR - Unit 1905 | Lounge Room Window -"
type textarea "x"
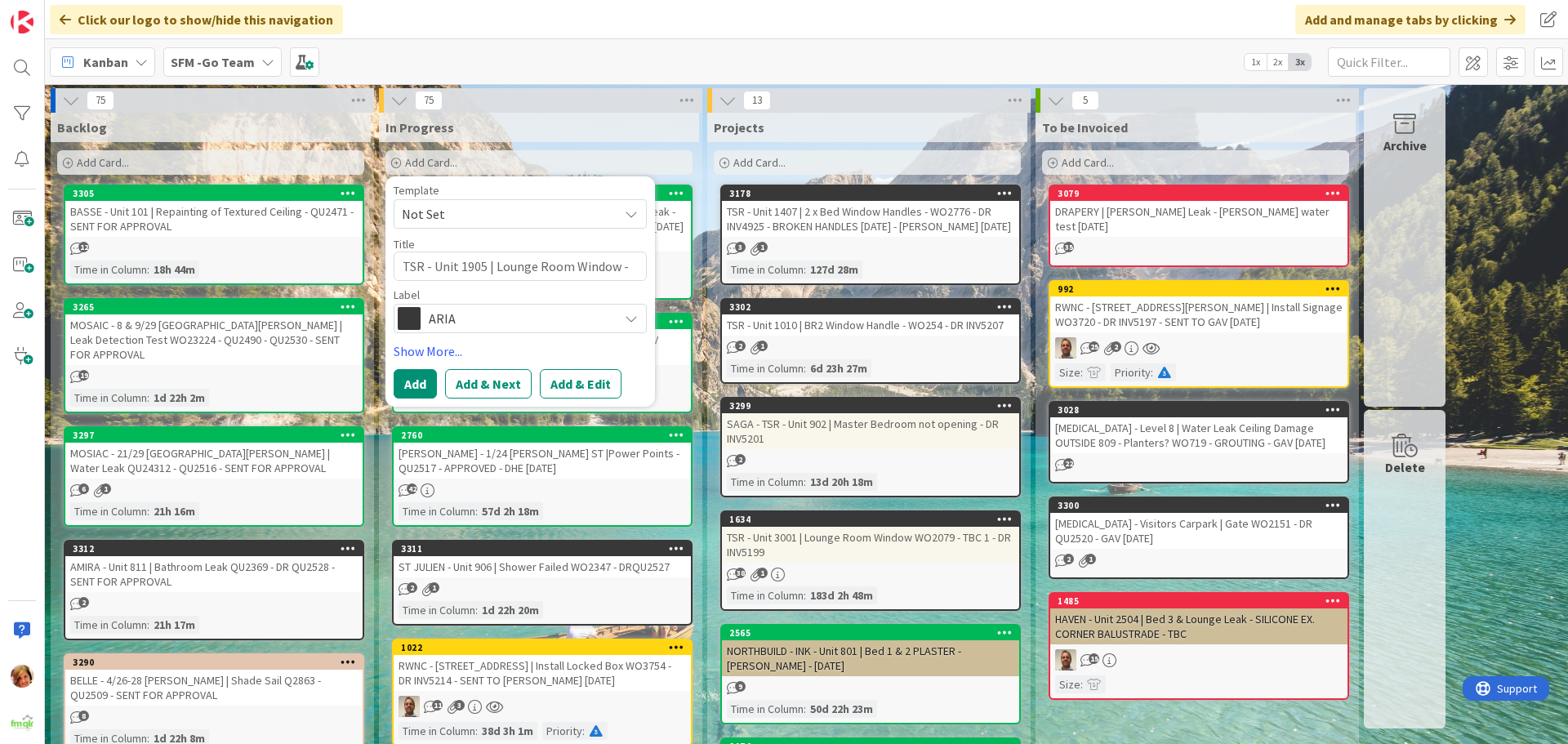
type textarea "TSR - Unit 1905 | Lounge Room Window -"
type textarea "x"
type textarea "TSR - Unit 1905 | Lounge Room Window - W"
type textarea "x"
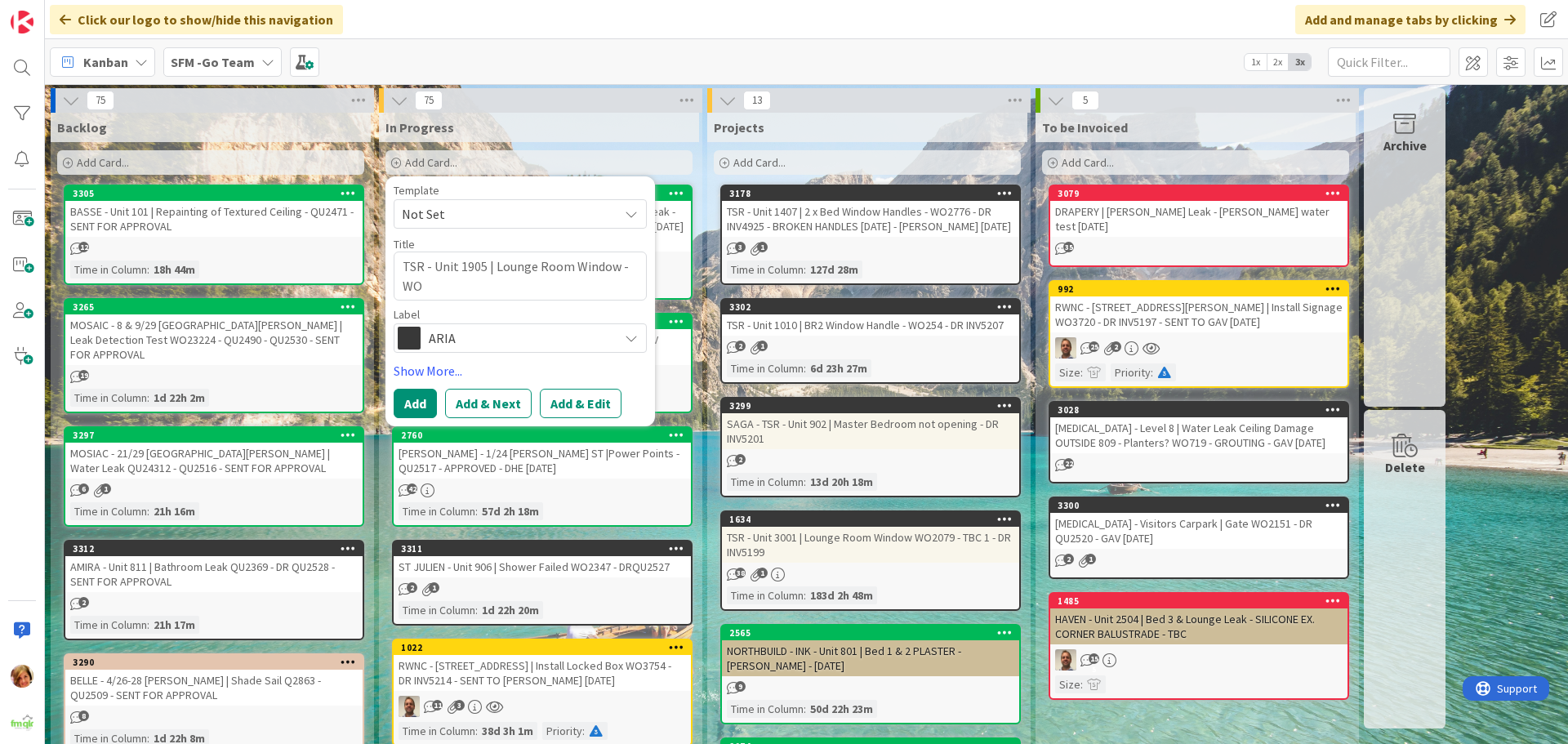
type textarea "TSR - Unit 1905 | Lounge Room Window - WO"
click at [430, 292] on textarea "TSR - Unit 1905 | Lounge Room Window - WO" at bounding box center [519, 276] width 253 height 49
type textarea "x"
type textarea "TSR - Unit 1905 | Lounge Room Window - WO2"
type textarea "x"
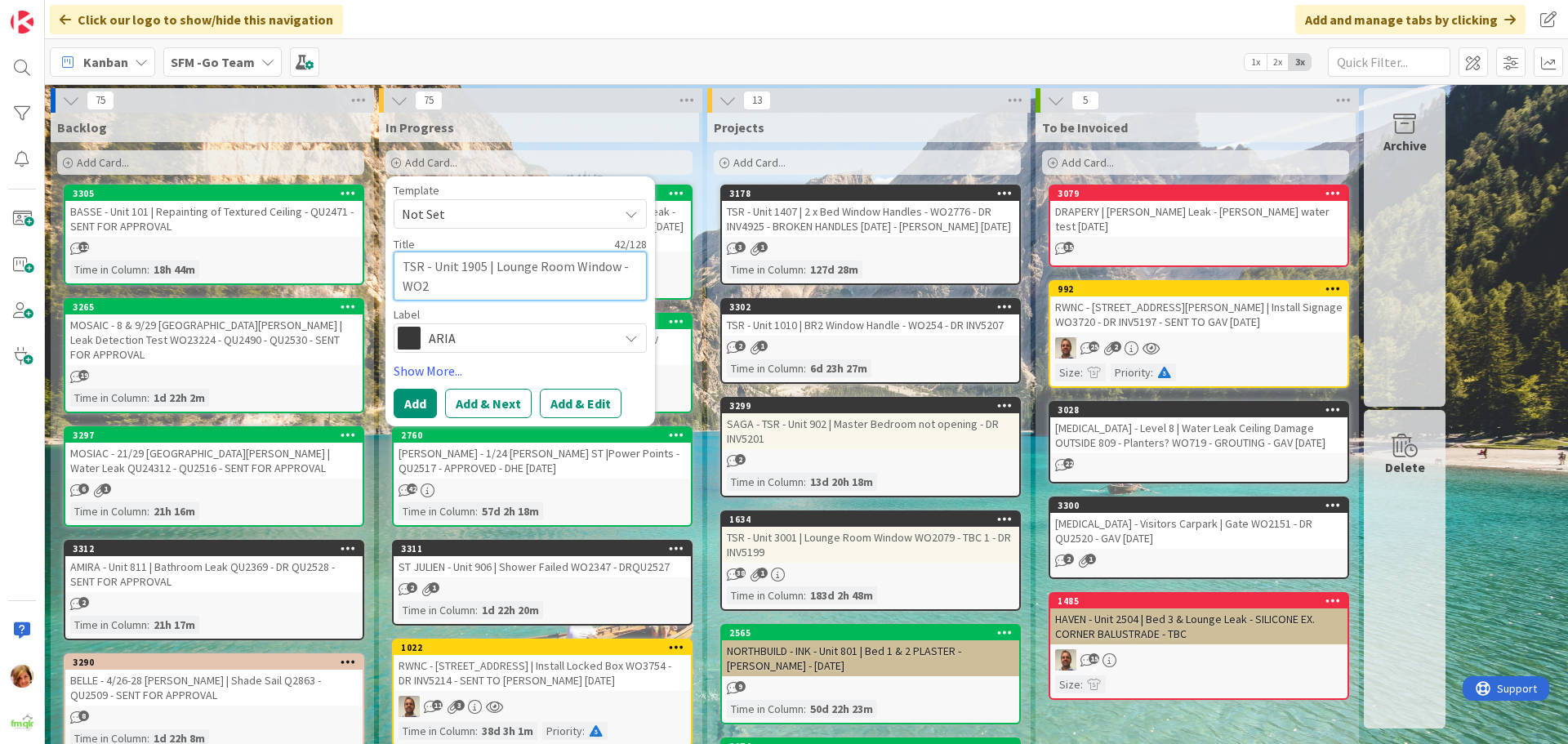
type textarea "TSR - Unit 1905 | Lounge Room Window - WO24"
type textarea "x"
type textarea "TSR - Unit 1905 | Lounge Room Window - WO241"
type textarea "x"
type textarea "TSR - Unit 1905 | Lounge Room Window - WO2416"
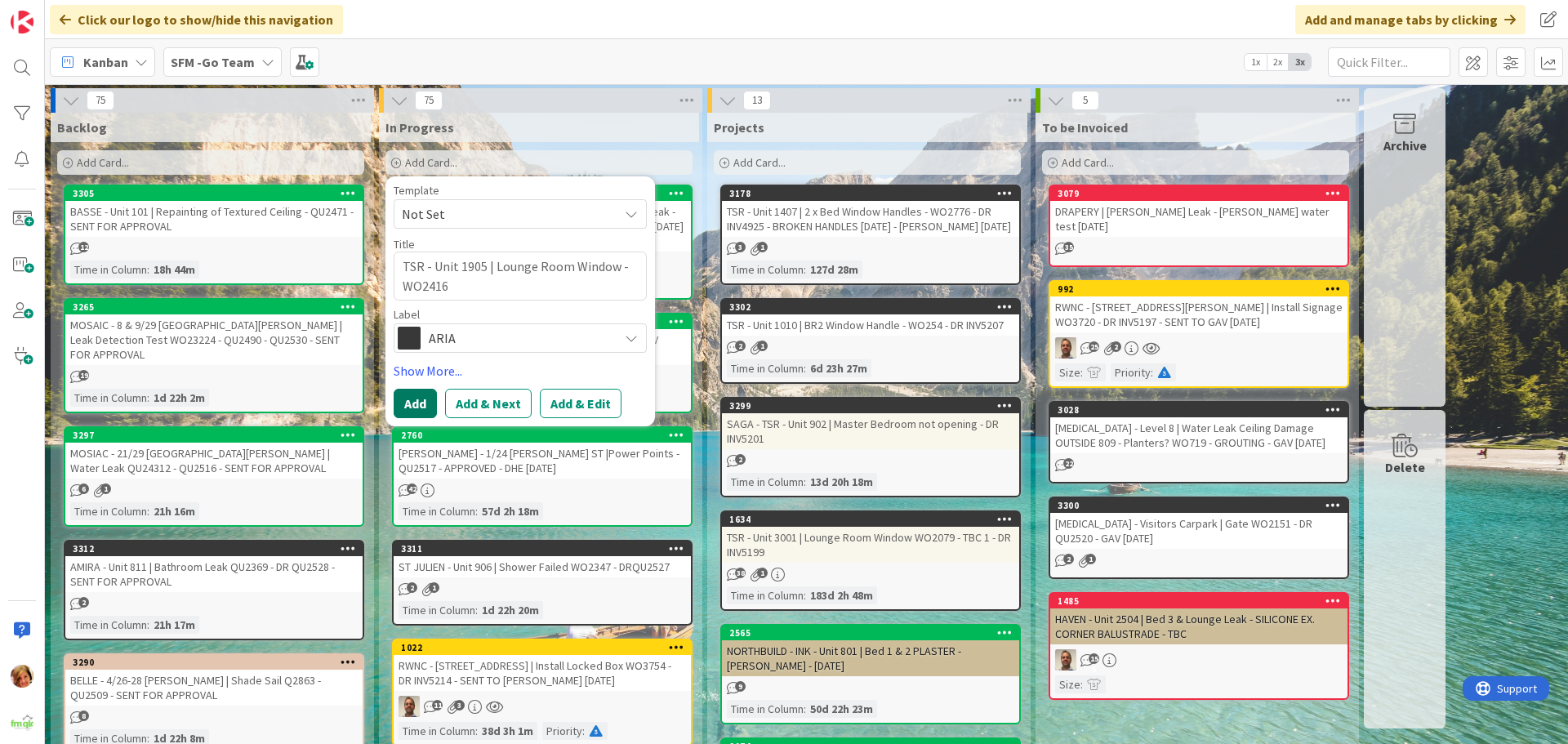
click at [404, 393] on button "Add" at bounding box center [414, 403] width 43 height 30
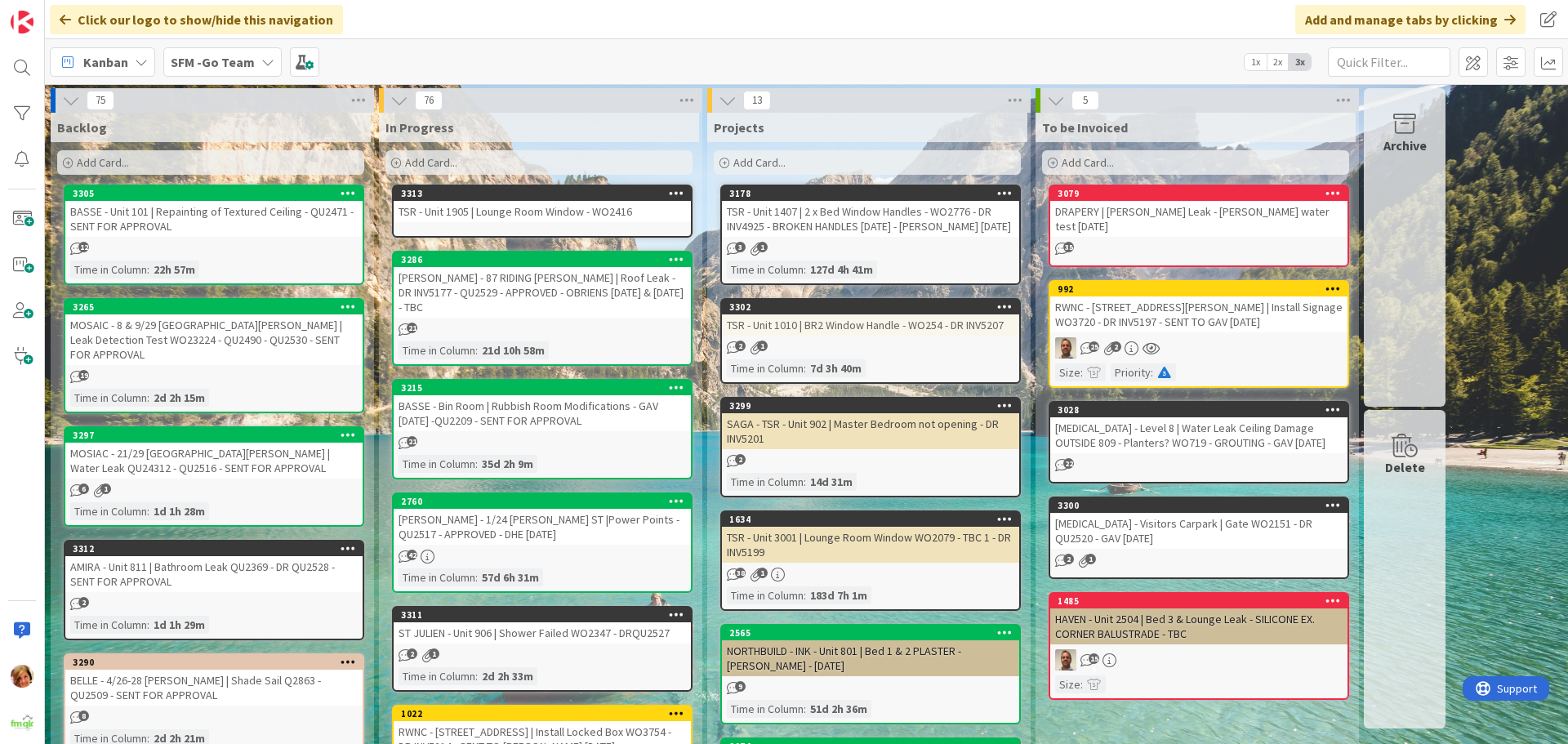
click at [515, 212] on div "TSR - Unit 1905 | Lounge Room Window - WO2416" at bounding box center [542, 211] width 297 height 21
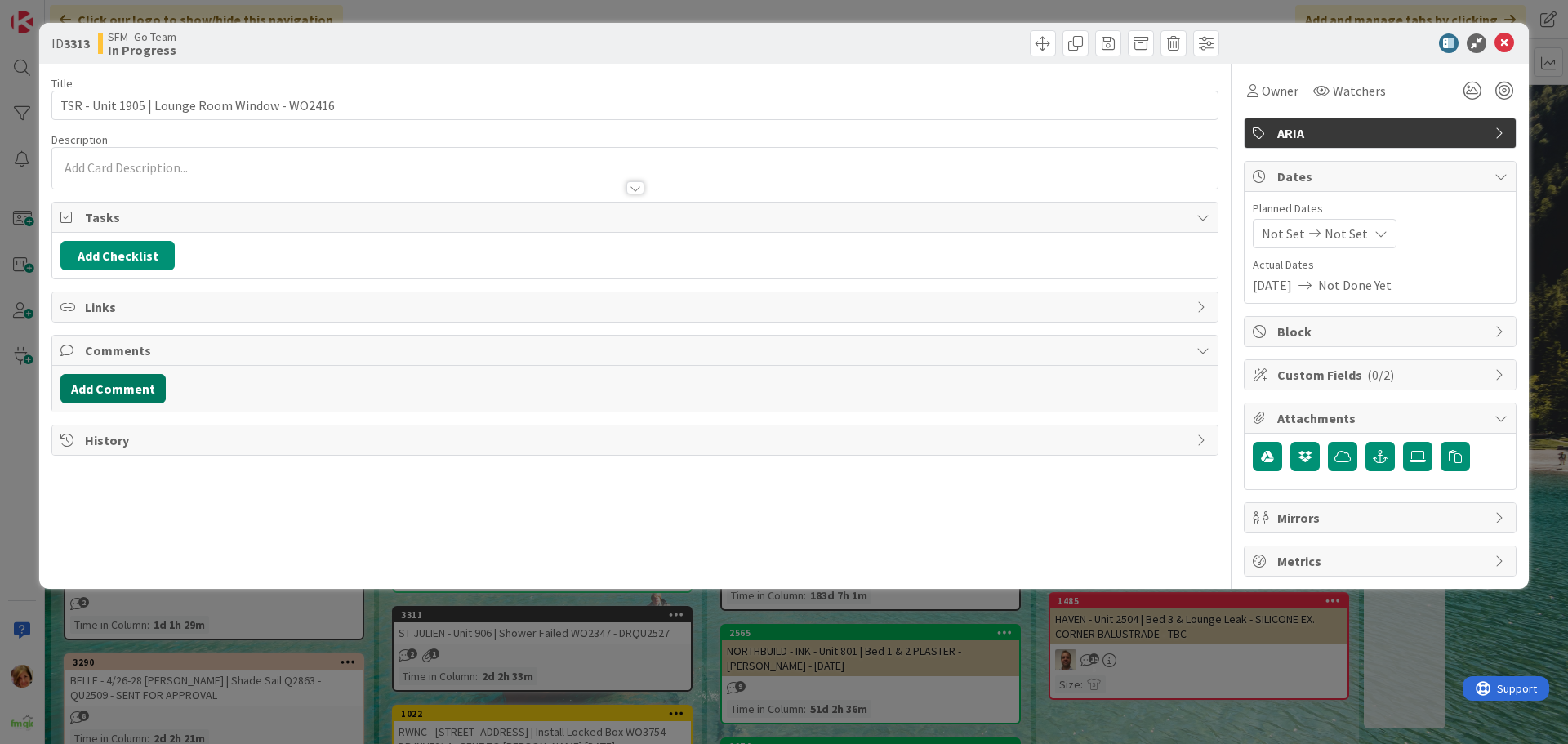
click at [115, 398] on button "Add Comment" at bounding box center [113, 388] width 105 height 30
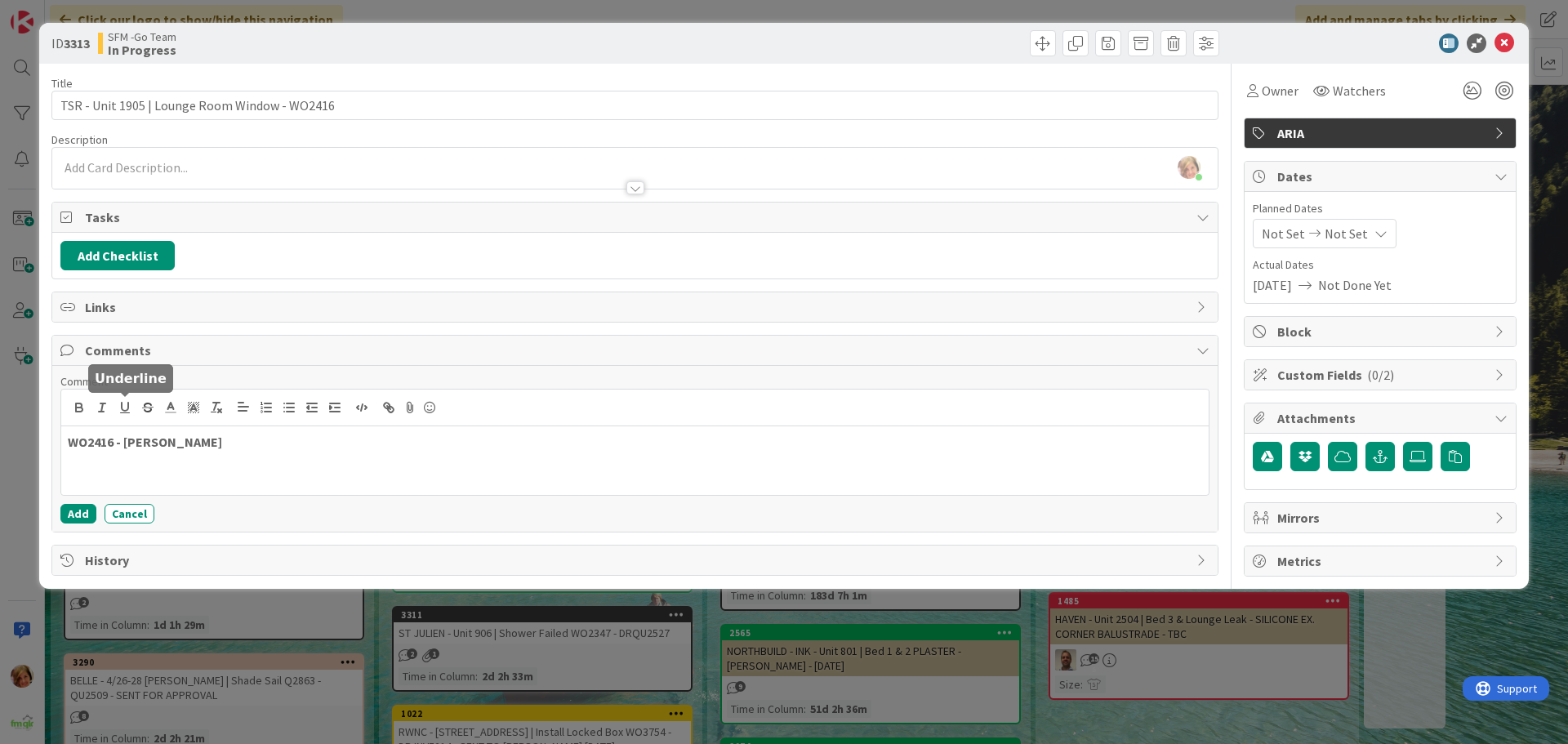
drag, startPoint x: 115, startPoint y: 398, endPoint x: 41, endPoint y: 385, distance: 75.1
click at [229, 445] on p "WO2416 - [PERSON_NAME]" at bounding box center [634, 441] width 1134 height 18
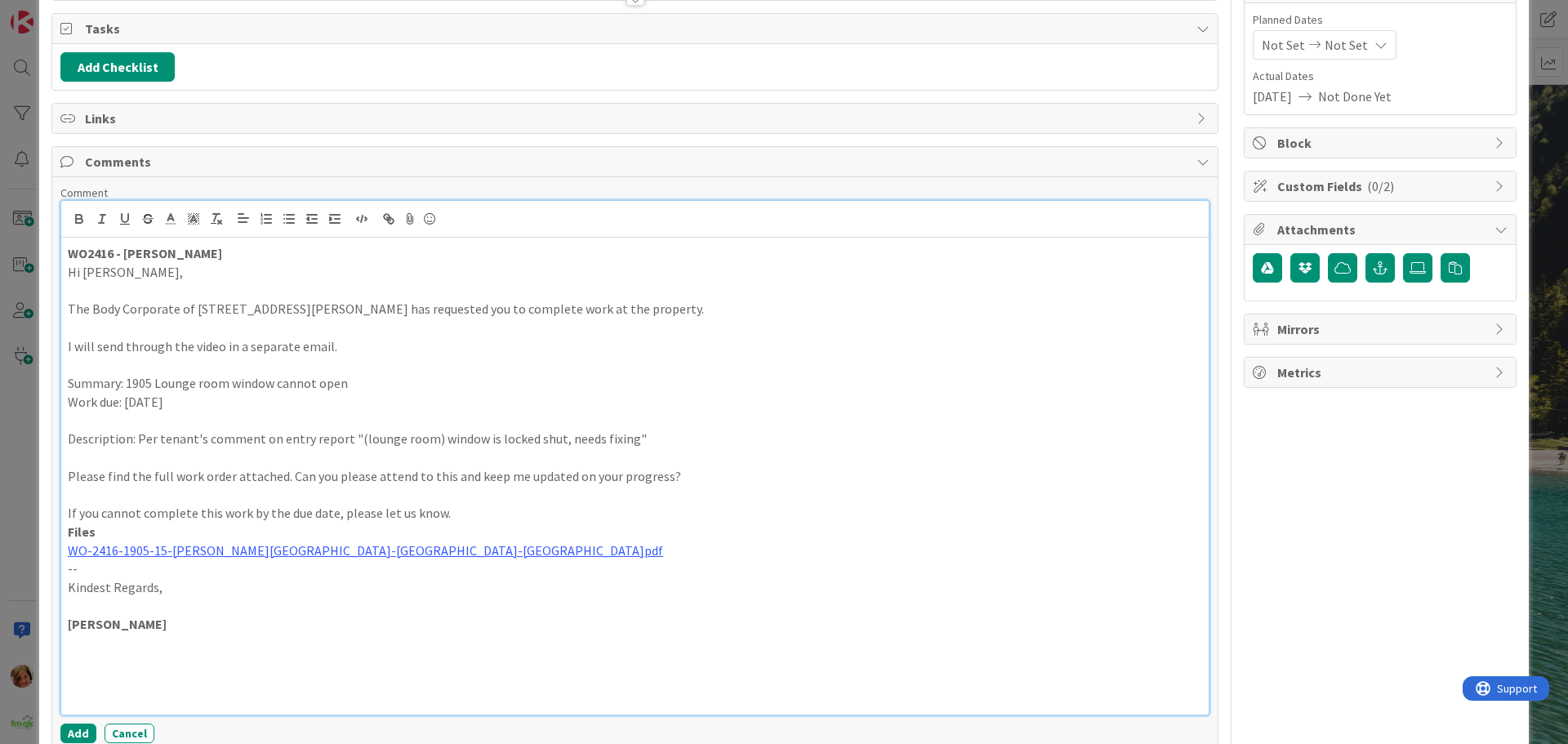
scroll to position [276, 0]
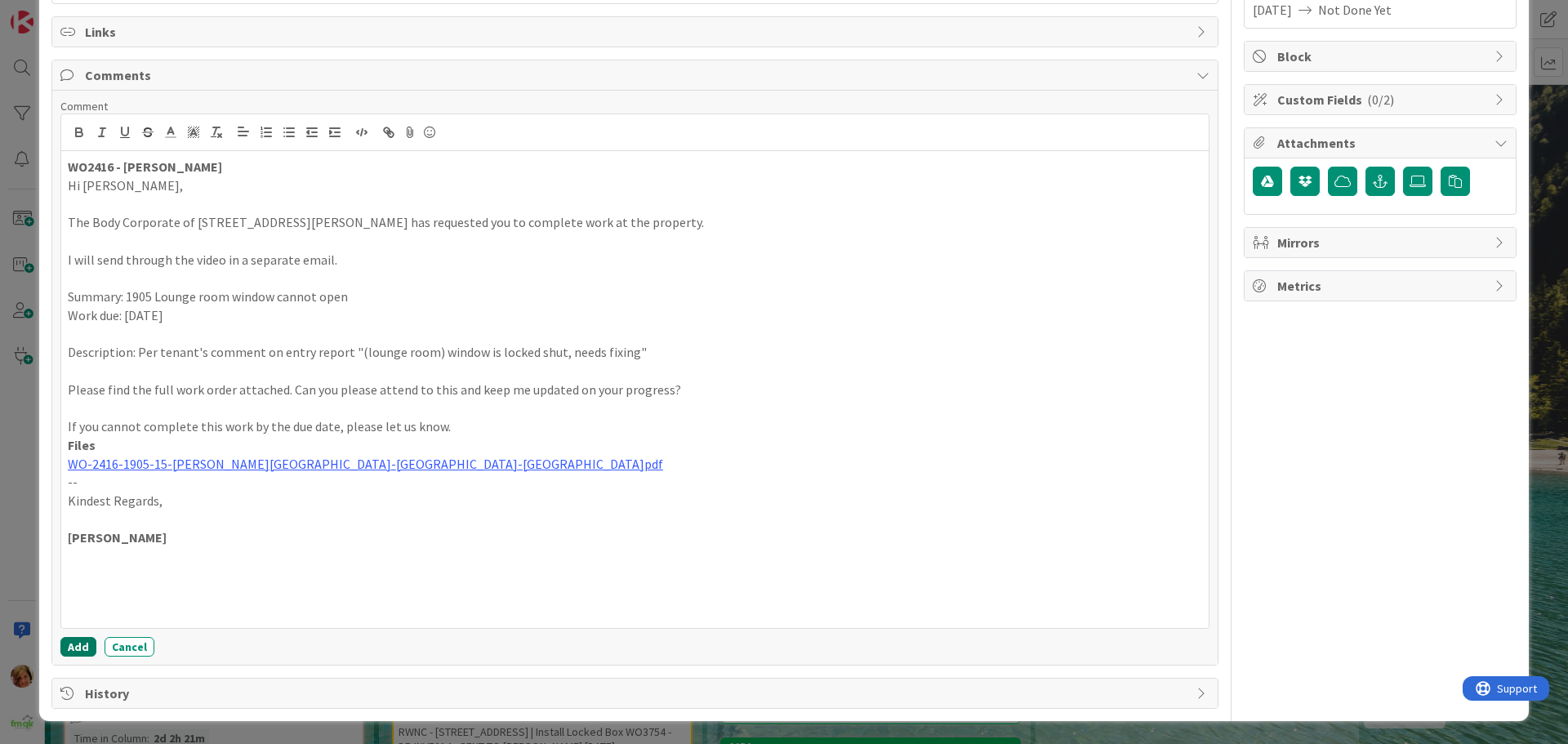
click at [65, 638] on button "Add" at bounding box center [78, 647] width 36 height 19
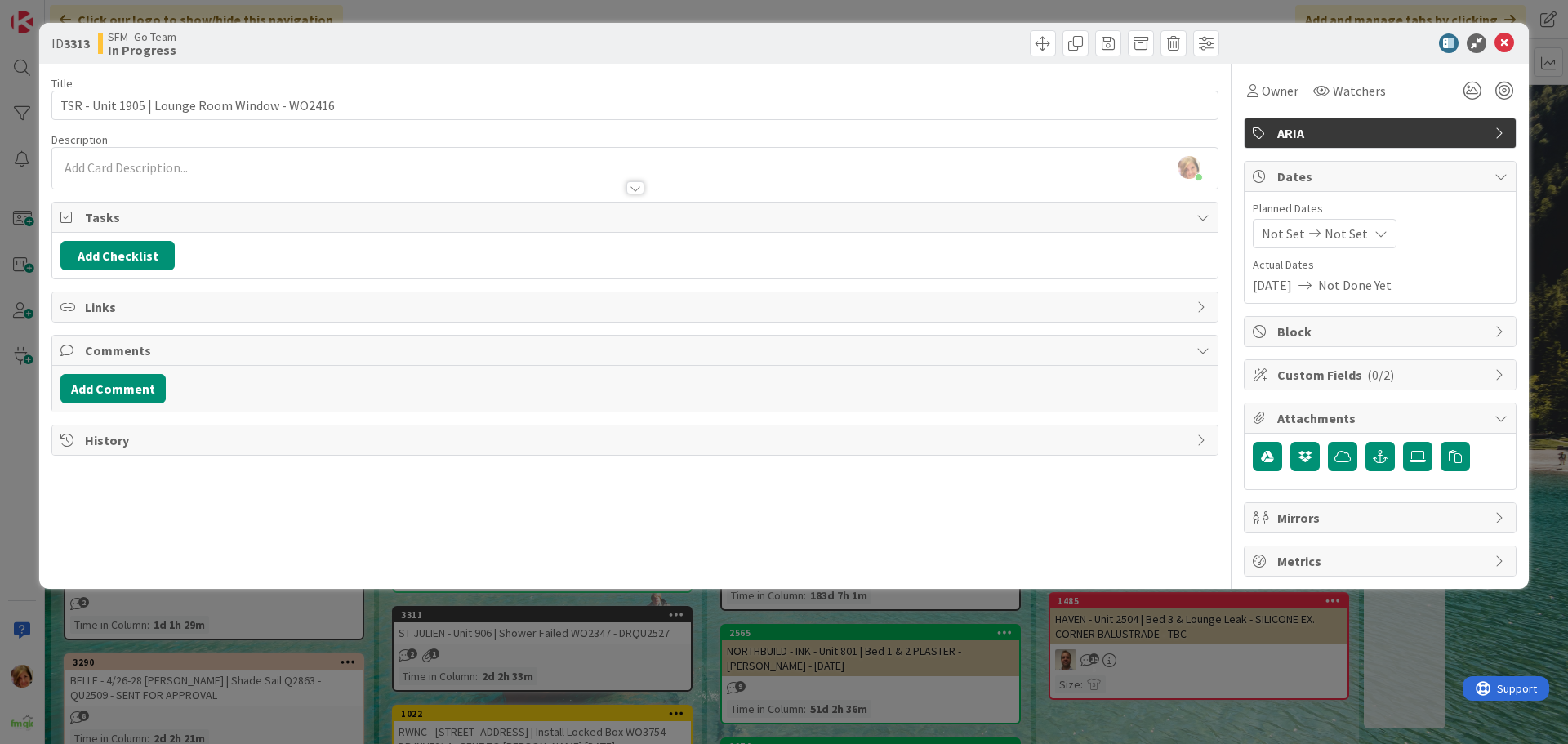
scroll to position [0, 0]
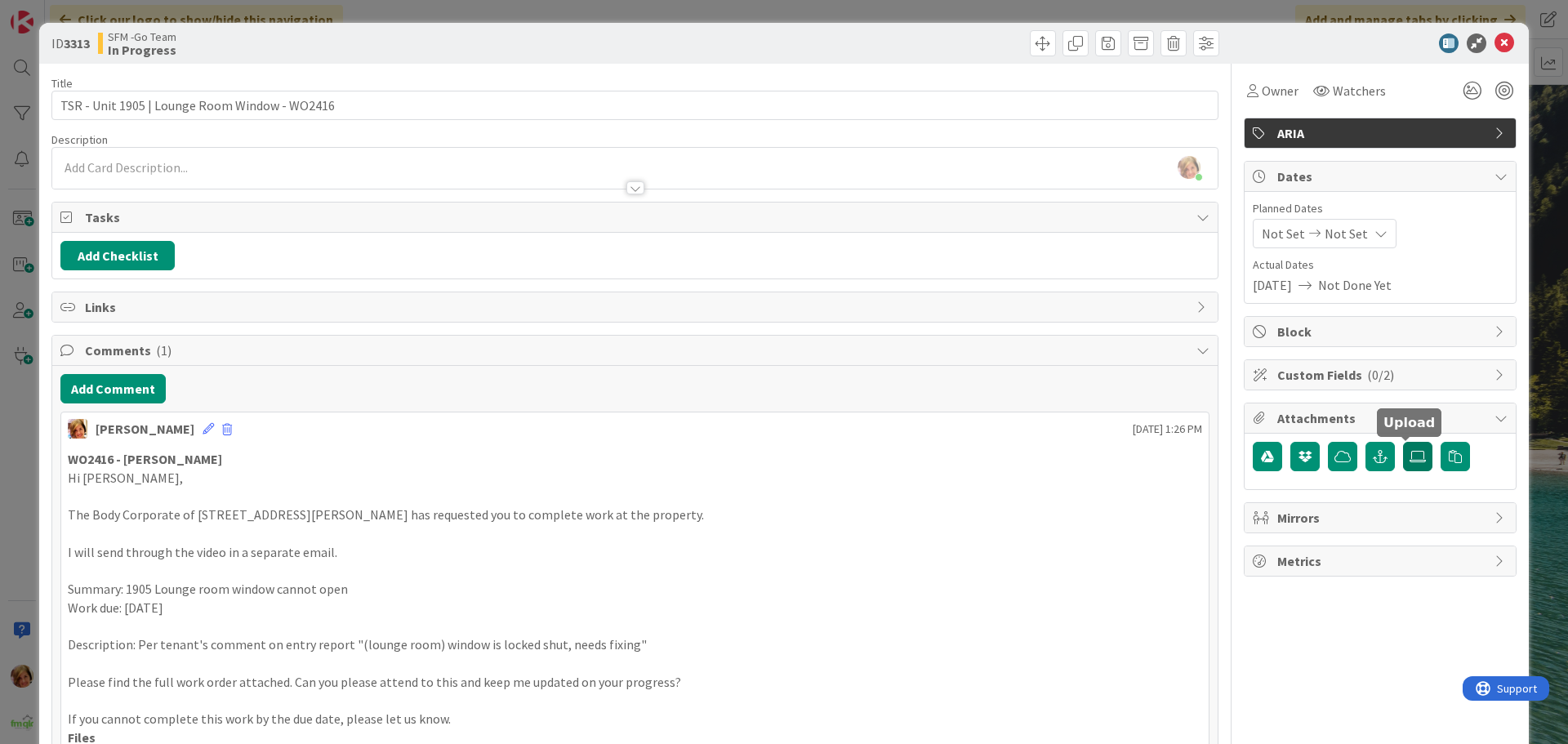
click at [1409, 460] on icon at bounding box center [1417, 457] width 16 height 13
click at [1403, 441] on input "file" at bounding box center [1403, 441] width 0 height 0
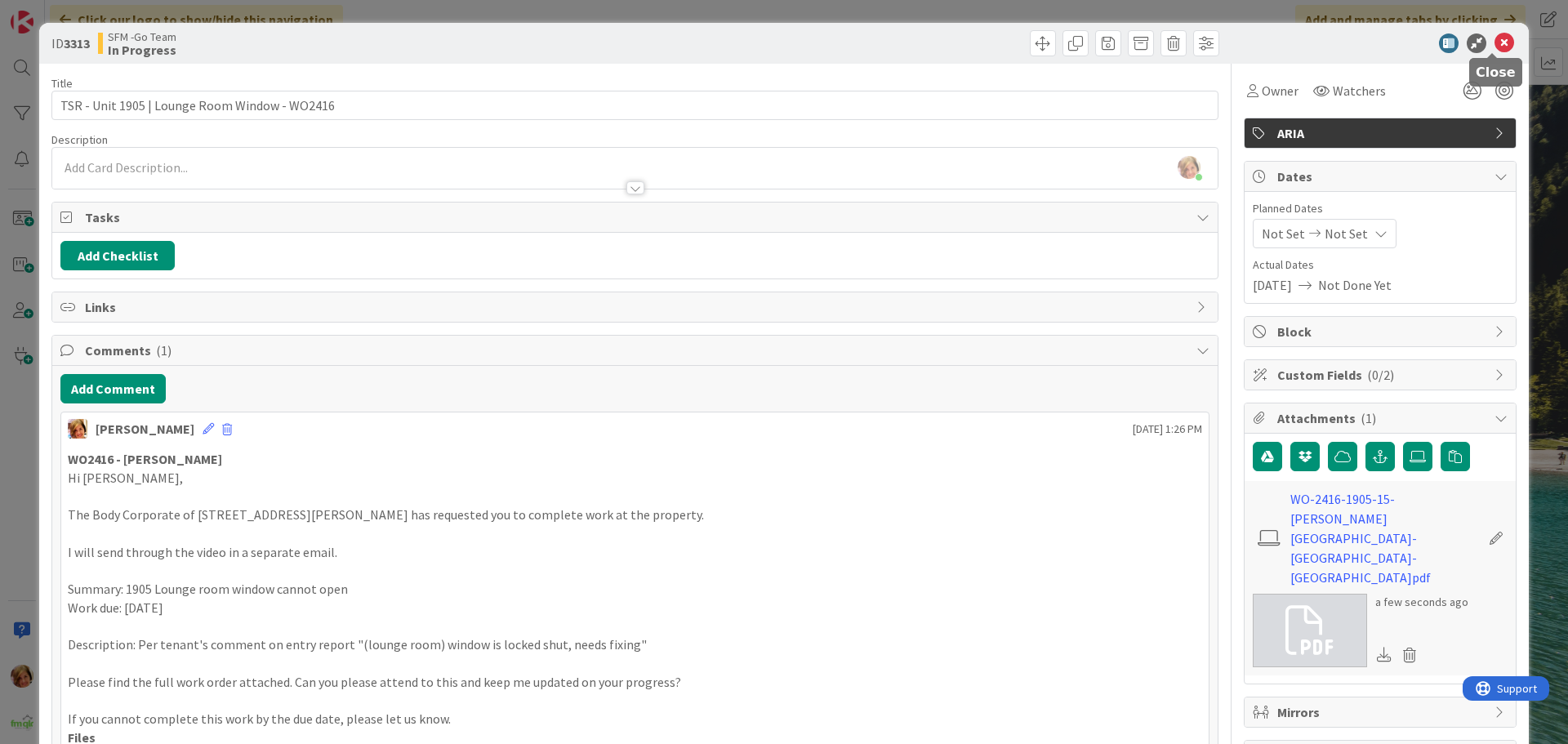
click at [1494, 44] on icon at bounding box center [1503, 43] width 19 height 19
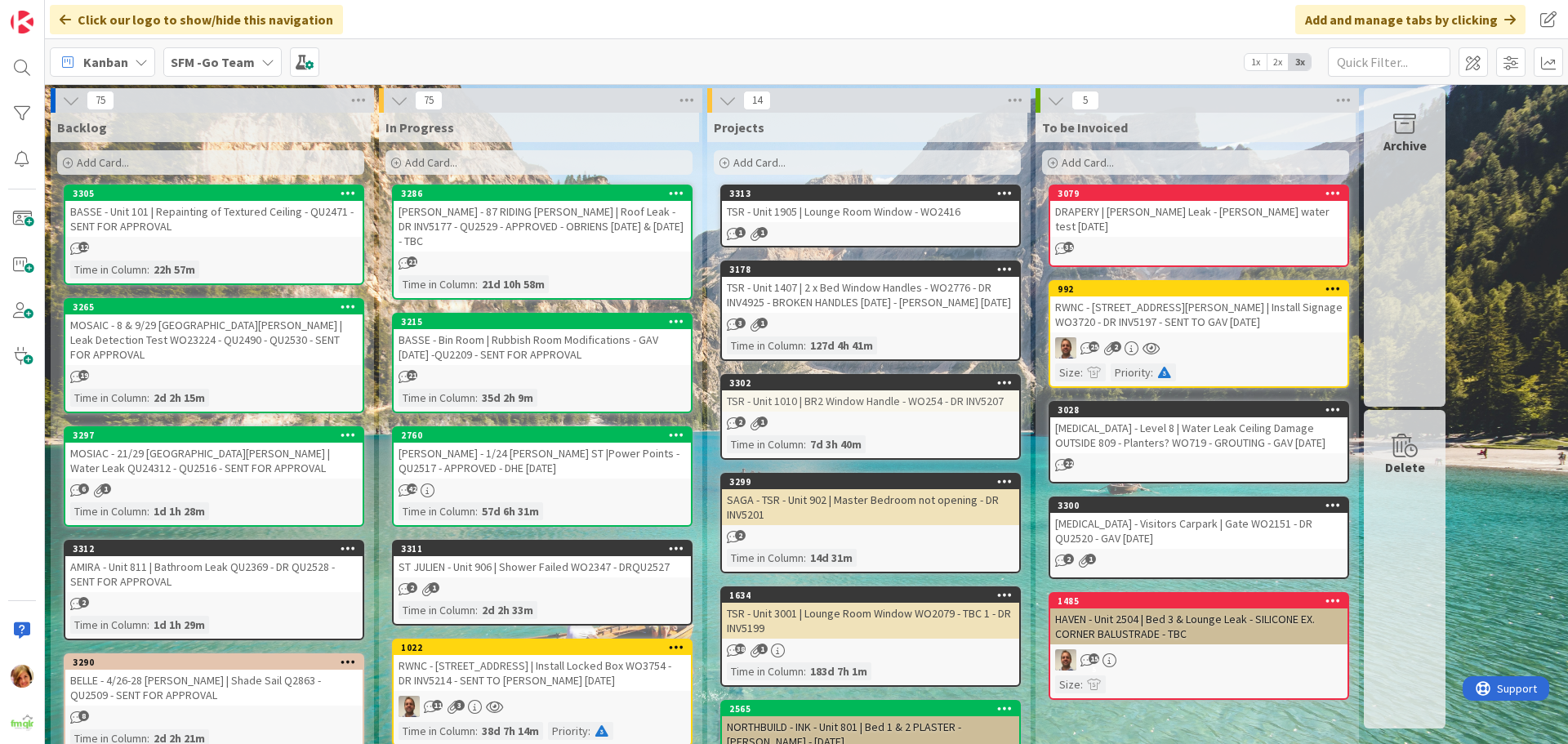
click at [866, 221] on div "TSR - Unit 1905 | Lounge Room Window - WO2416" at bounding box center [870, 211] width 297 height 21
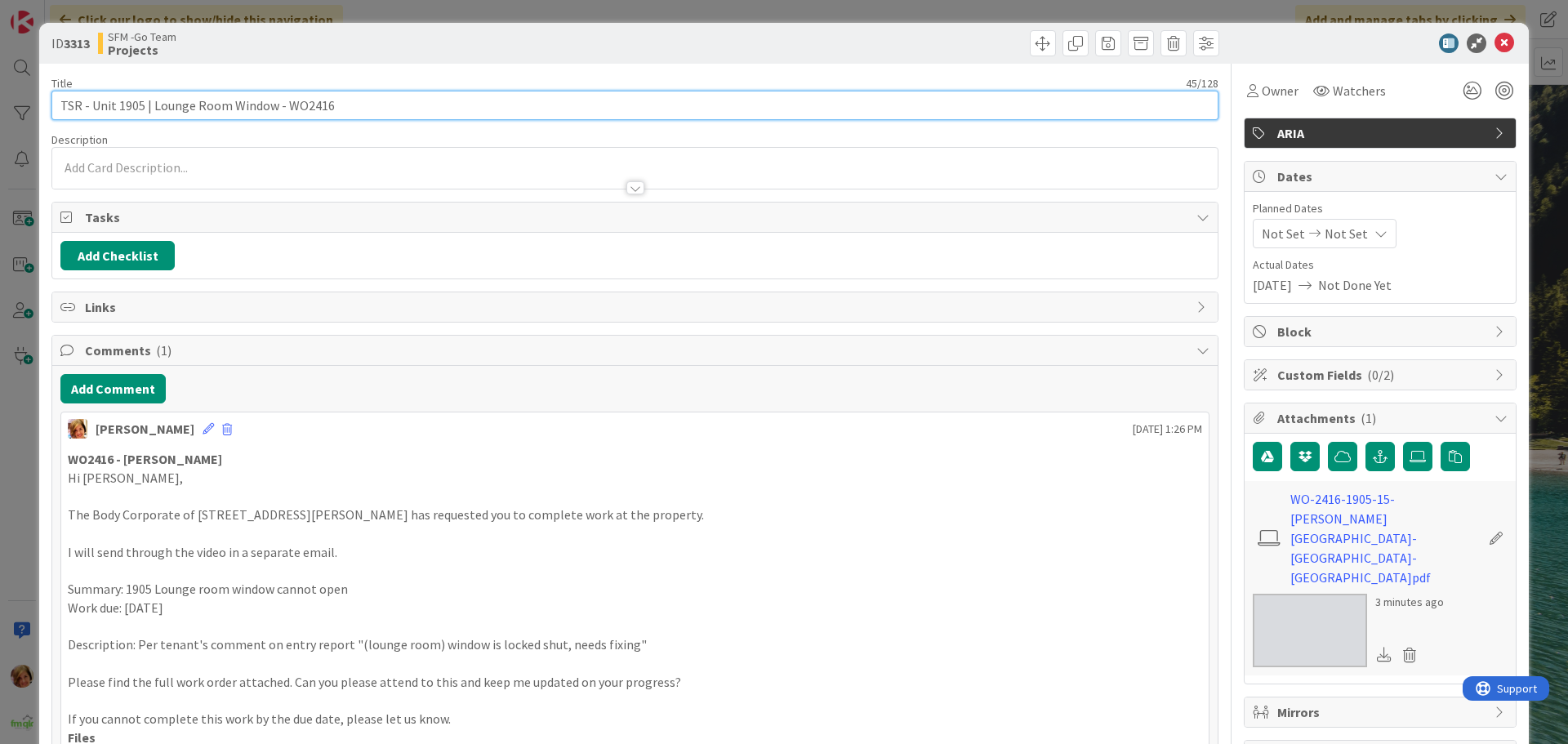
click at [339, 104] on input "TSR - Unit 1905 | Lounge Room Window - WO2416" at bounding box center [634, 105] width 1167 height 30
type input "TSR - Unit 1905 | Lounge Room Window - WO2416 - DR INV5215"
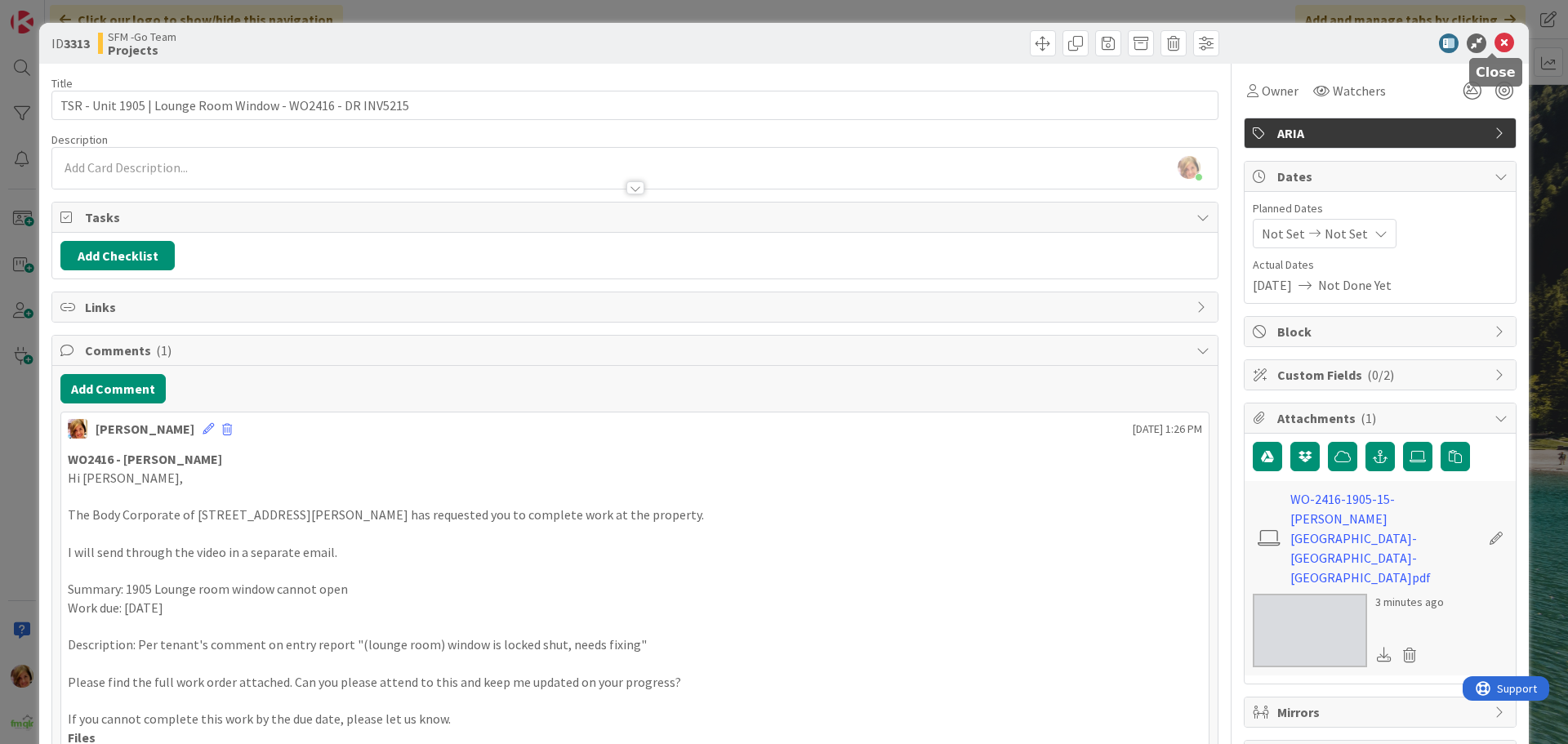
click at [1494, 41] on icon at bounding box center [1503, 43] width 19 height 19
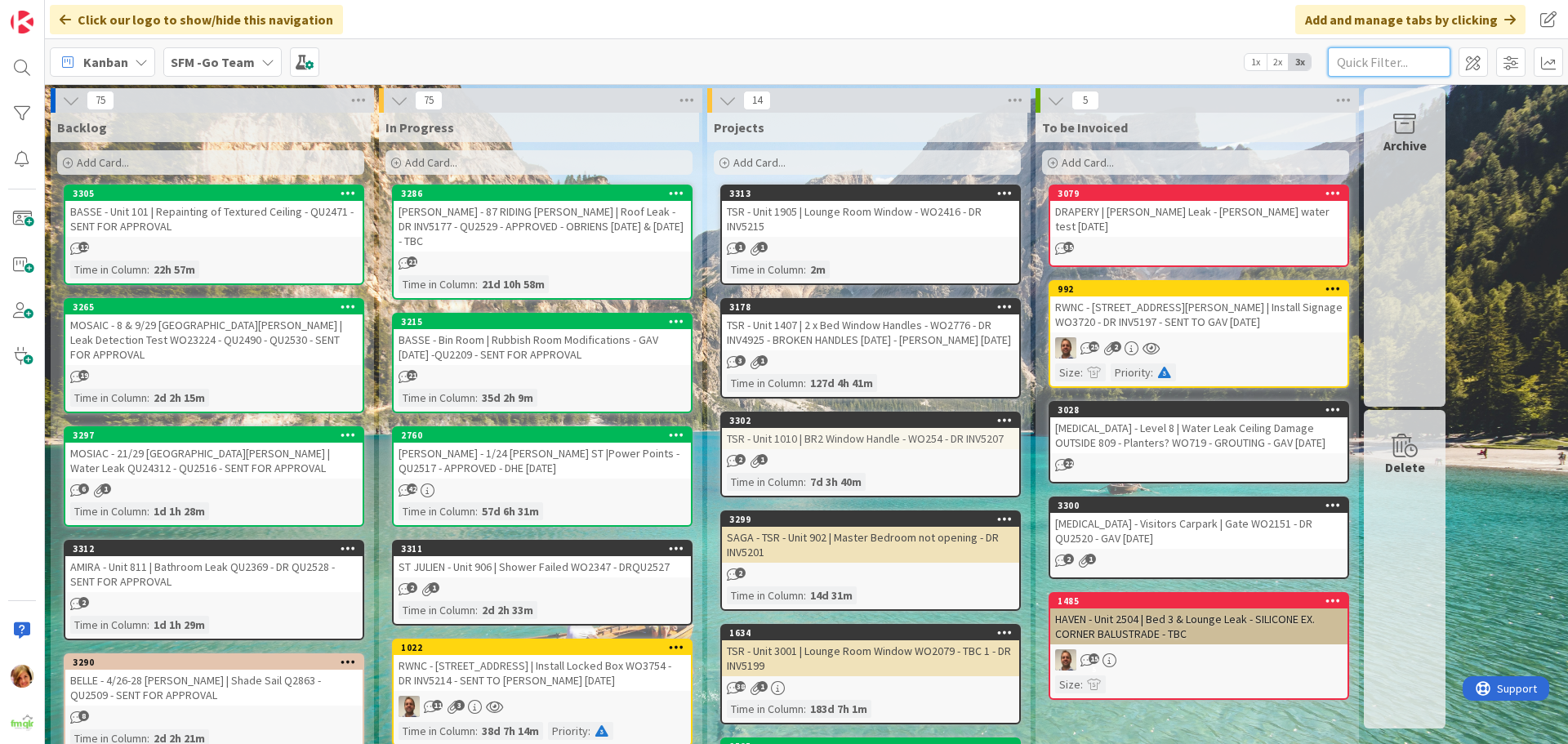
click at [1413, 68] on input "text" at bounding box center [1389, 62] width 122 height 30
type input "[PERSON_NAME]"
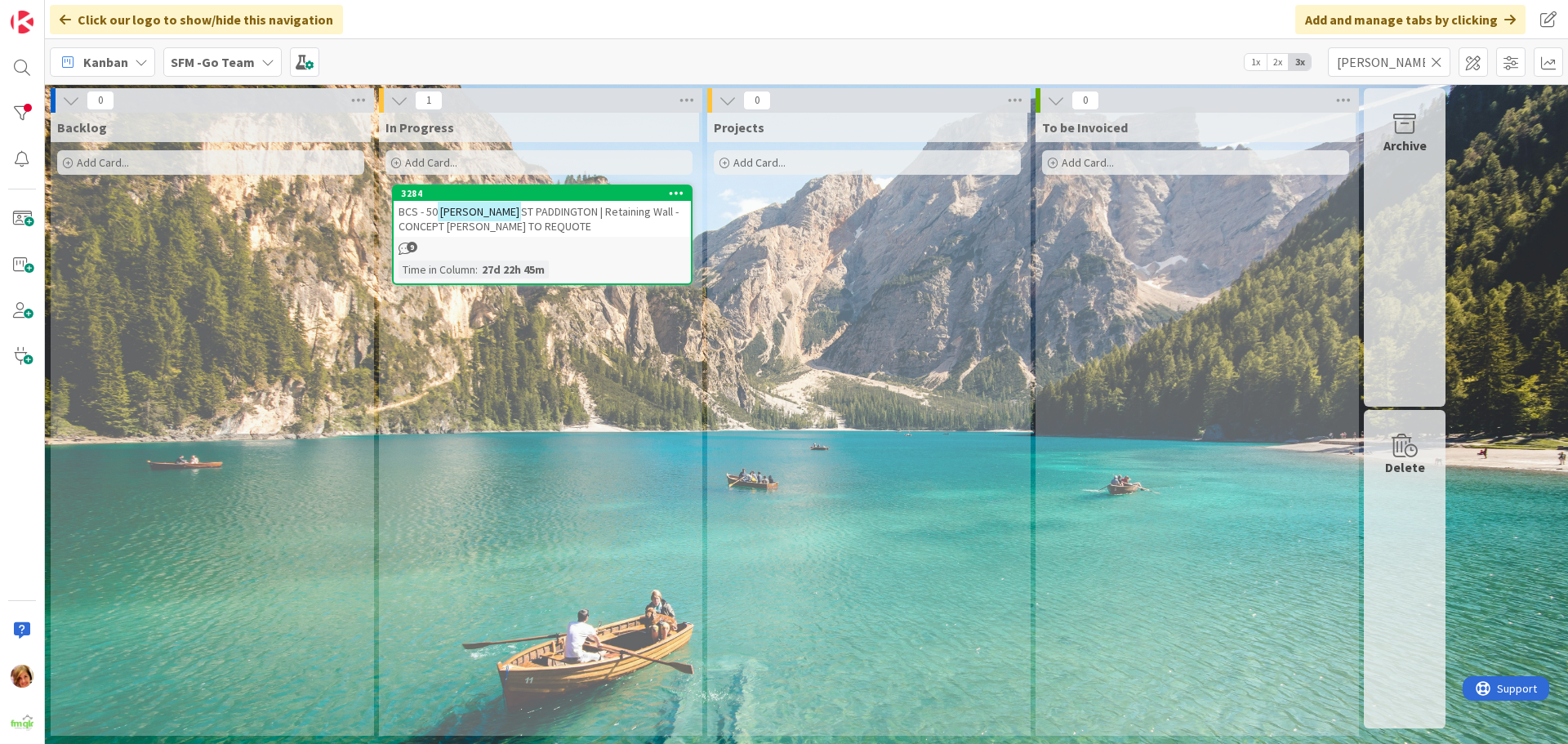
click at [526, 224] on span "ST PADDINGTON | Retaining Wall - CONCEPT [PERSON_NAME] TO REQUOTE" at bounding box center [538, 219] width 280 height 30
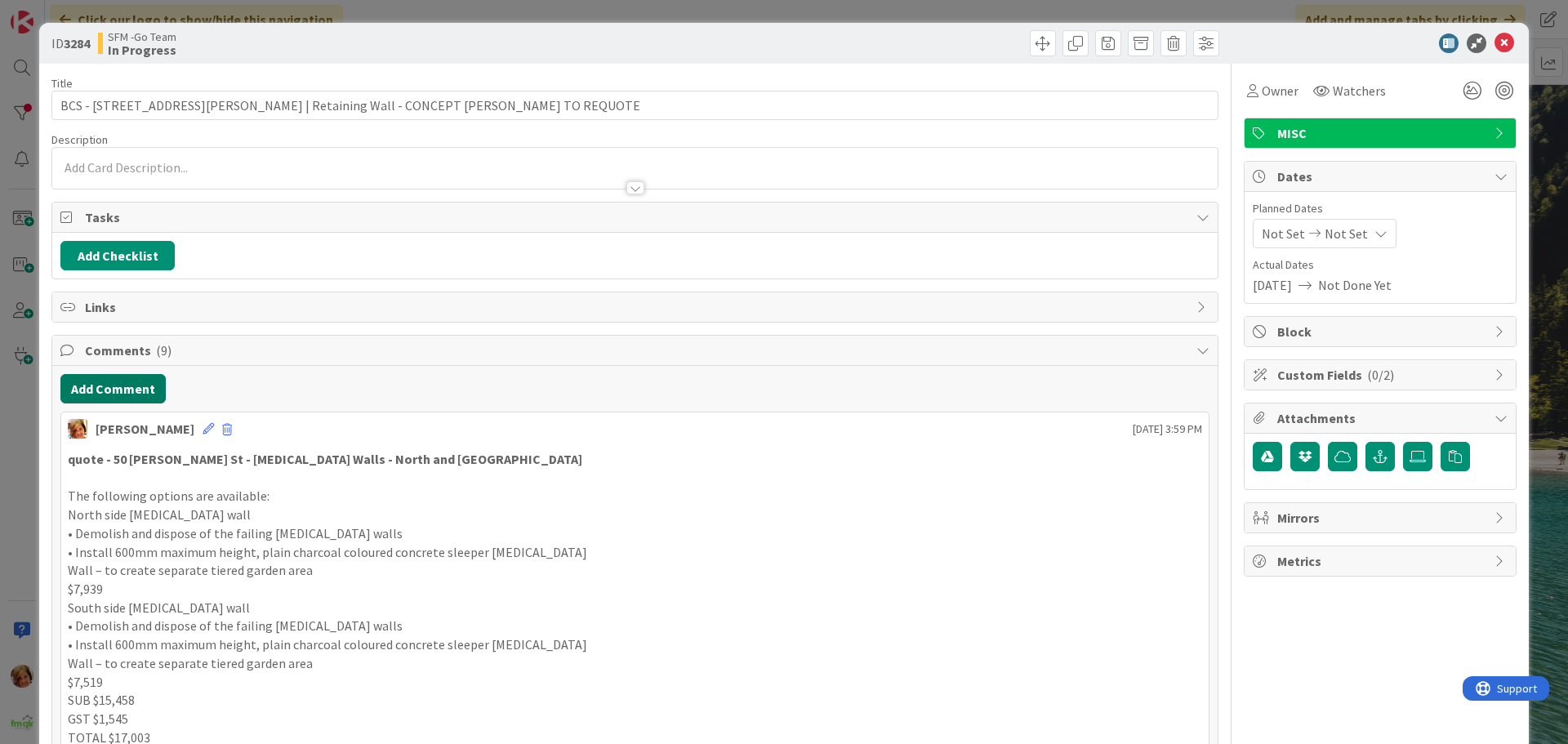
click at [114, 393] on button "Add Comment" at bounding box center [113, 388] width 105 height 30
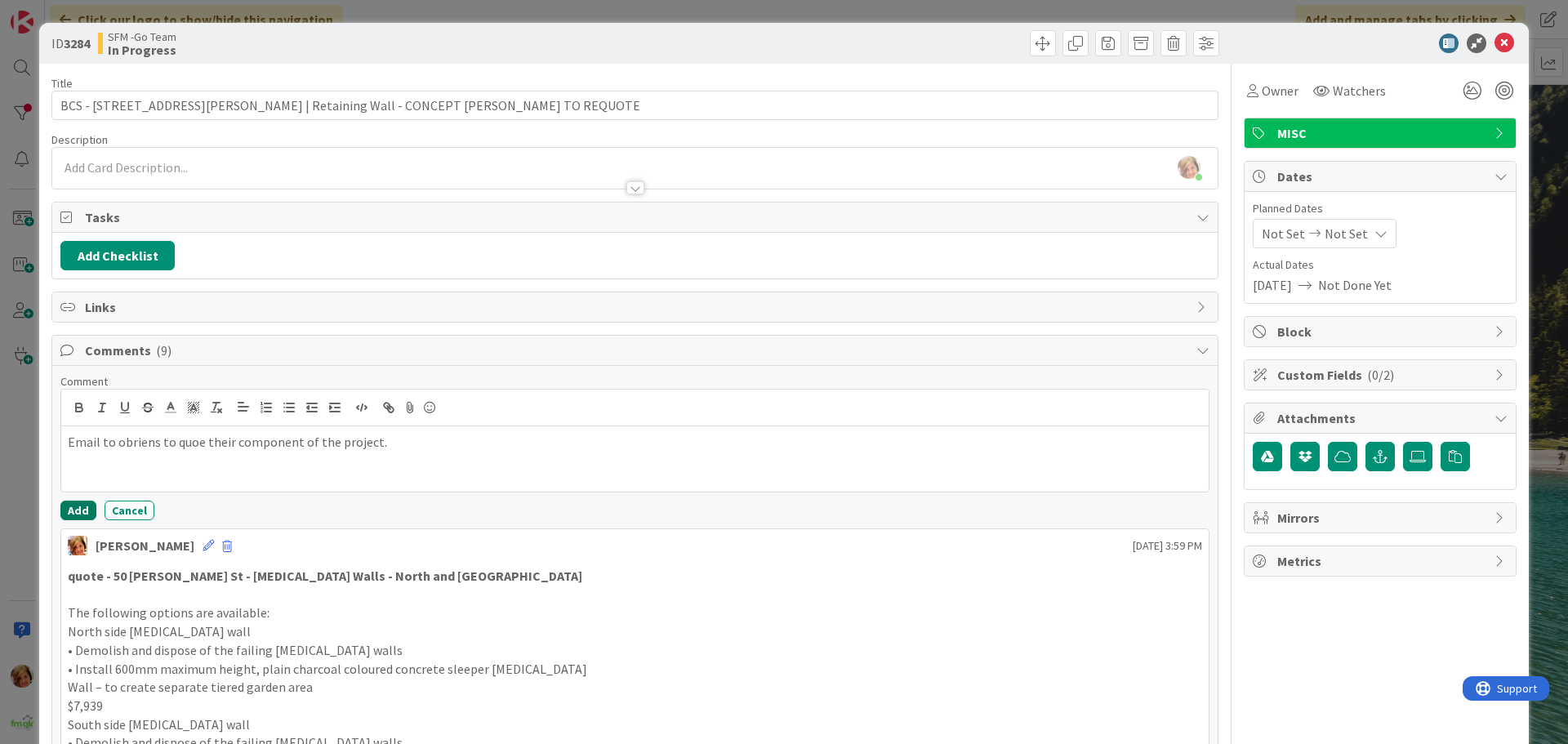
click at [81, 511] on button "Add" at bounding box center [78, 510] width 36 height 19
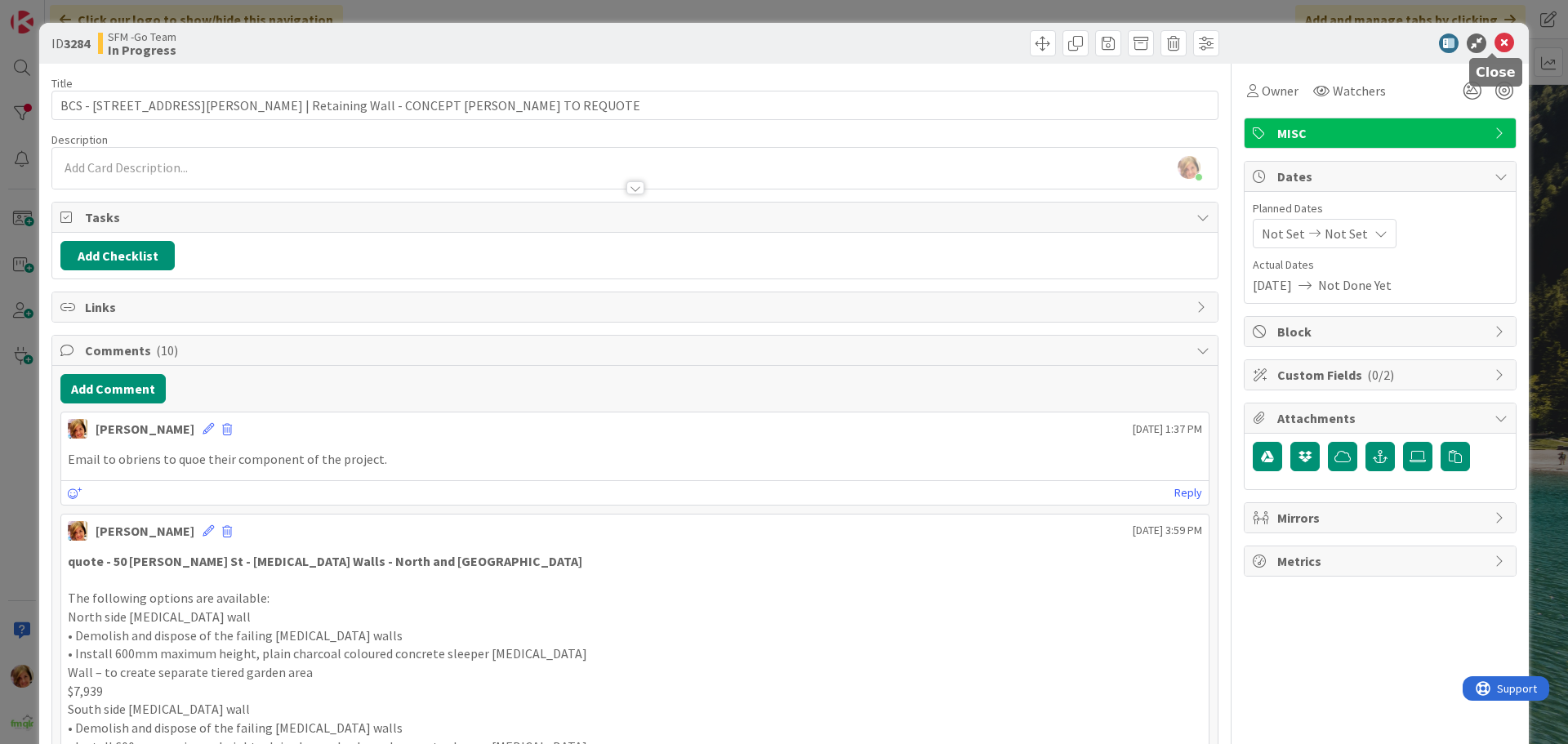
click at [1494, 45] on icon at bounding box center [1503, 43] width 19 height 19
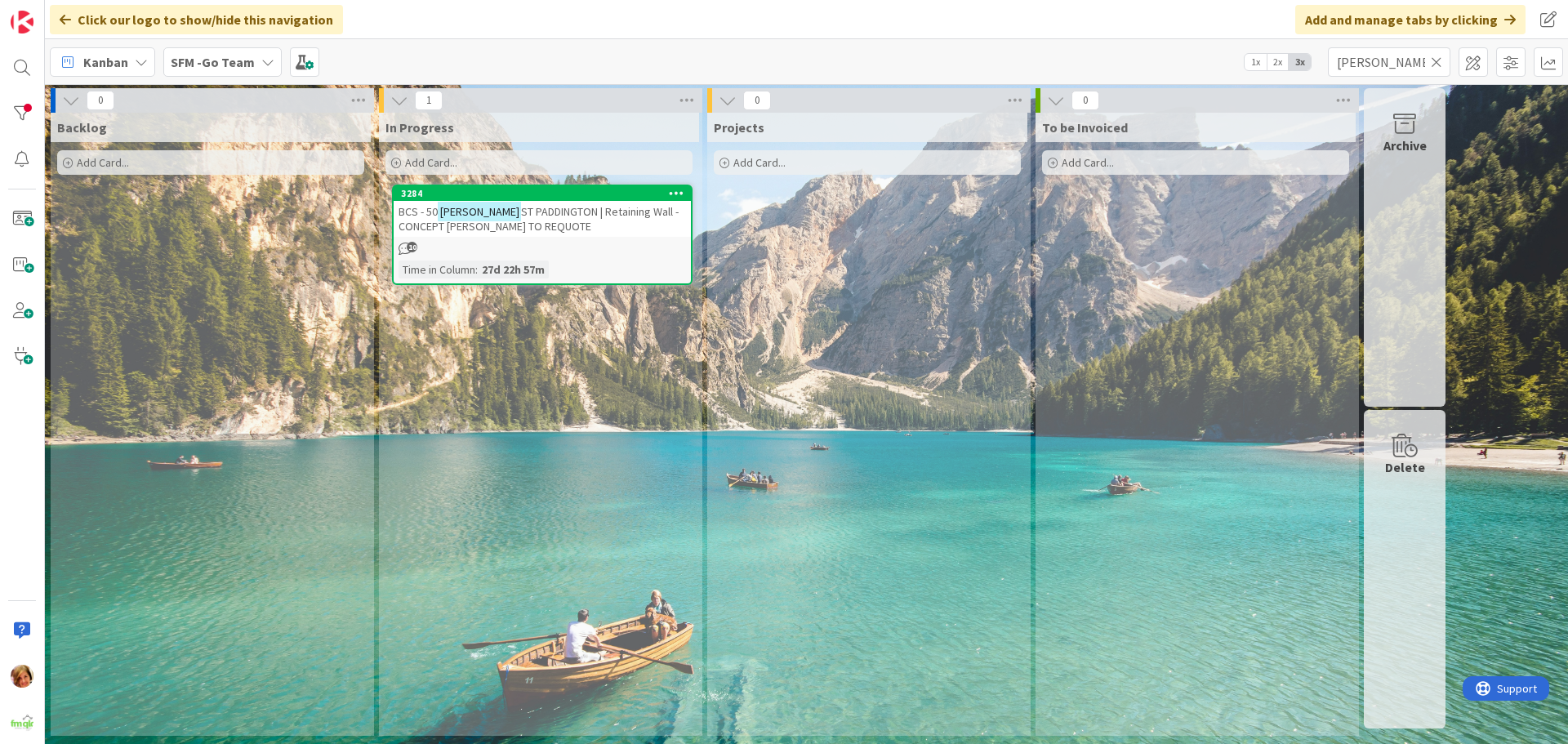
click at [1437, 62] on icon at bounding box center [1436, 62] width 12 height 14
click at [1437, 62] on input "text" at bounding box center [1389, 62] width 122 height 30
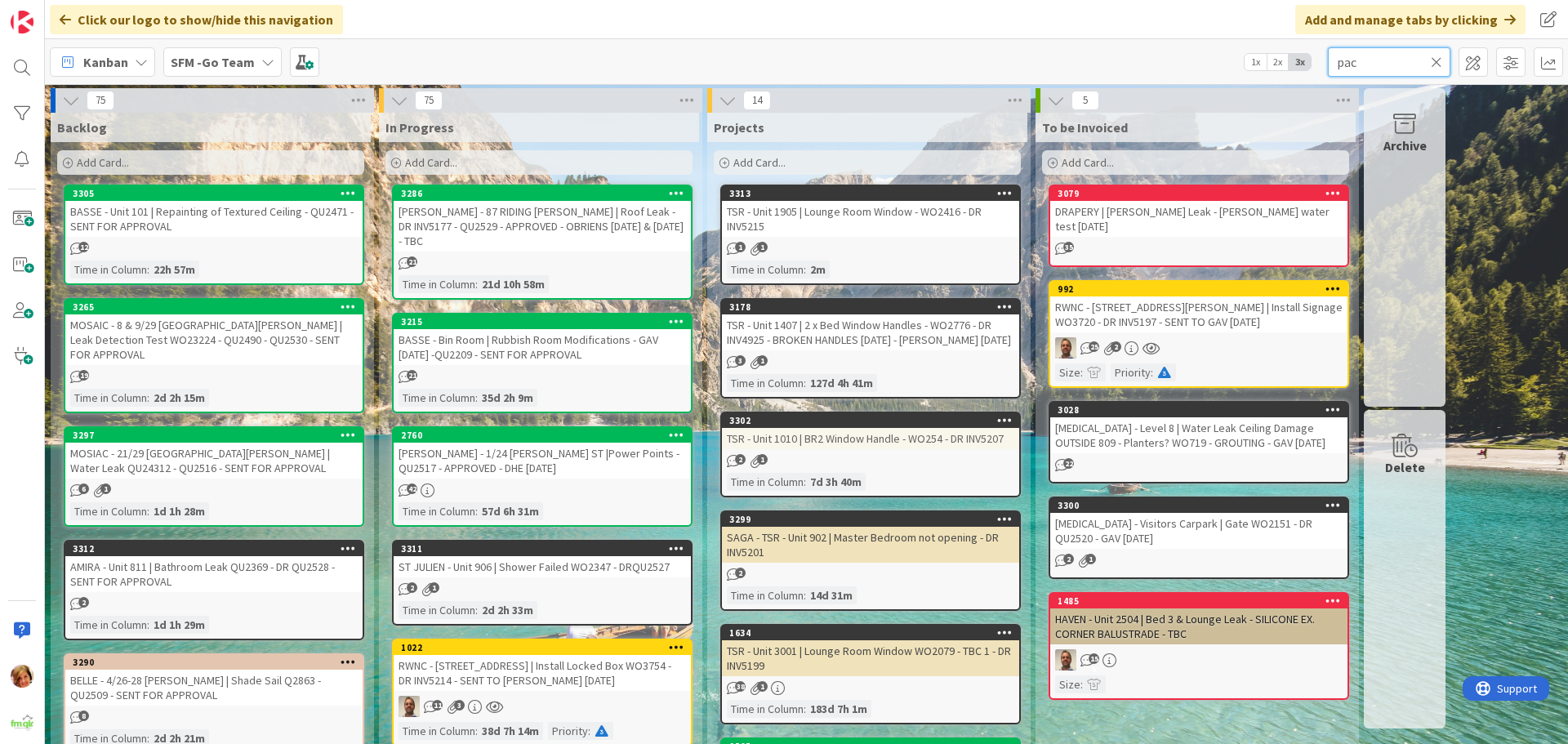
type input "pac"
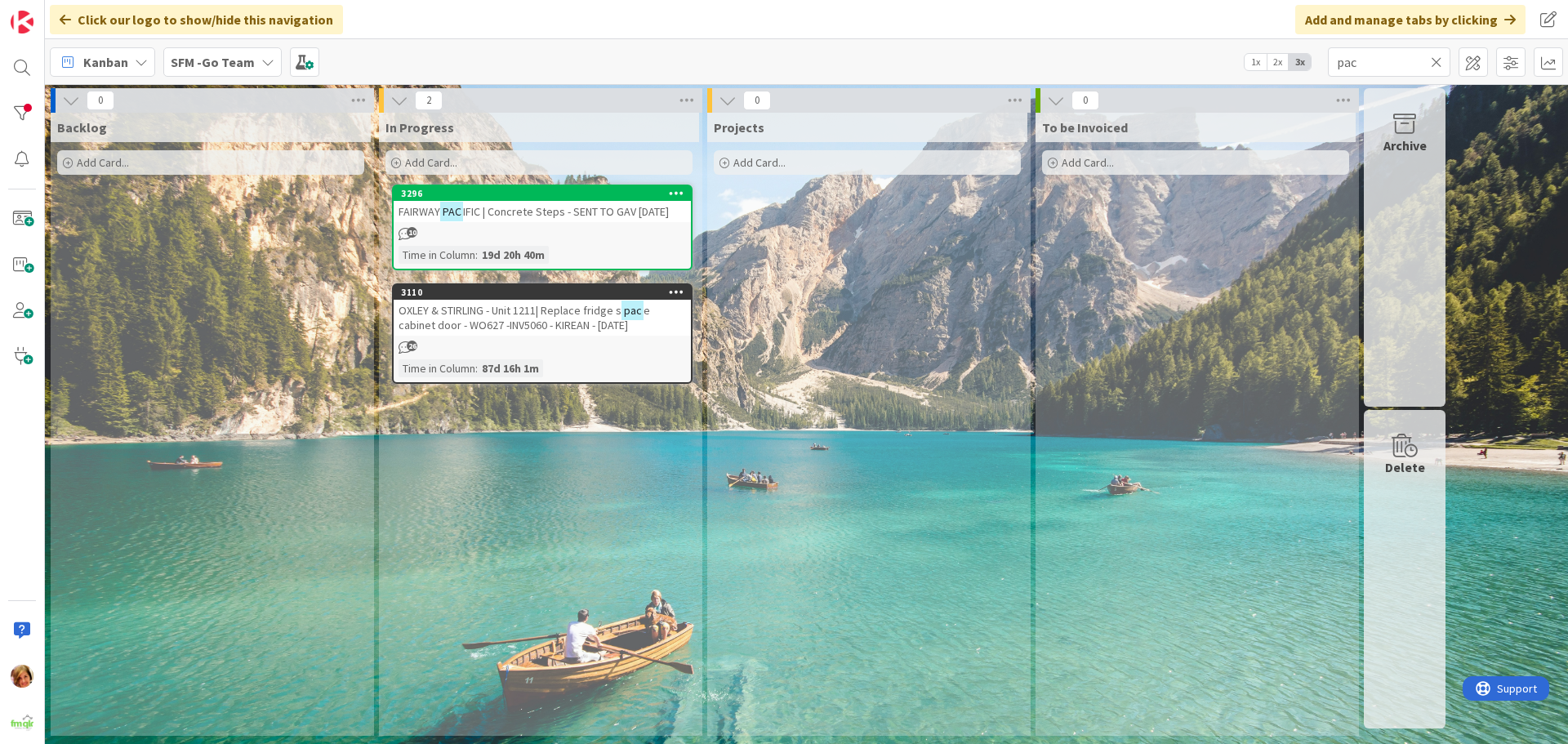
click at [545, 213] on span "IFIC | Concrete Steps - SENT TO GAV [DATE]" at bounding box center [566, 211] width 206 height 14
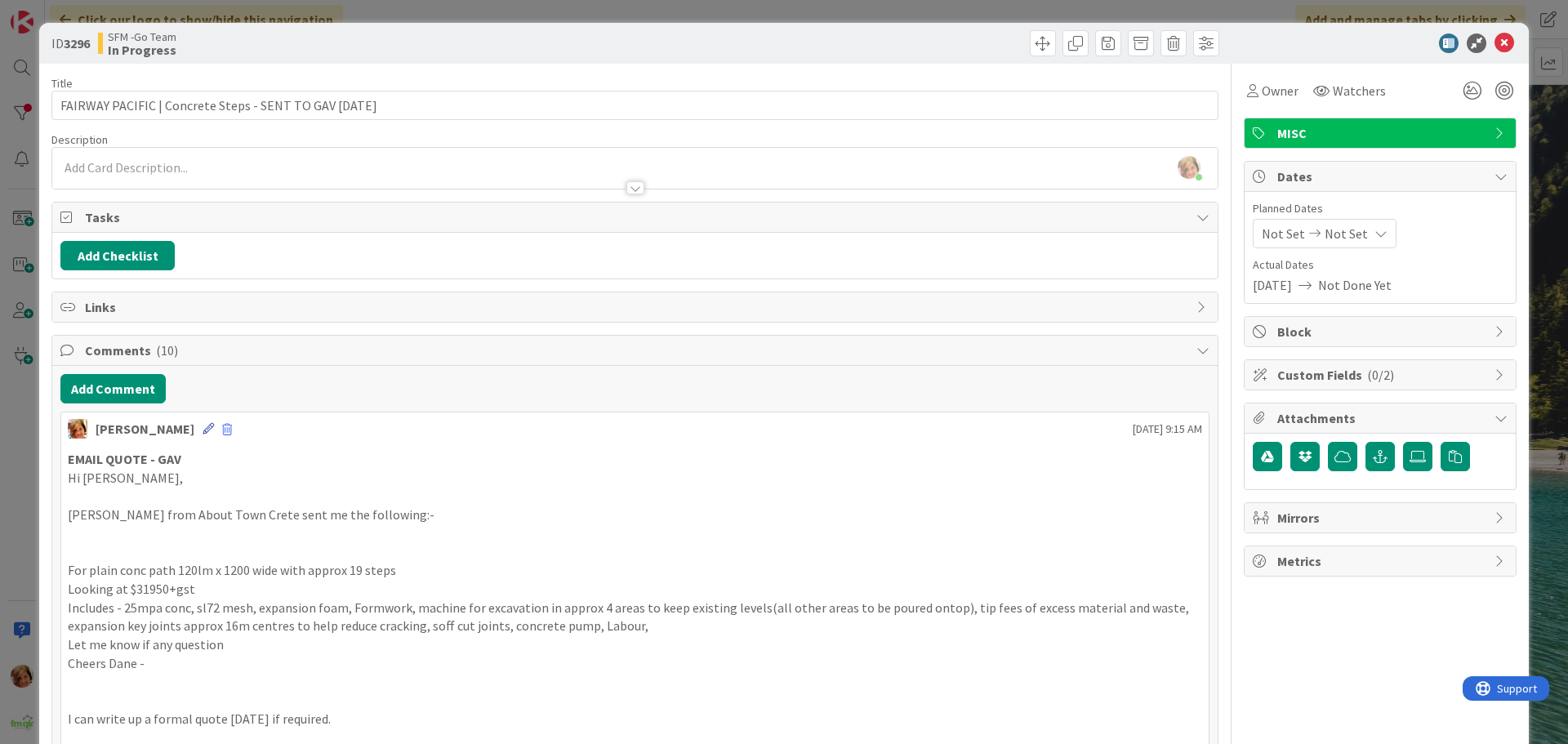
click at [202, 425] on icon at bounding box center [208, 429] width 12 height 12
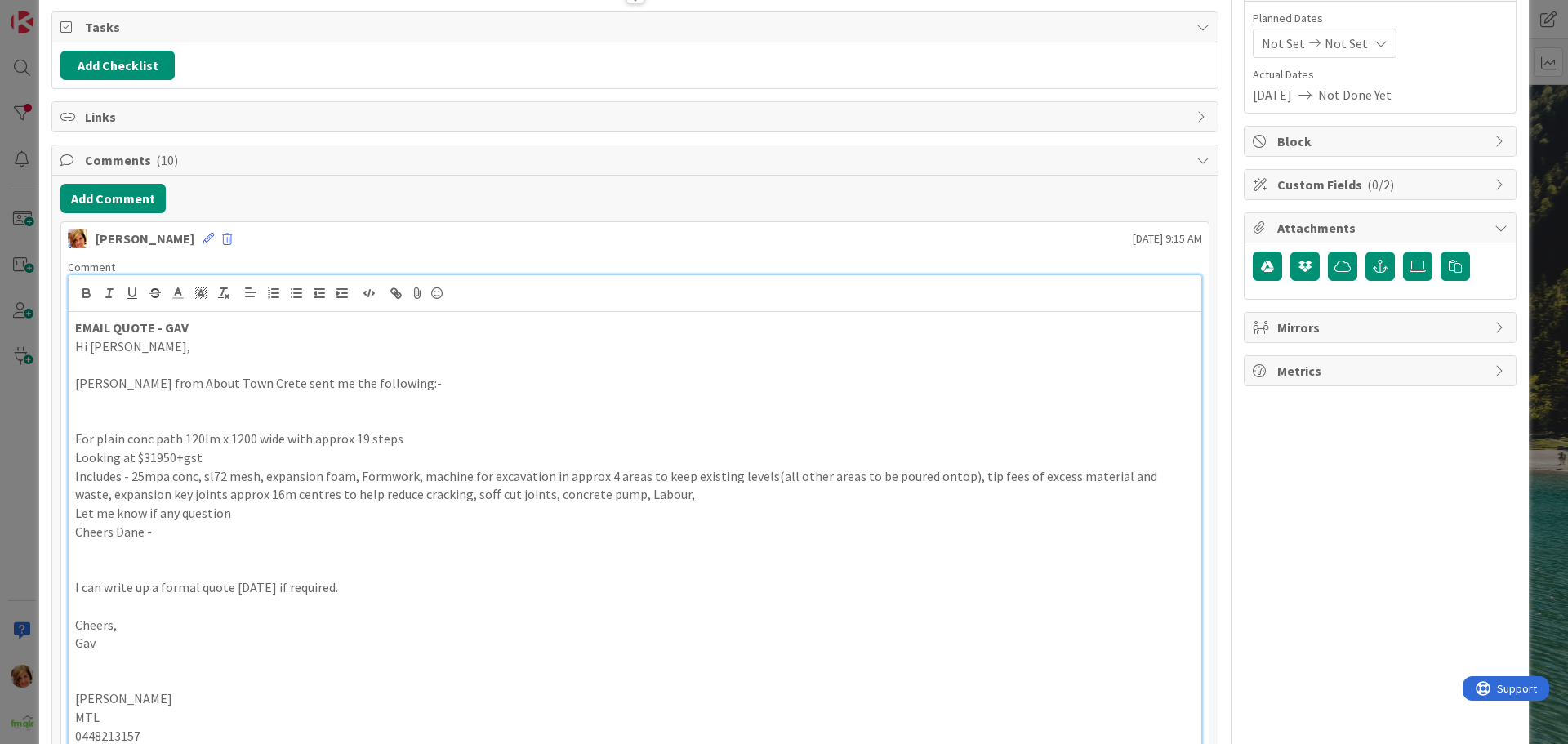
click at [245, 330] on p "EMAIL QUOTE - GAV" at bounding box center [635, 327] width 1120 height 18
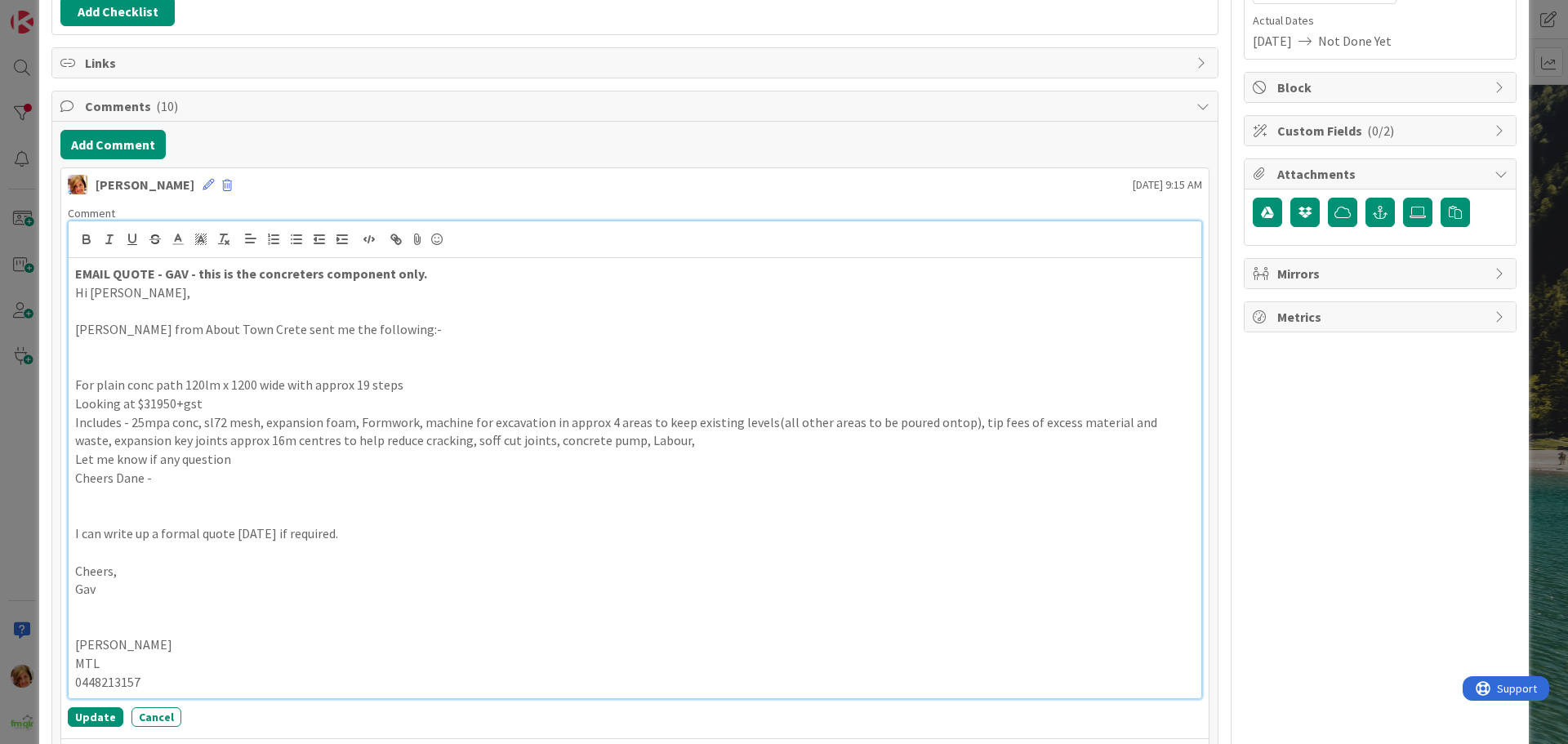
scroll to position [272, 0]
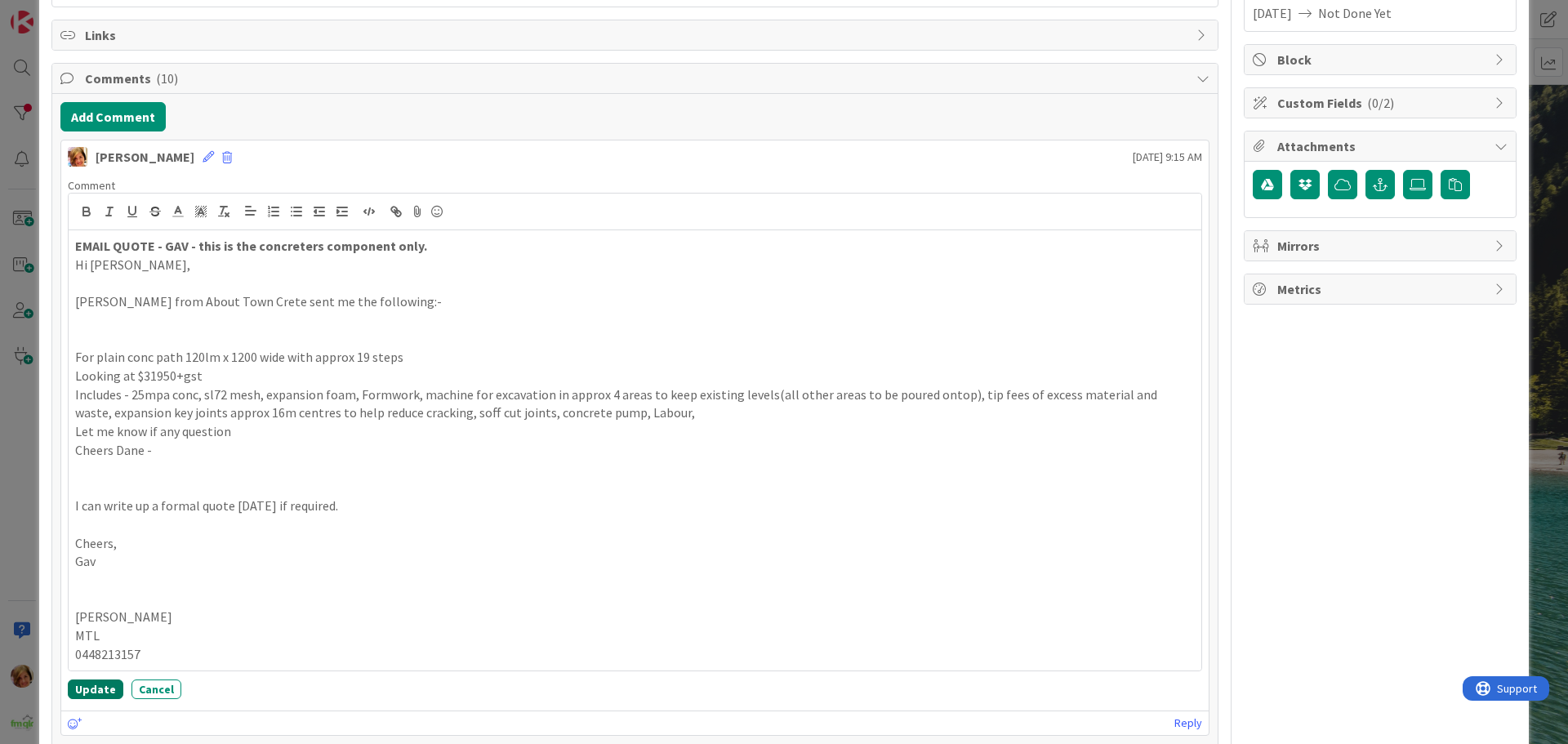
click at [104, 681] on button "Update" at bounding box center [95, 689] width 56 height 19
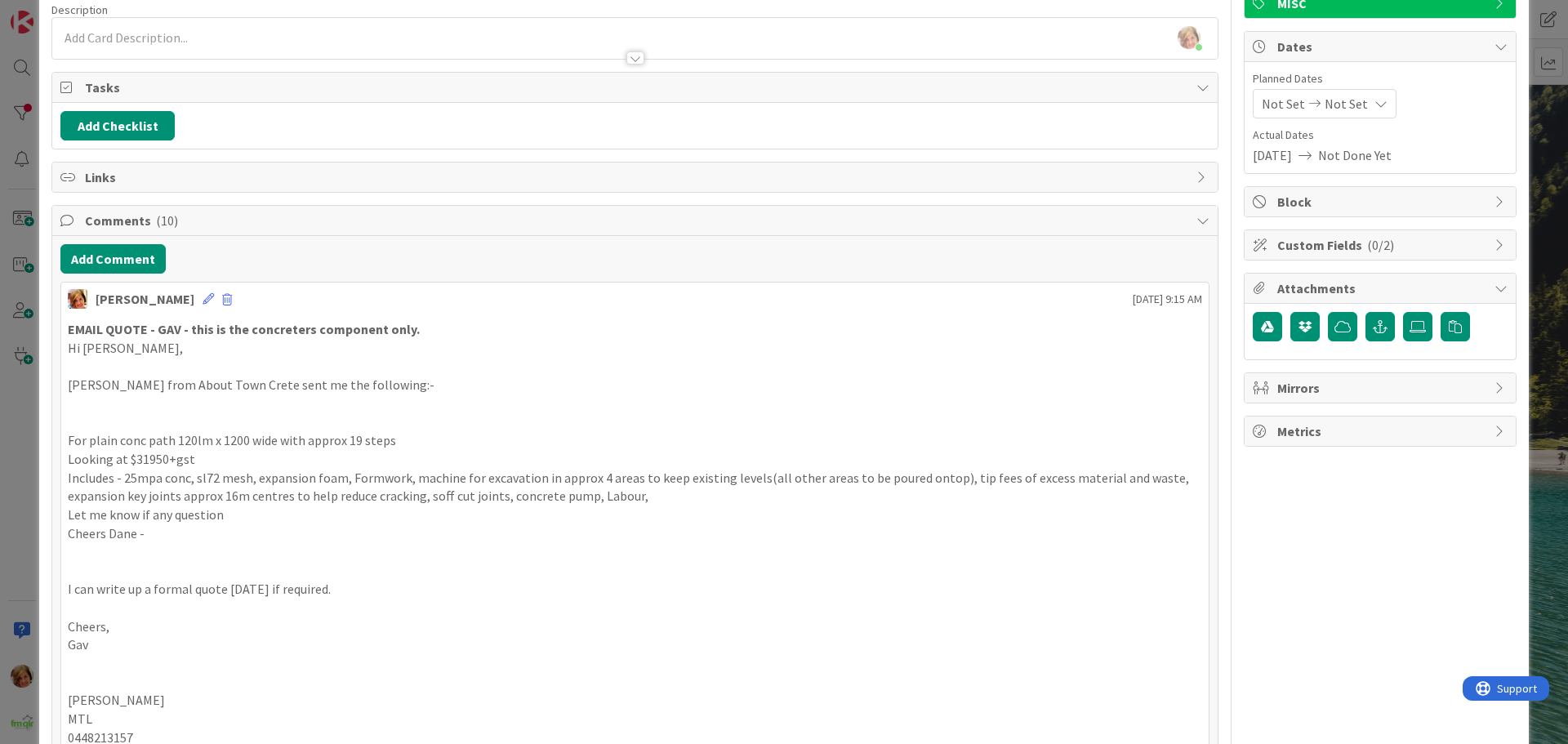
scroll to position [0, 0]
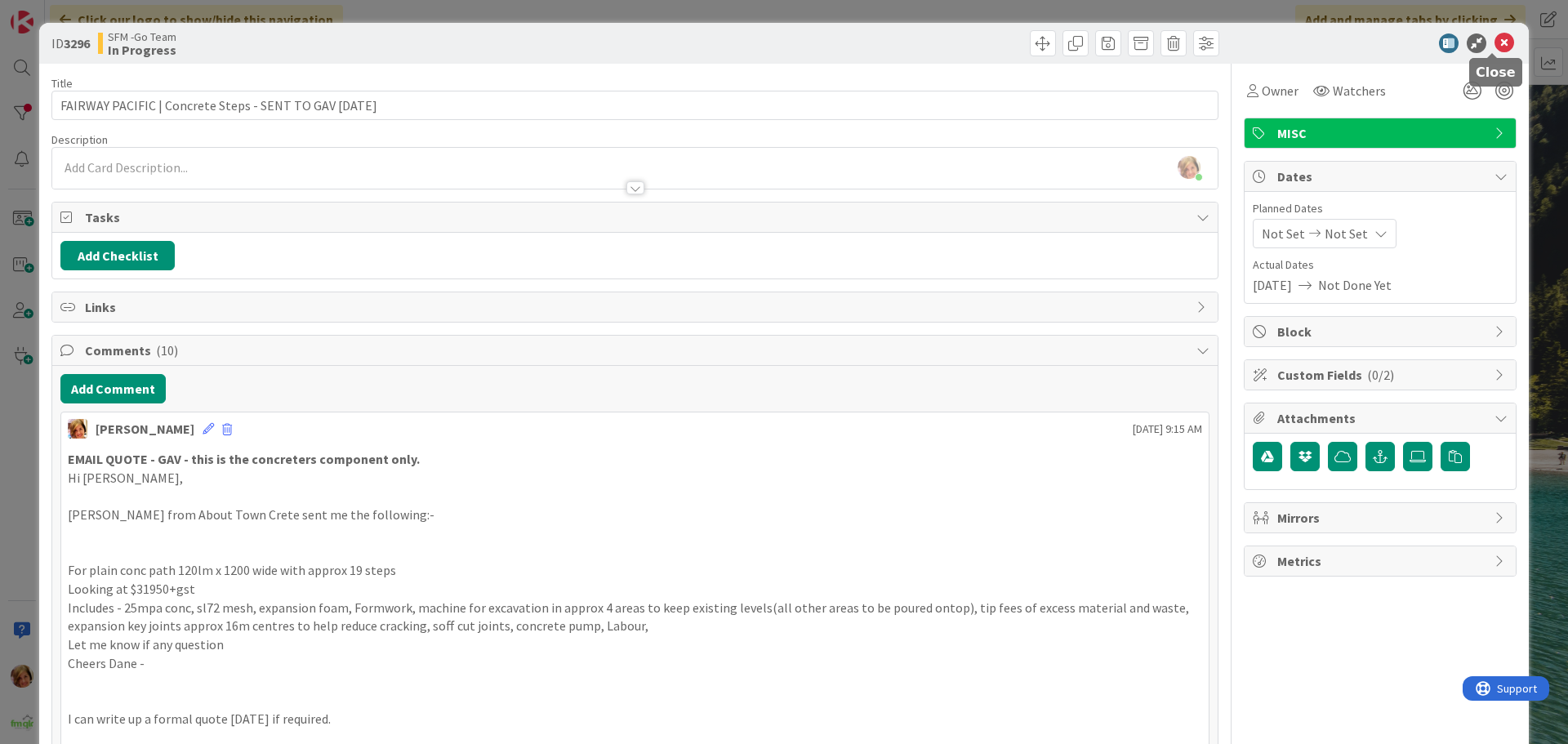
click at [1494, 49] on icon at bounding box center [1503, 43] width 19 height 19
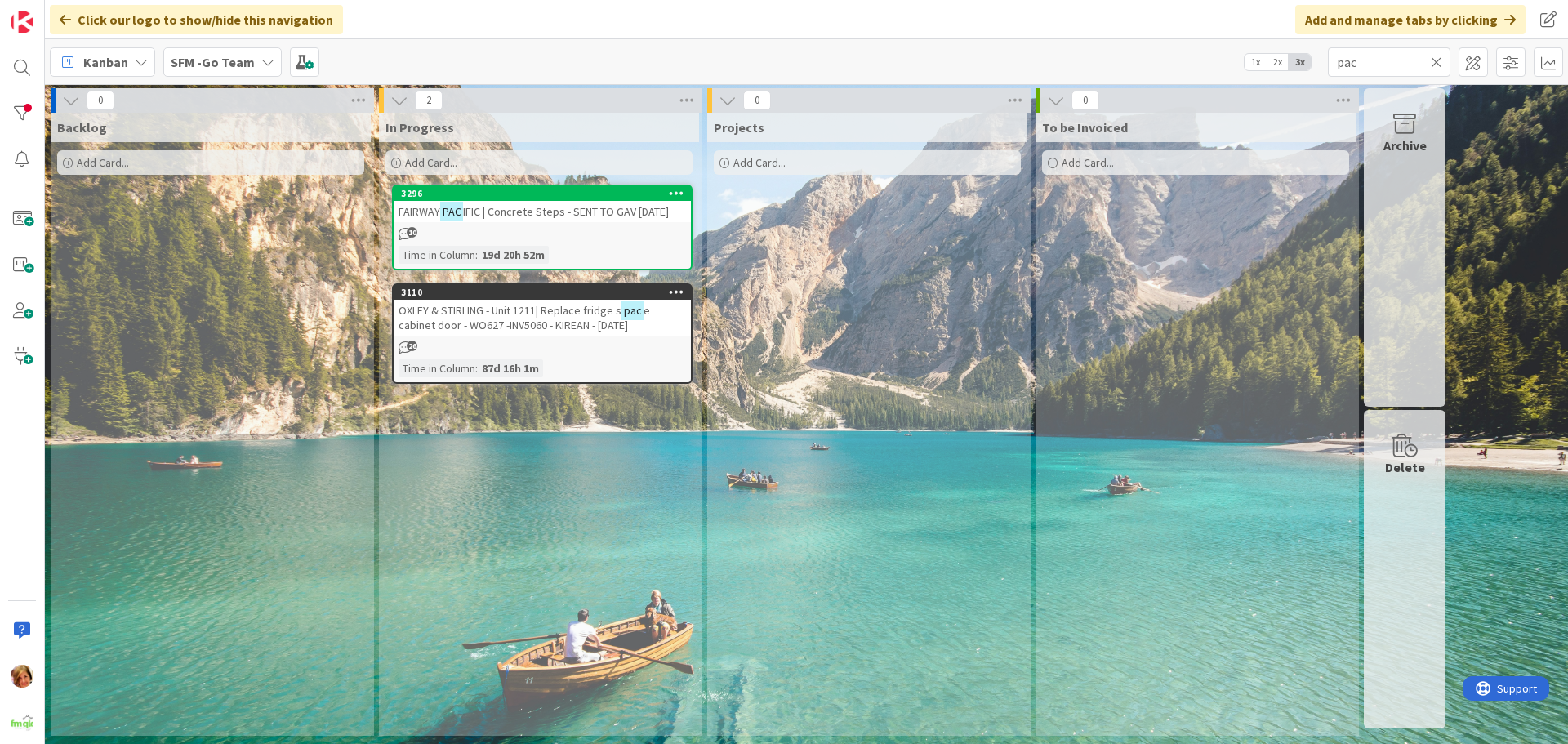
click at [1433, 59] on icon at bounding box center [1436, 62] width 12 height 14
click at [1433, 59] on input "text" at bounding box center [1389, 62] width 122 height 30
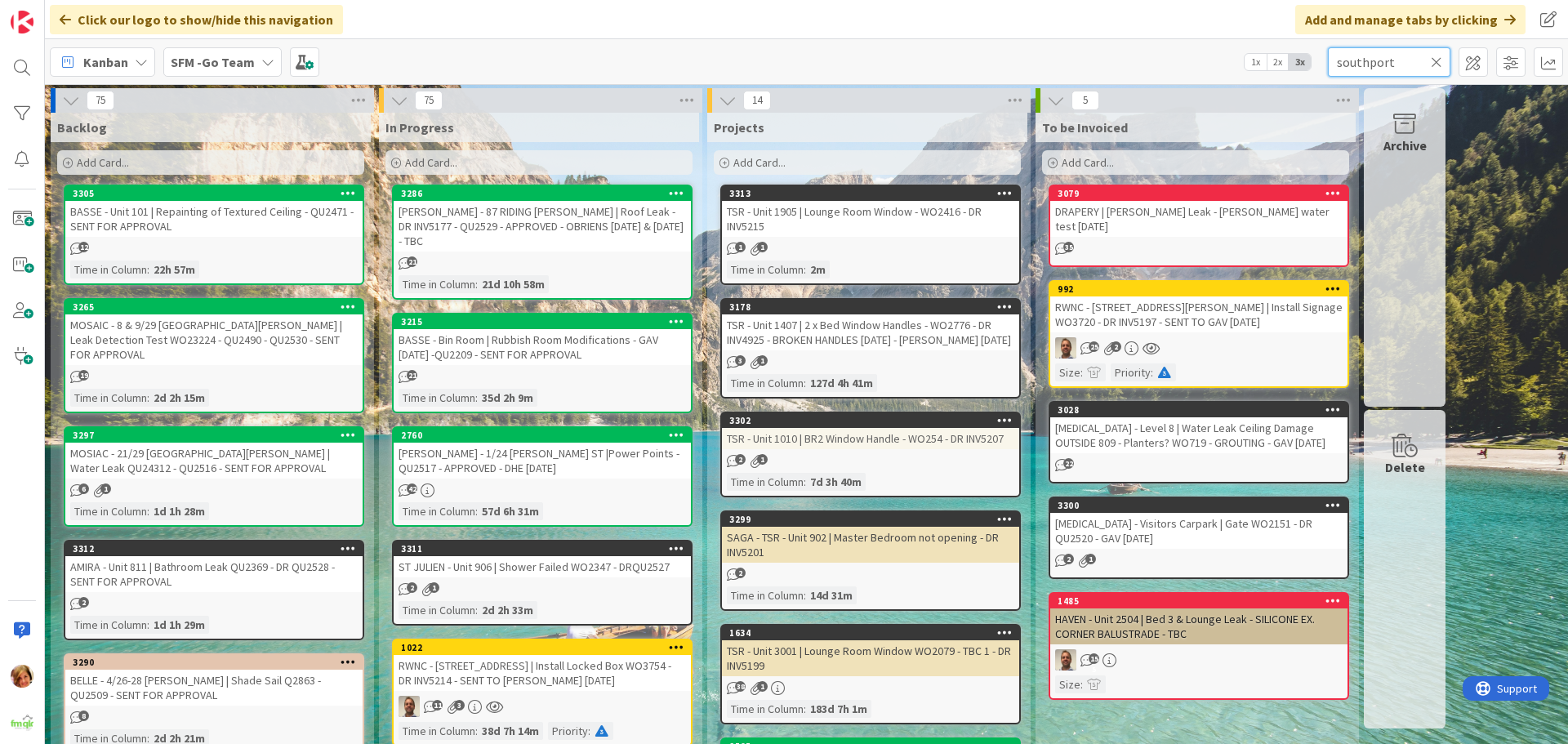
type input "southport"
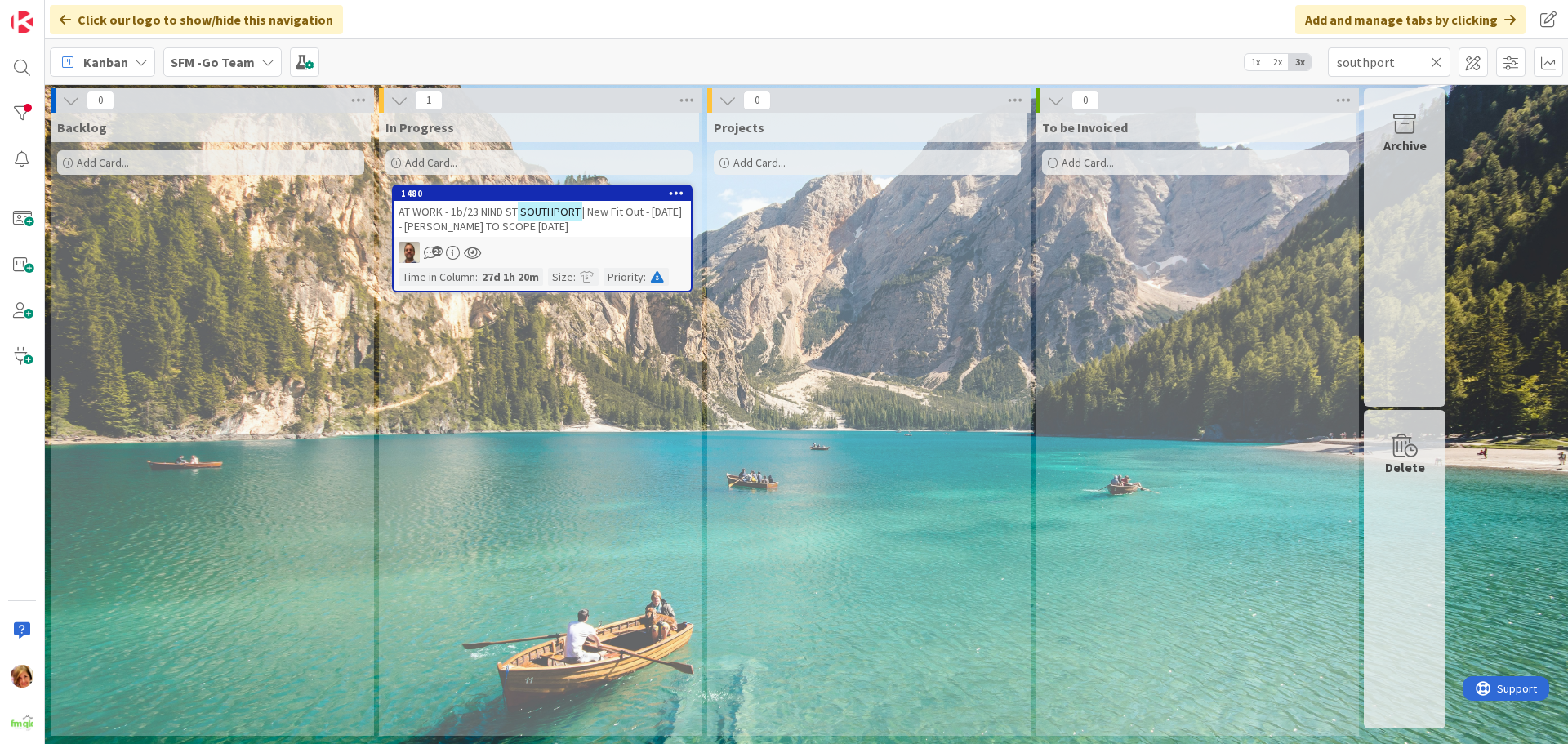
click at [448, 214] on span "AT WORK - 1b/23 NIND ST" at bounding box center [458, 211] width 120 height 14
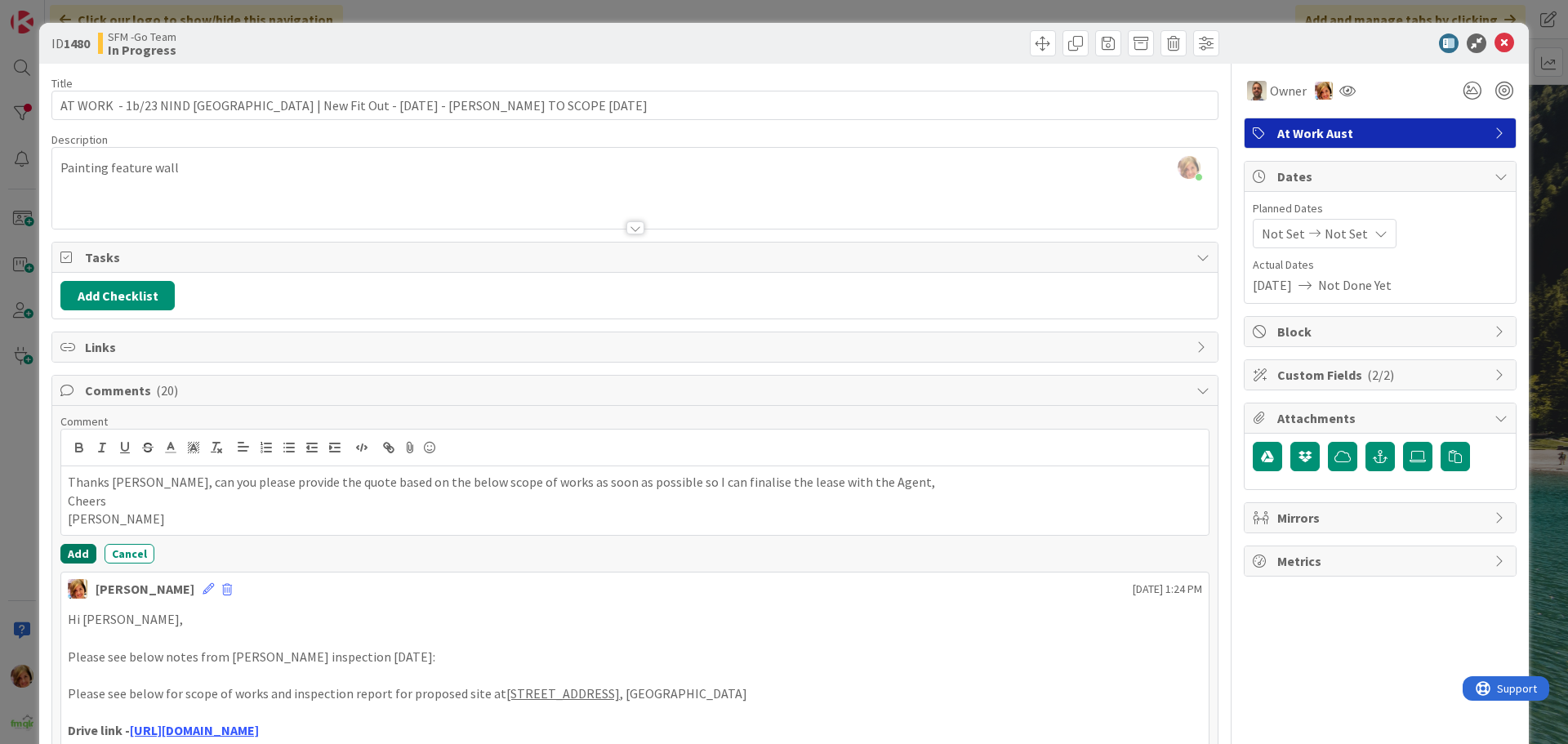
drag, startPoint x: 75, startPoint y: 553, endPoint x: 83, endPoint y: 519, distance: 34.9
click at [75, 553] on button "Add" at bounding box center [78, 553] width 36 height 19
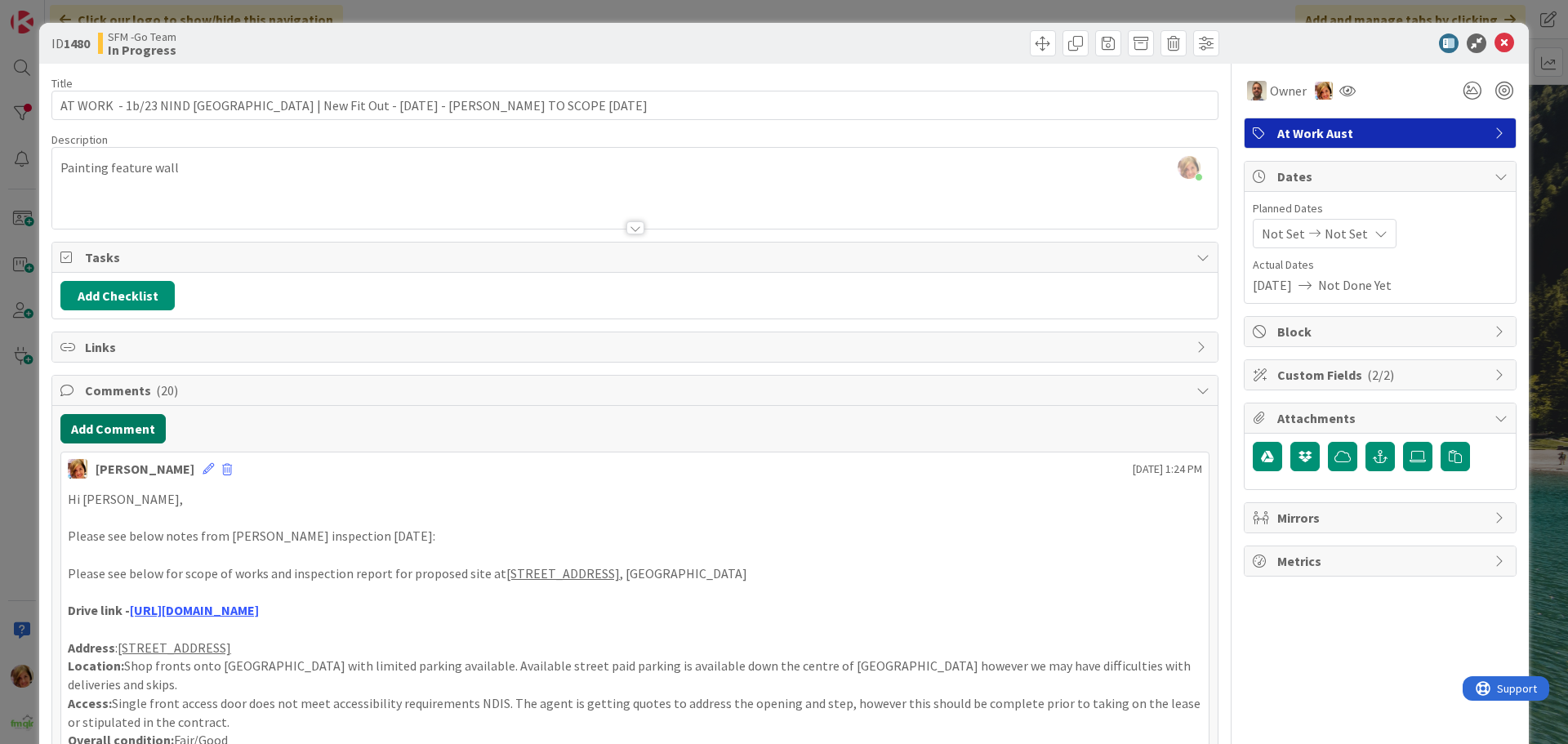
click at [113, 426] on button "Add Comment" at bounding box center [113, 429] width 105 height 30
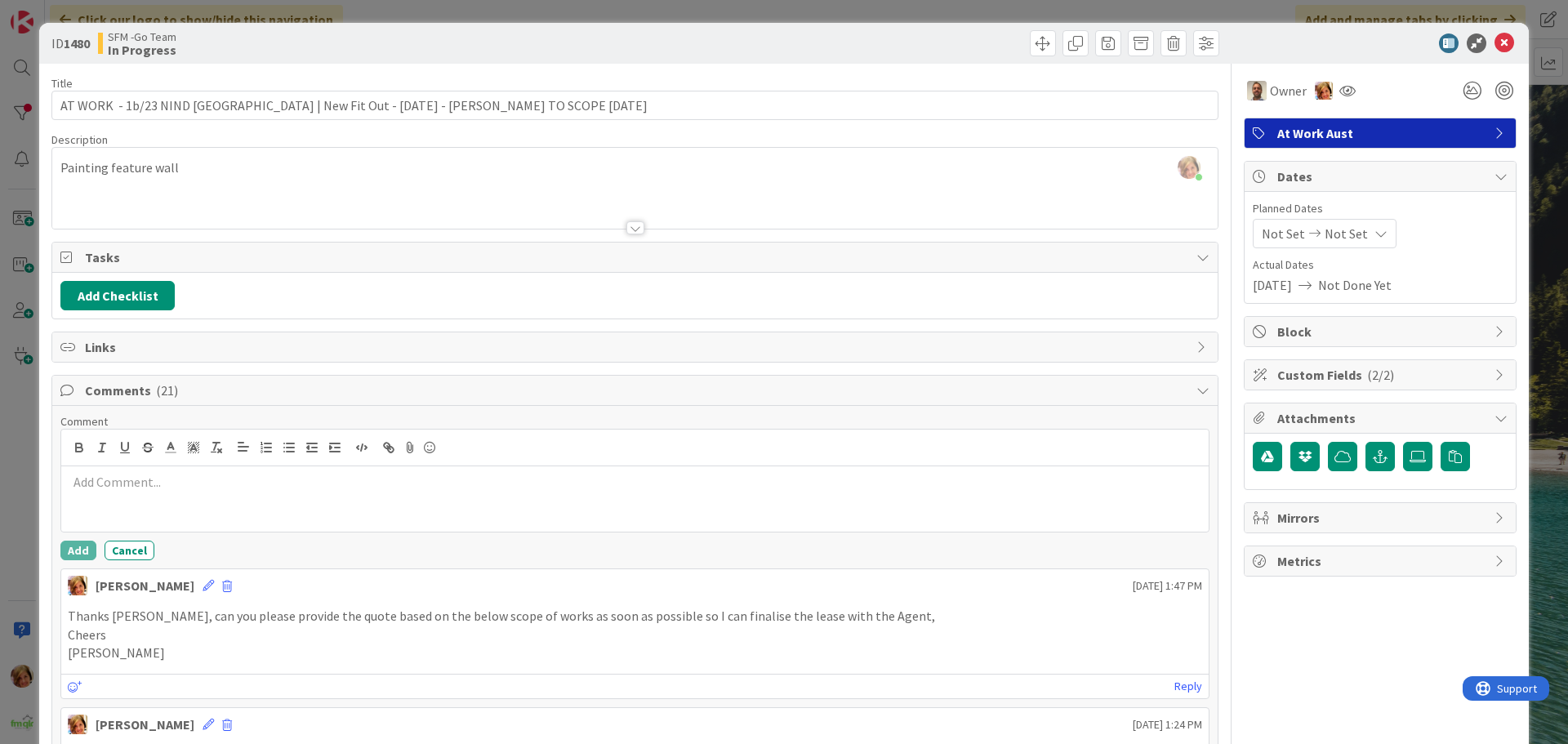
click at [142, 494] on div at bounding box center [635, 499] width 1147 height 66
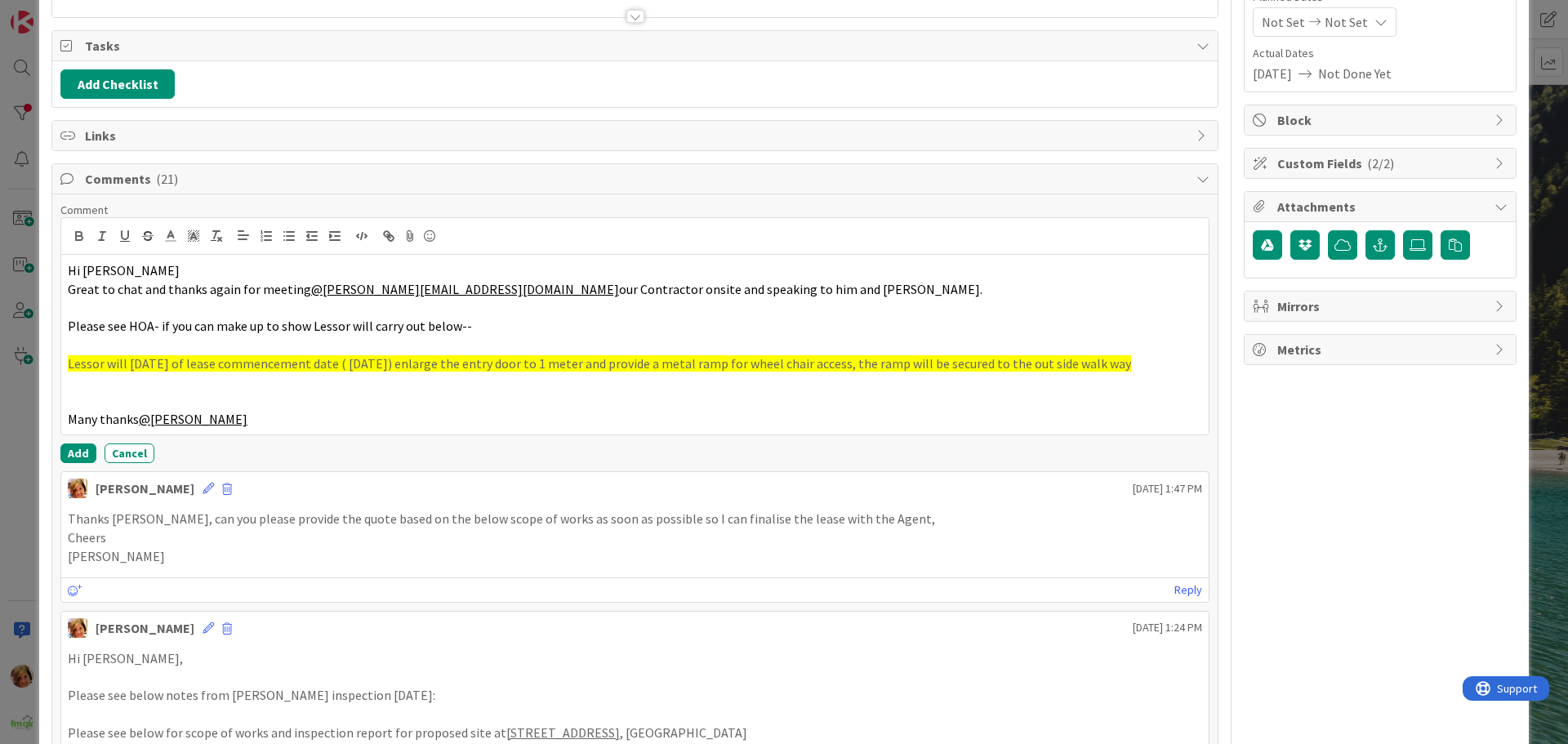
scroll to position [327, 0]
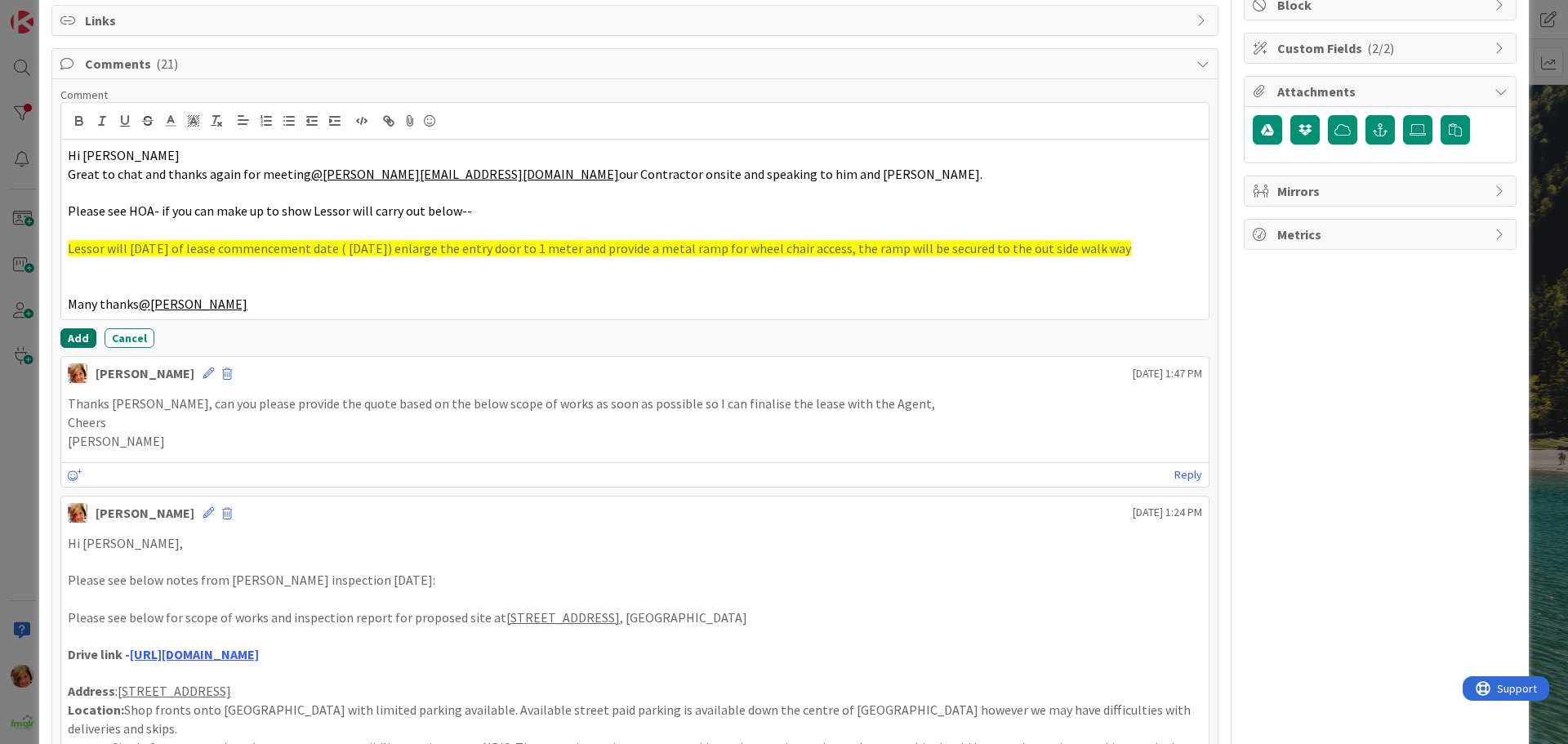
click at [83, 335] on button "Add" at bounding box center [78, 338] width 36 height 19
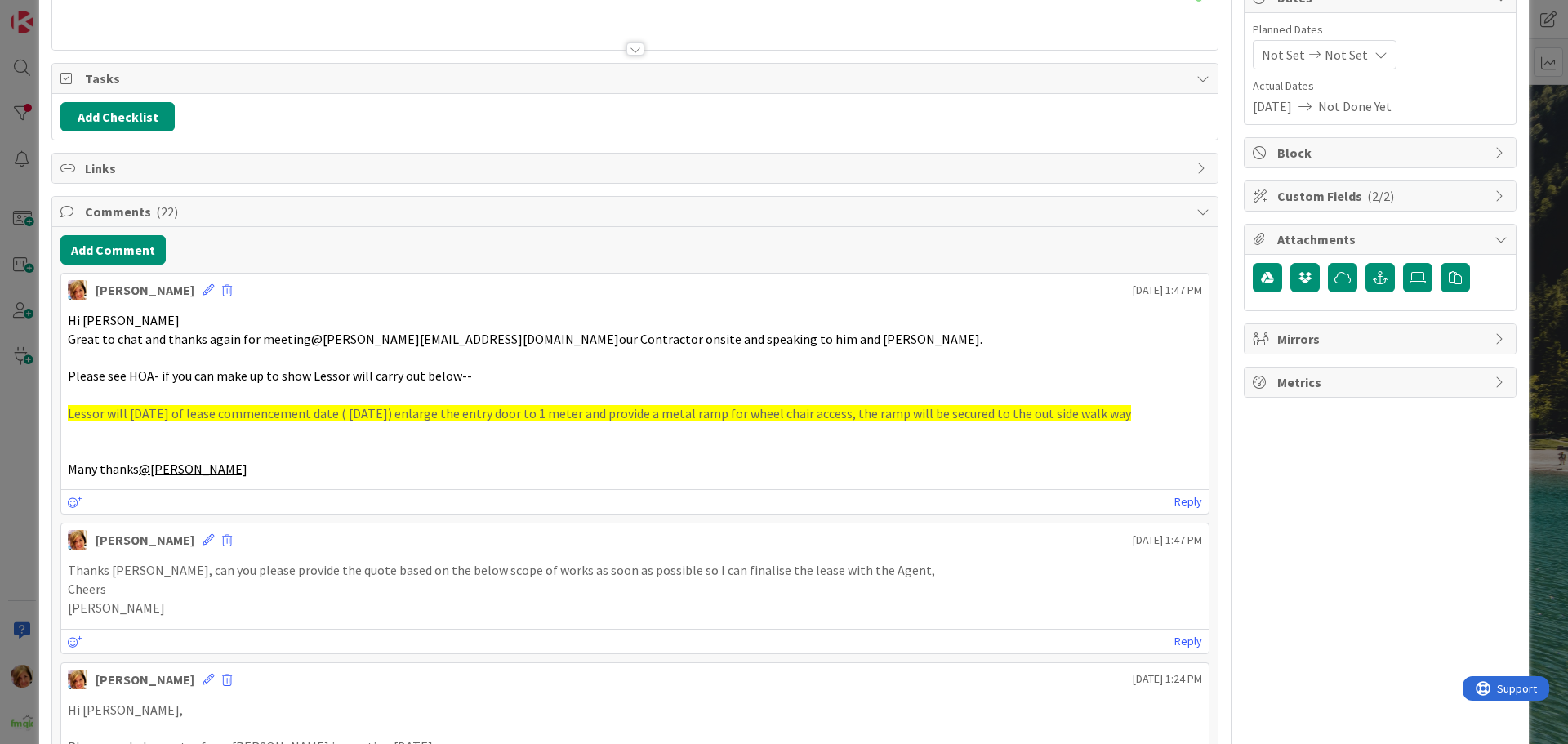
scroll to position [0, 0]
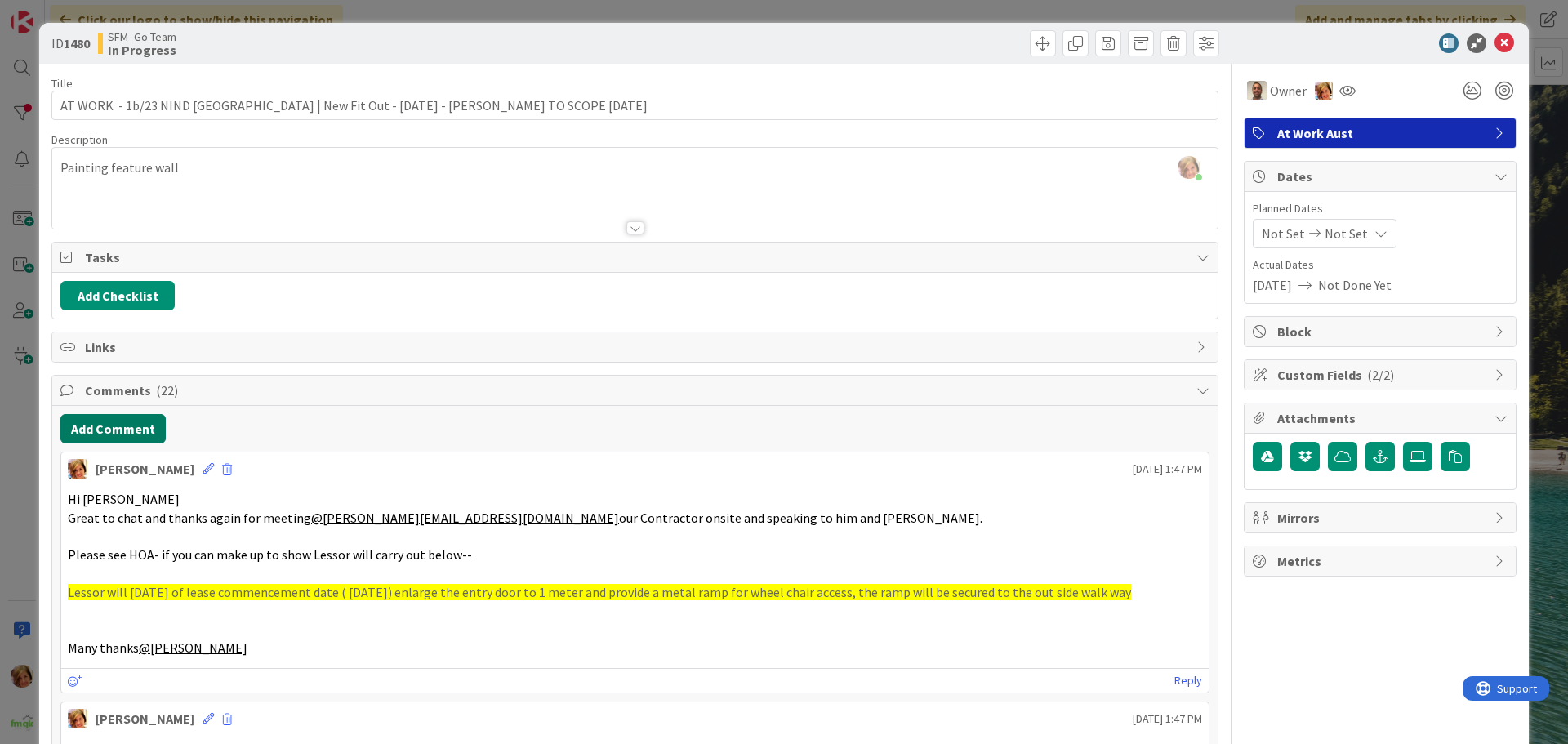
click at [133, 434] on button "Add Comment" at bounding box center [113, 429] width 105 height 30
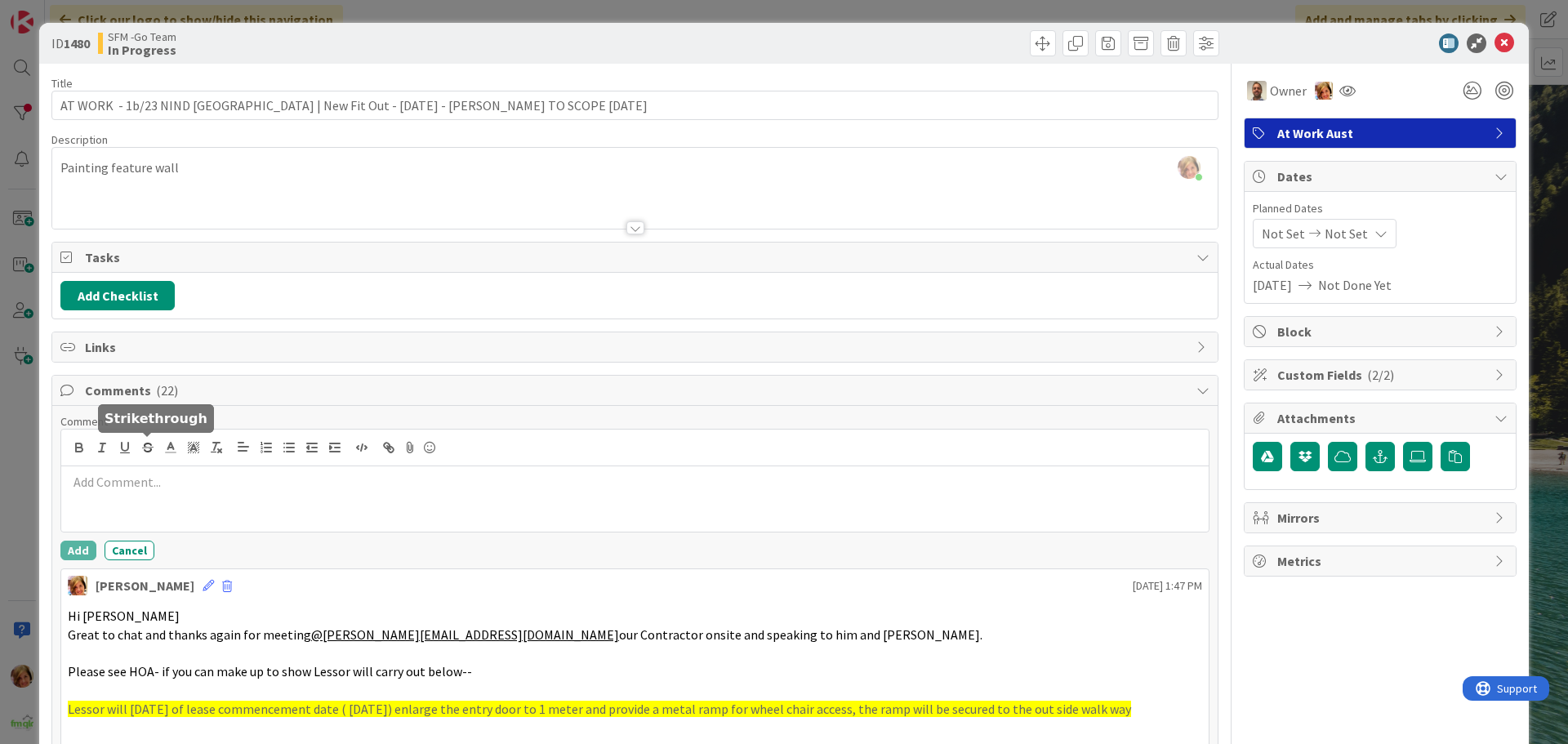
click at [149, 478] on p at bounding box center [634, 482] width 1134 height 18
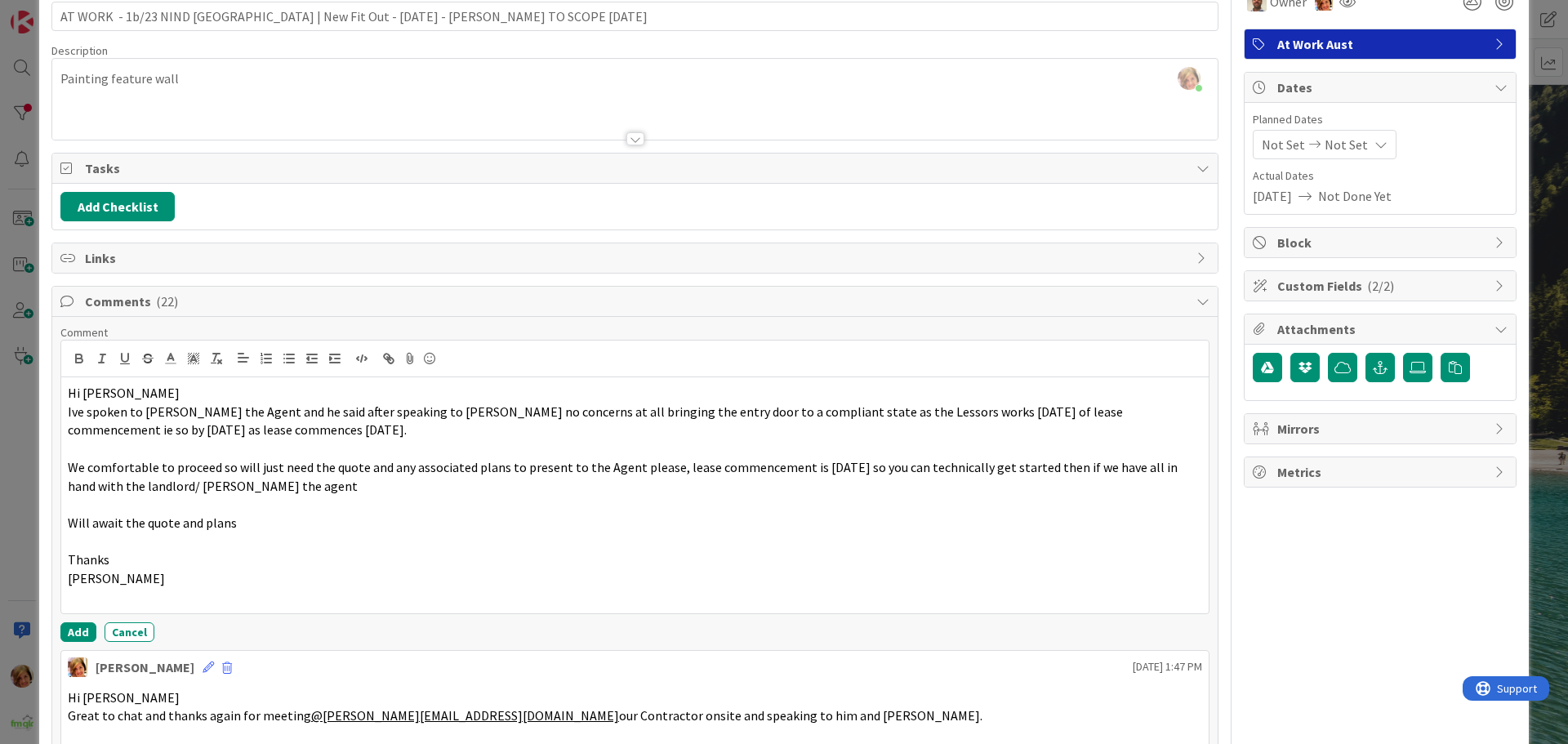
scroll to position [327, 0]
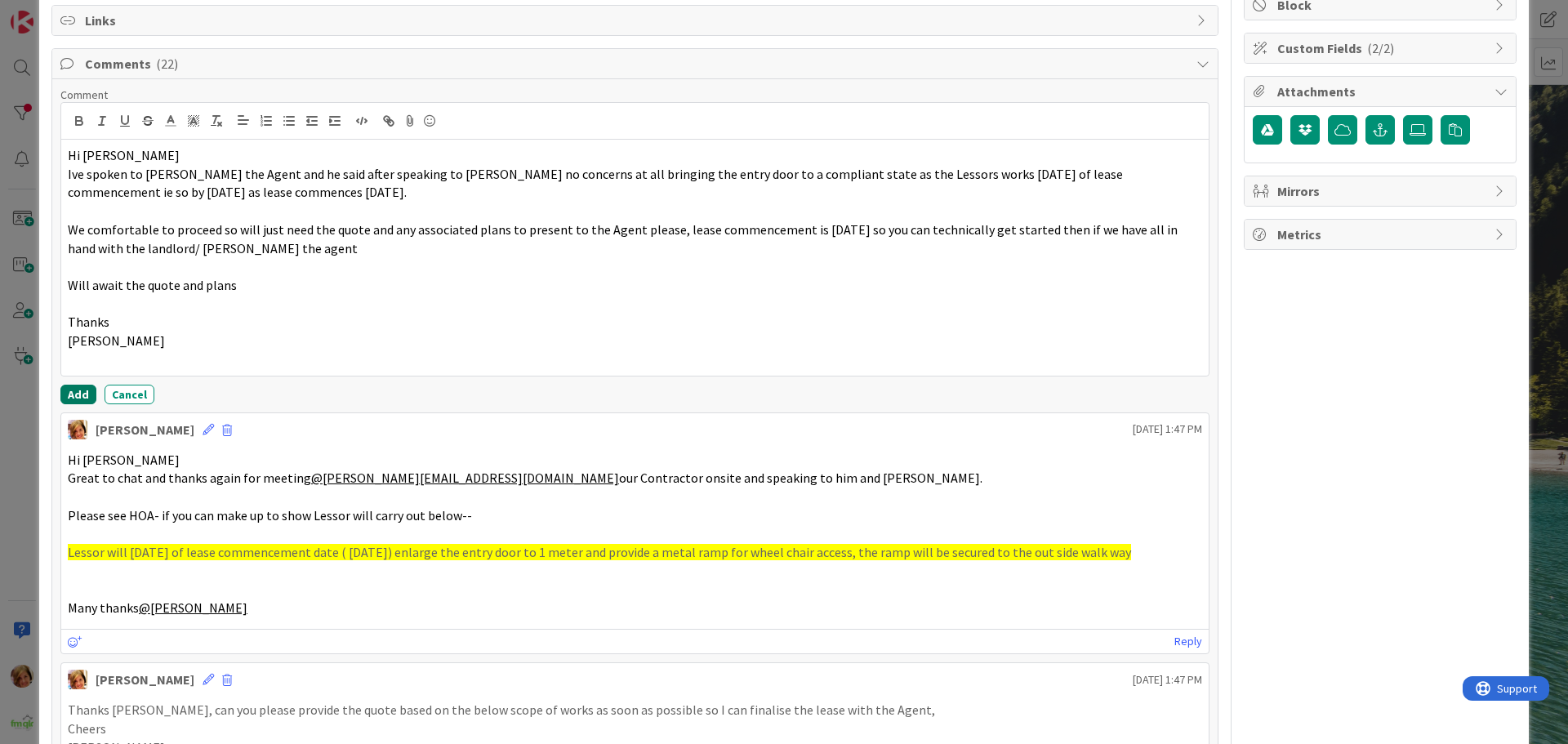
click at [71, 398] on button "Add" at bounding box center [78, 394] width 36 height 19
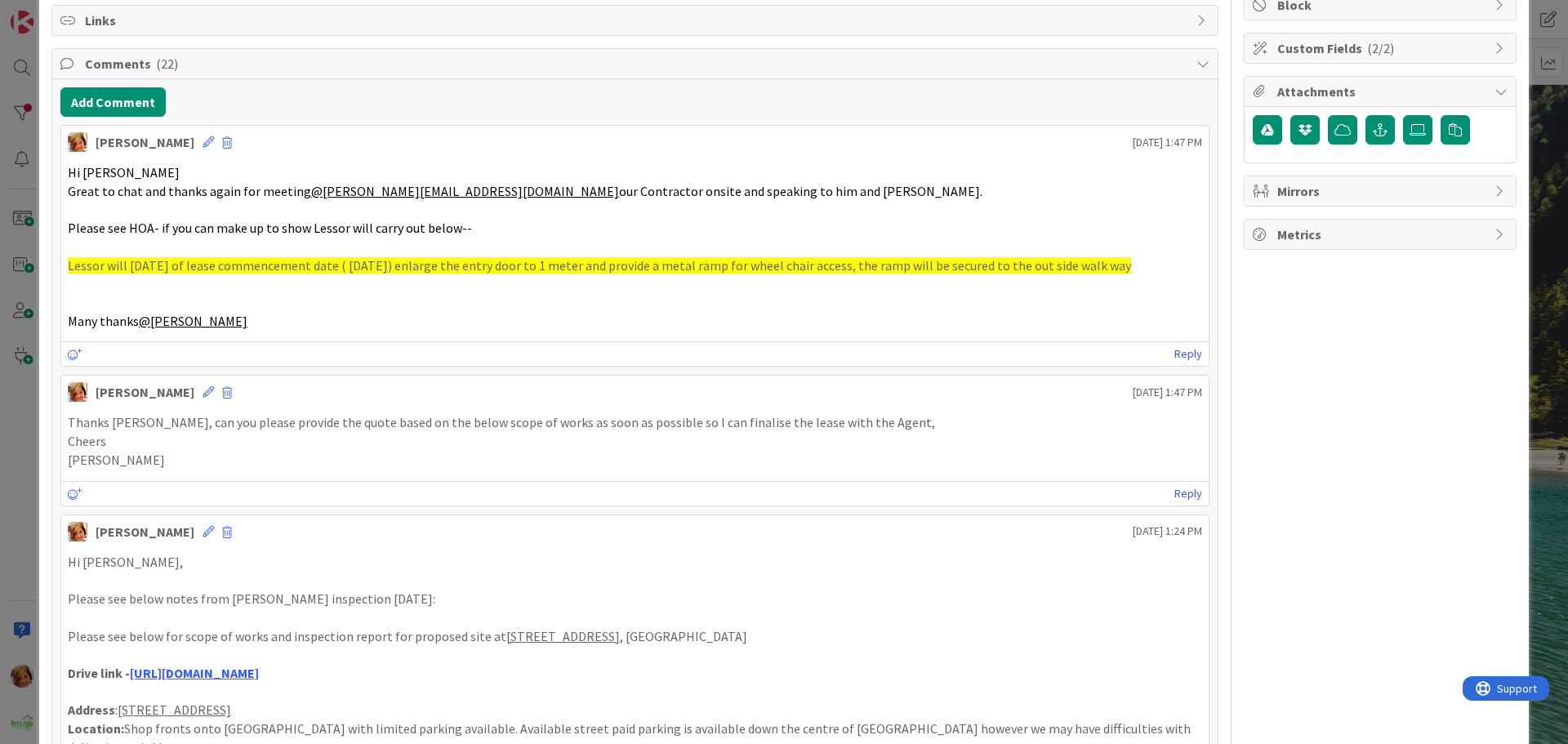
scroll to position [0, 0]
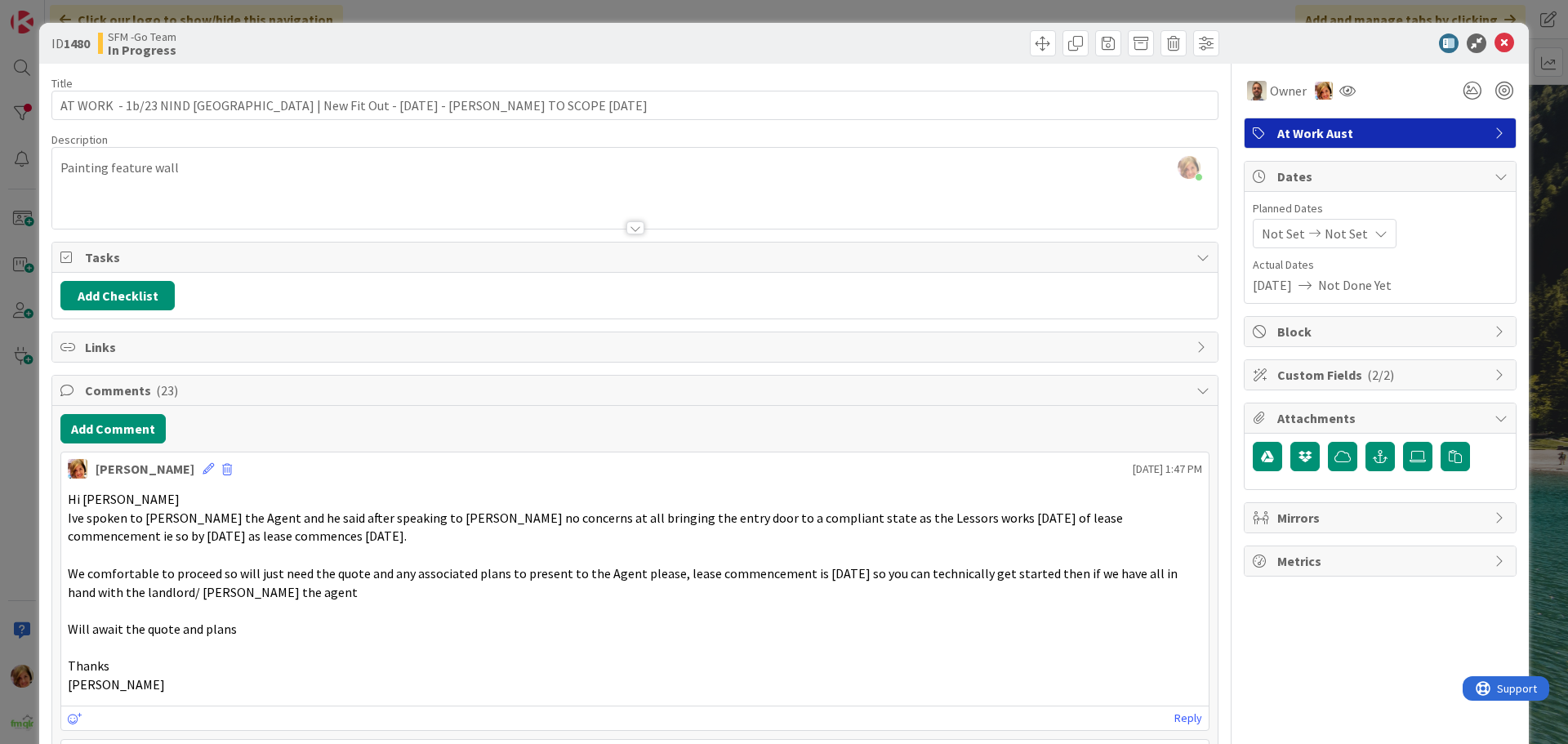
click at [917, 40] on div at bounding box center [929, 42] width 580 height 26
click at [1495, 40] on icon at bounding box center [1503, 43] width 19 height 19
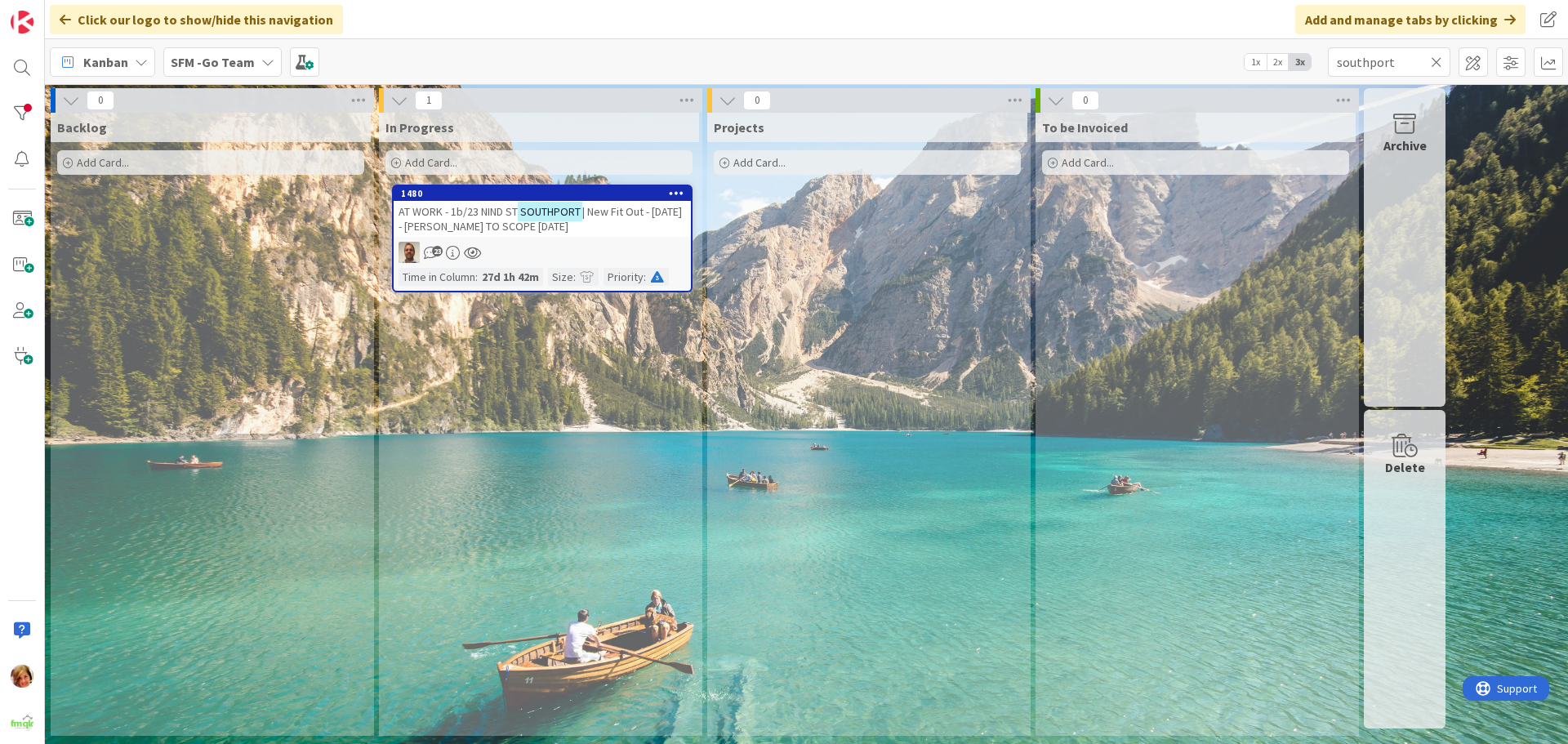
click at [1435, 60] on icon at bounding box center [1436, 62] width 12 height 14
